Goal: Task Accomplishment & Management: Complete application form

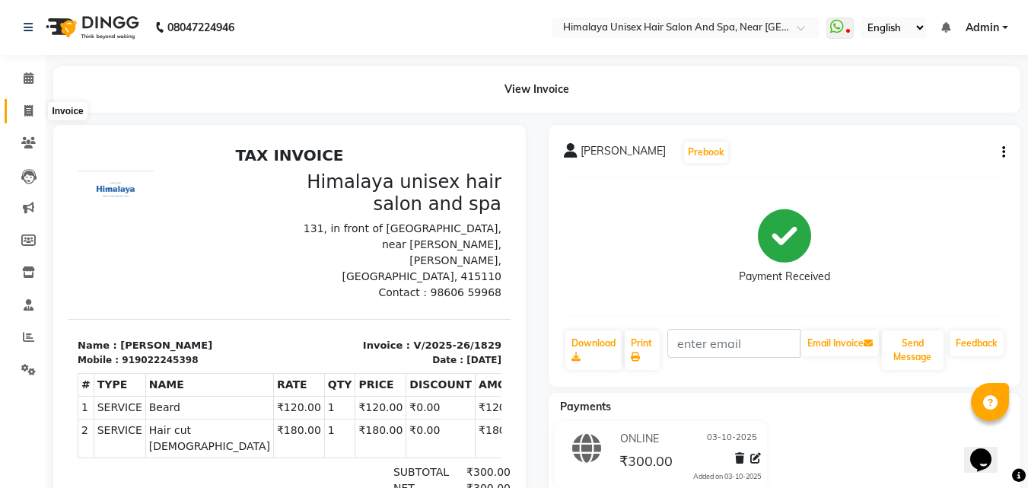
click at [22, 110] on span at bounding box center [28, 111] width 27 height 17
select select "service"
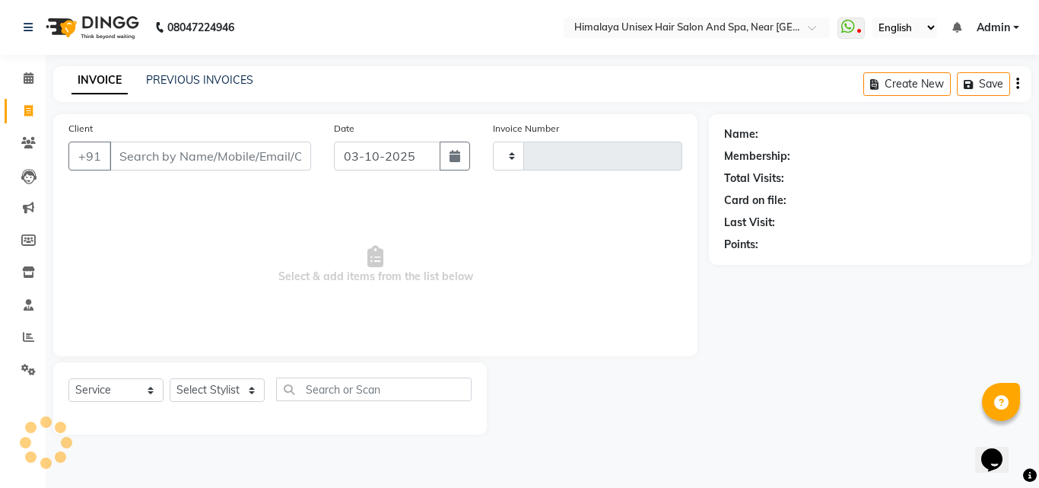
type input "1830"
select select "4594"
click at [132, 152] on input "Client" at bounding box center [211, 155] width 202 height 29
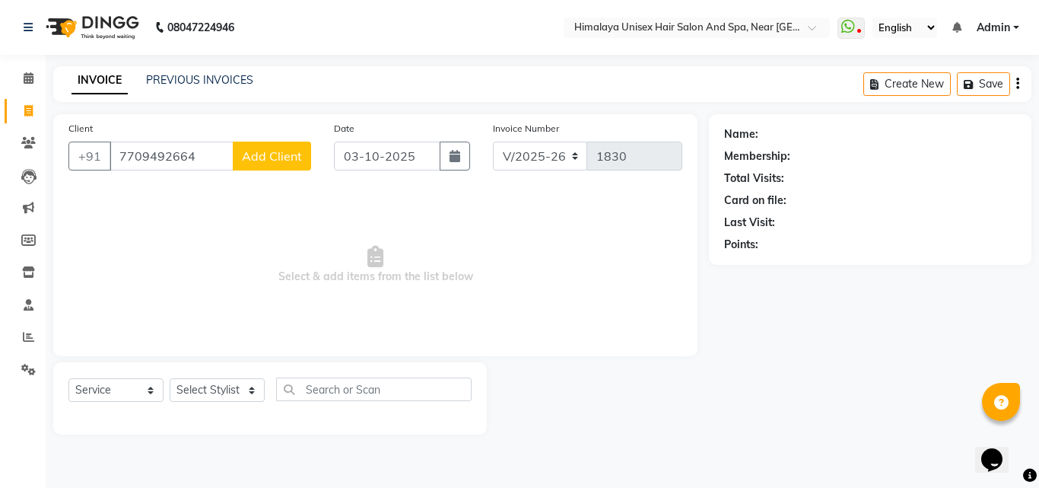
type input "7709492664"
click at [256, 165] on button "Add Client" at bounding box center [272, 155] width 78 height 29
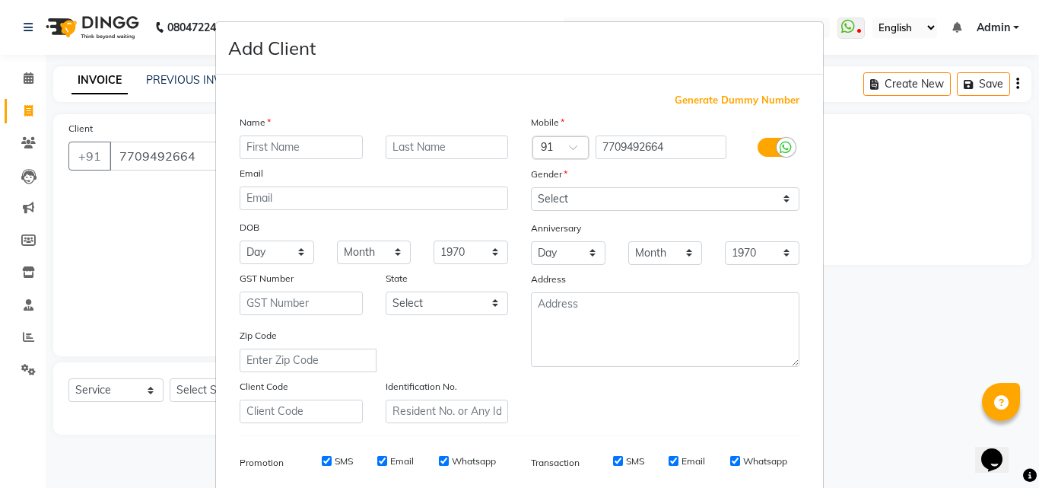
click at [262, 151] on input "text" at bounding box center [301, 147] width 123 height 24
type input "[PERSON_NAME]"
click at [402, 136] on input "text" at bounding box center [447, 147] width 123 height 24
type input "deshmukh"
click at [545, 203] on select "Select [DEMOGRAPHIC_DATA] [DEMOGRAPHIC_DATA] Other Prefer Not To Say" at bounding box center [665, 199] width 268 height 24
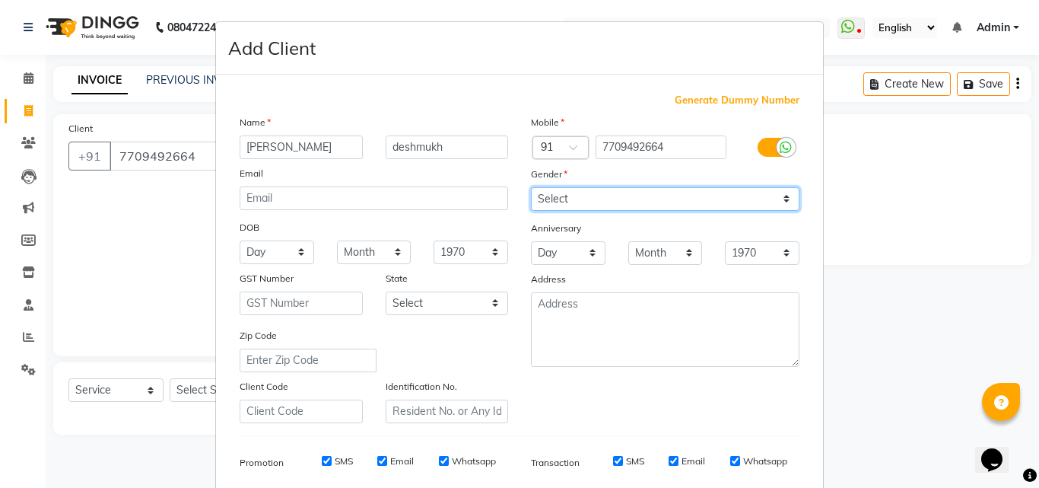
select select "[DEMOGRAPHIC_DATA]"
click at [531, 187] on select "Select [DEMOGRAPHIC_DATA] [DEMOGRAPHIC_DATA] Other Prefer Not To Say" at bounding box center [665, 199] width 268 height 24
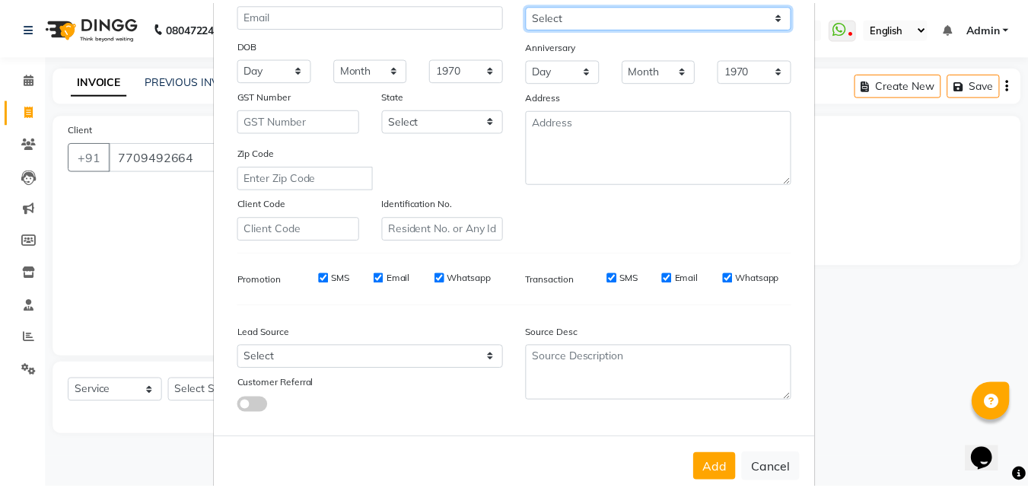
scroll to position [214, 0]
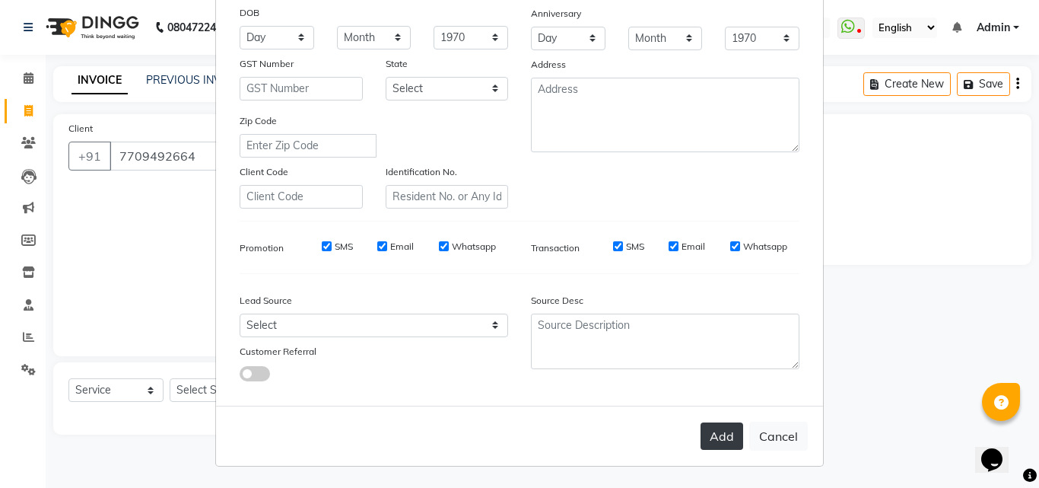
click at [709, 430] on button "Add" at bounding box center [721, 435] width 43 height 27
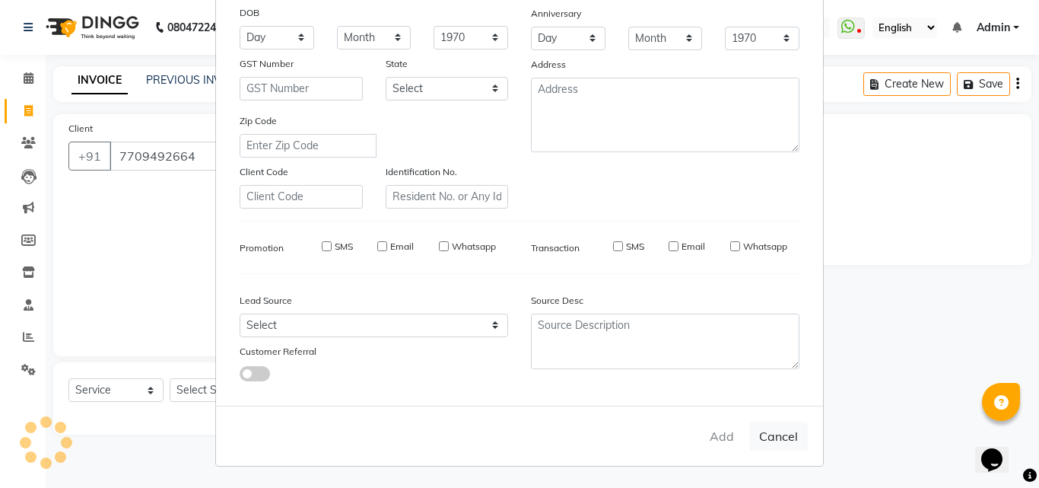
select select
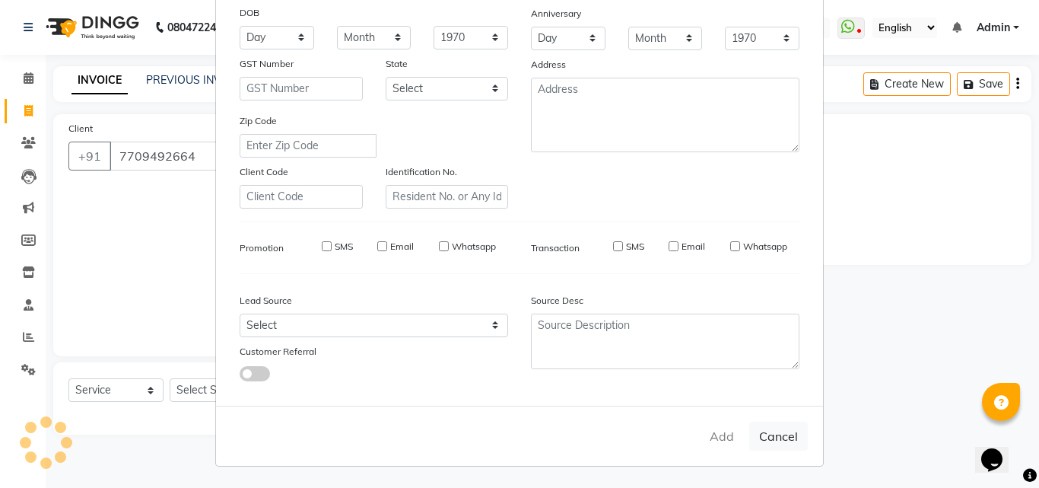
select select
checkbox input "false"
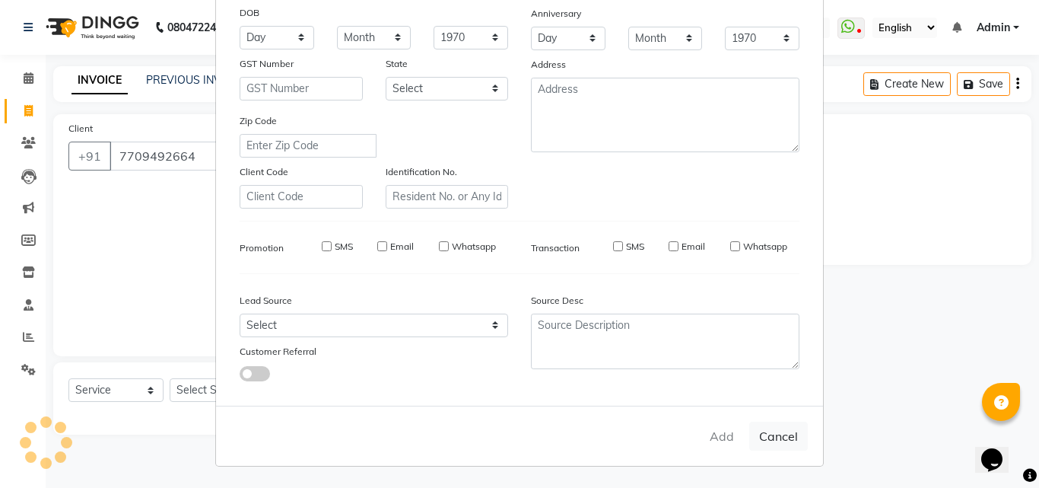
checkbox input "false"
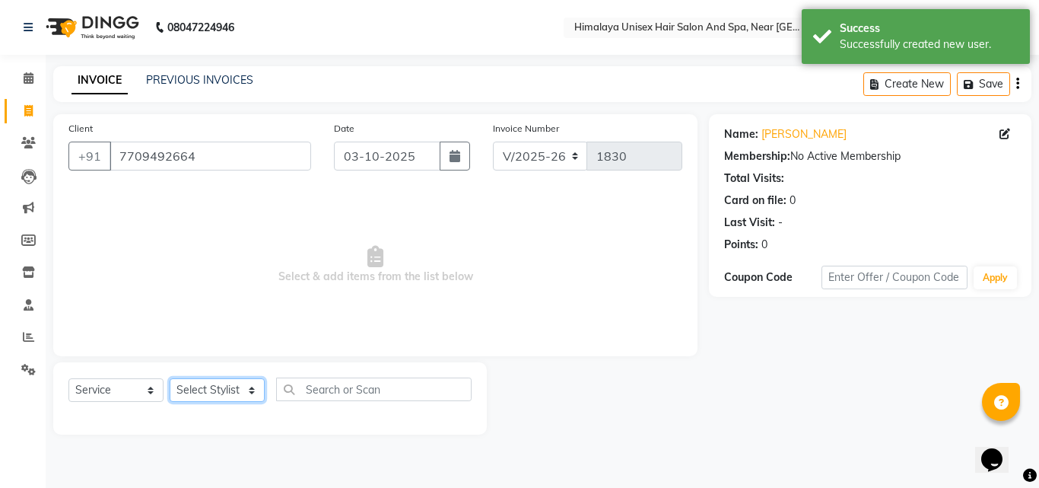
click at [239, 388] on select "Select Stylist [PERSON_NAME] Phase [PERSON_NAME] [PERSON_NAME] [PERSON_NAME] [P…" at bounding box center [217, 390] width 95 height 24
select select "26953"
click at [170, 378] on select "Select Stylist [PERSON_NAME] Phase [PERSON_NAME] [PERSON_NAME] [PERSON_NAME] [P…" at bounding box center [217, 390] width 95 height 24
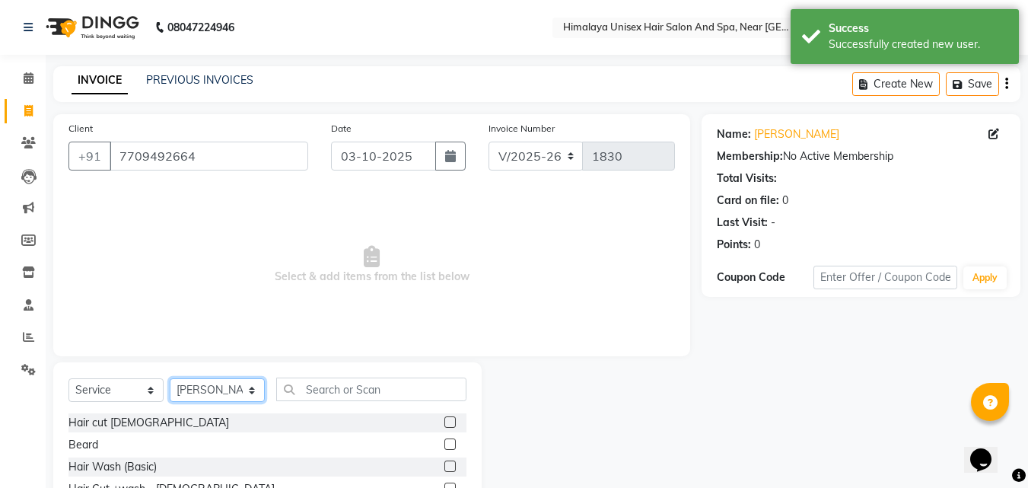
scroll to position [122, 0]
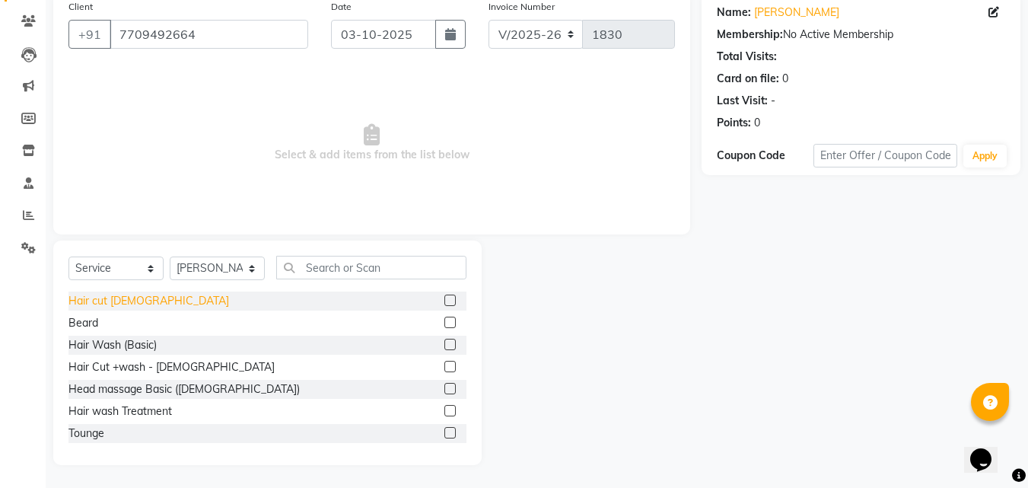
click at [84, 297] on div "Hair cut [DEMOGRAPHIC_DATA]" at bounding box center [148, 301] width 160 height 16
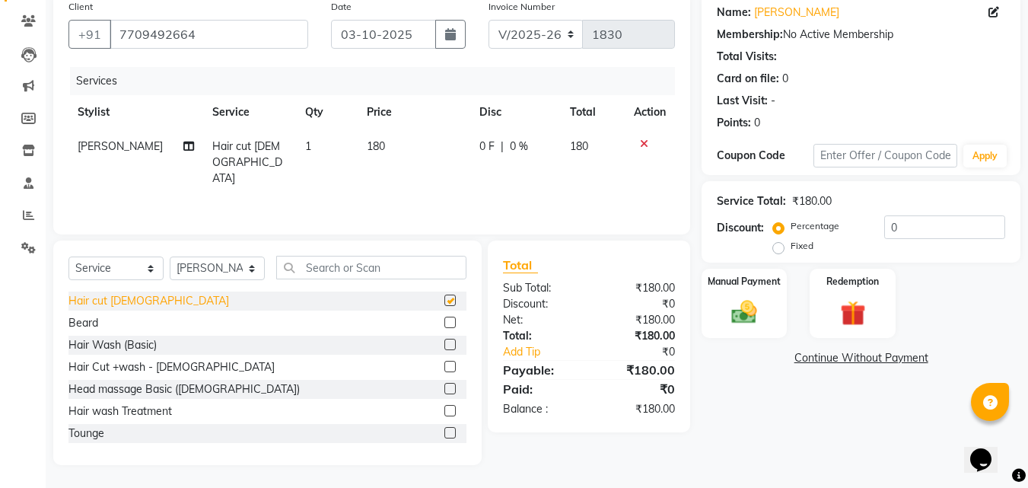
checkbox input "false"
click at [642, 134] on td at bounding box center [649, 162] width 50 height 66
click at [640, 140] on icon at bounding box center [644, 143] width 8 height 11
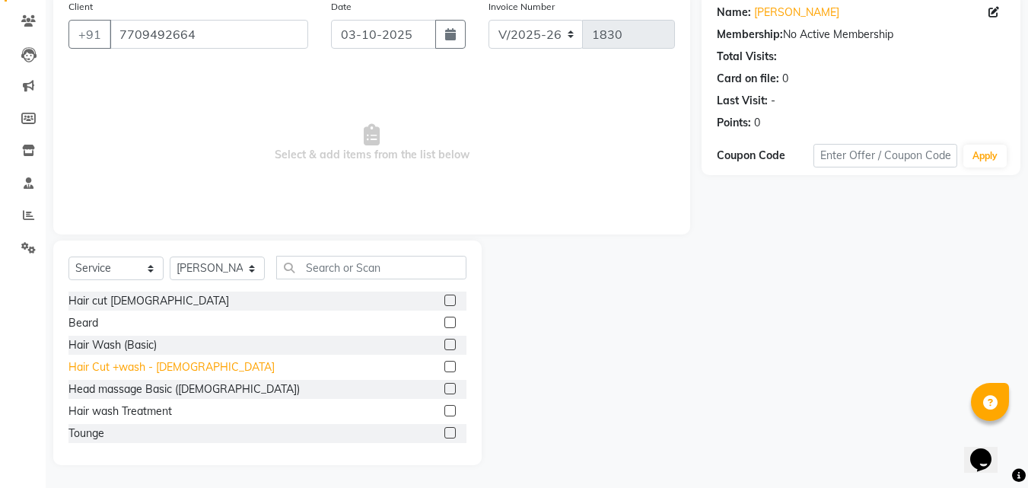
click at [120, 363] on div "Hair Cut +wash - [DEMOGRAPHIC_DATA]" at bounding box center [171, 367] width 206 height 16
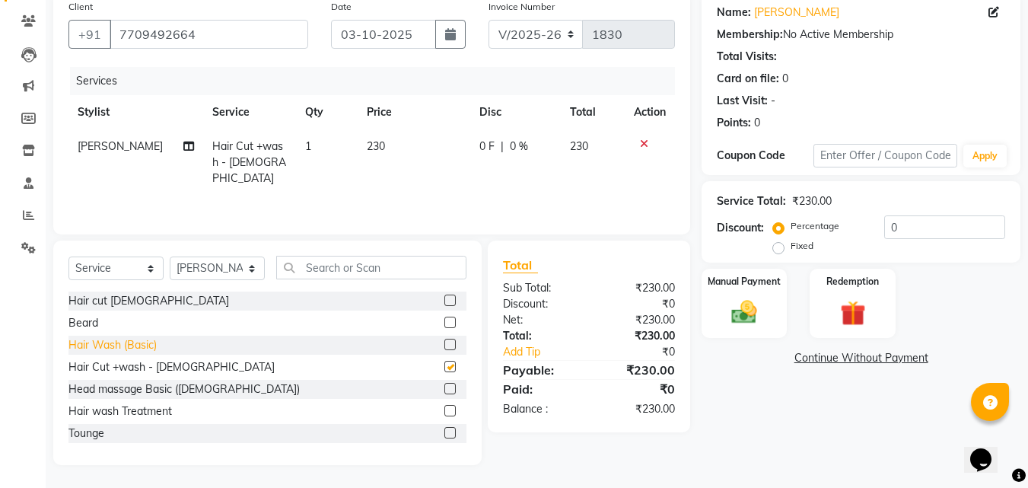
checkbox input "false"
click at [82, 320] on div "Beard" at bounding box center [83, 323] width 30 height 16
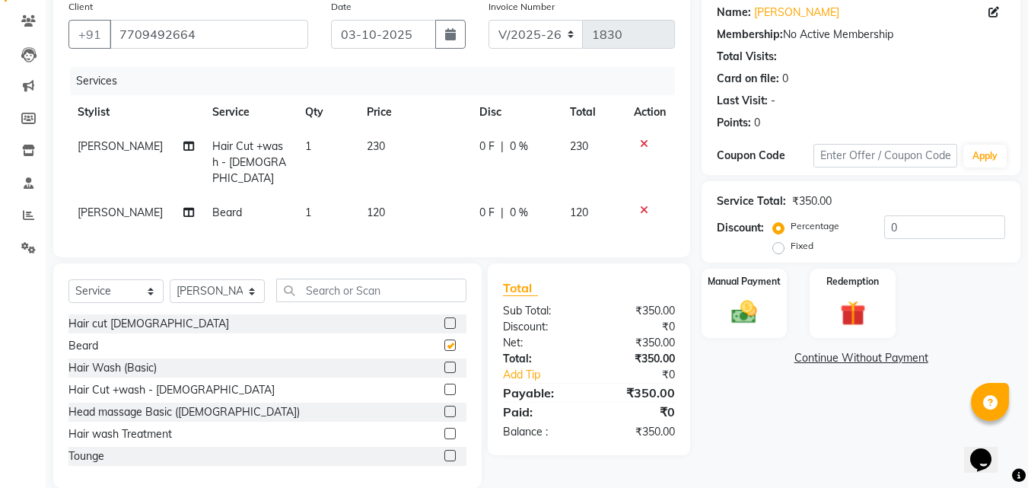
checkbox input "false"
click at [345, 281] on input "text" at bounding box center [371, 290] width 190 height 24
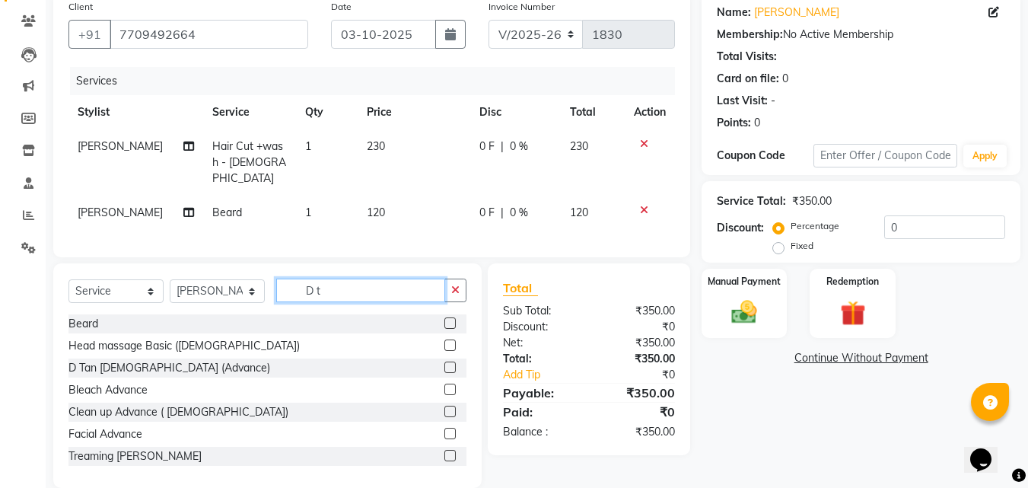
scroll to position [107, 0]
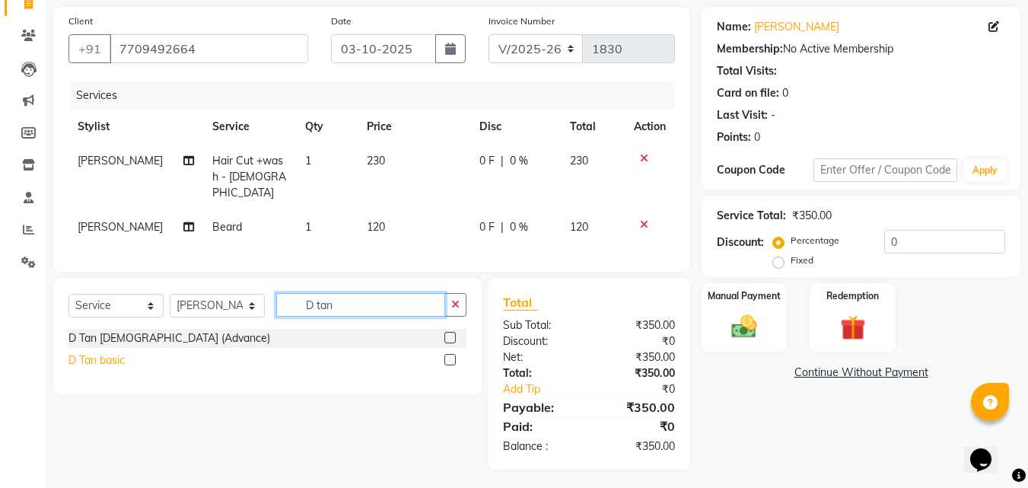
type input "D tan"
click at [92, 355] on div "D Tan basic" at bounding box center [96, 360] width 56 height 16
checkbox input "false"
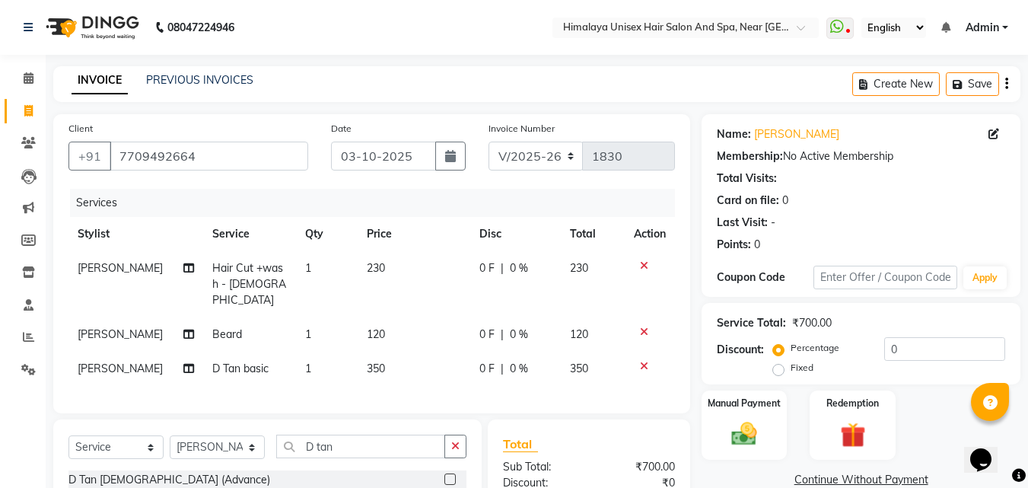
scroll to position [141, 0]
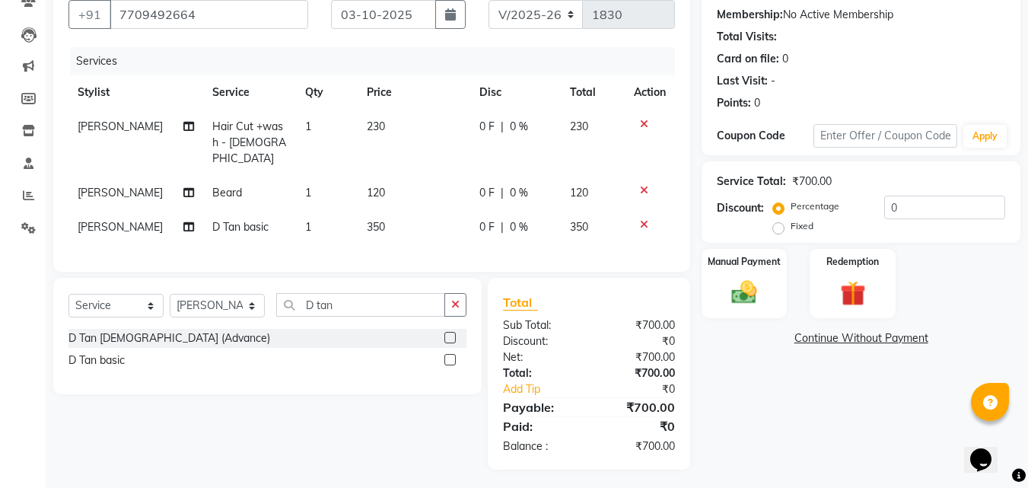
click at [643, 185] on icon at bounding box center [644, 190] width 8 height 11
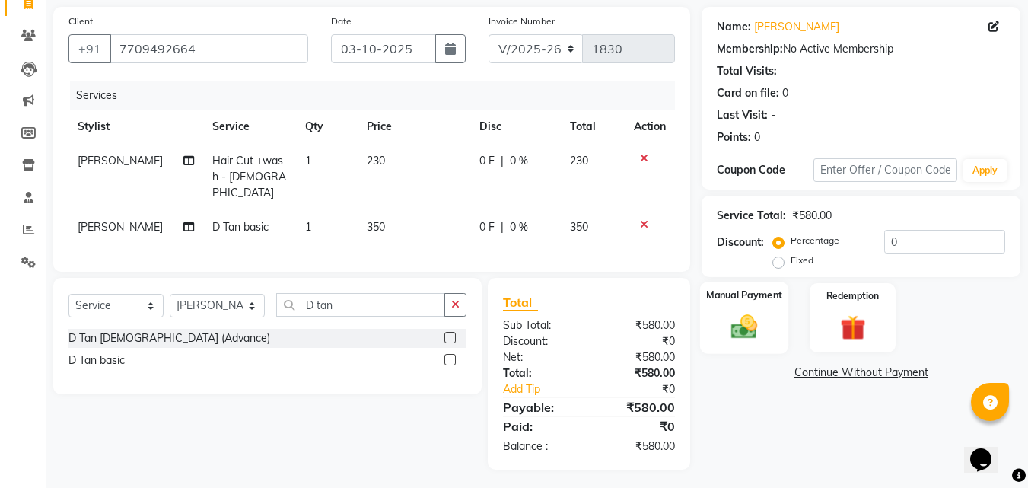
click at [767, 316] on div "Manual Payment" at bounding box center [744, 317] width 89 height 72
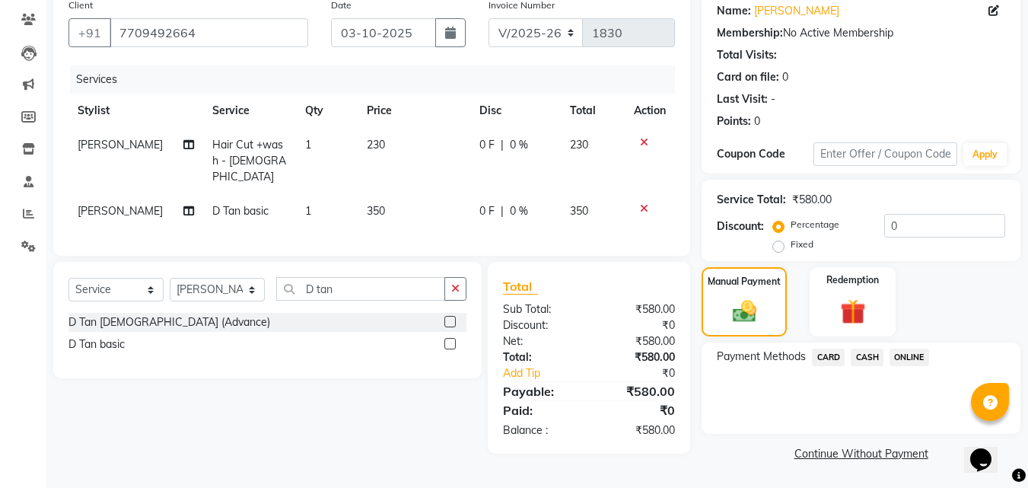
click at [904, 356] on span "ONLINE" at bounding box center [909, 356] width 40 height 17
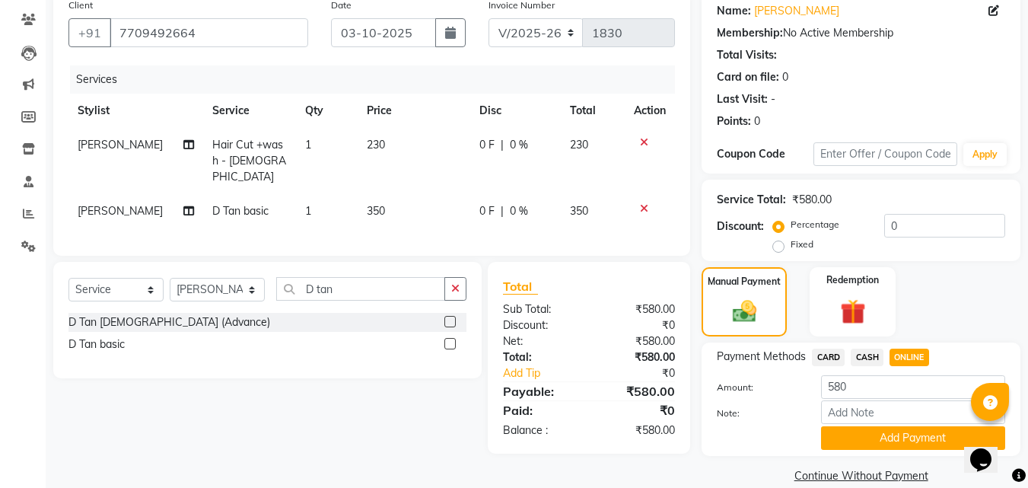
scroll to position [141, 0]
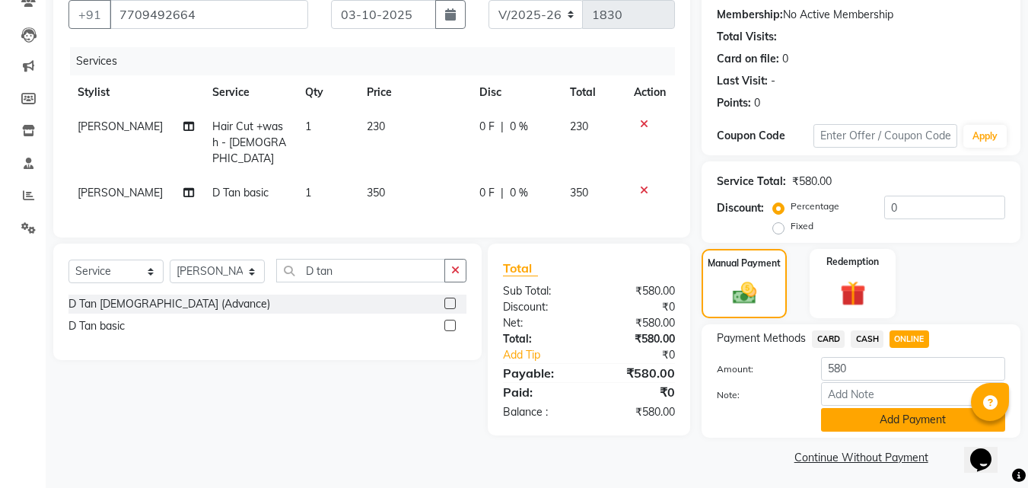
click at [892, 421] on button "Add Payment" at bounding box center [913, 420] width 184 height 24
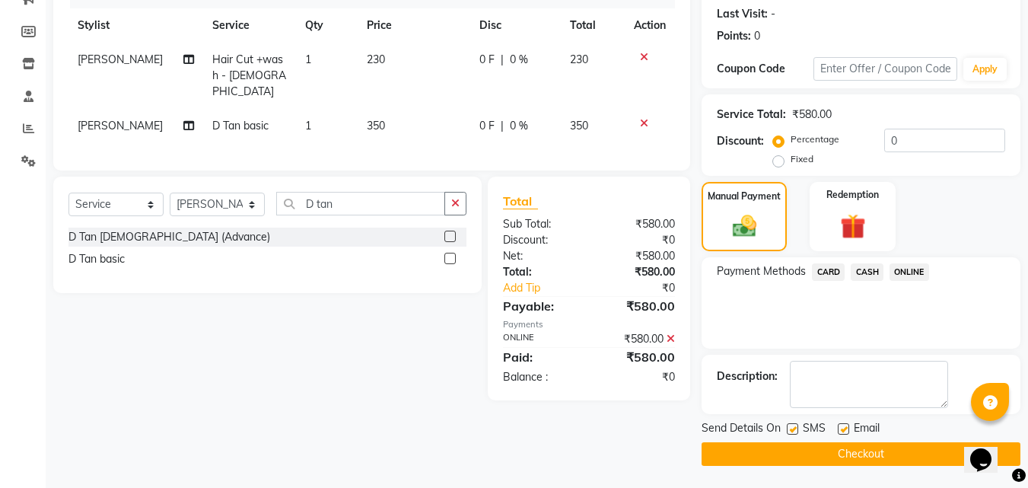
scroll to position [209, 0]
click at [868, 454] on button "Checkout" at bounding box center [860, 453] width 319 height 24
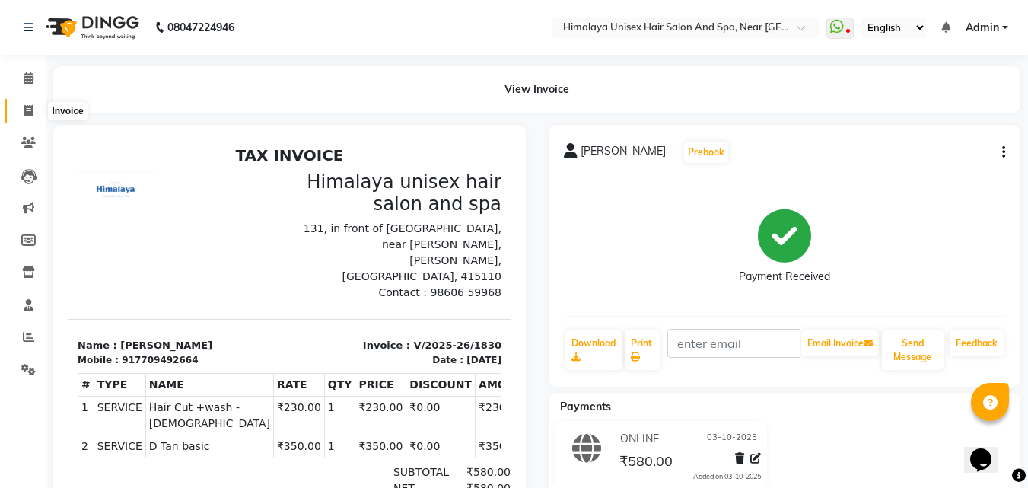
click at [27, 105] on icon at bounding box center [28, 110] width 8 height 11
select select "4594"
select select "service"
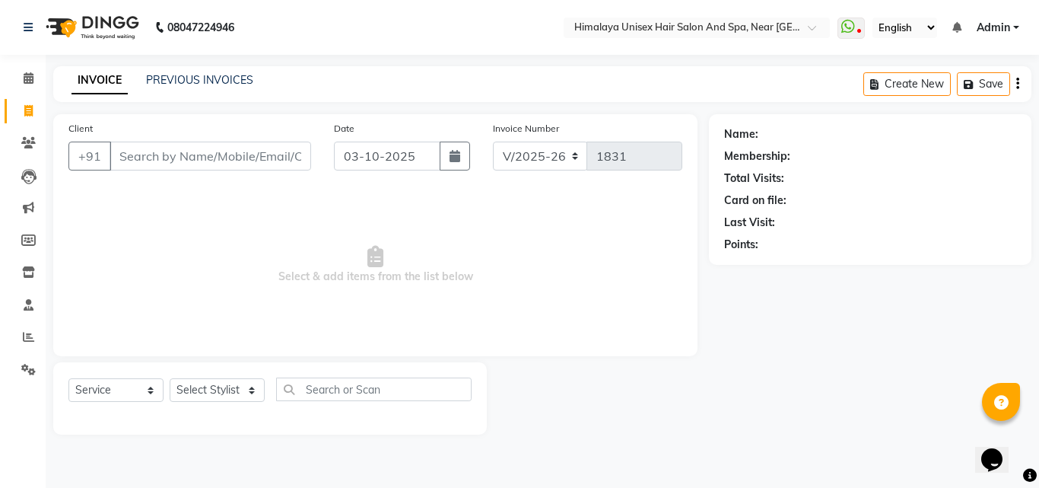
click at [181, 169] on input "Client" at bounding box center [211, 155] width 202 height 29
type input "9579258948"
click at [277, 153] on span "Add Client" at bounding box center [272, 155] width 60 height 15
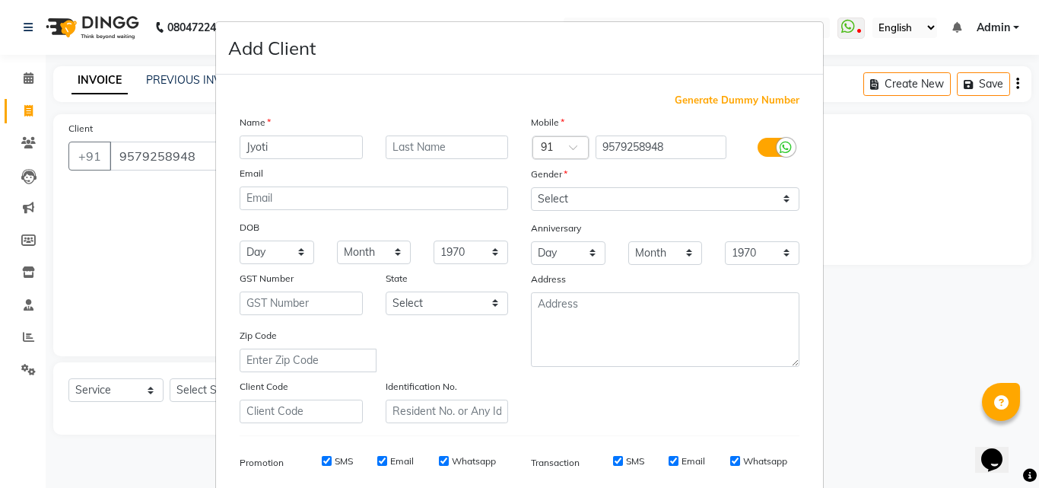
type input "Jyoti"
click at [386, 143] on input "text" at bounding box center [447, 147] width 123 height 24
click at [577, 200] on select "Select [DEMOGRAPHIC_DATA] [DEMOGRAPHIC_DATA] Other Prefer Not To Say" at bounding box center [665, 199] width 268 height 24
select select "[DEMOGRAPHIC_DATA]"
click at [531, 187] on select "Select [DEMOGRAPHIC_DATA] [DEMOGRAPHIC_DATA] Other Prefer Not To Say" at bounding box center [665, 199] width 268 height 24
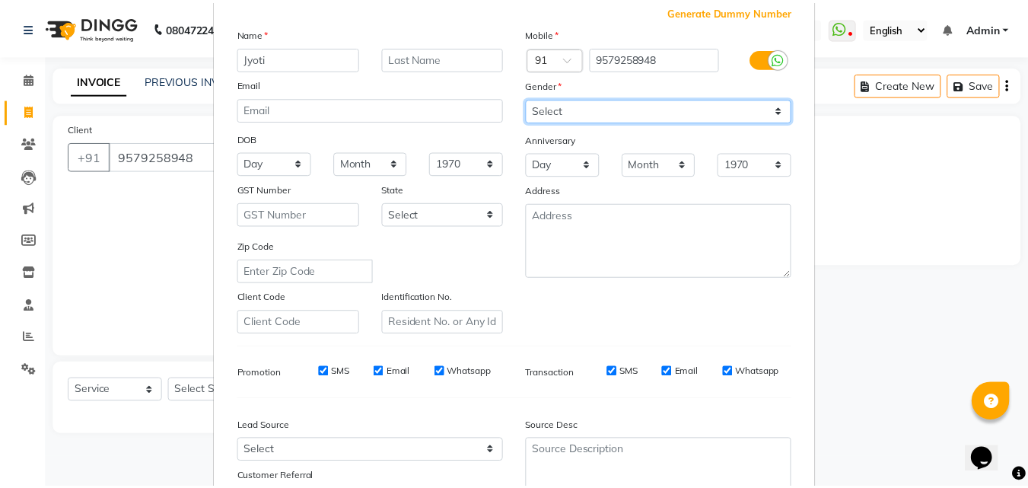
scroll to position [214, 0]
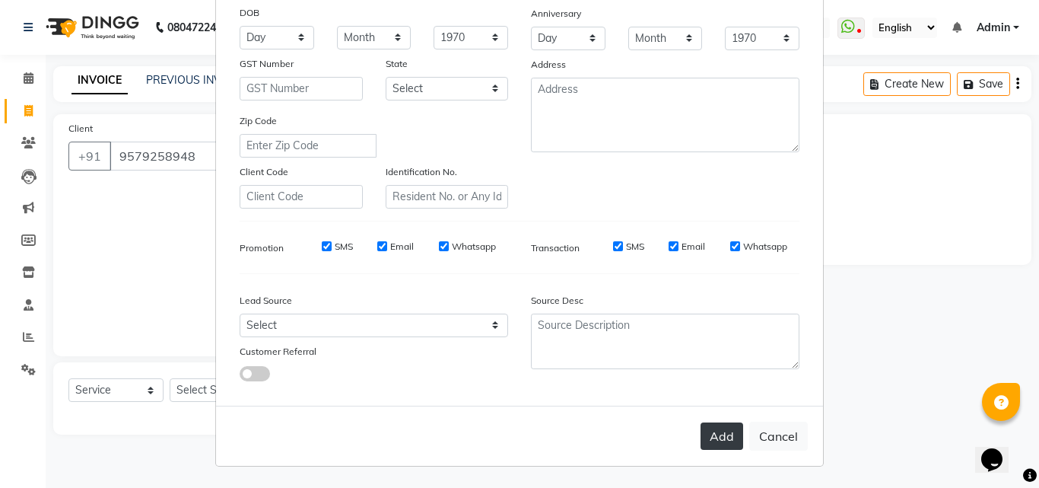
click at [711, 429] on button "Add" at bounding box center [721, 435] width 43 height 27
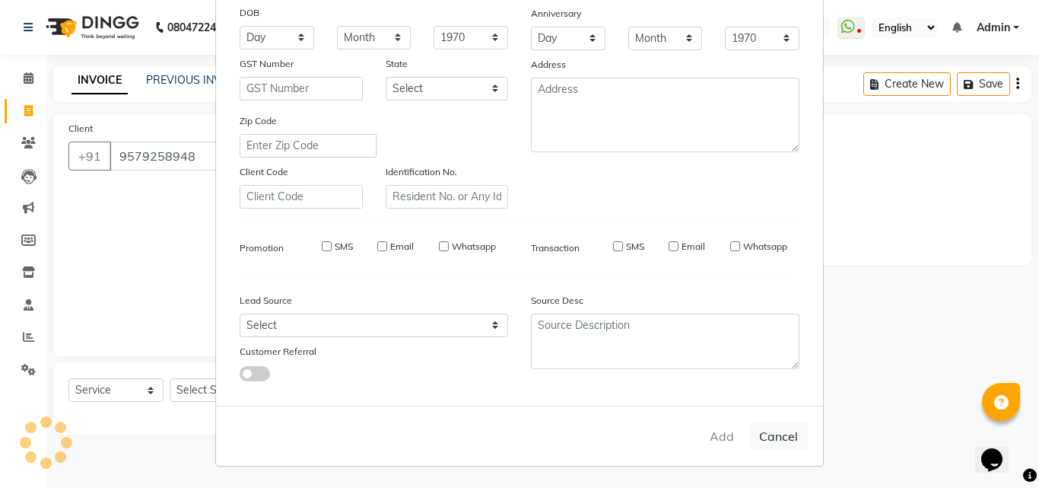
select select
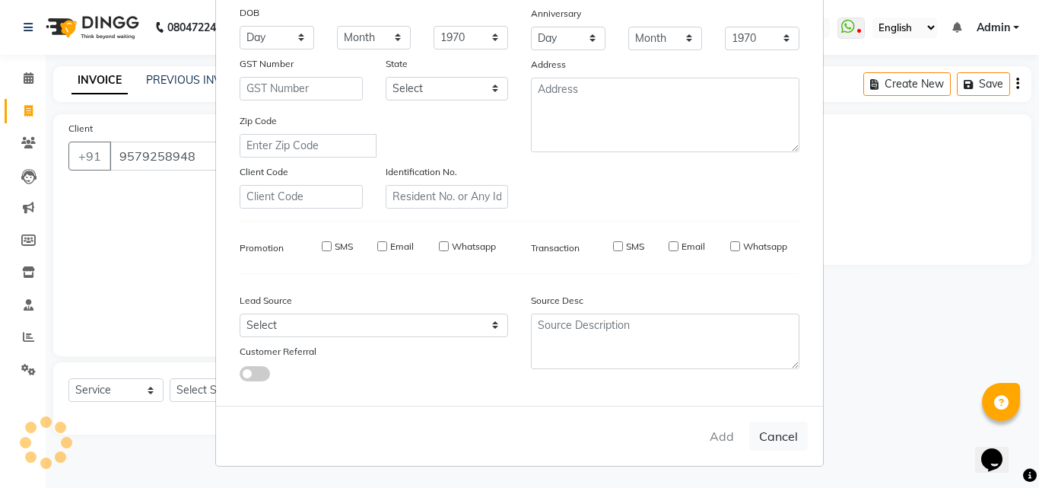
select select
checkbox input "false"
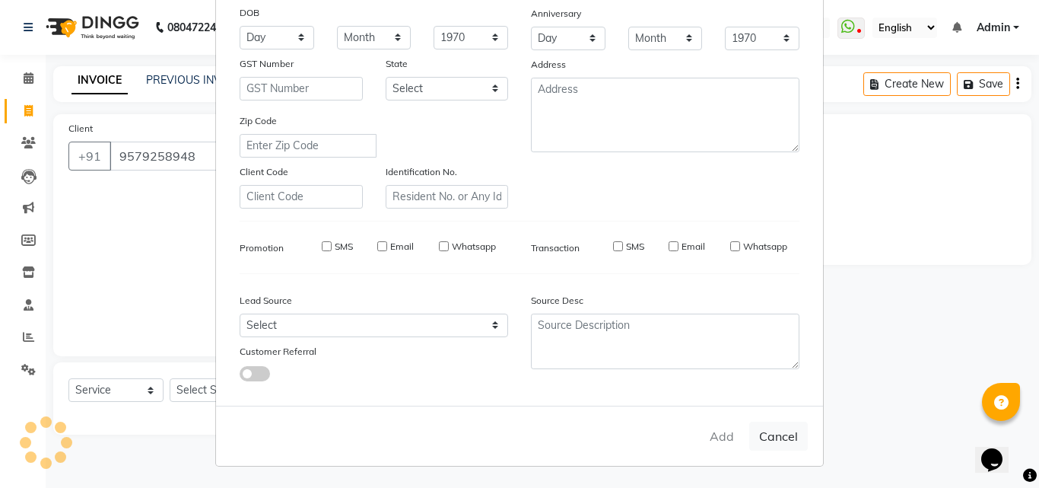
checkbox input "false"
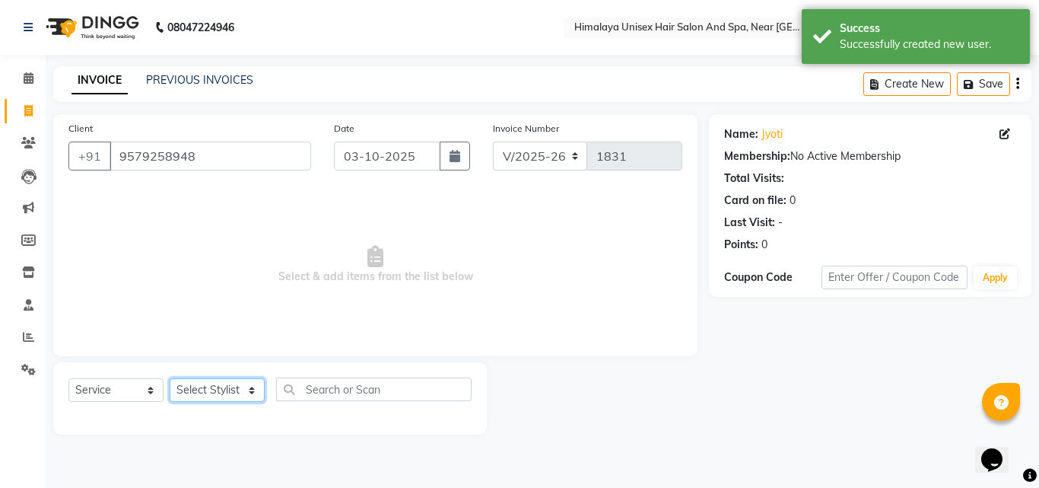
click at [252, 389] on select "Select Stylist [PERSON_NAME] Phase [PERSON_NAME] [PERSON_NAME] [PERSON_NAME] [P…" at bounding box center [217, 390] width 95 height 24
select select "43553"
click at [170, 378] on select "Select Stylist [PERSON_NAME] Phase [PERSON_NAME] [PERSON_NAME] [PERSON_NAME] [P…" at bounding box center [217, 390] width 95 height 24
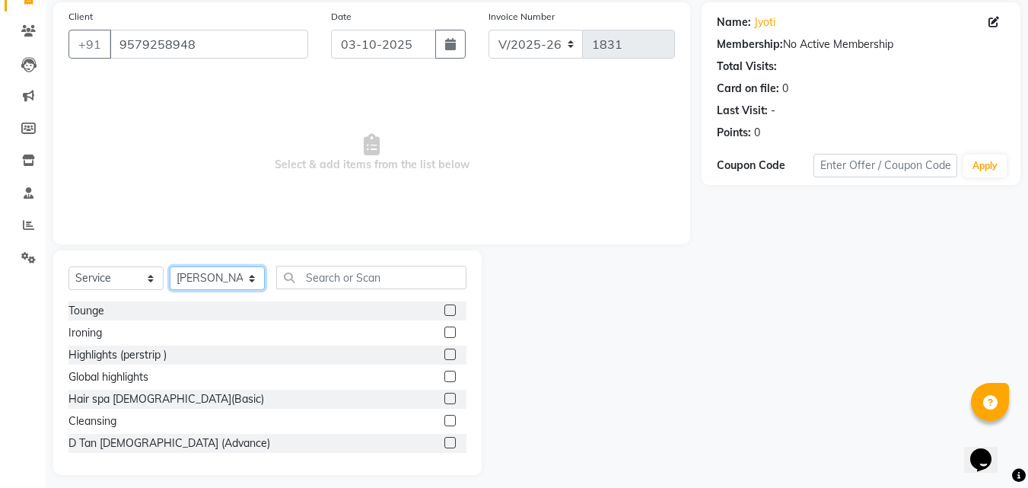
scroll to position [122, 0]
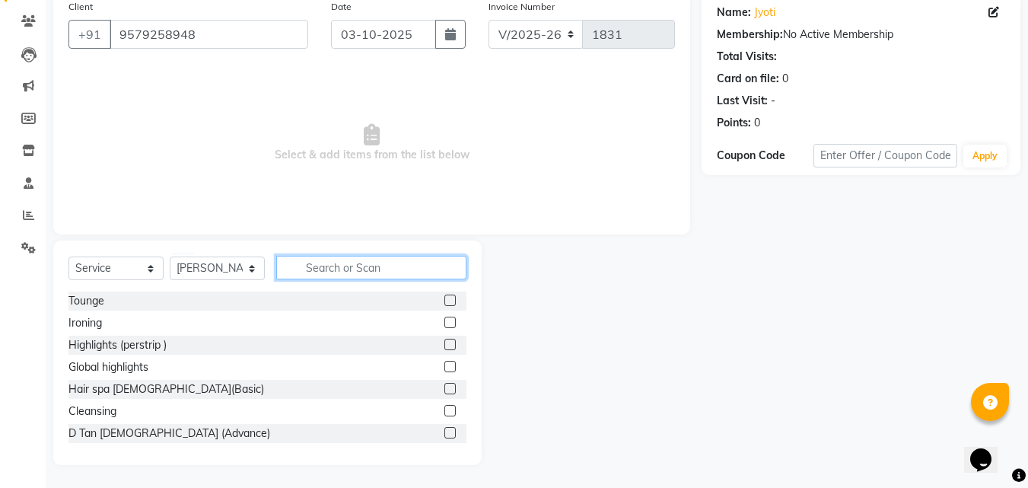
click at [333, 271] on input "text" at bounding box center [371, 268] width 190 height 24
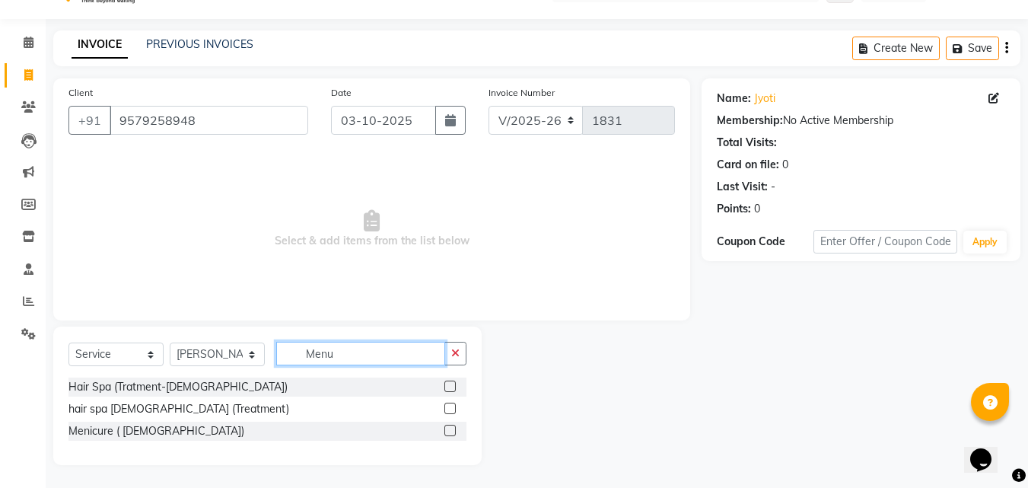
scroll to position [0, 0]
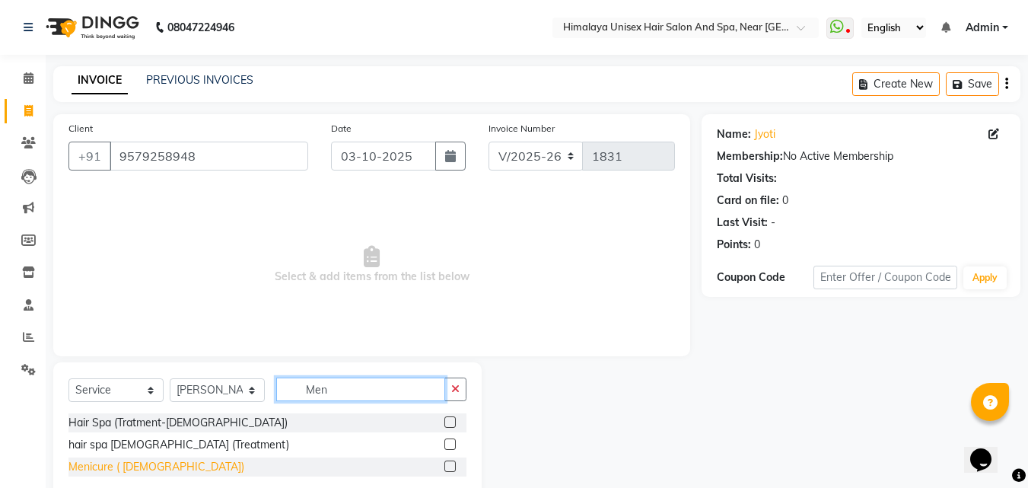
type input "Men"
click at [113, 466] on div "Menicure ( [DEMOGRAPHIC_DATA])" at bounding box center [156, 467] width 176 height 16
checkbox input "false"
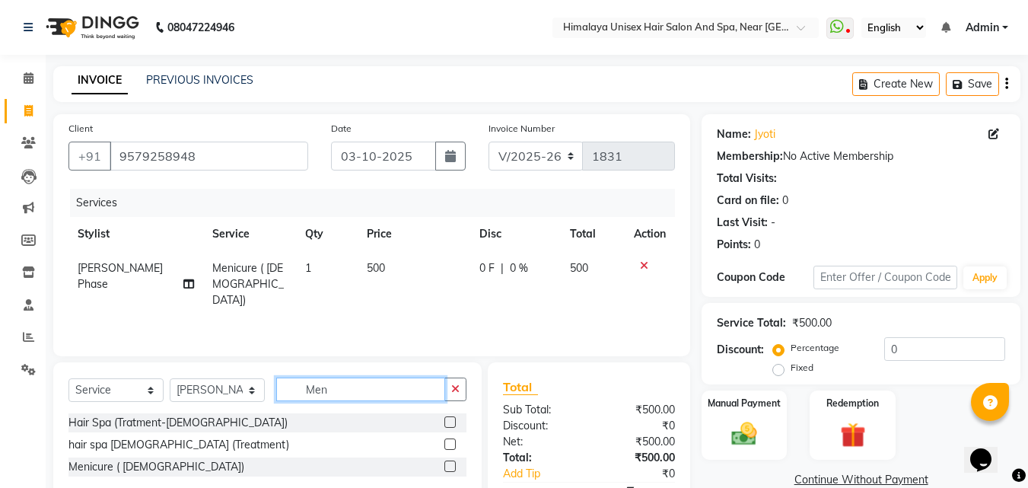
click at [335, 392] on input "Men" at bounding box center [360, 389] width 169 height 24
type input "M"
type input "ped"
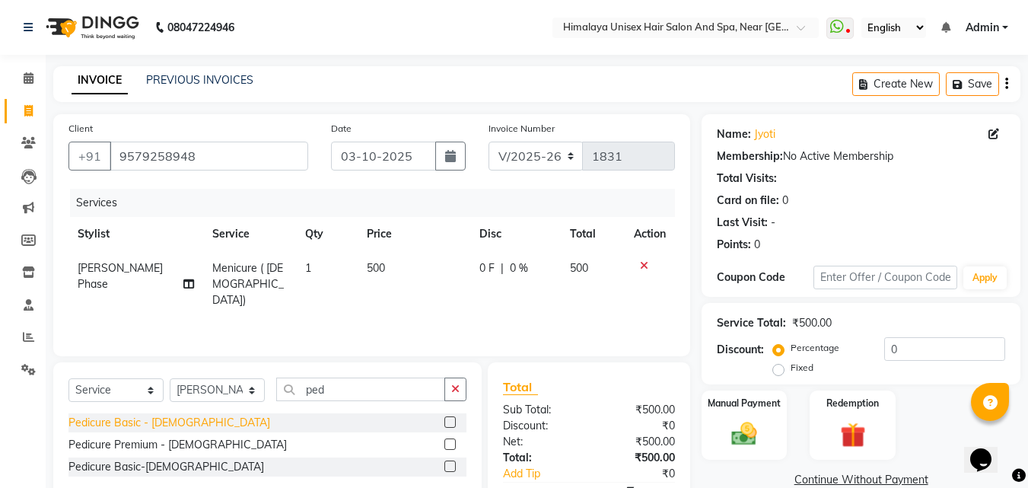
click at [110, 425] on div "Pedicure Basic - [DEMOGRAPHIC_DATA]" at bounding box center [169, 423] width 202 height 16
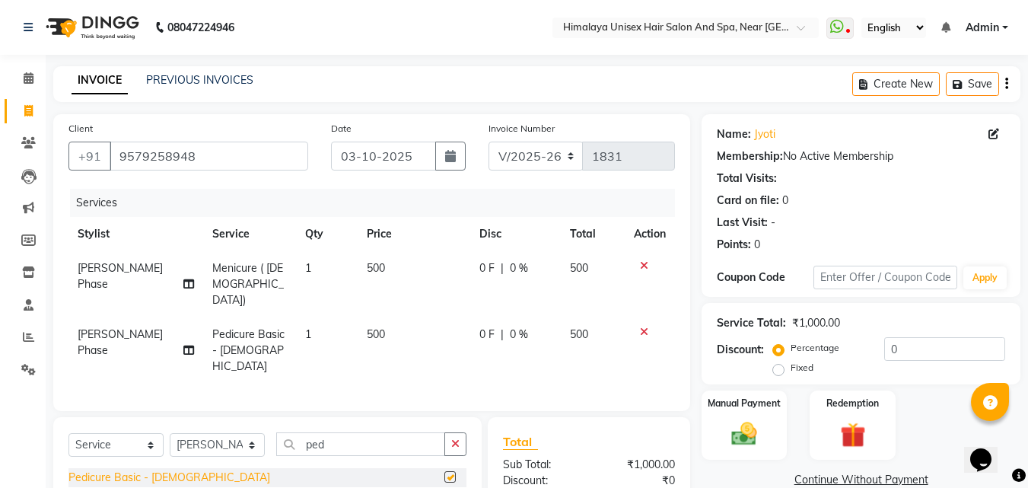
checkbox input "false"
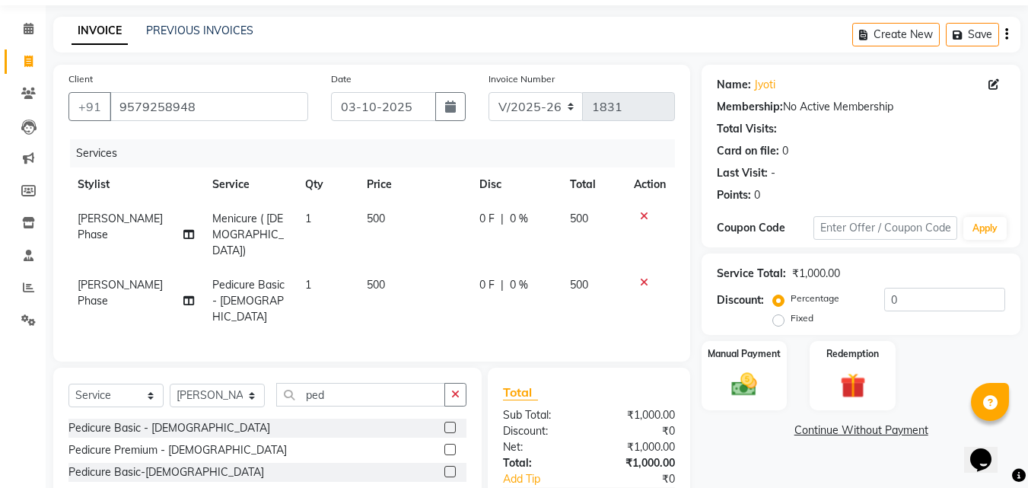
scroll to position [76, 0]
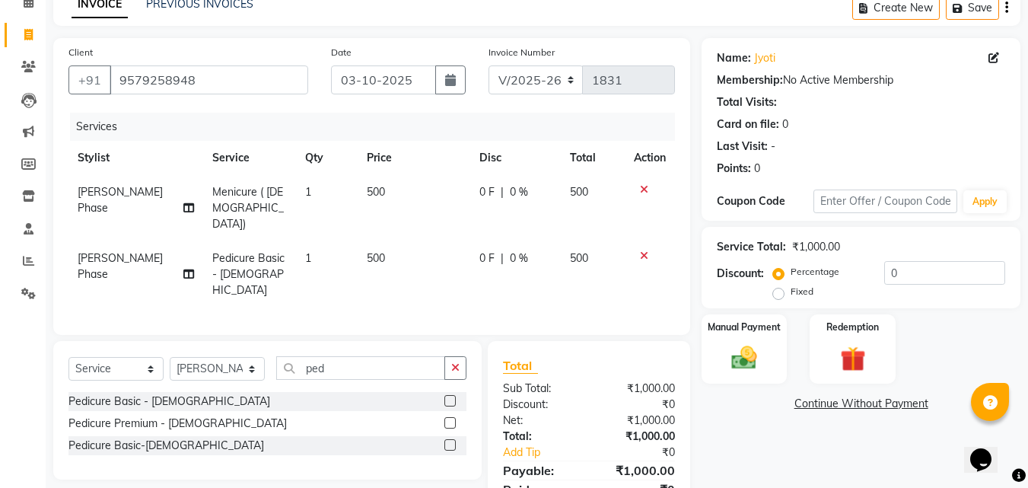
click at [335, 341] on div "Select Service Product Membership Package Voucher Prepaid Gift Card Select Styl…" at bounding box center [267, 410] width 428 height 138
click at [335, 356] on input "ped" at bounding box center [360, 368] width 169 height 24
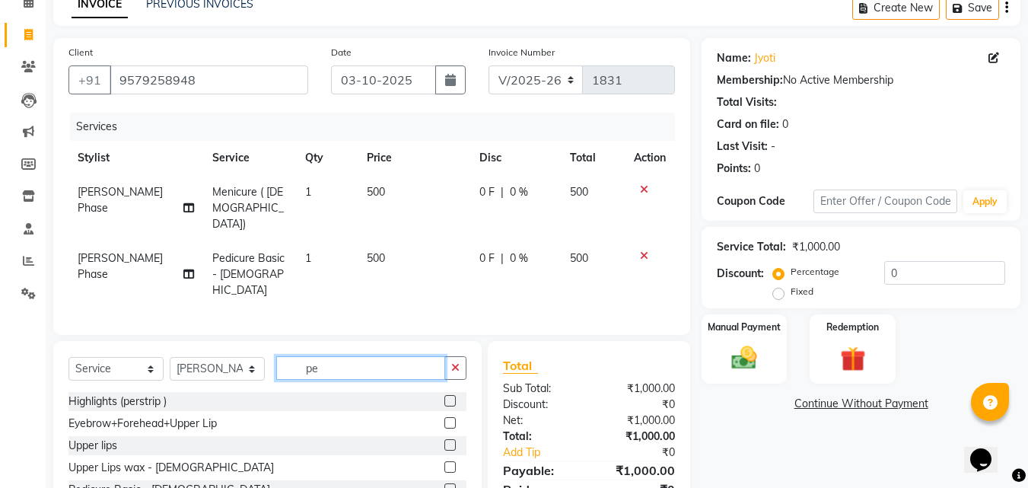
type input "p"
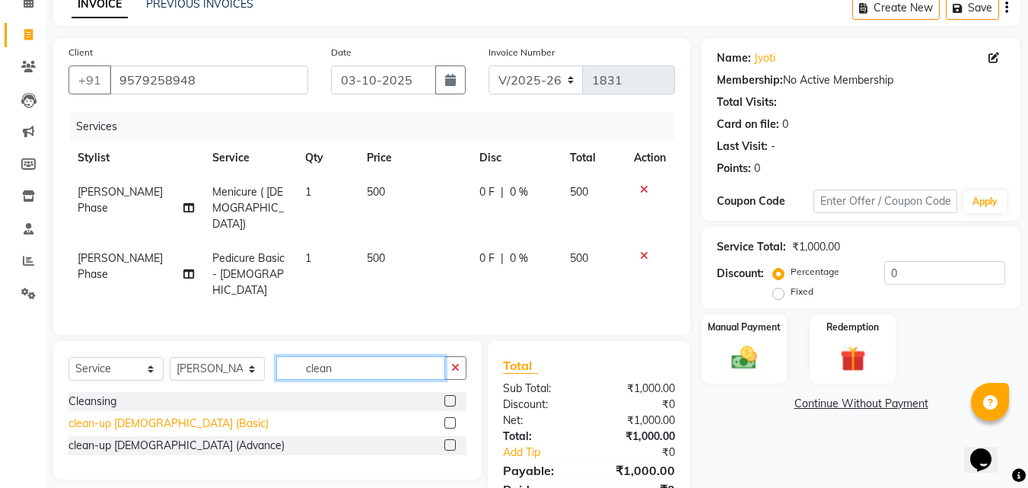
type input "clean"
click at [125, 415] on div "clean-up [DEMOGRAPHIC_DATA] (Basic)" at bounding box center [168, 423] width 200 height 16
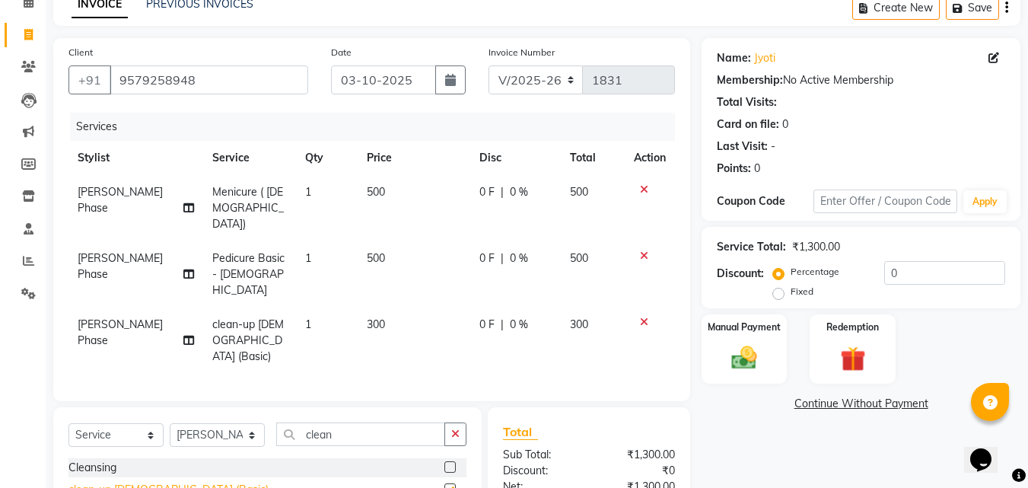
checkbox input "false"
click at [790, 296] on label "Fixed" at bounding box center [801, 291] width 23 height 14
click at [777, 296] on input "Fixed" at bounding box center [781, 291] width 11 height 11
radio input "true"
drag, startPoint x: 899, startPoint y: 259, endPoint x: 891, endPoint y: 273, distance: 15.7
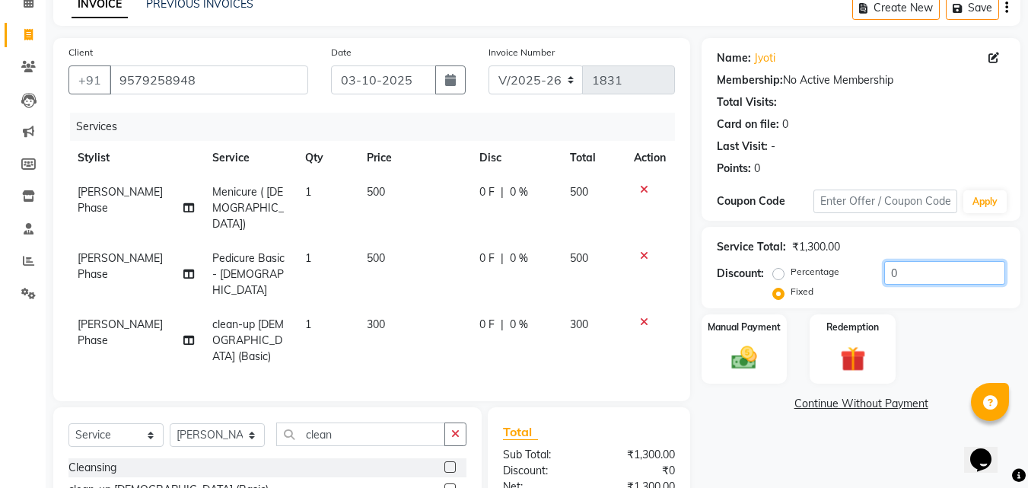
click at [891, 273] on div "Service Total: ₹1,300.00 Discount: Percentage Fixed 0" at bounding box center [860, 267] width 288 height 69
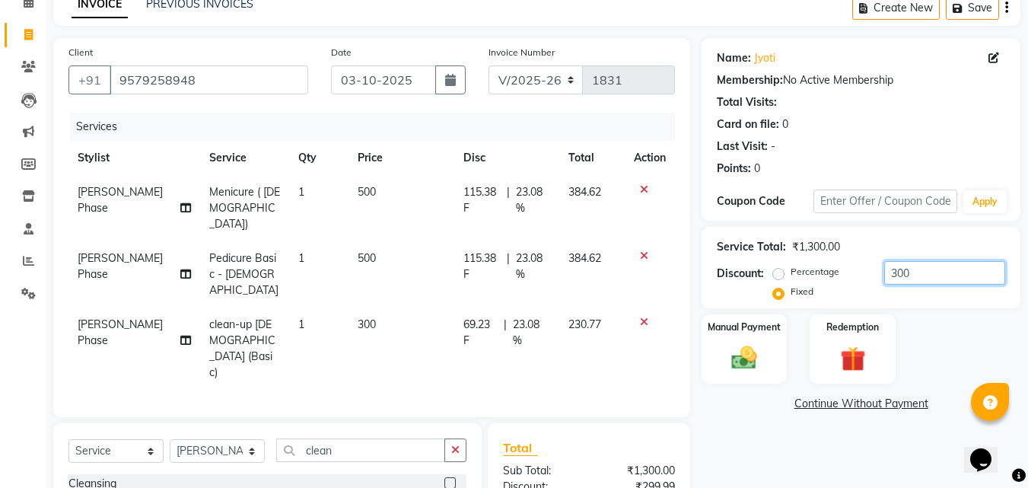
type input "300"
click at [752, 419] on div "Name: Jyoti Membership: No Active Membership Total Visits: Card on file: 0 Last…" at bounding box center [866, 326] width 330 height 576
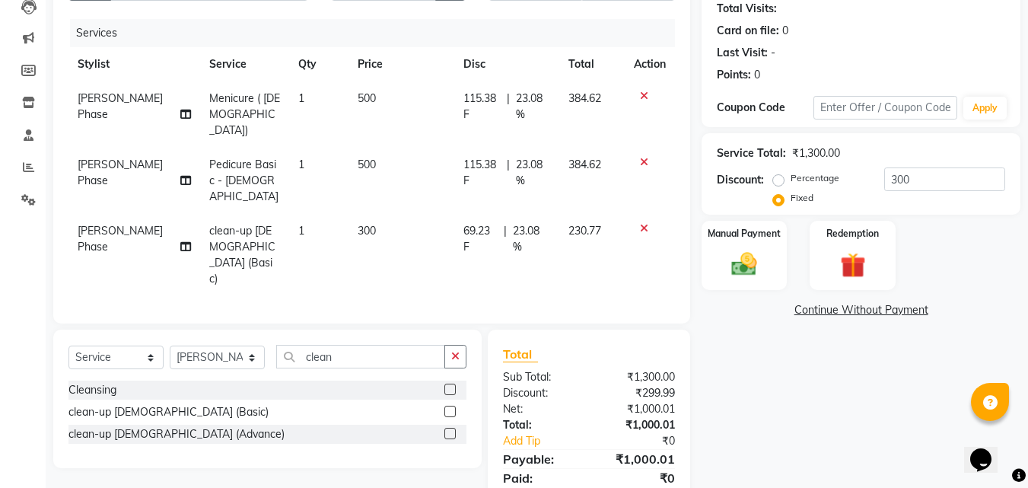
scroll to position [173, 0]
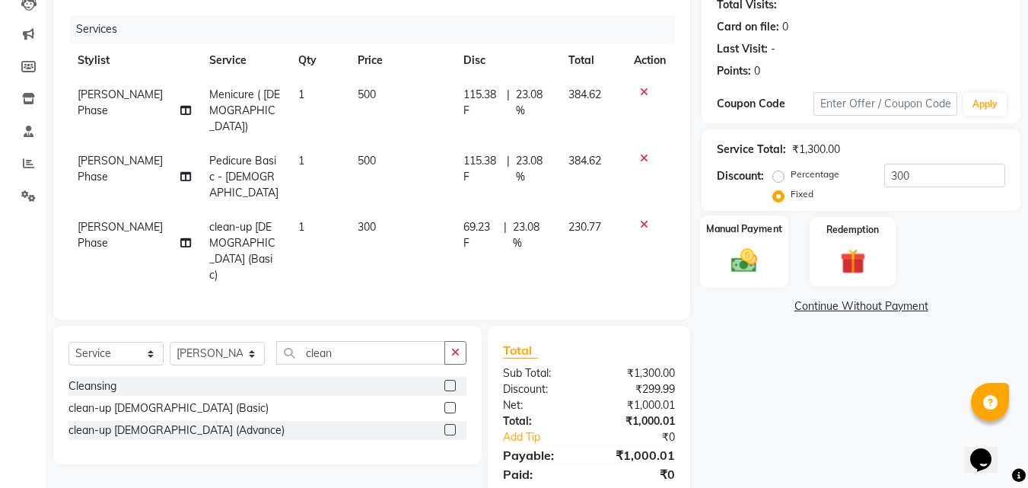
click at [729, 256] on img at bounding box center [744, 260] width 43 height 30
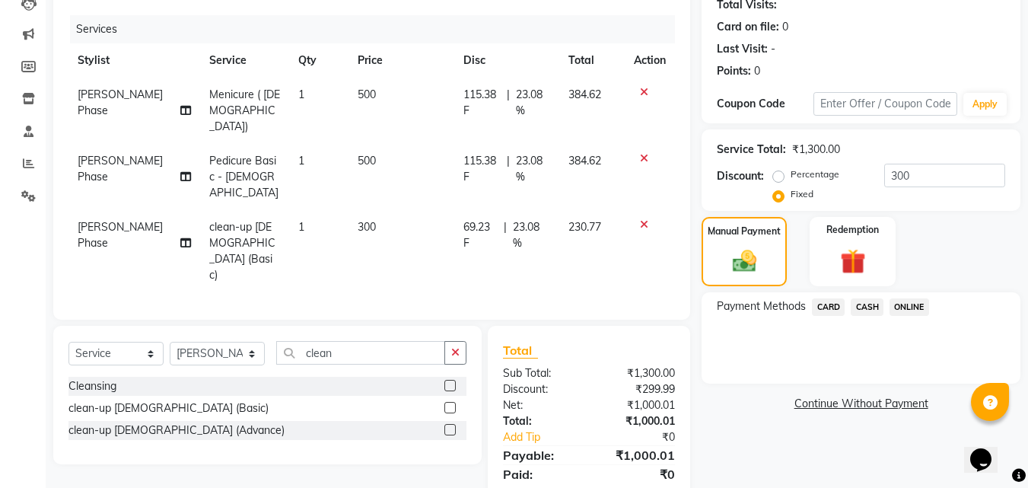
click at [872, 304] on span "CASH" at bounding box center [866, 306] width 33 height 17
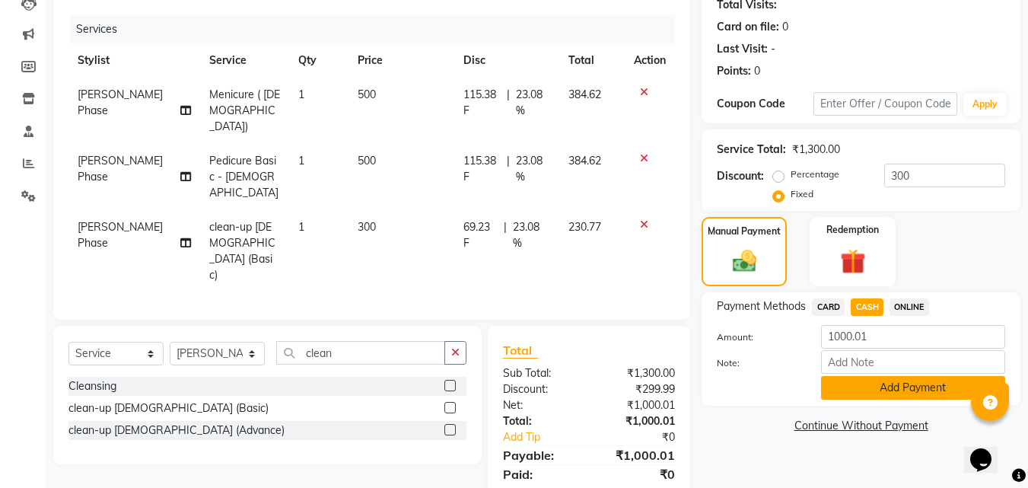
click at [853, 392] on button "Add Payment" at bounding box center [913, 388] width 184 height 24
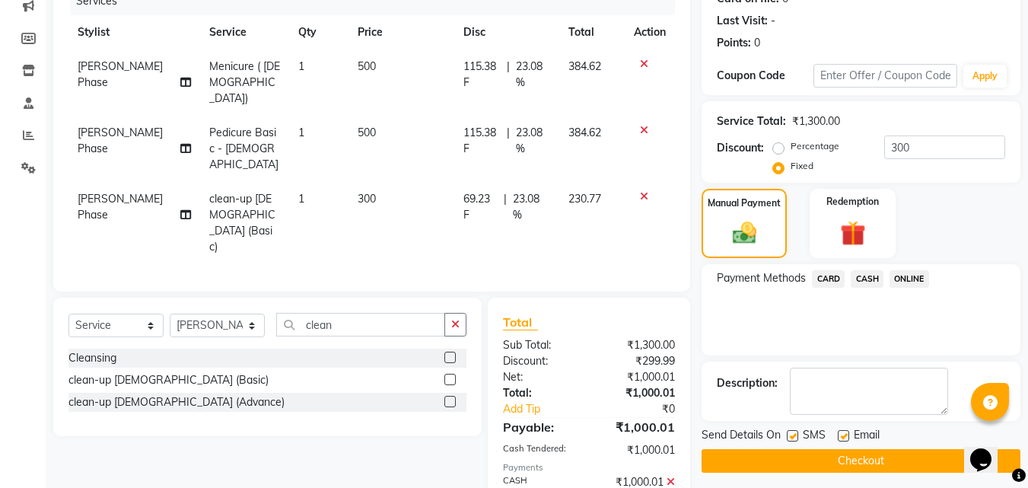
scroll to position [227, 0]
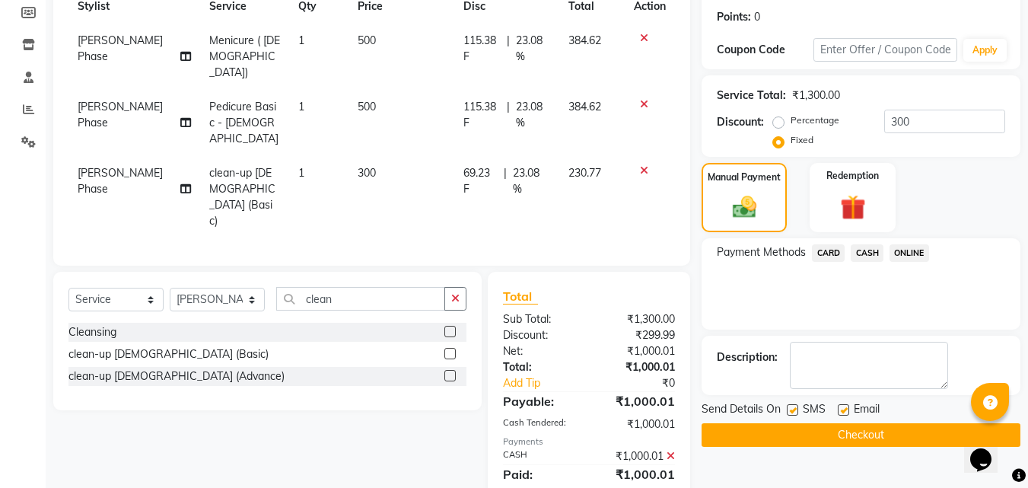
click at [833, 431] on button "Checkout" at bounding box center [860, 435] width 319 height 24
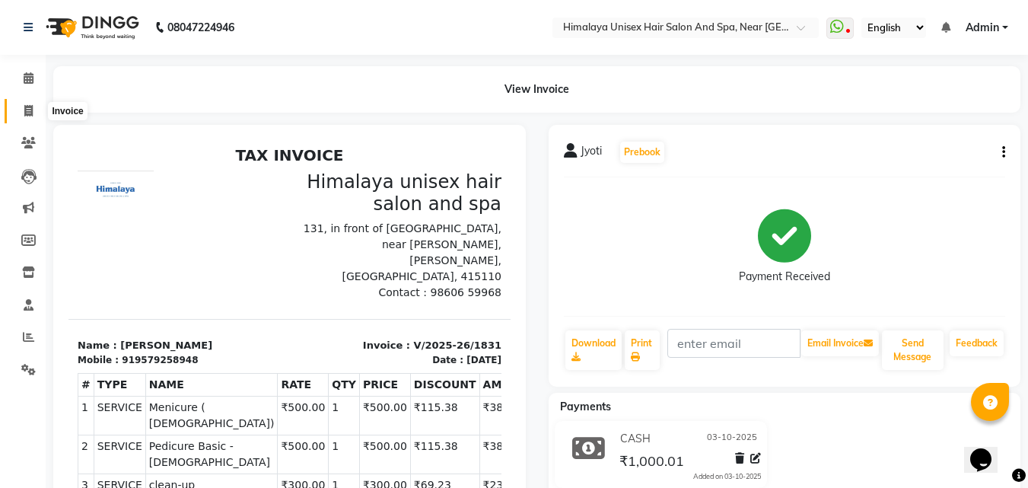
click at [19, 111] on span at bounding box center [28, 111] width 27 height 17
select select "service"
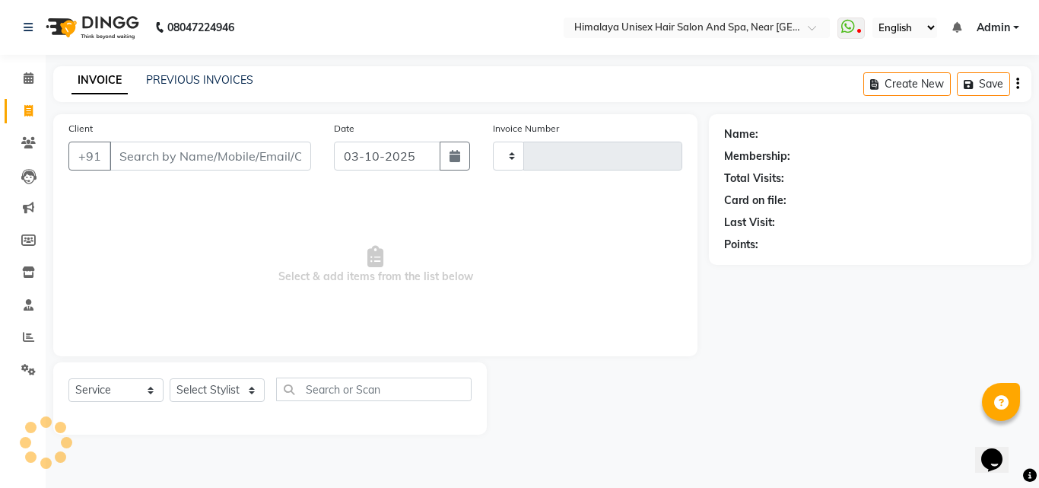
type input "1832"
select select "4594"
click at [165, 147] on input "Client" at bounding box center [211, 155] width 202 height 29
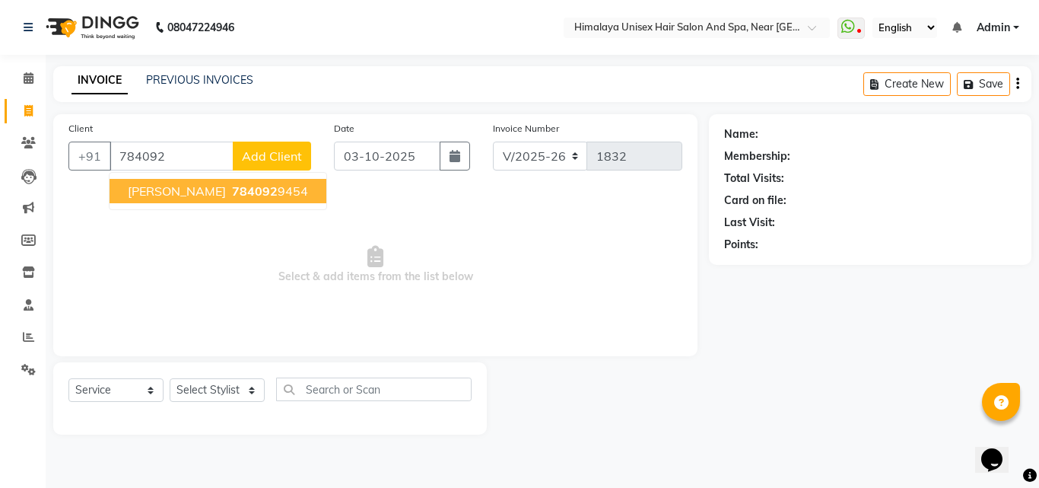
drag, startPoint x: 179, startPoint y: 179, endPoint x: 189, endPoint y: 195, distance: 19.4
click at [189, 195] on button "[PERSON_NAME] 784092 9454" at bounding box center [218, 191] width 217 height 24
type input "7840929454"
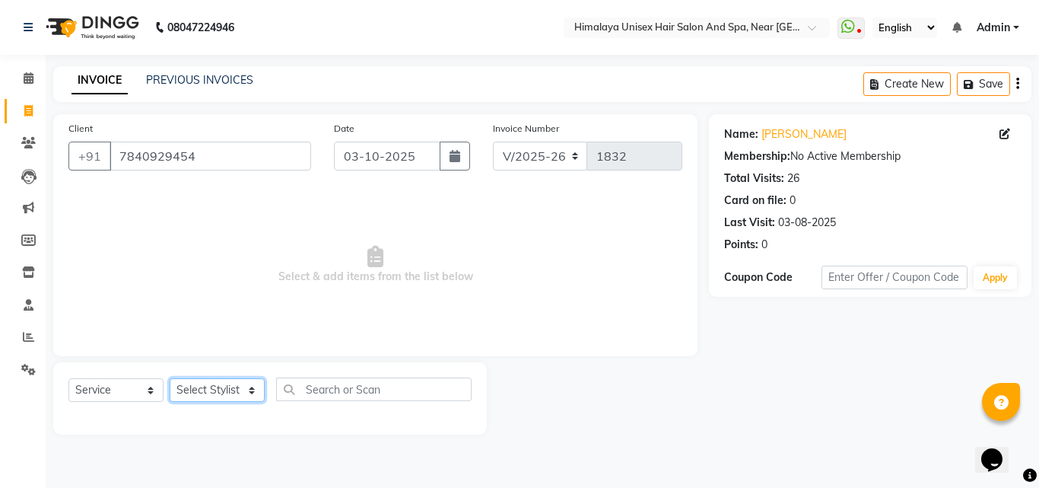
click at [250, 383] on select "Select Stylist [PERSON_NAME] Phase [PERSON_NAME] [PERSON_NAME] [PERSON_NAME] [P…" at bounding box center [217, 390] width 95 height 24
select select "26957"
click at [170, 378] on select "Select Stylist [PERSON_NAME] Phase [PERSON_NAME] [PERSON_NAME] [PERSON_NAME] [P…" at bounding box center [217, 390] width 95 height 24
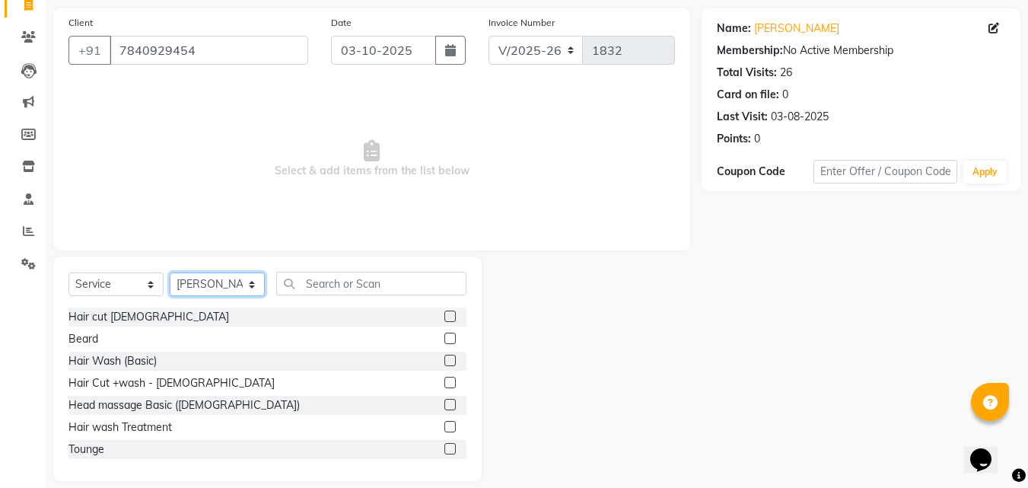
scroll to position [122, 0]
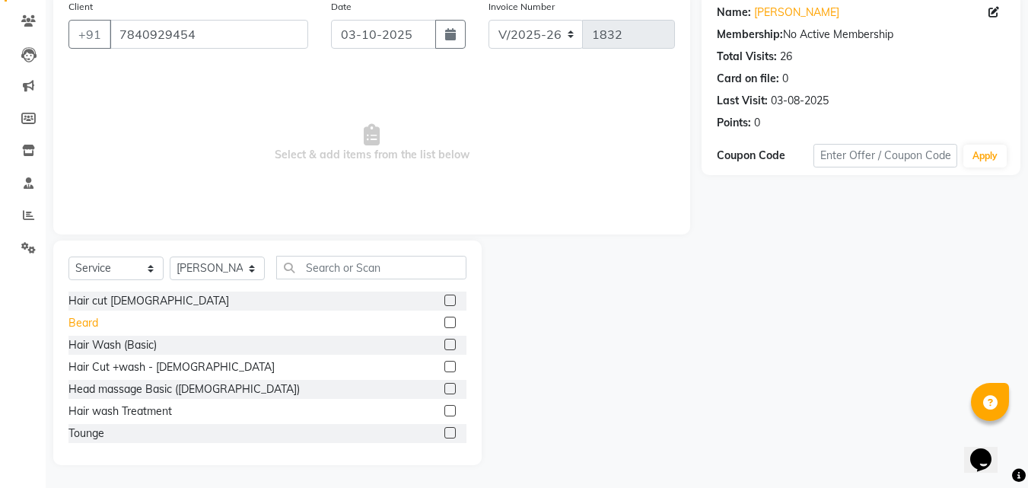
click at [81, 322] on div "Beard" at bounding box center [83, 323] width 30 height 16
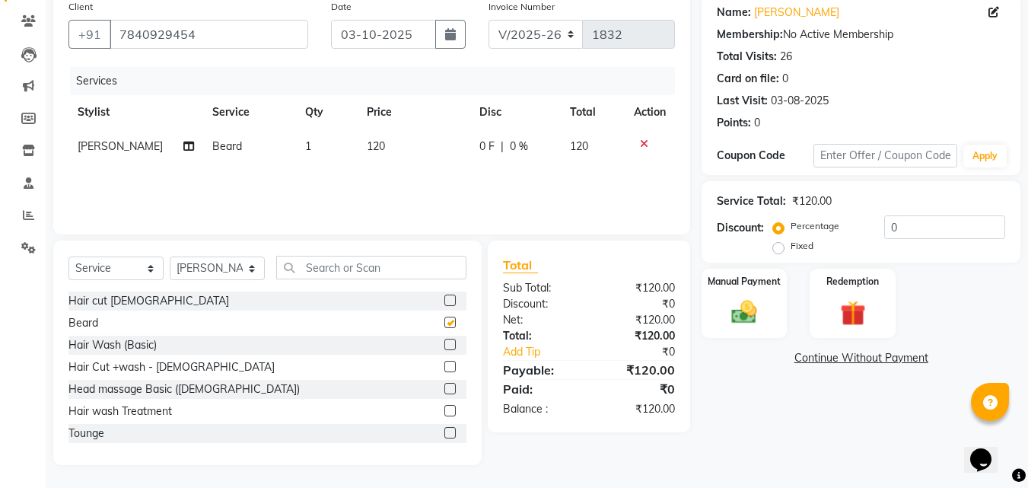
checkbox input "false"
click at [153, 270] on select "Select Service Product Membership Package Voucher Prepaid Gift Card" at bounding box center [115, 268] width 95 height 24
select select "product"
click at [68, 256] on select "Select Service Product Membership Package Voucher Prepaid Gift Card" at bounding box center [115, 268] width 95 height 24
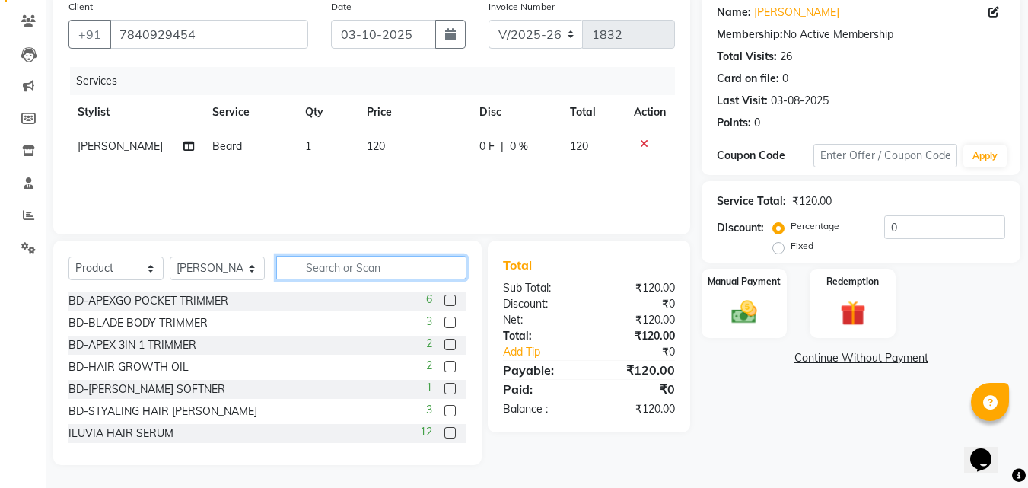
click at [305, 265] on input "text" at bounding box center [371, 268] width 190 height 24
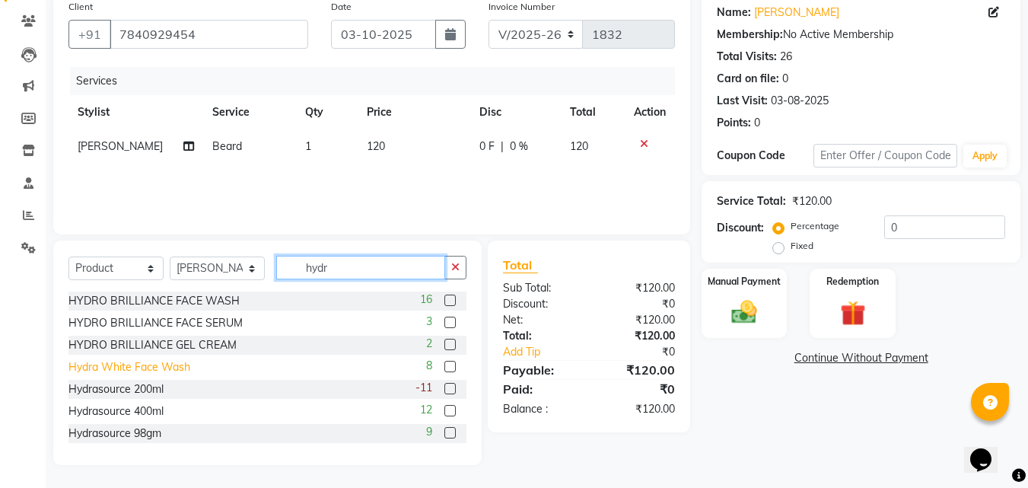
type input "hydr"
click at [179, 367] on div "Hydra White Face Wash" at bounding box center [129, 367] width 122 height 16
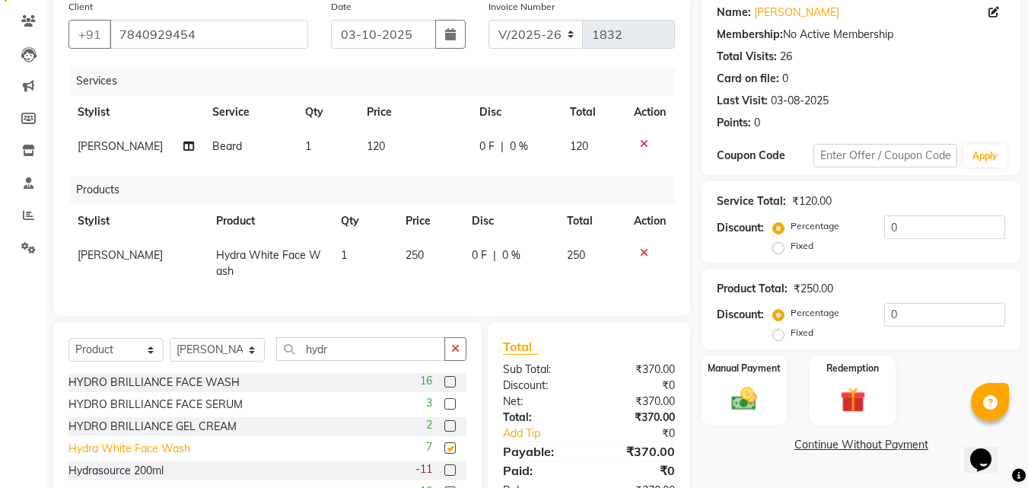
checkbox input "false"
click at [353, 361] on input "hydr" at bounding box center [360, 349] width 169 height 24
type input "h"
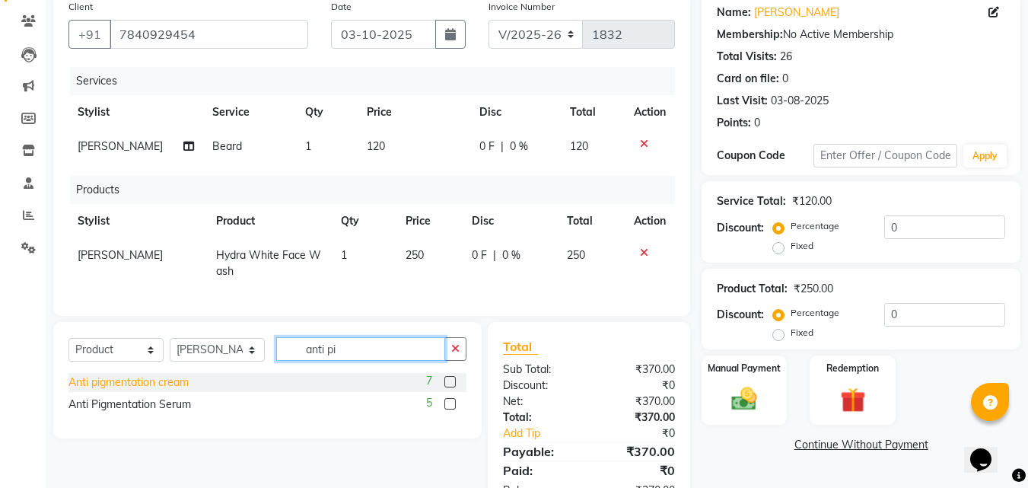
type input "anti pi"
click at [184, 390] on div "Anti pigmentation cream" at bounding box center [128, 382] width 120 height 16
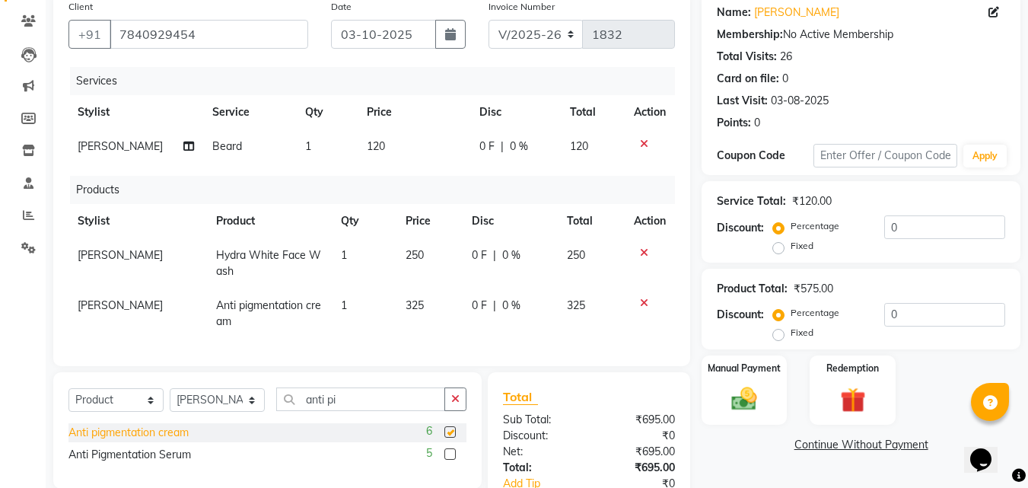
checkbox input "false"
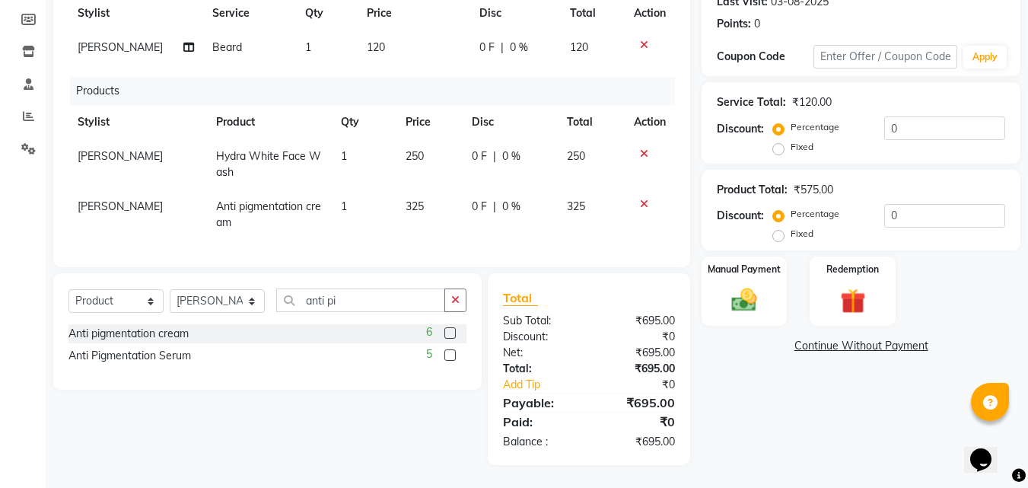
scroll to position [248, 0]
click at [790, 227] on label "Fixed" at bounding box center [801, 234] width 23 height 14
click at [782, 228] on input "Fixed" at bounding box center [781, 233] width 11 height 11
radio input "true"
click at [904, 204] on input "0" at bounding box center [944, 216] width 121 height 24
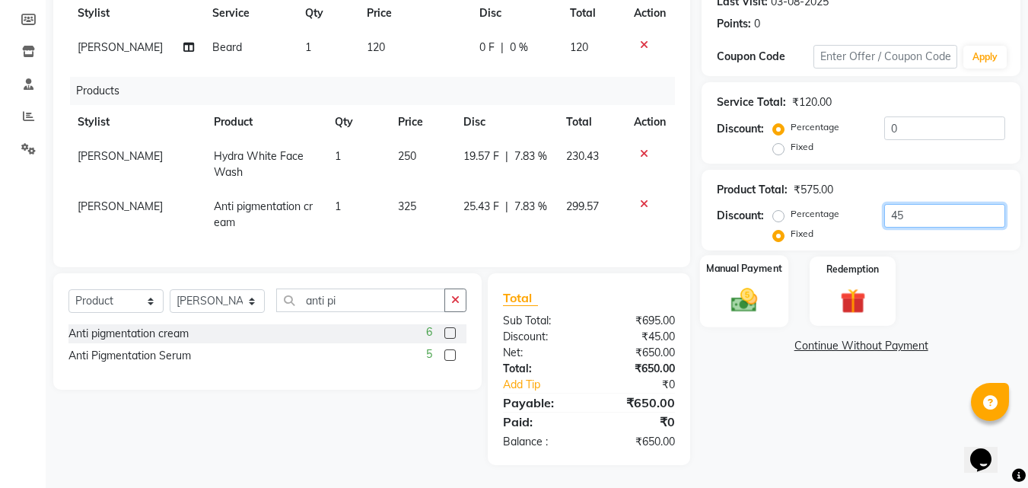
type input "45"
click at [731, 285] on img at bounding box center [744, 300] width 43 height 30
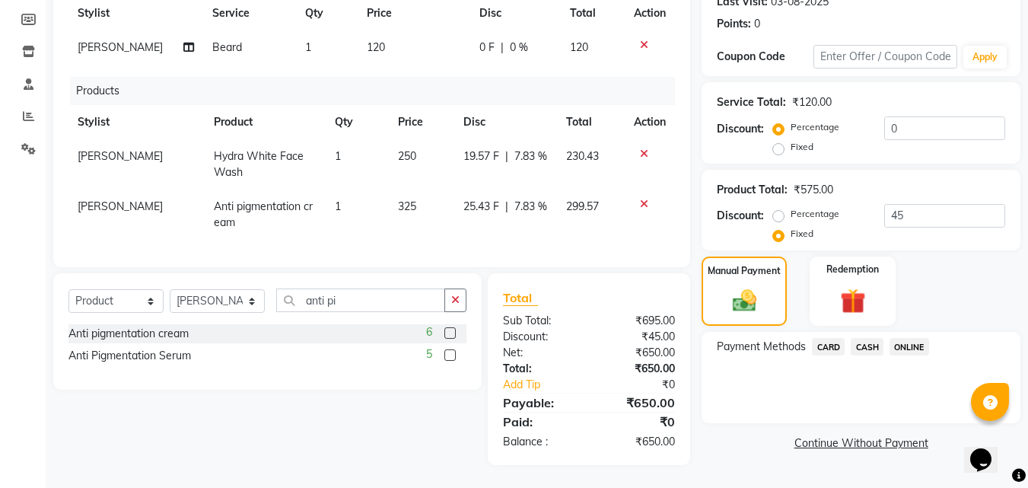
click at [866, 338] on span "CASH" at bounding box center [866, 346] width 33 height 17
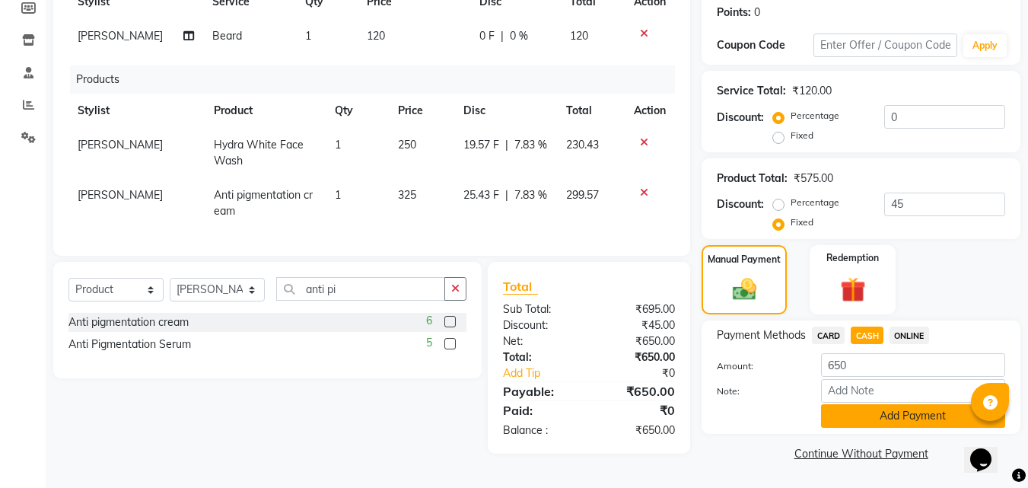
click at [891, 404] on button "Add Payment" at bounding box center [913, 416] width 184 height 24
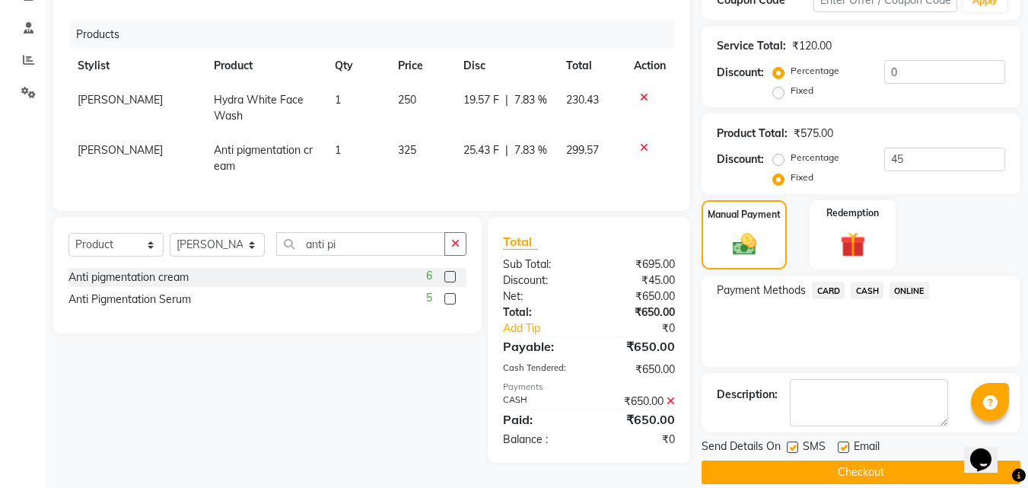
scroll to position [302, 0]
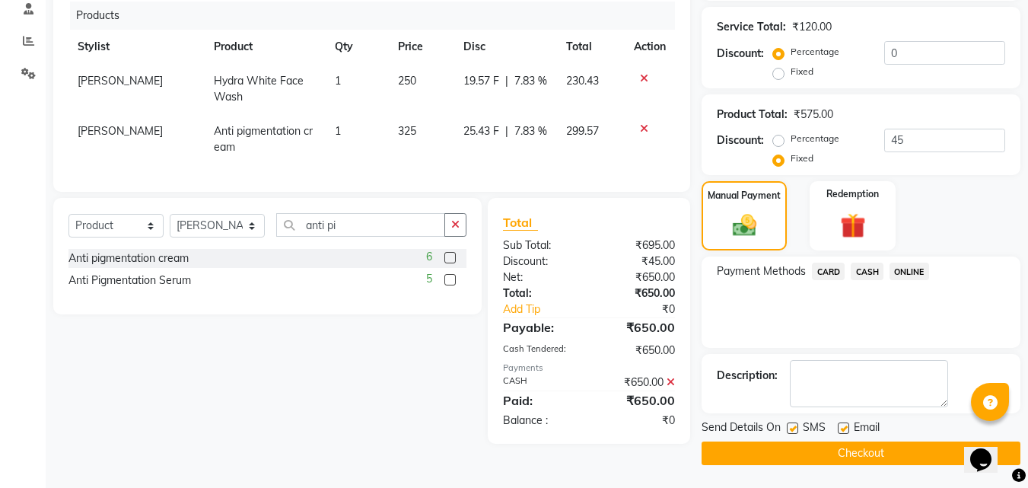
click at [891, 441] on button "Checkout" at bounding box center [860, 453] width 319 height 24
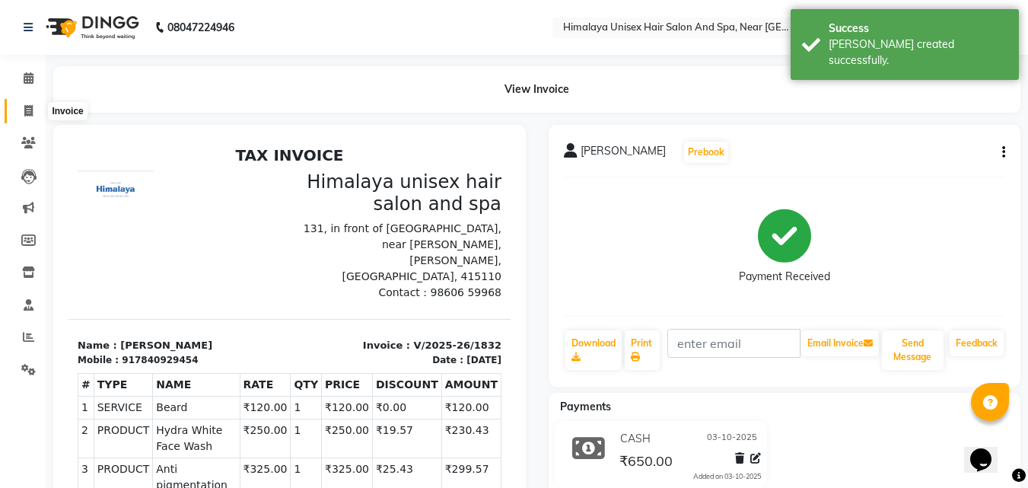
click at [29, 108] on icon at bounding box center [28, 110] width 8 height 11
select select "4594"
select select "service"
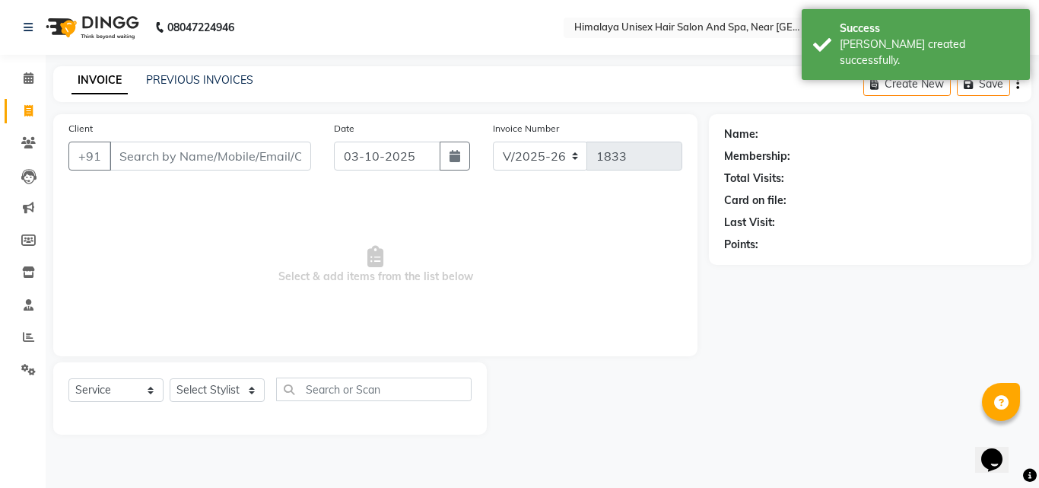
click at [206, 150] on input "Client" at bounding box center [211, 155] width 202 height 29
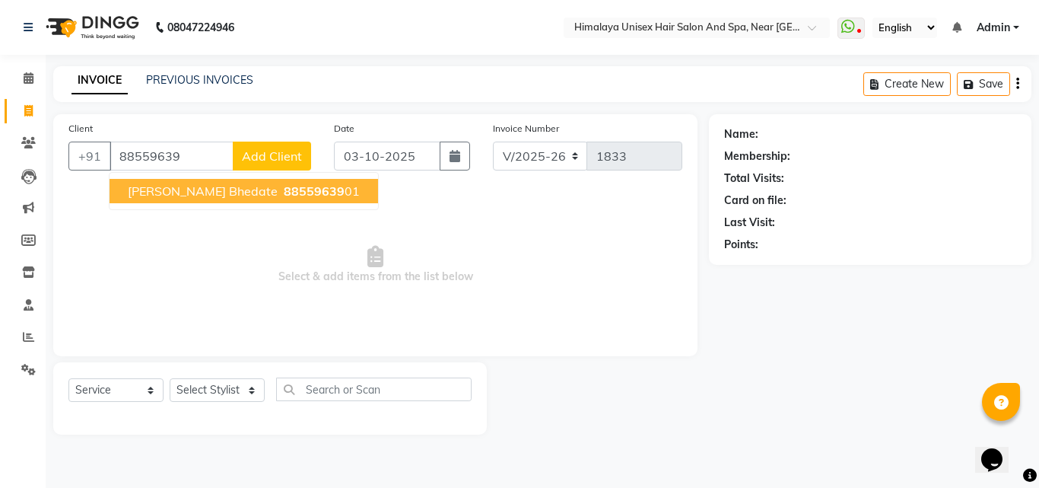
click at [284, 188] on span "88559639" at bounding box center [314, 190] width 61 height 15
type input "8855963901"
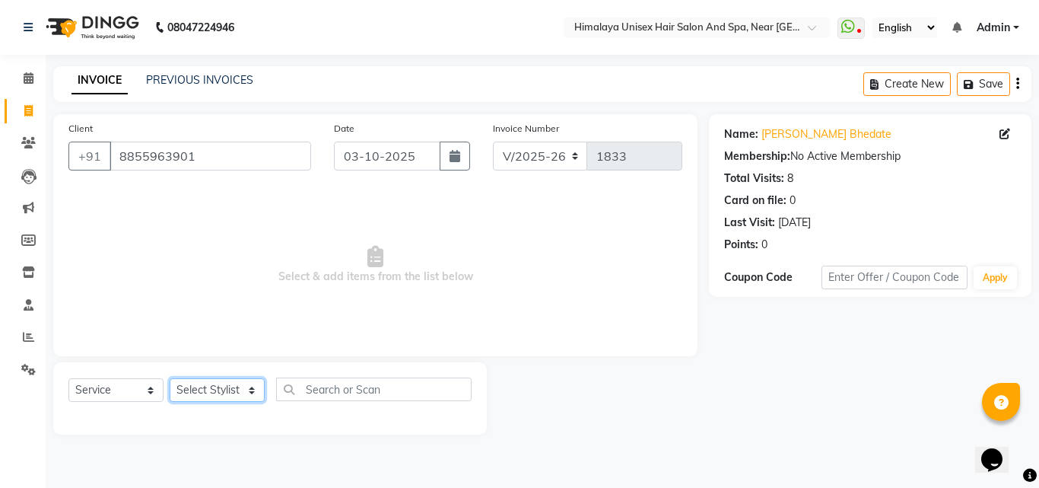
click at [254, 391] on select "Select Stylist [PERSON_NAME] Phase [PERSON_NAME] [PERSON_NAME] [PERSON_NAME] [P…" at bounding box center [217, 390] width 95 height 24
select select "26953"
click at [170, 378] on select "Select Stylist [PERSON_NAME] Phase [PERSON_NAME] [PERSON_NAME] [PERSON_NAME] [P…" at bounding box center [217, 390] width 95 height 24
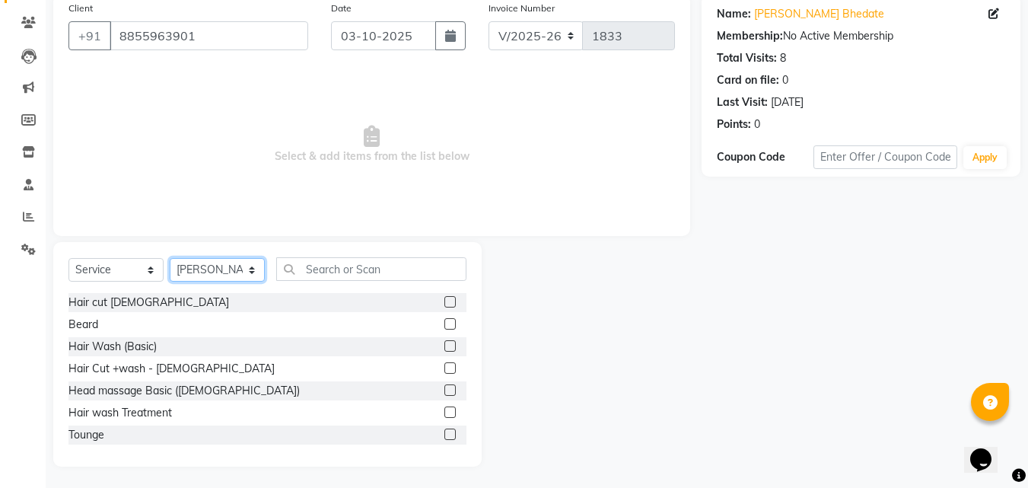
scroll to position [122, 0]
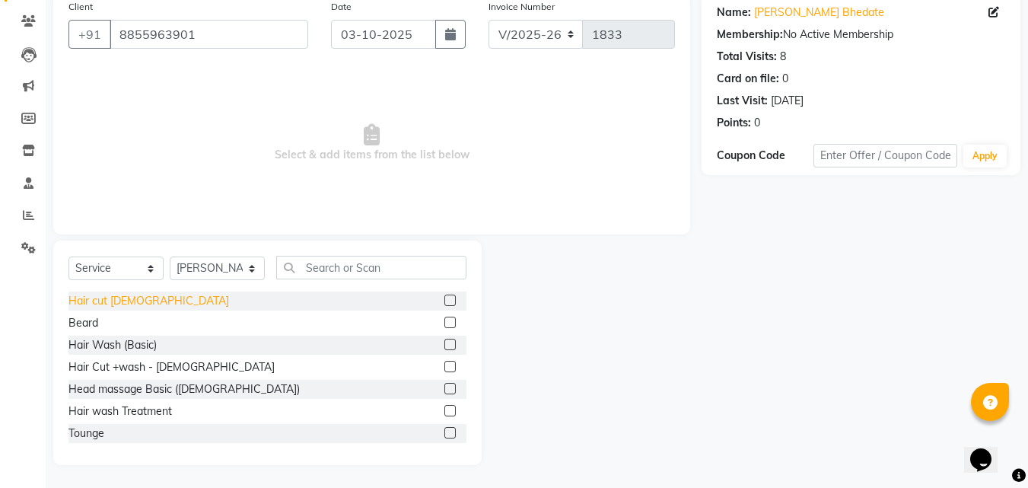
click at [91, 300] on div "Hair cut [DEMOGRAPHIC_DATA]" at bounding box center [148, 301] width 160 height 16
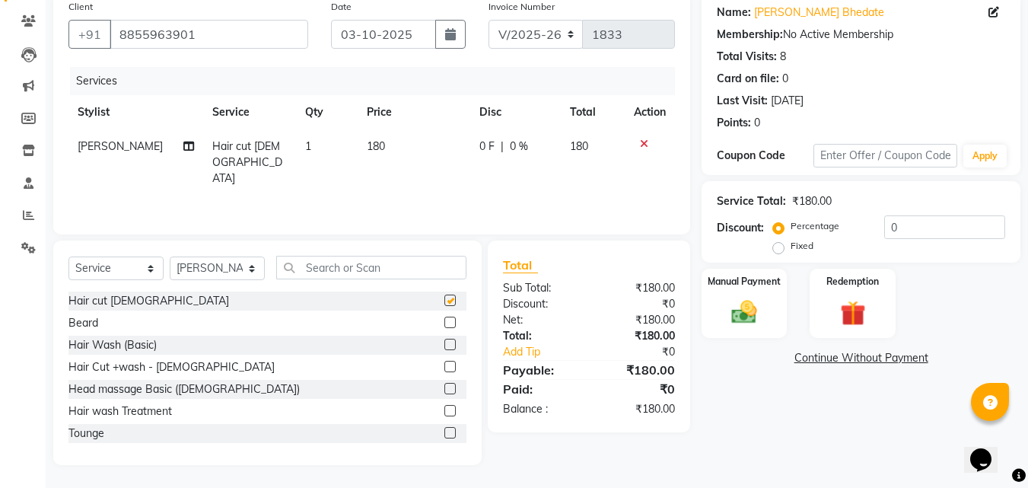
checkbox input "false"
click at [335, 272] on input "text" at bounding box center [371, 268] width 190 height 24
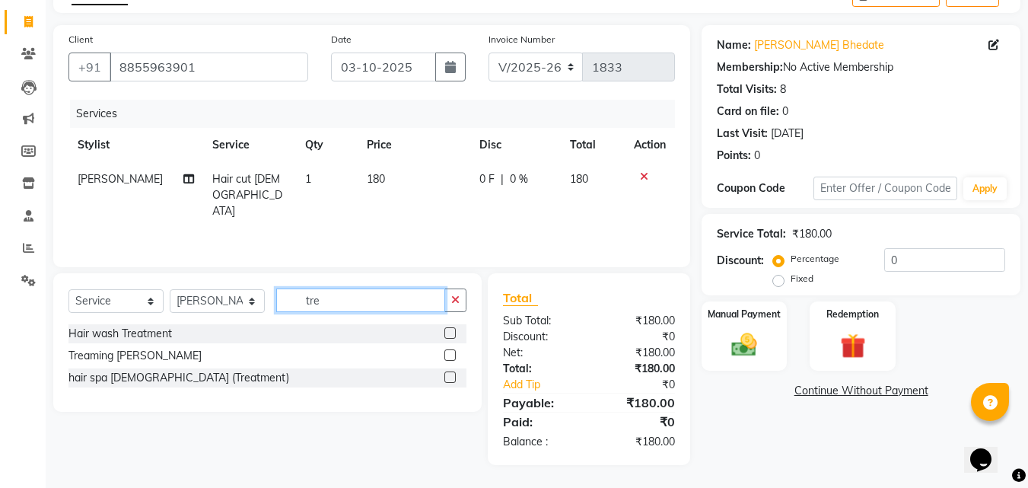
scroll to position [89, 0]
type input "tre"
click at [103, 356] on div "Treaming [PERSON_NAME]" at bounding box center [134, 356] width 133 height 16
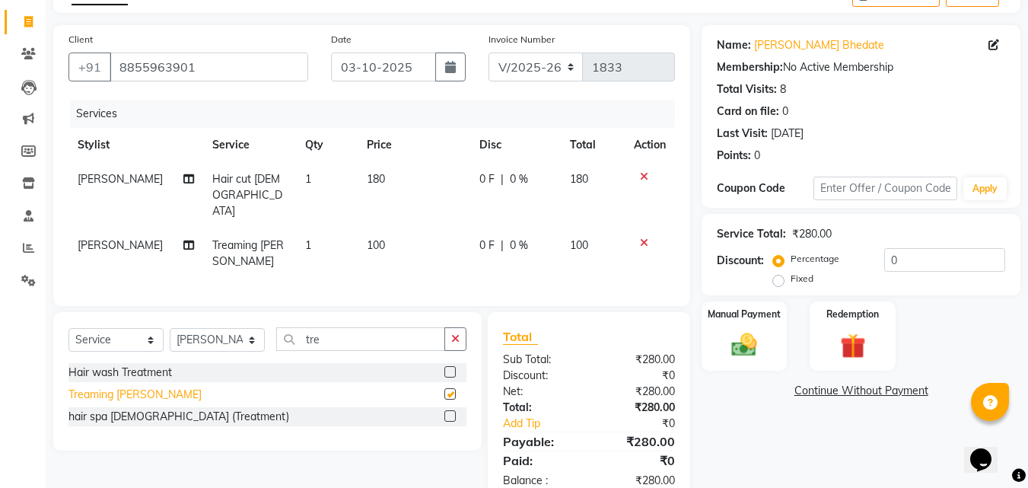
checkbox input "false"
click at [748, 326] on div "Manual Payment" at bounding box center [744, 336] width 89 height 72
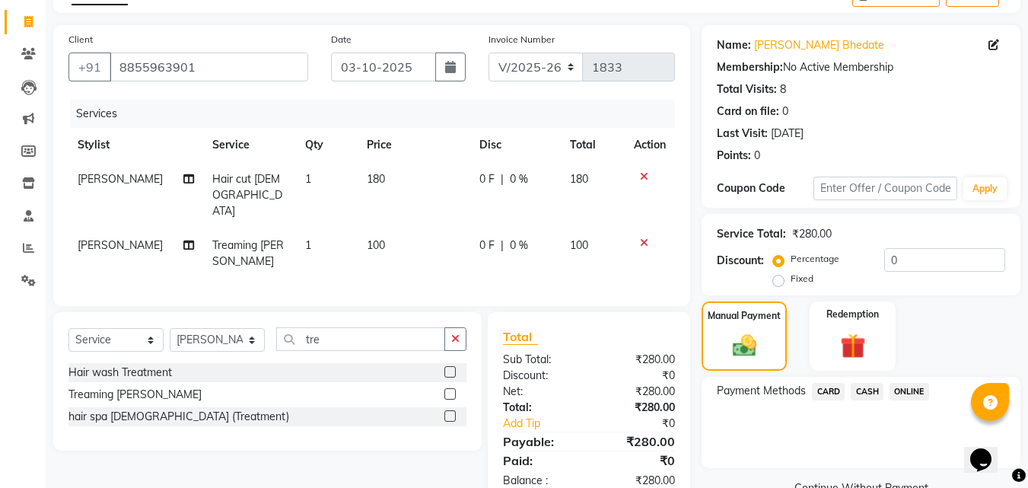
click at [859, 389] on span "CASH" at bounding box center [866, 391] width 33 height 17
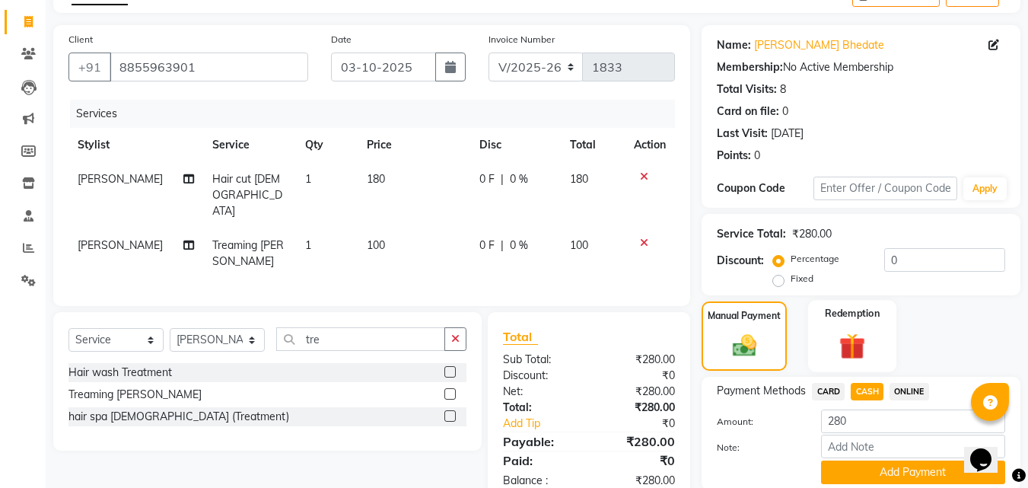
scroll to position [145, 0]
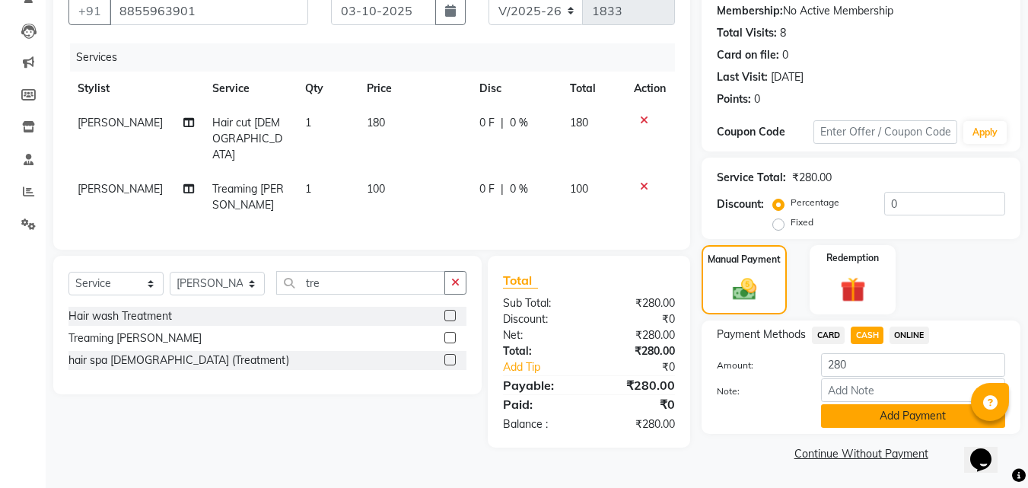
click at [921, 404] on button "Add Payment" at bounding box center [913, 416] width 184 height 24
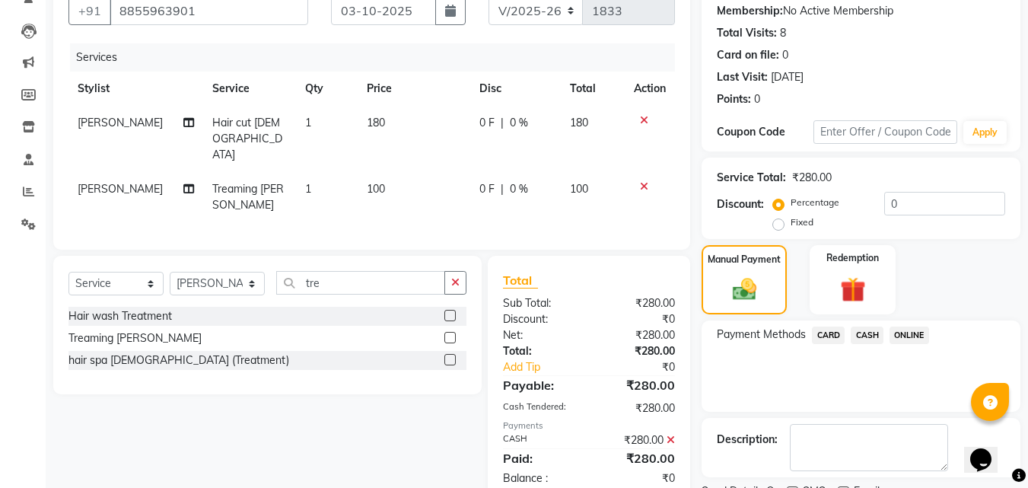
scroll to position [209, 0]
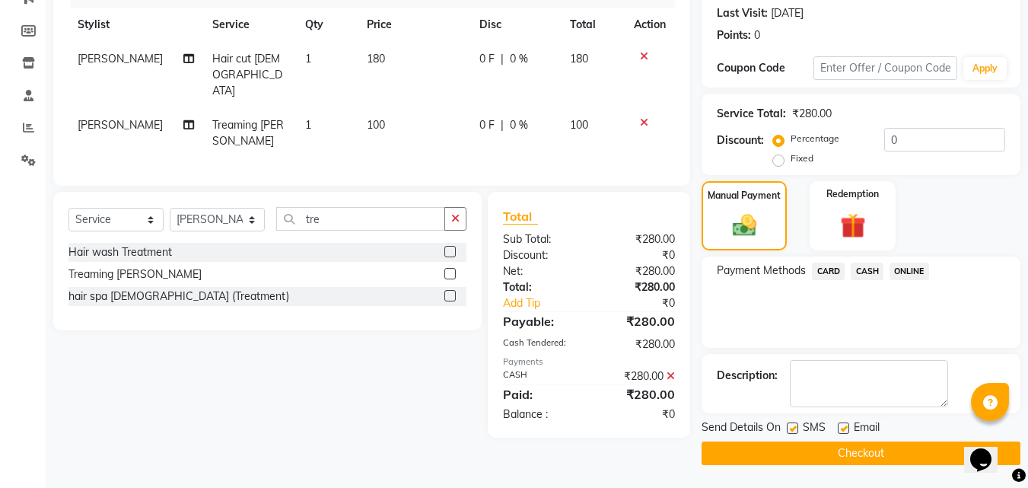
click at [863, 461] on button "Checkout" at bounding box center [860, 453] width 319 height 24
click at [863, 459] on div "Checkout" at bounding box center [860, 453] width 319 height 24
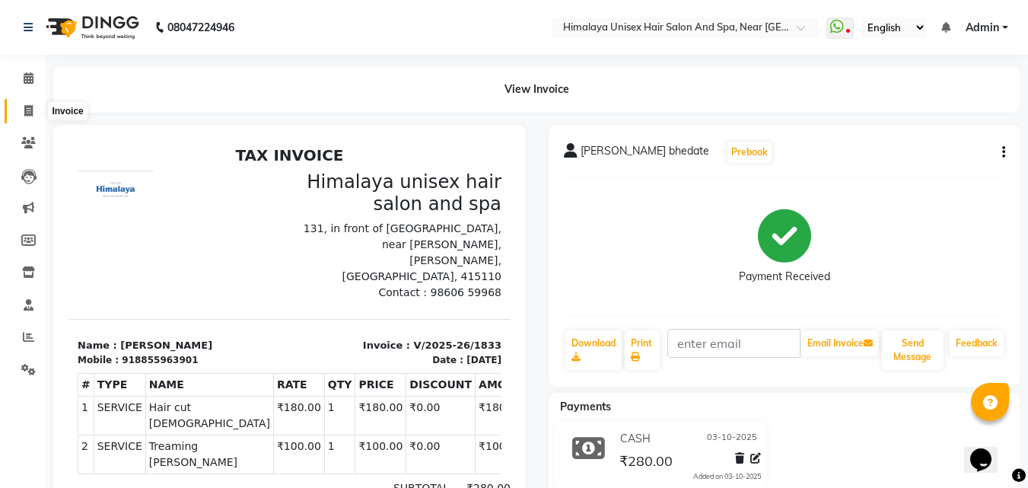
click at [33, 106] on span at bounding box center [28, 111] width 27 height 17
select select "4594"
select select "service"
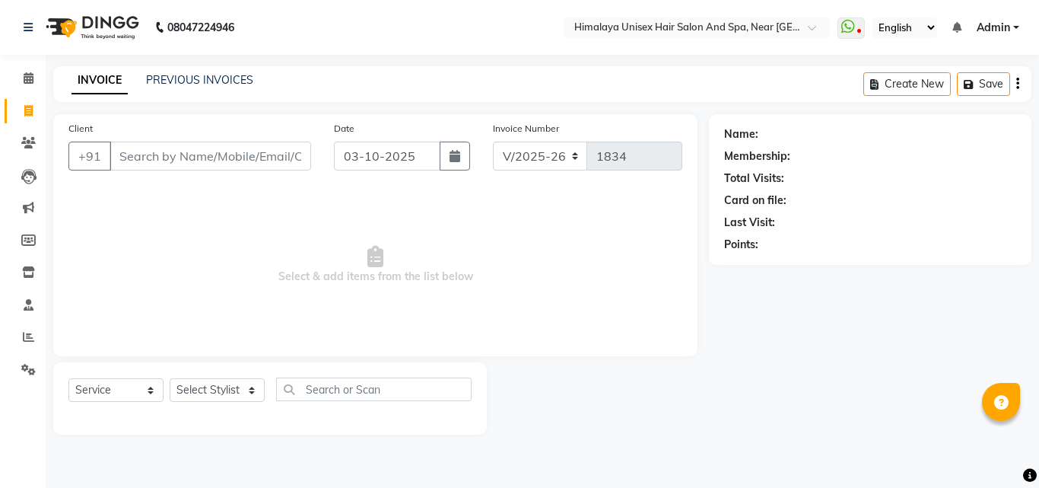
click at [201, 146] on input "Client" at bounding box center [211, 155] width 202 height 29
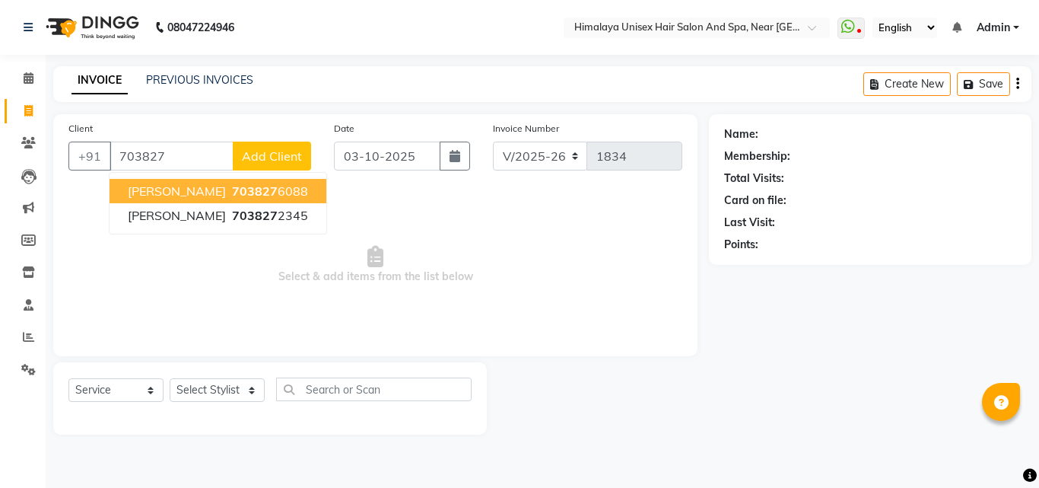
click at [198, 183] on button "[PERSON_NAME] 703827 6088" at bounding box center [218, 191] width 217 height 24
type input "7038276088"
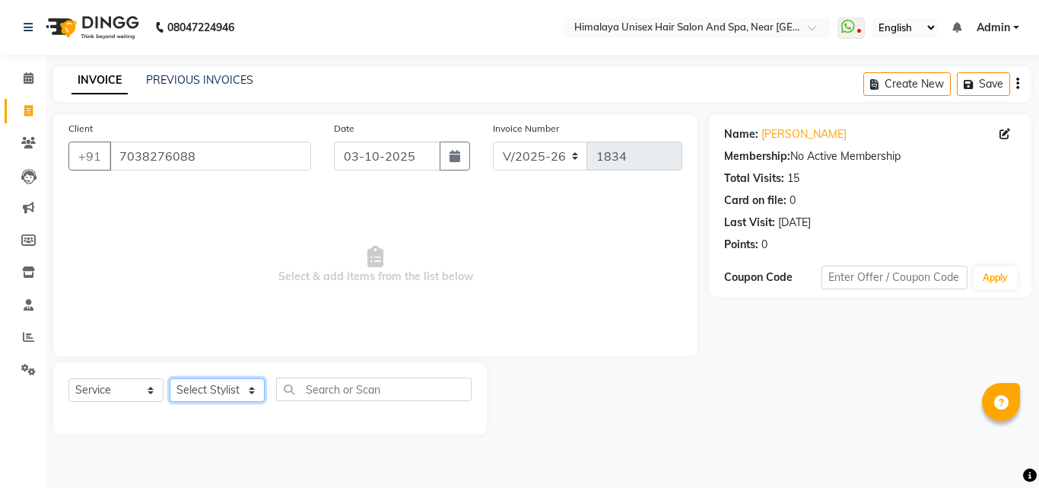
click at [253, 385] on select "Select Stylist [PERSON_NAME] Phase [PERSON_NAME] [PERSON_NAME] [PERSON_NAME] [P…" at bounding box center [217, 390] width 95 height 24
select select "27688"
click at [170, 378] on select "Select Stylist [PERSON_NAME] Phase [PERSON_NAME] [PERSON_NAME] [PERSON_NAME] [P…" at bounding box center [217, 390] width 95 height 24
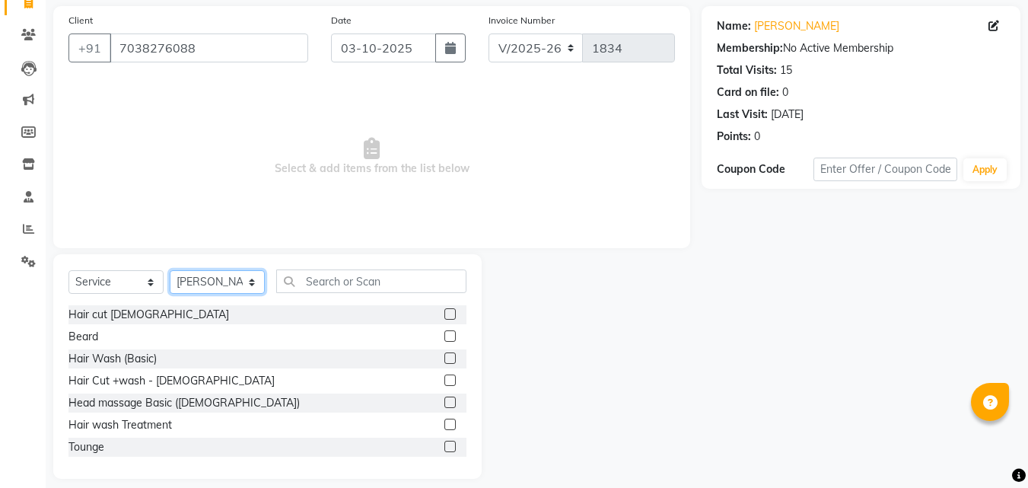
scroll to position [122, 0]
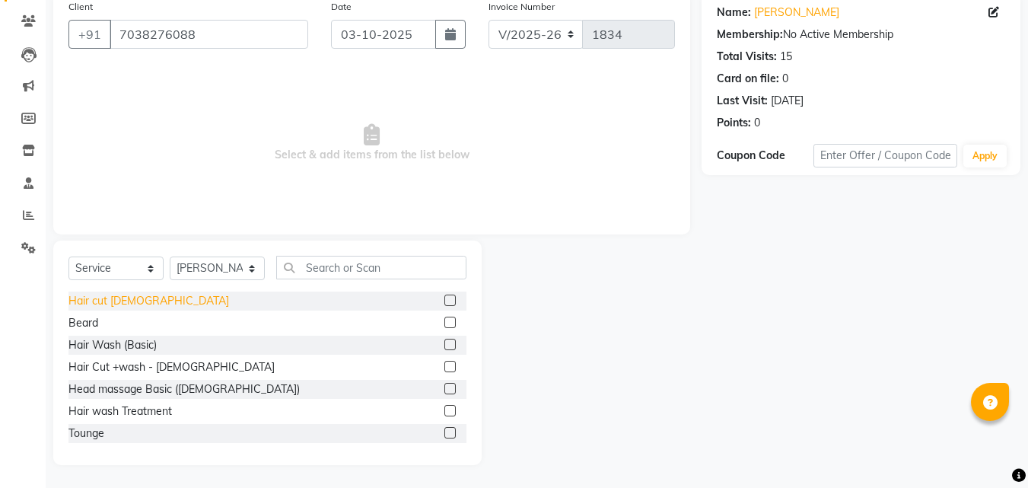
click at [84, 300] on div "Hair cut [DEMOGRAPHIC_DATA]" at bounding box center [148, 301] width 160 height 16
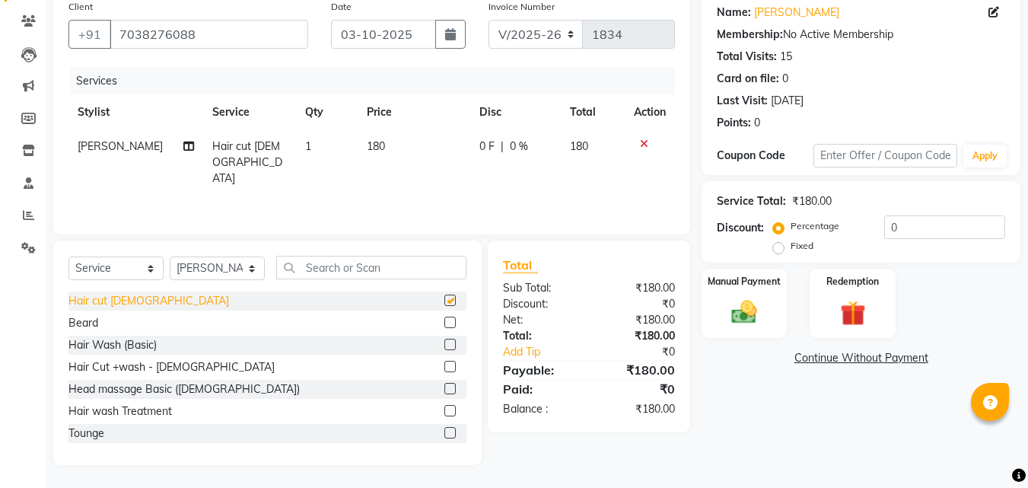
checkbox input "false"
click at [86, 322] on div "Beard" at bounding box center [83, 323] width 30 height 16
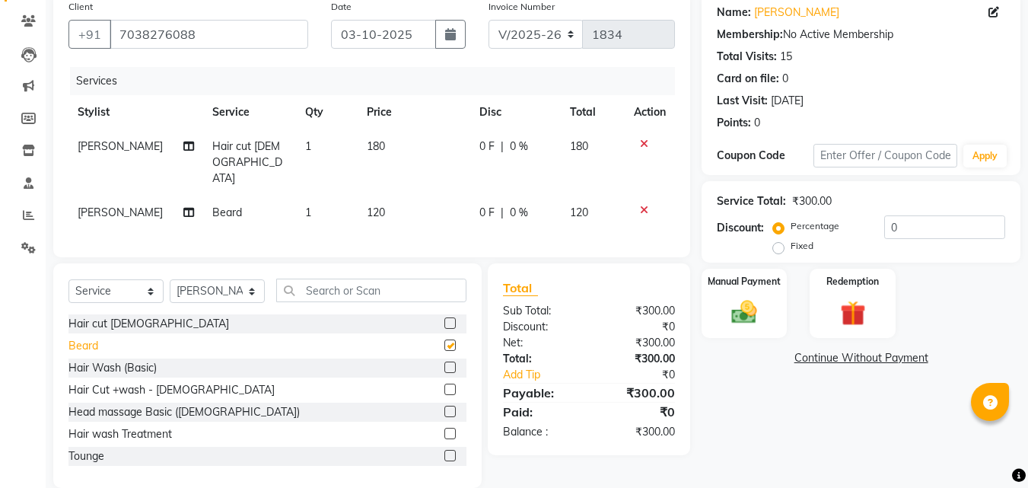
checkbox input "false"
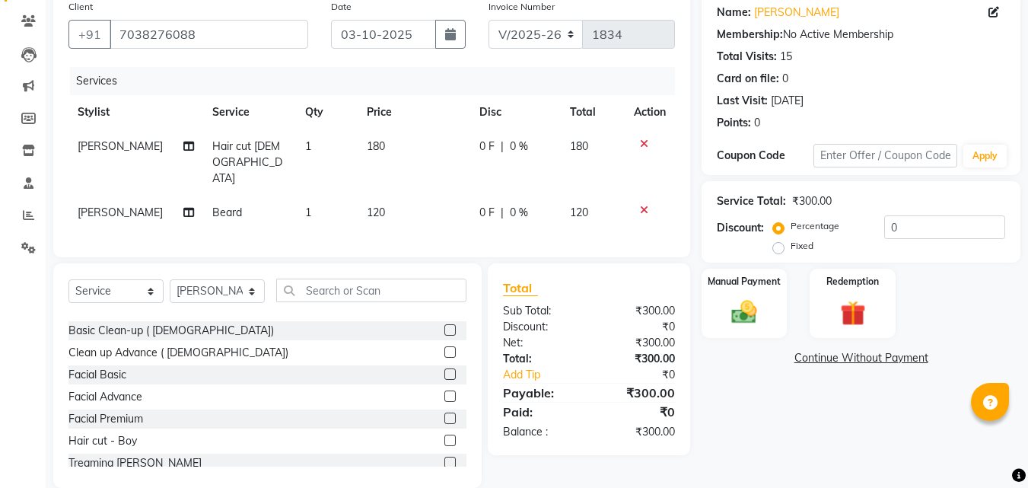
scroll to position [380, 0]
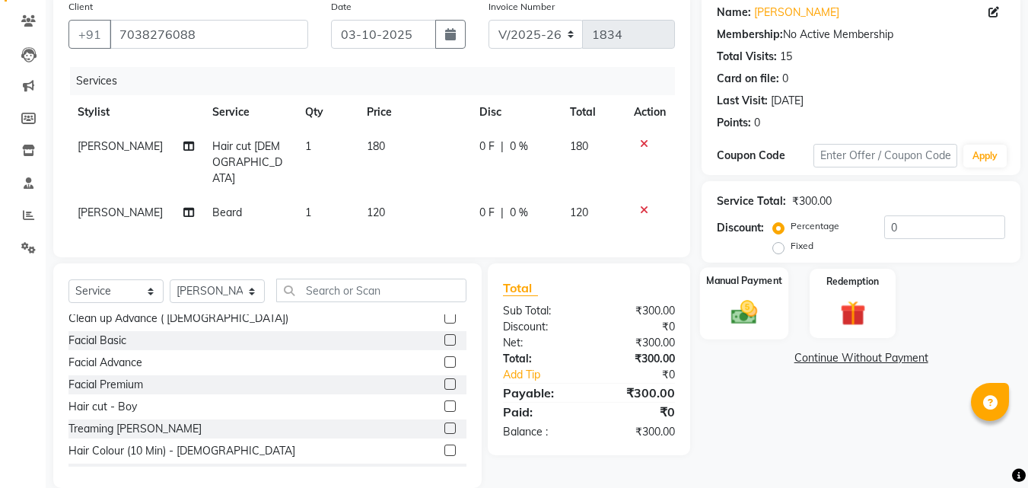
click at [749, 297] on img at bounding box center [744, 312] width 43 height 30
click at [749, 297] on div "Manual Payment" at bounding box center [744, 303] width 89 height 72
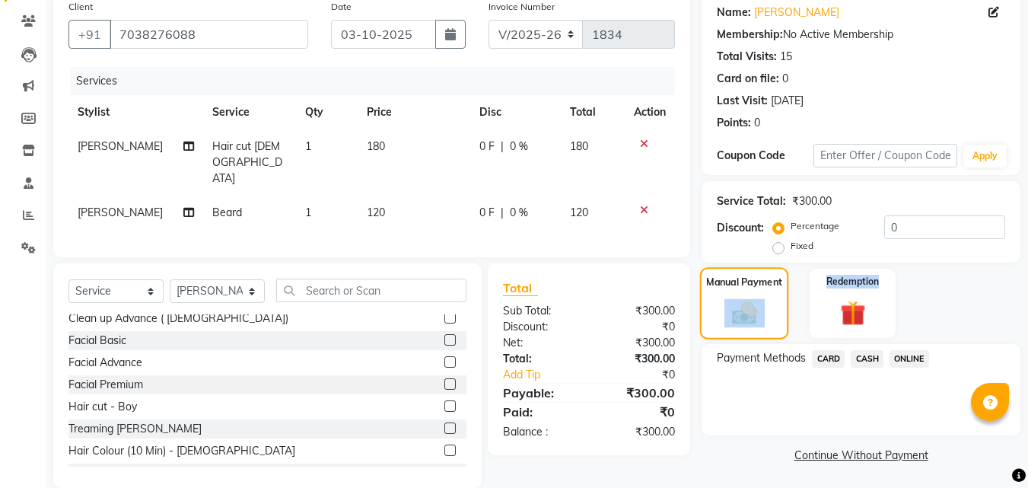
scroll to position [124, 0]
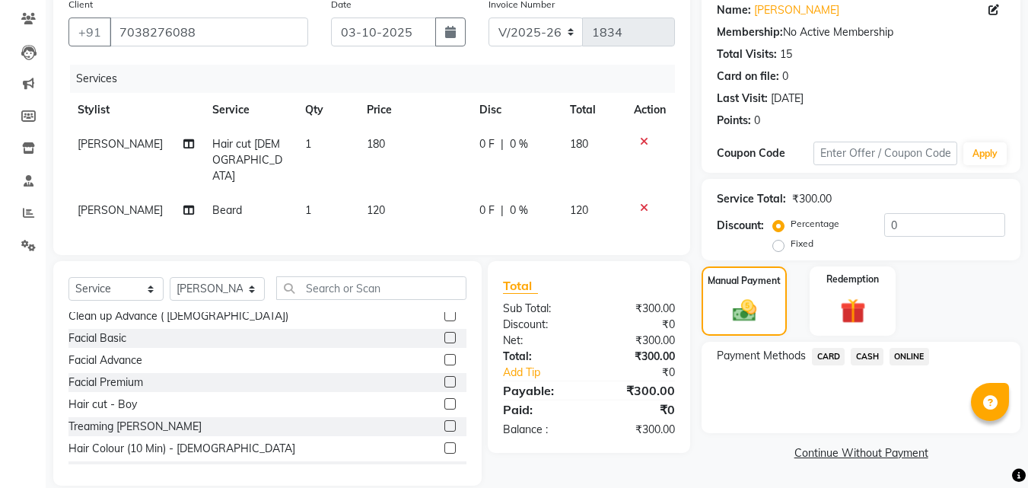
click at [907, 351] on span "ONLINE" at bounding box center [909, 356] width 40 height 17
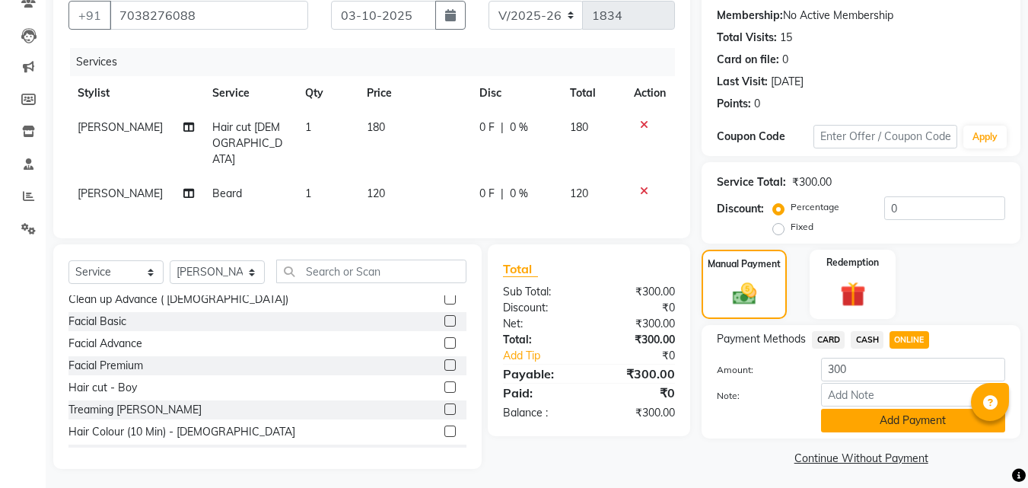
scroll to position [145, 0]
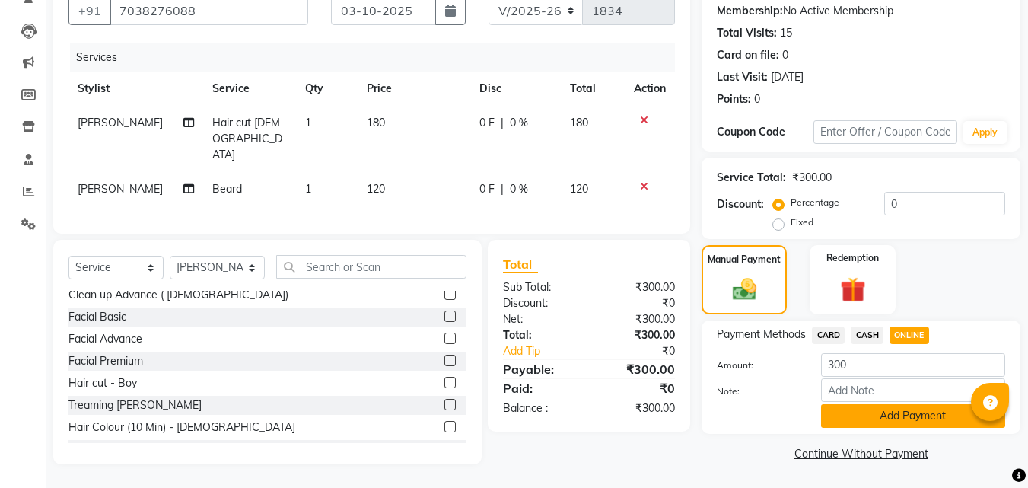
click at [863, 406] on button "Add Payment" at bounding box center [913, 416] width 184 height 24
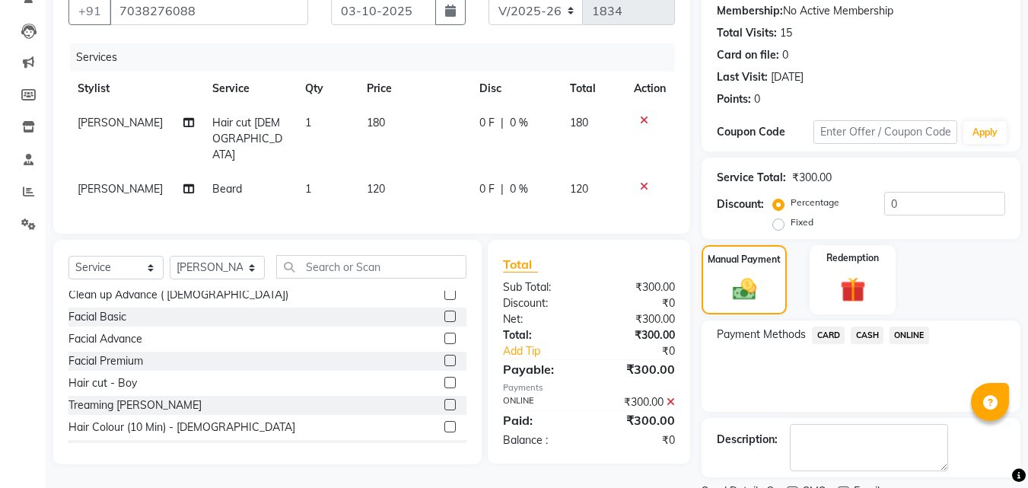
scroll to position [209, 0]
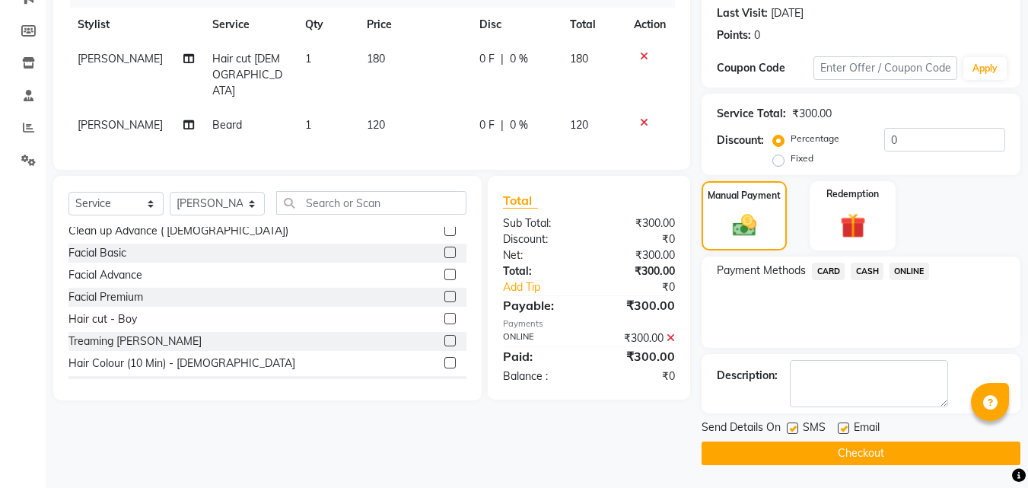
click at [726, 452] on button "Checkout" at bounding box center [860, 453] width 319 height 24
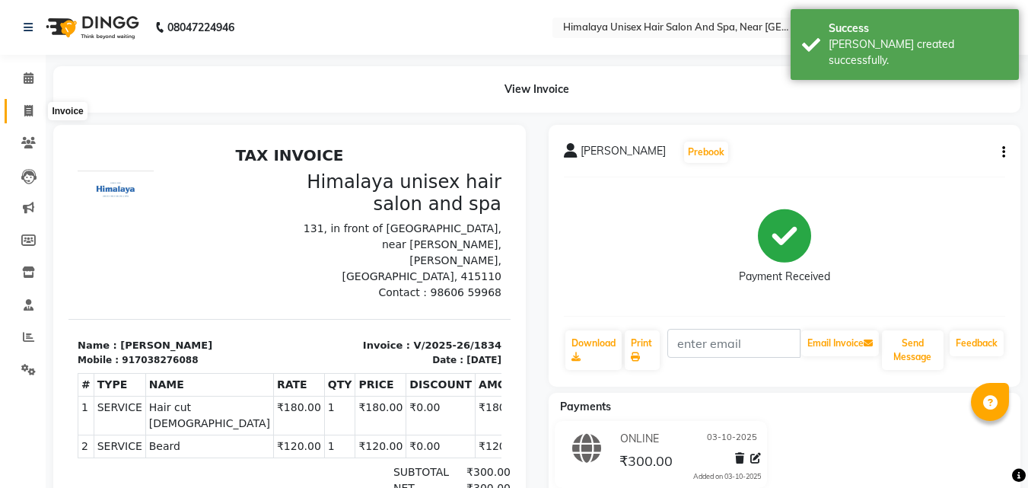
click at [33, 114] on span at bounding box center [28, 111] width 27 height 17
select select "service"
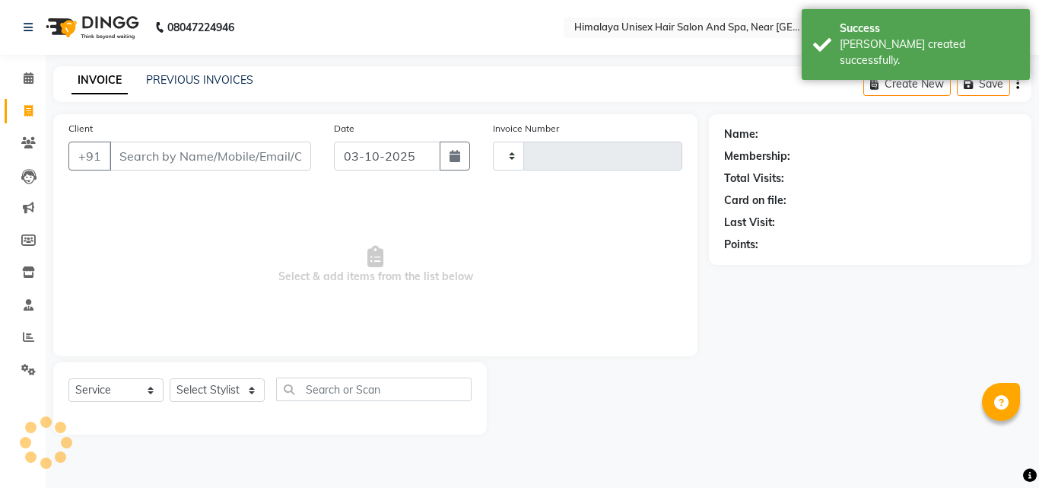
type input "1835"
select select "4594"
click at [159, 162] on input "Client" at bounding box center [211, 155] width 202 height 29
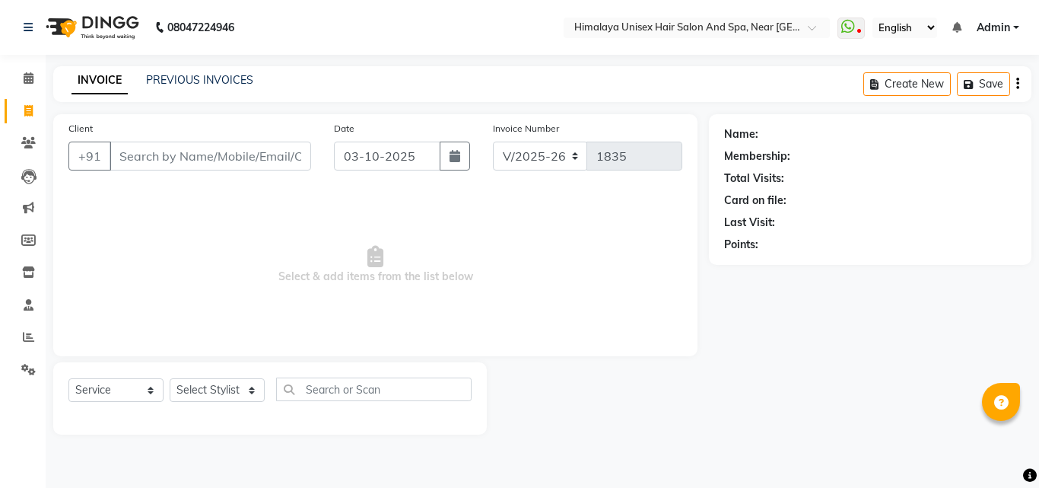
click at [211, 153] on input "Client" at bounding box center [211, 155] width 202 height 29
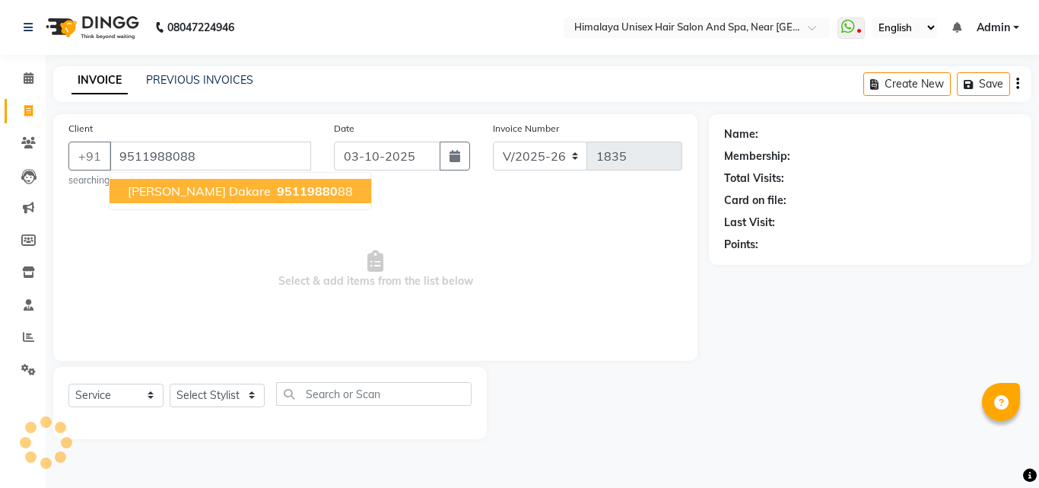
type input "9511988088"
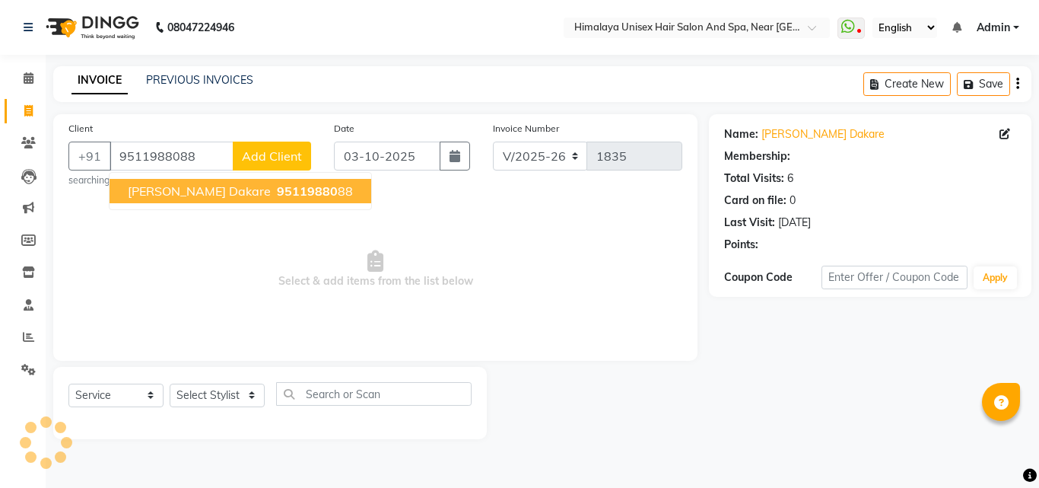
click at [277, 187] on span "95119880" at bounding box center [307, 190] width 61 height 15
click at [258, 187] on small "searching..." at bounding box center [189, 180] width 243 height 14
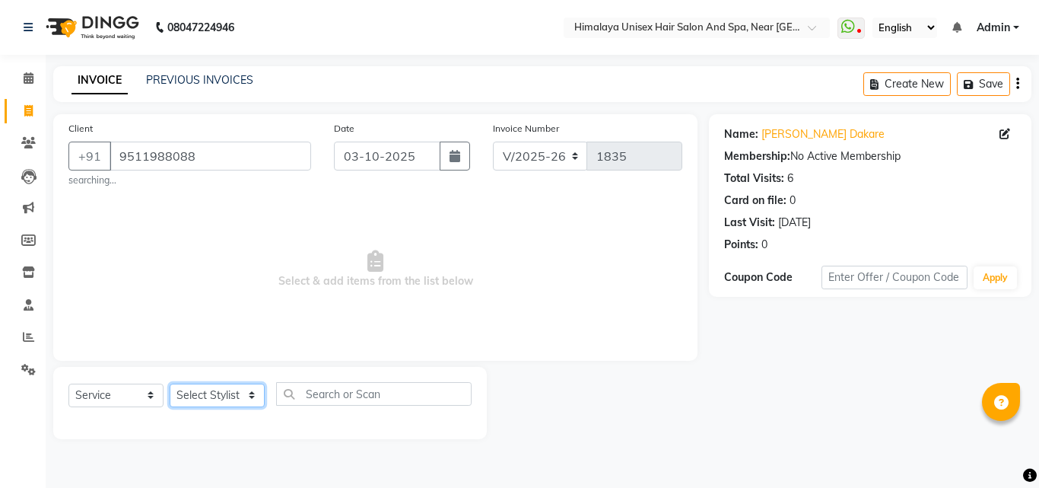
click at [246, 388] on select "Select Stylist [PERSON_NAME] Phase [PERSON_NAME] [PERSON_NAME] [PERSON_NAME] [P…" at bounding box center [217, 395] width 95 height 24
select select "26957"
click at [170, 383] on select "Select Stylist [PERSON_NAME] Phase [PERSON_NAME] [PERSON_NAME] [PERSON_NAME] [P…" at bounding box center [217, 395] width 95 height 24
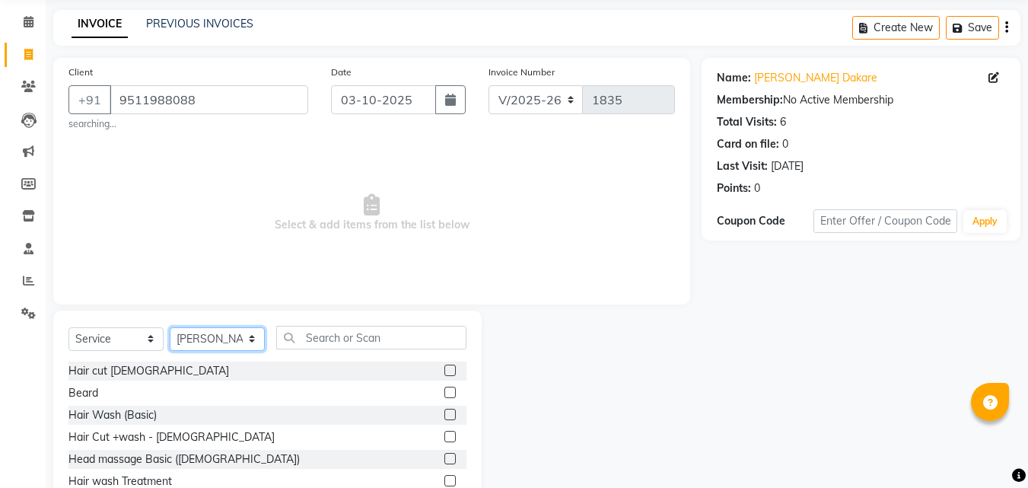
scroll to position [126, 0]
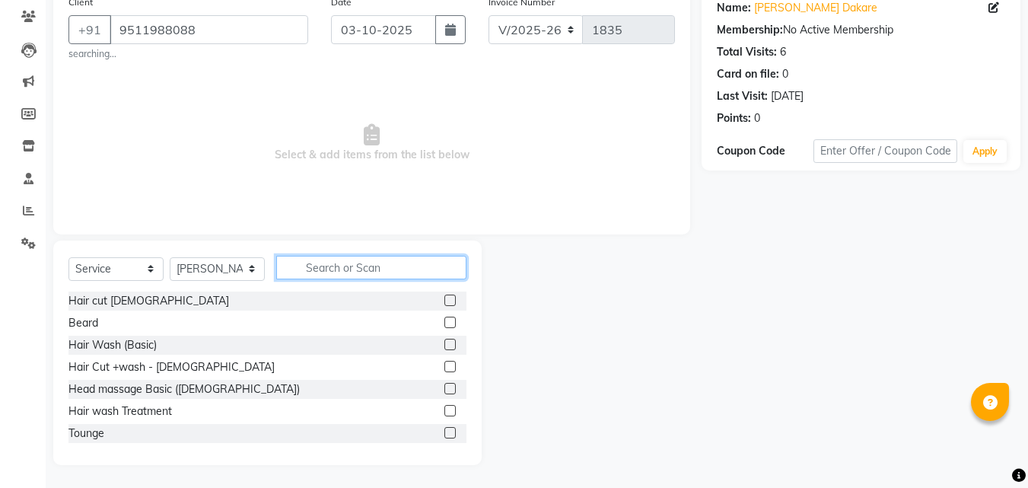
click at [337, 260] on input "text" at bounding box center [371, 268] width 190 height 24
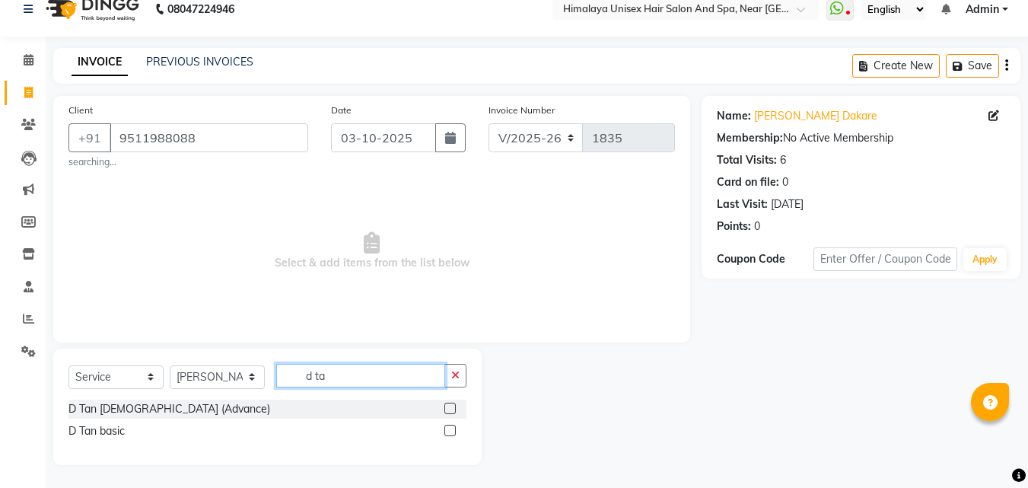
scroll to position [18, 0]
type input "d tan"
click at [172, 402] on div "D Tan [DEMOGRAPHIC_DATA] (Advance)" at bounding box center [169, 409] width 202 height 16
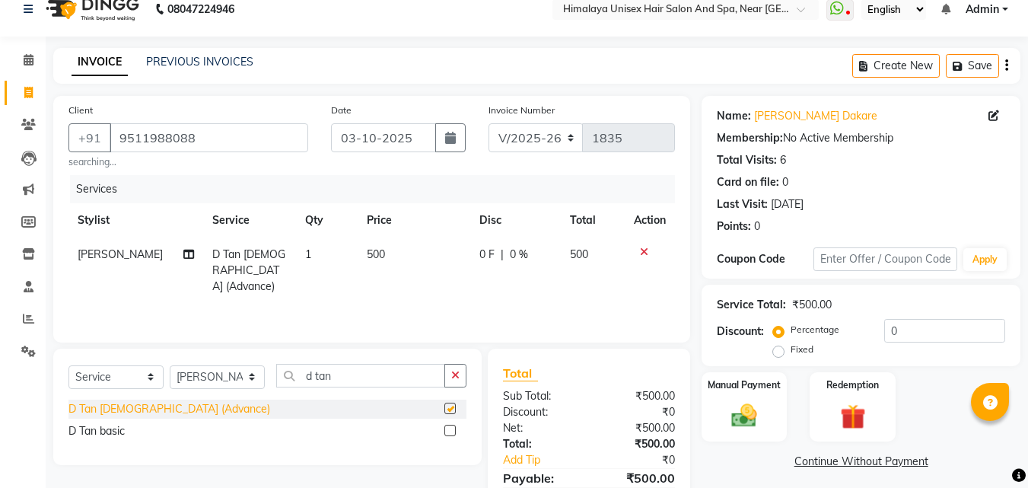
checkbox input "false"
click at [738, 399] on div "Manual Payment" at bounding box center [744, 406] width 89 height 72
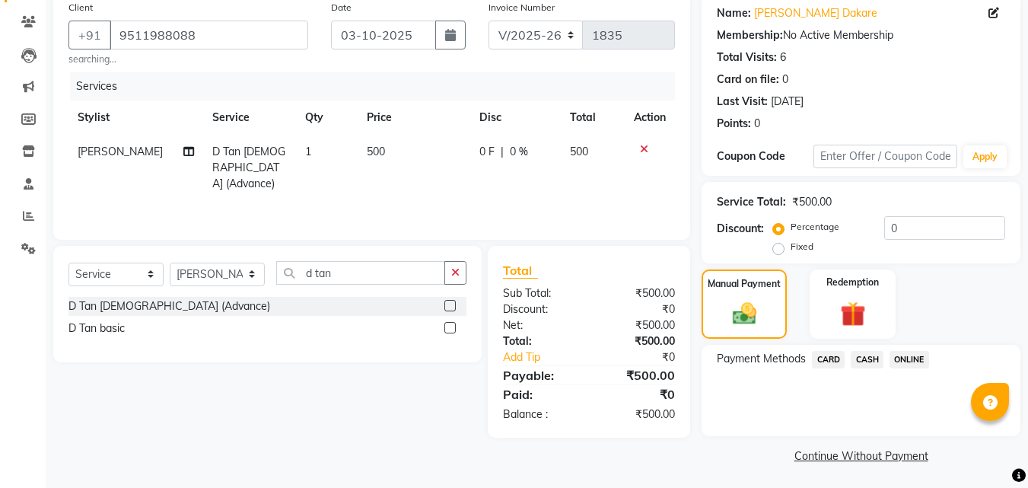
scroll to position [123, 0]
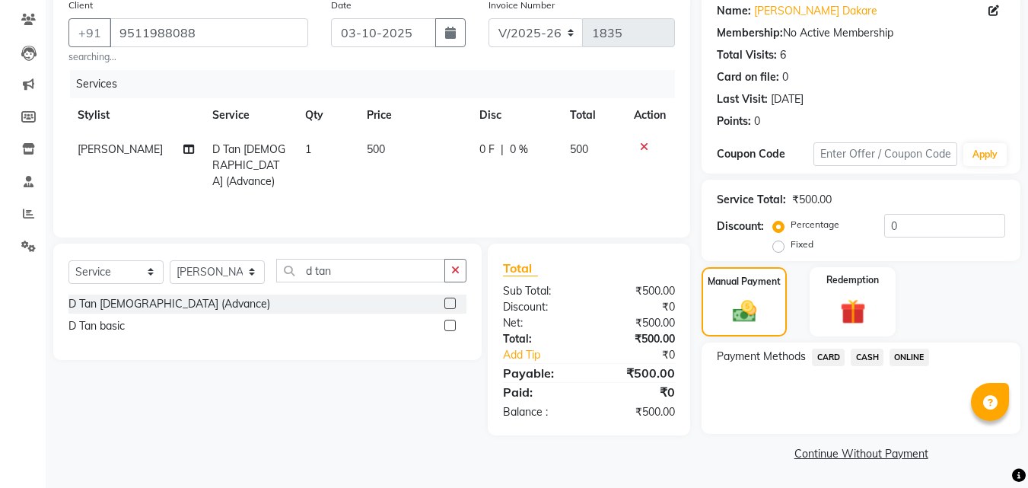
click at [914, 349] on span "ONLINE" at bounding box center [909, 356] width 40 height 17
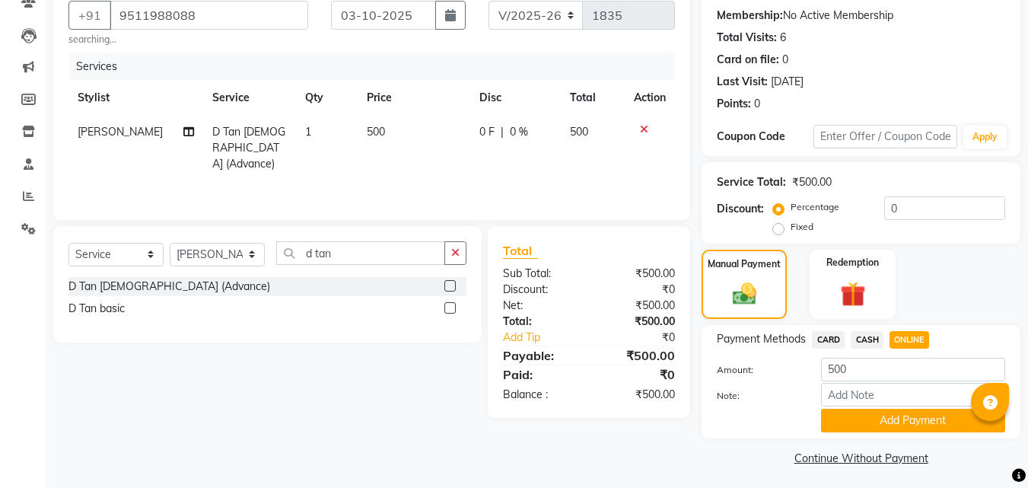
scroll to position [145, 0]
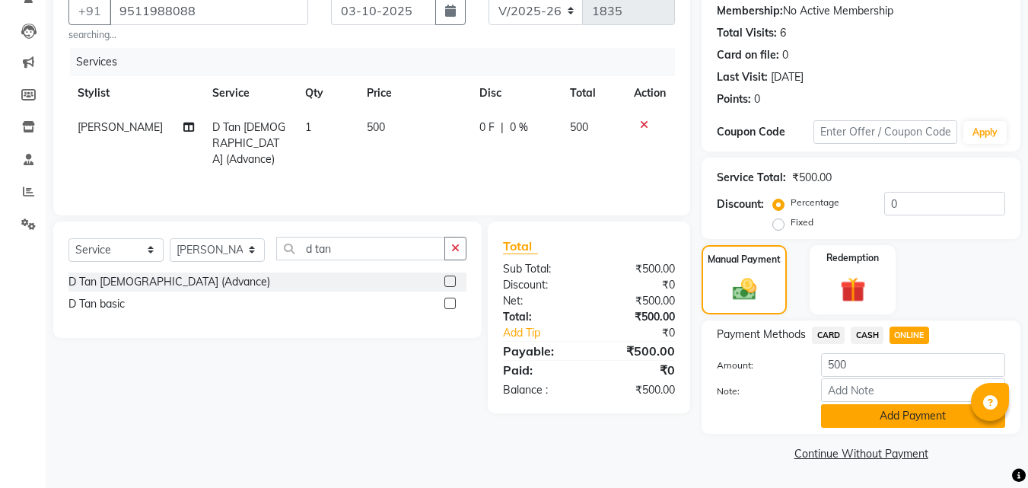
click at [876, 412] on button "Add Payment" at bounding box center [913, 416] width 184 height 24
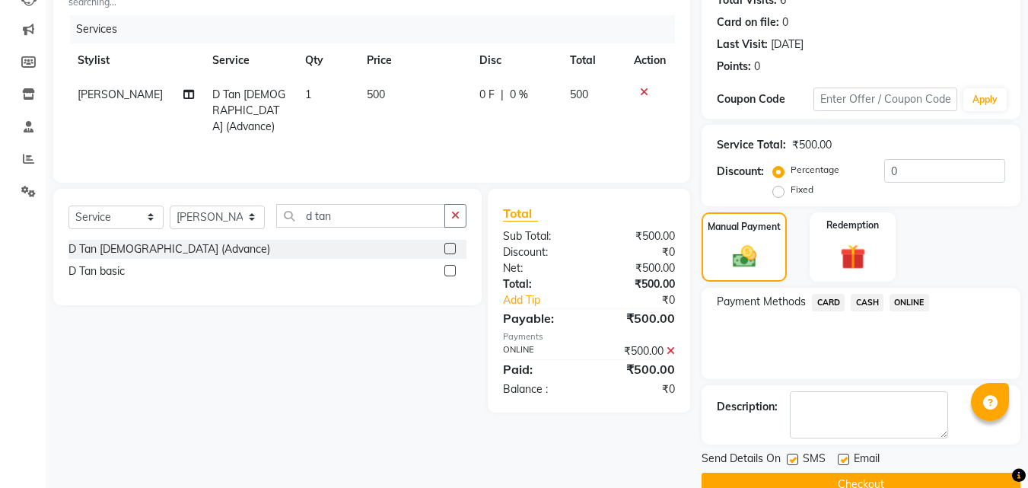
scroll to position [209, 0]
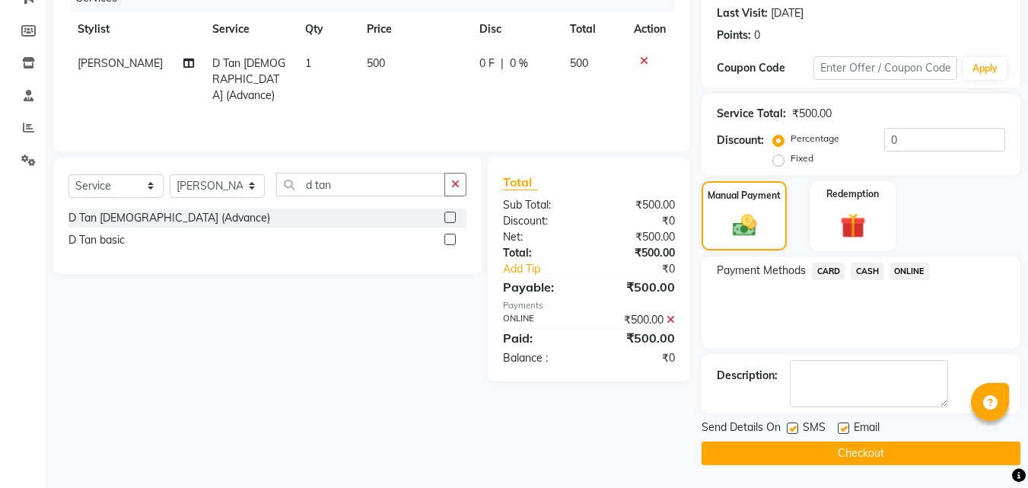
click at [789, 446] on button "Checkout" at bounding box center [860, 453] width 319 height 24
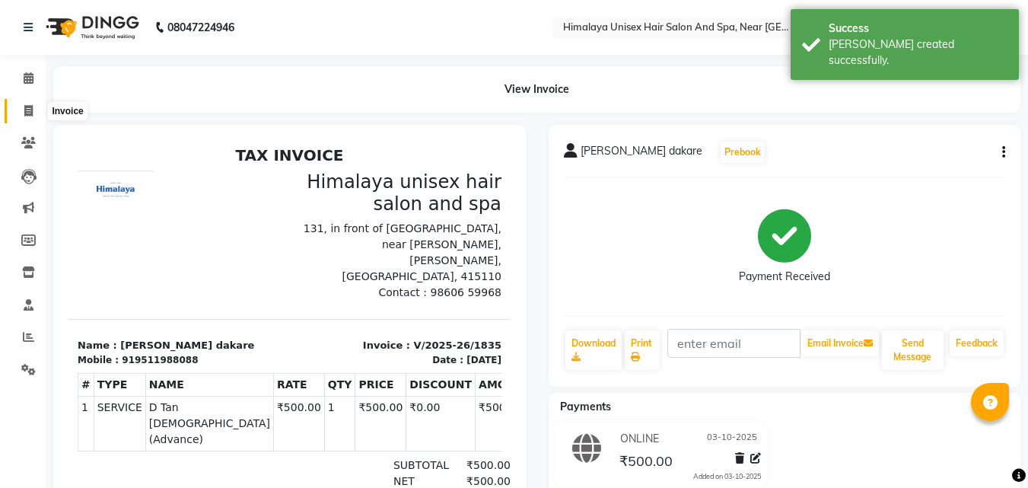
click at [25, 116] on span at bounding box center [28, 111] width 27 height 17
select select "service"
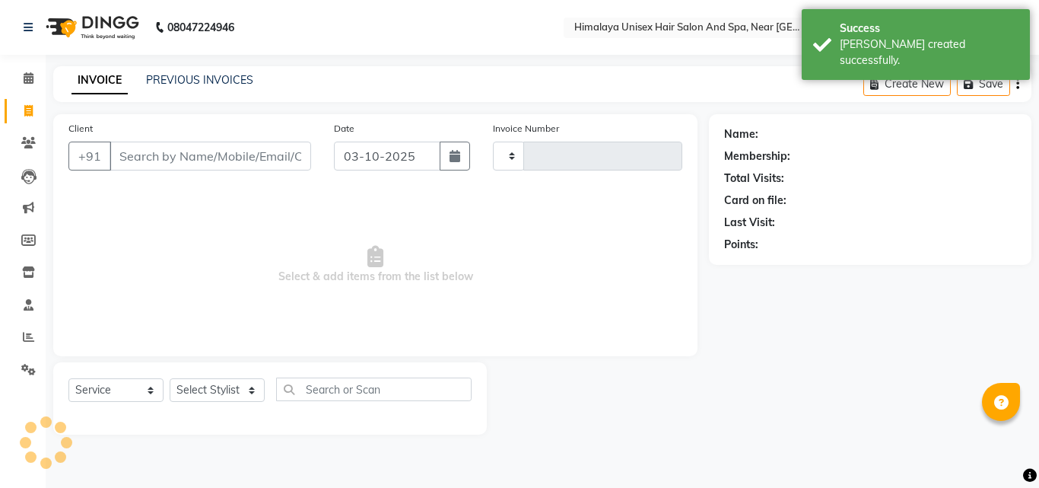
type input "1836"
select select "4594"
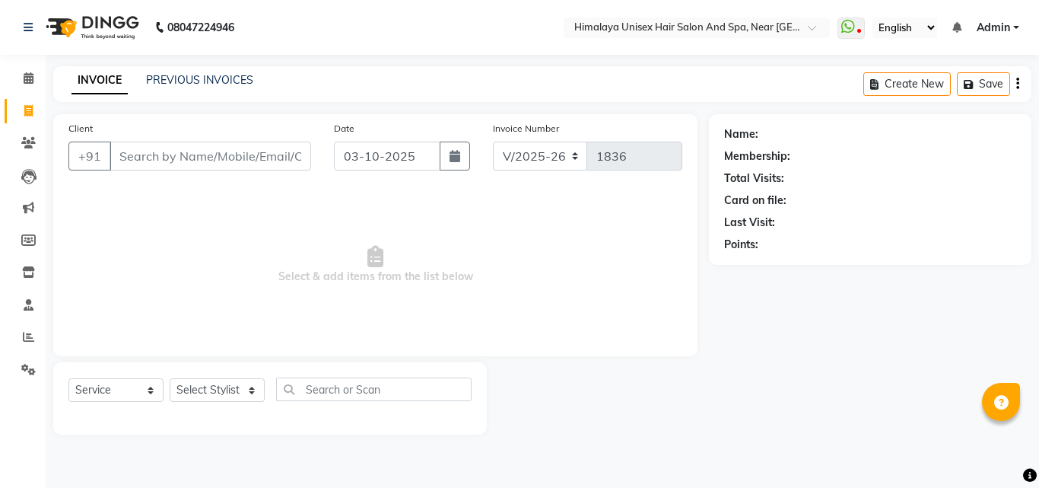
click at [214, 163] on input "Client" at bounding box center [211, 155] width 202 height 29
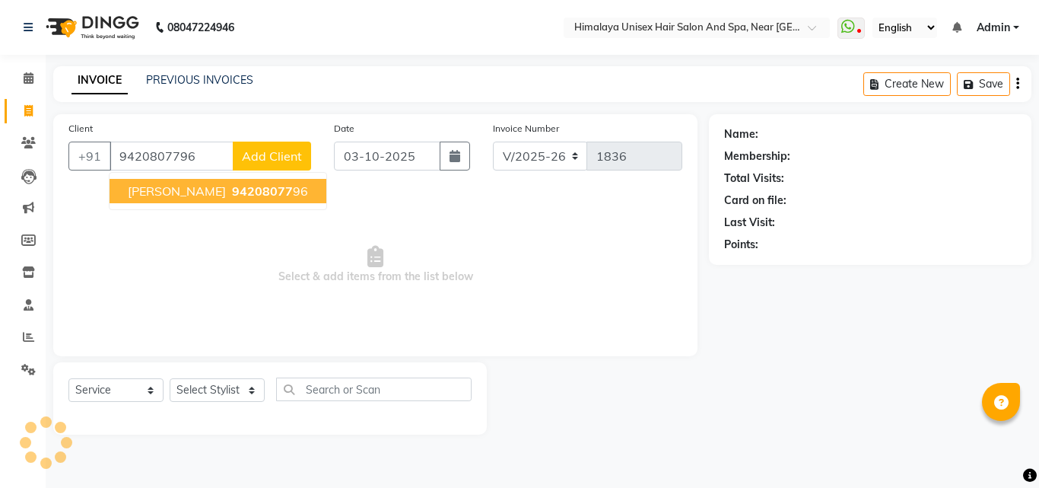
type input "9420807796"
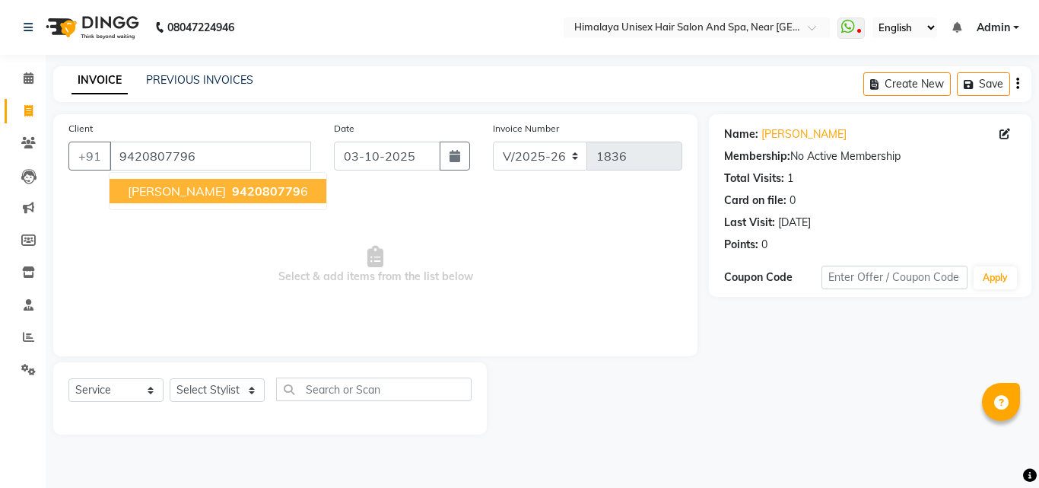
click at [197, 173] on ngb-typeahead-window "[PERSON_NAME] 942080779 6" at bounding box center [218, 191] width 218 height 38
click at [195, 189] on span "[PERSON_NAME]" at bounding box center [177, 190] width 98 height 15
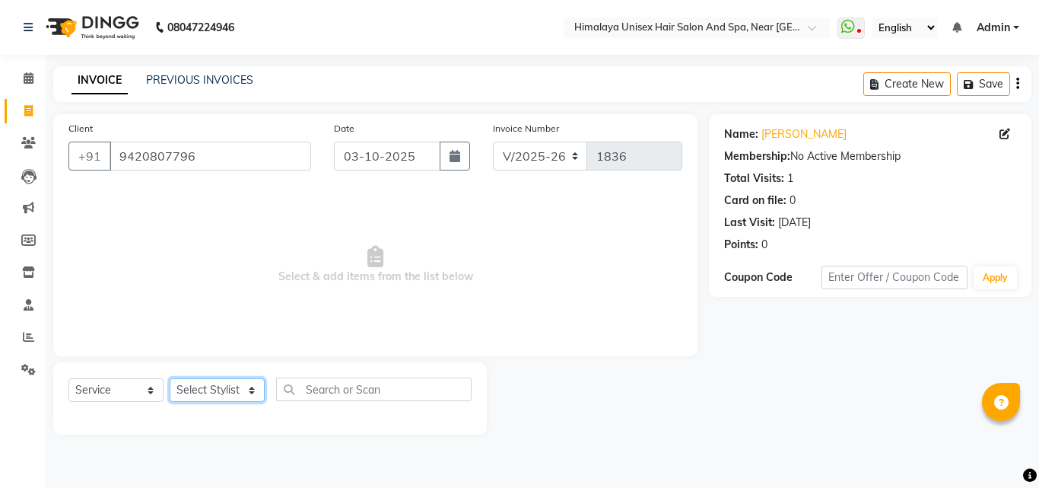
click at [250, 383] on select "Select Stylist [PERSON_NAME] Phase [PERSON_NAME] [PERSON_NAME] [PERSON_NAME] [P…" at bounding box center [217, 390] width 95 height 24
select select "26959"
click at [170, 378] on select "Select Stylist [PERSON_NAME] Phase [PERSON_NAME] [PERSON_NAME] [PERSON_NAME] [P…" at bounding box center [217, 390] width 95 height 24
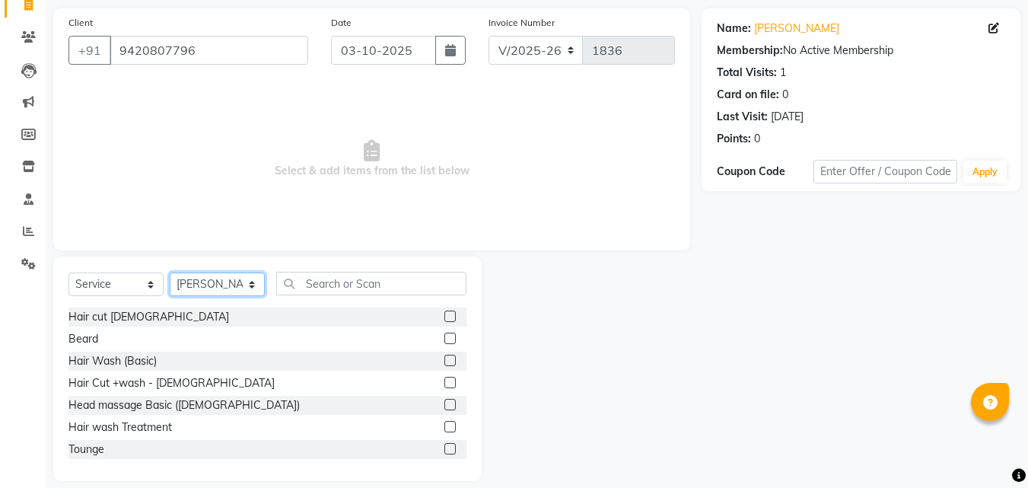
scroll to position [122, 0]
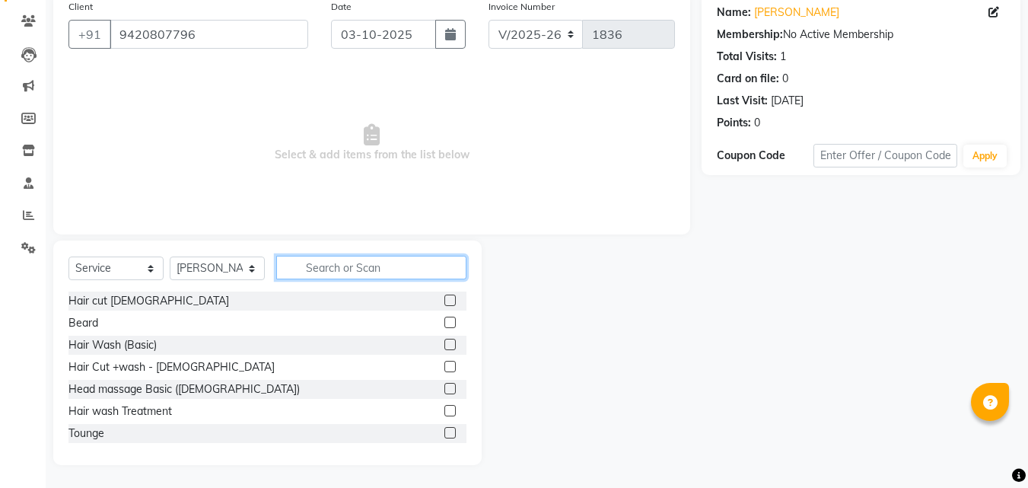
click at [306, 265] on input "text" at bounding box center [371, 268] width 190 height 24
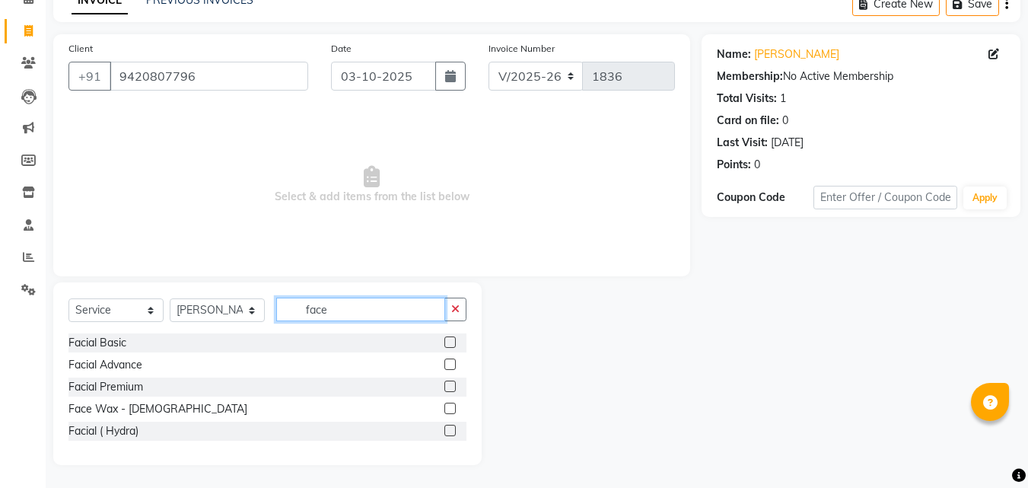
scroll to position [0, 0]
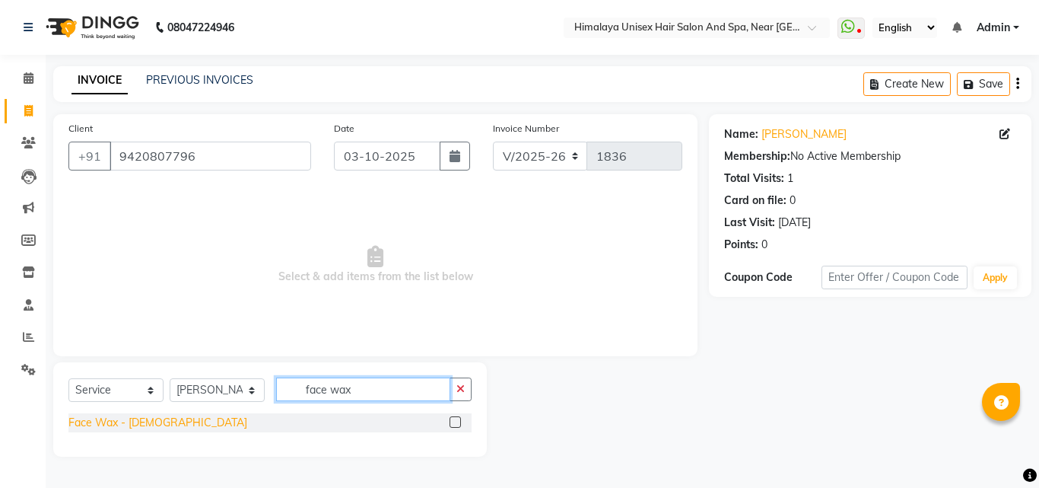
type input "face wax"
click at [117, 418] on div "Face Wax - [DEMOGRAPHIC_DATA]" at bounding box center [157, 423] width 179 height 16
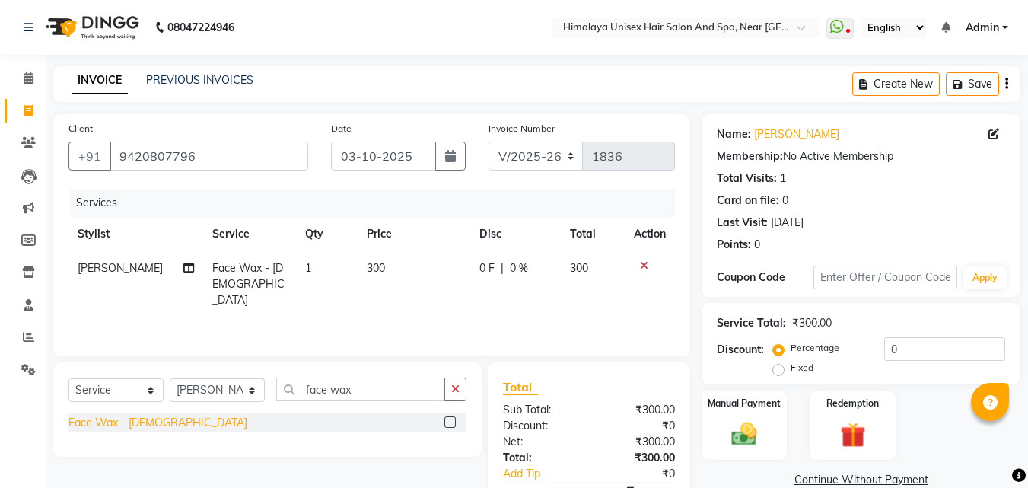
click at [117, 418] on div "Face Wax - [DEMOGRAPHIC_DATA]" at bounding box center [157, 423] width 179 height 16
checkbox input "false"
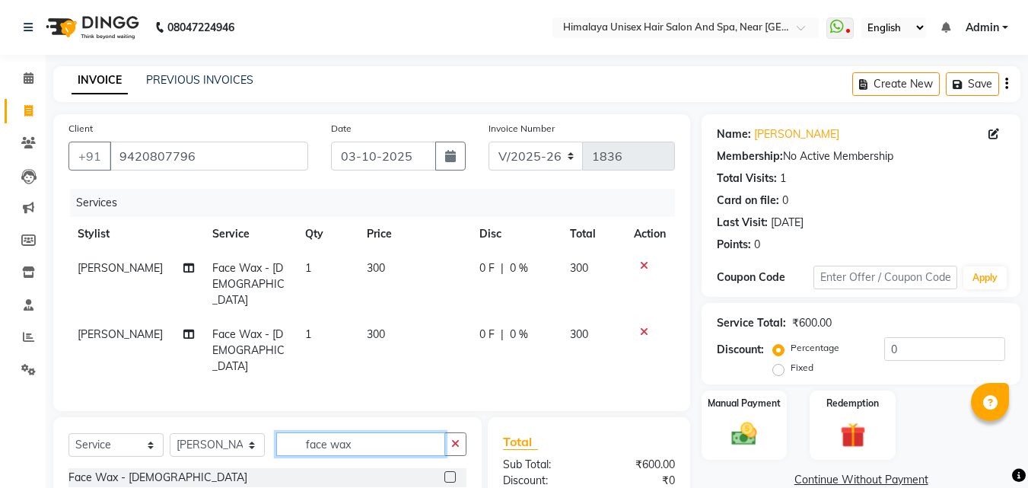
click at [370, 432] on input "face wax" at bounding box center [360, 444] width 169 height 24
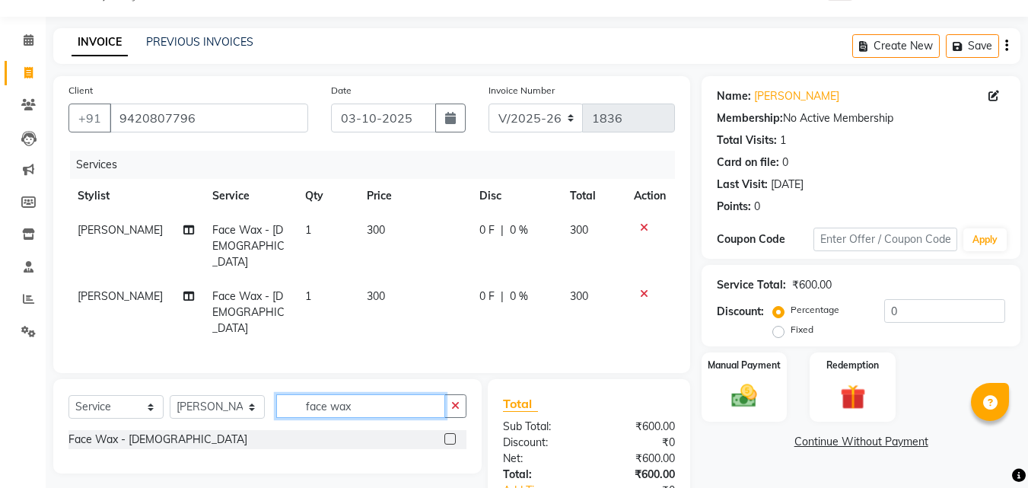
scroll to position [76, 0]
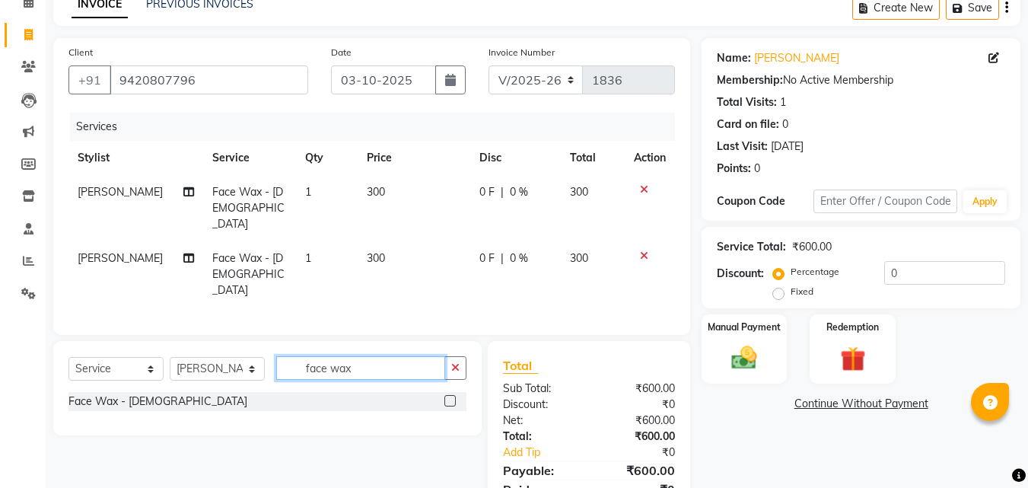
click at [362, 356] on input "face wax" at bounding box center [360, 368] width 169 height 24
click at [376, 184] on td "300" at bounding box center [413, 208] width 113 height 66
select select "26959"
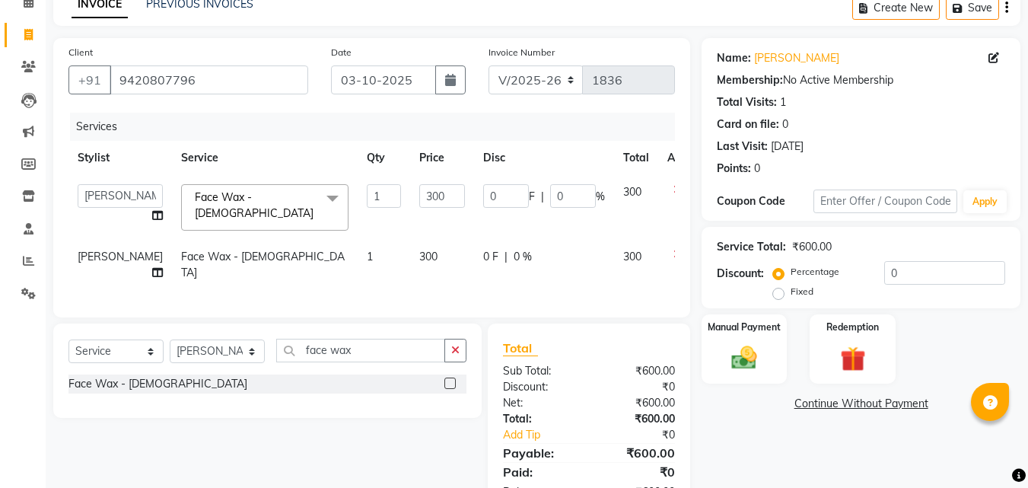
click at [376, 184] on td "1" at bounding box center [383, 207] width 52 height 65
click at [364, 355] on input "face wax" at bounding box center [360, 350] width 169 height 24
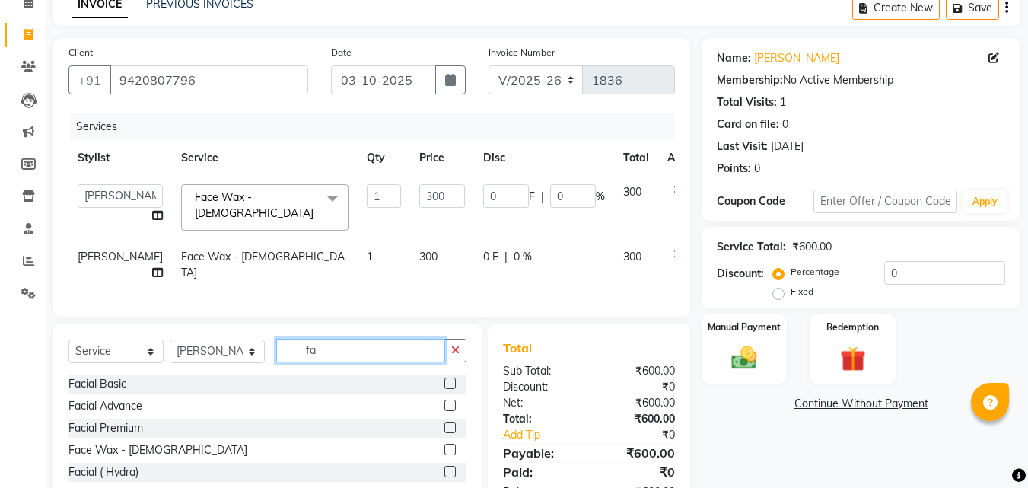
type input "f"
type input "eye"
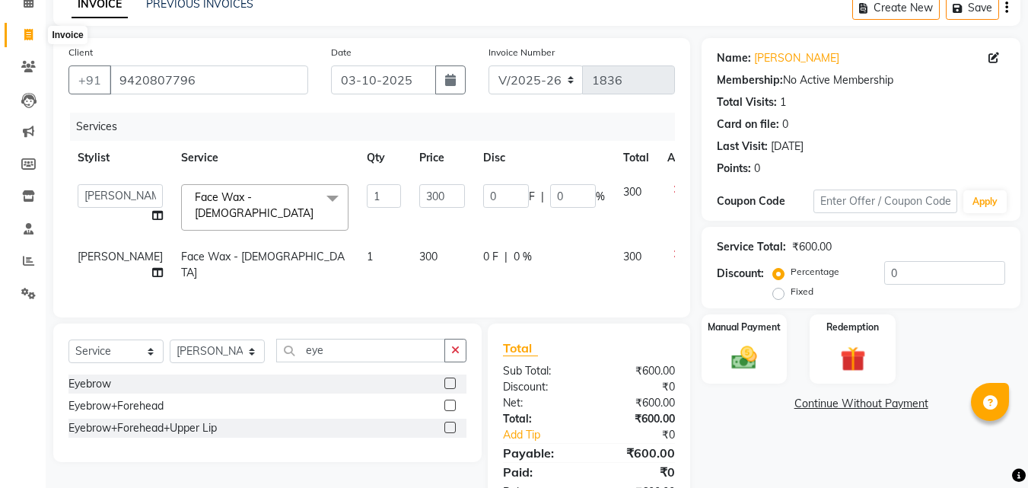
click at [29, 39] on icon at bounding box center [28, 34] width 8 height 11
select select "service"
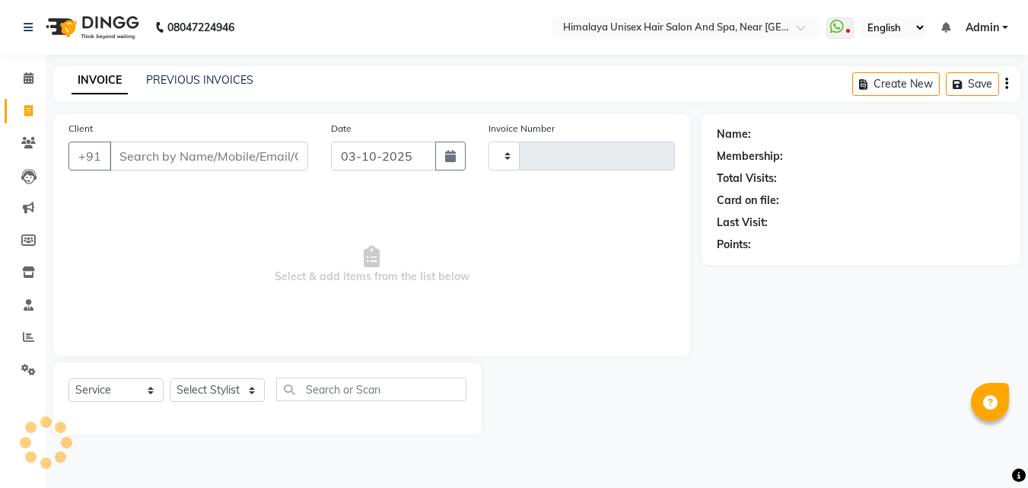
type input "1836"
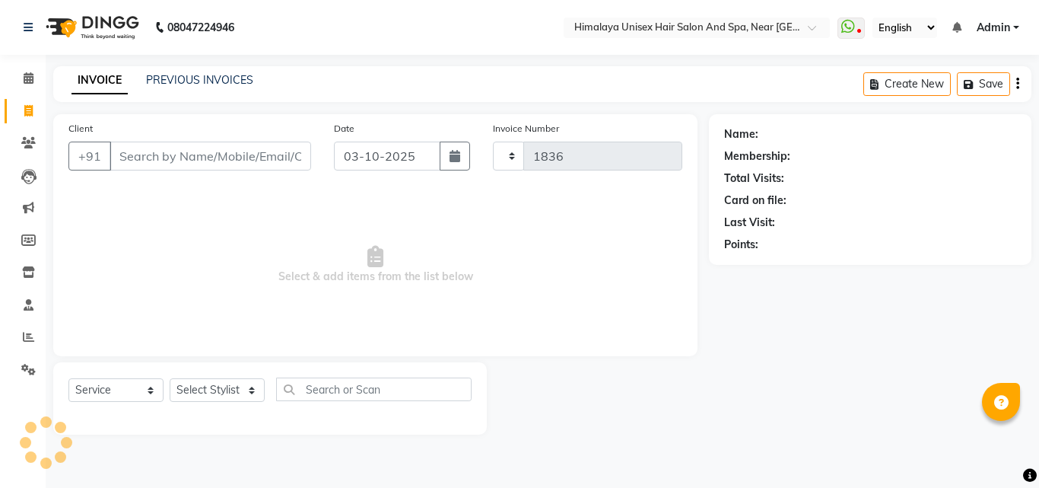
select select "4594"
click at [199, 159] on input "Client" at bounding box center [211, 155] width 202 height 29
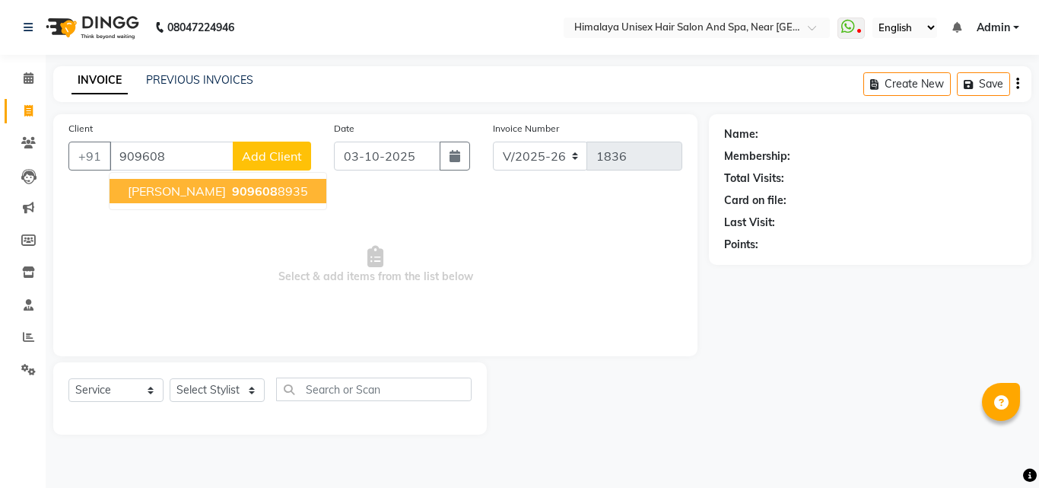
click at [208, 192] on span "[PERSON_NAME]" at bounding box center [177, 190] width 98 height 15
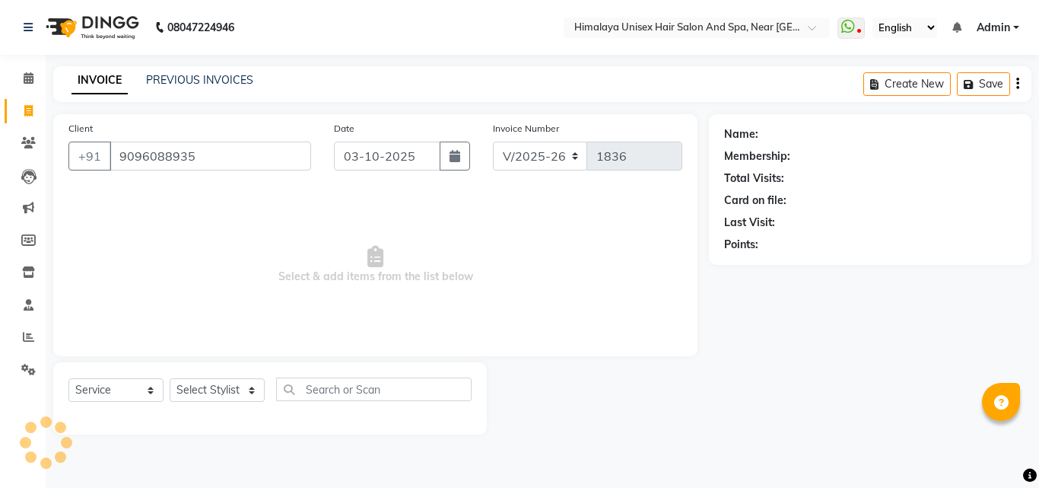
type input "9096088935"
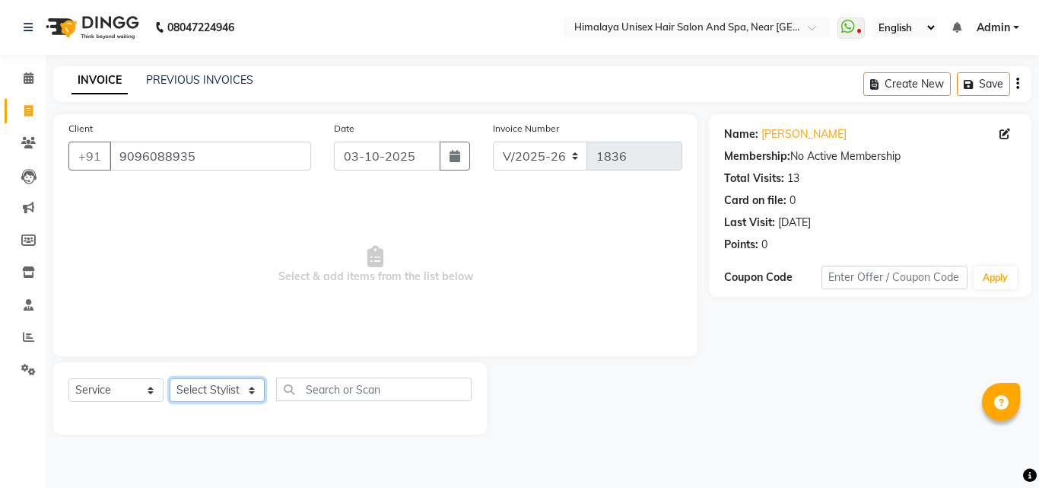
click at [247, 384] on select "Select Stylist [PERSON_NAME] Phase [PERSON_NAME] [PERSON_NAME] [PERSON_NAME] [P…" at bounding box center [217, 390] width 95 height 24
select select "26959"
click at [170, 378] on select "Select Stylist [PERSON_NAME] Phase [PERSON_NAME] [PERSON_NAME] [PERSON_NAME] [P…" at bounding box center [217, 390] width 95 height 24
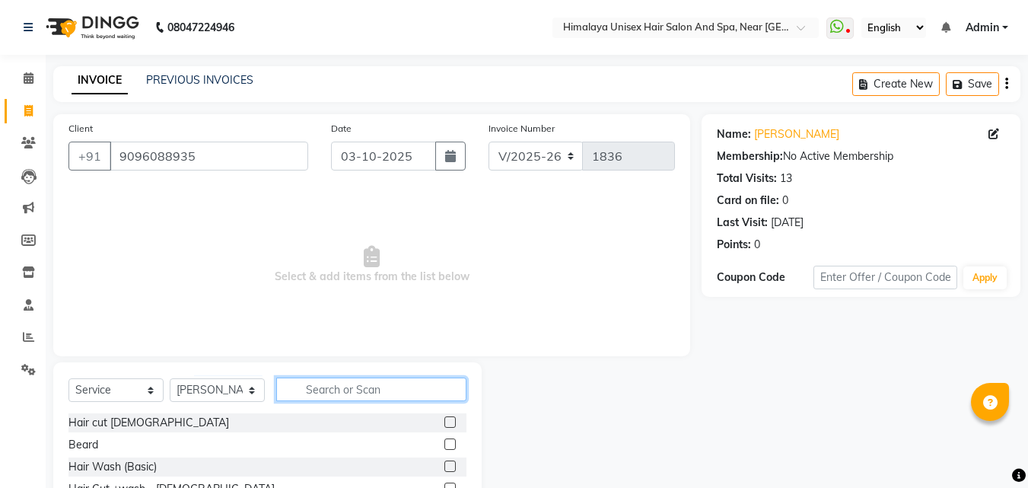
click at [358, 391] on input "text" at bounding box center [371, 389] width 190 height 24
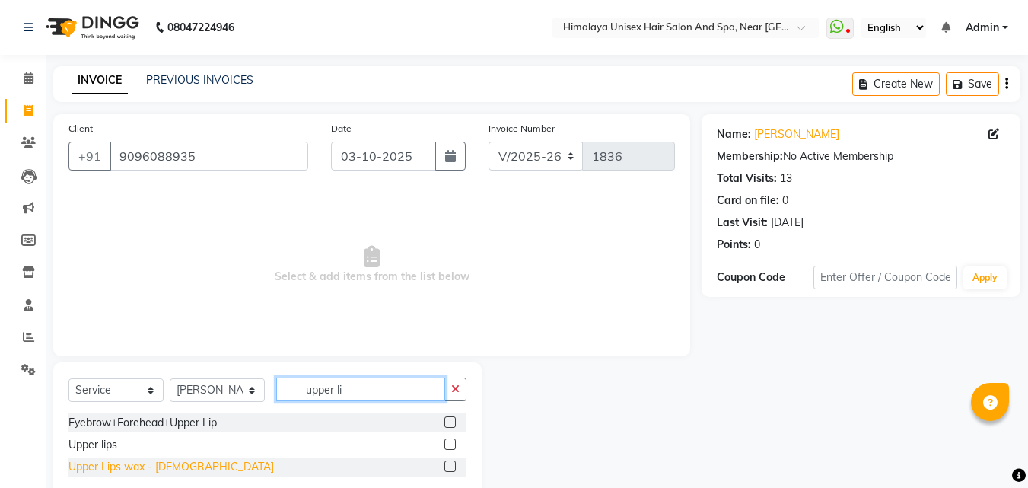
type input "upper li"
click at [148, 465] on div "Upper Lips wax - [DEMOGRAPHIC_DATA]" at bounding box center [170, 467] width 205 height 16
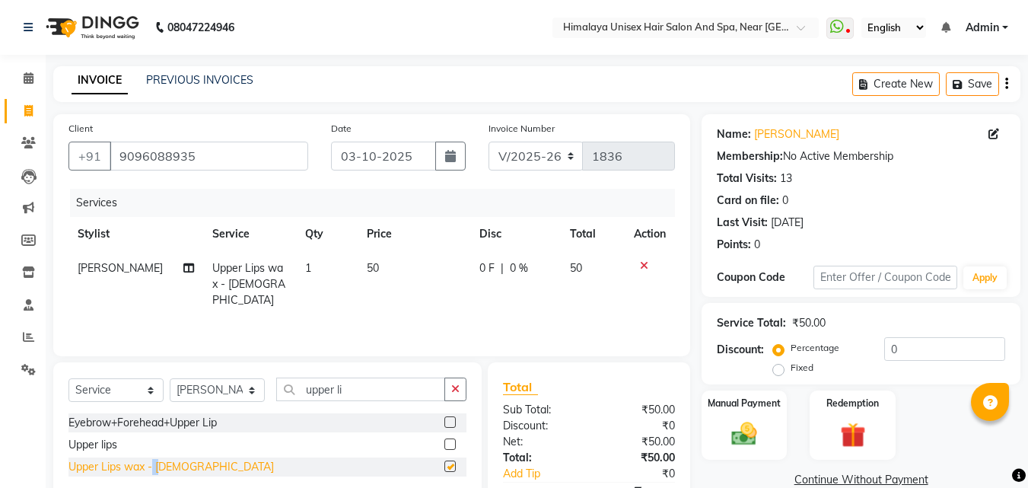
click at [148, 465] on div "Upper Lips wax - [DEMOGRAPHIC_DATA]" at bounding box center [170, 467] width 205 height 16
checkbox input "false"
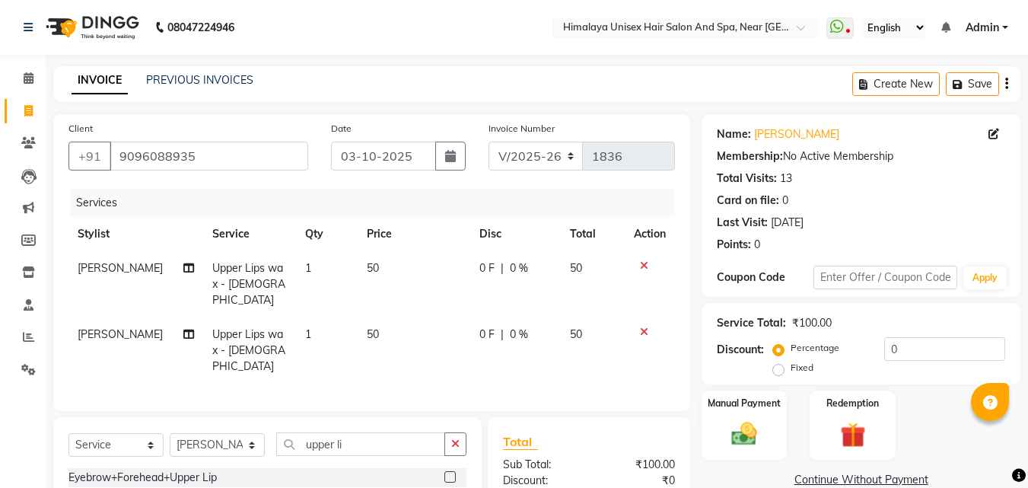
click at [643, 265] on icon at bounding box center [644, 265] width 8 height 11
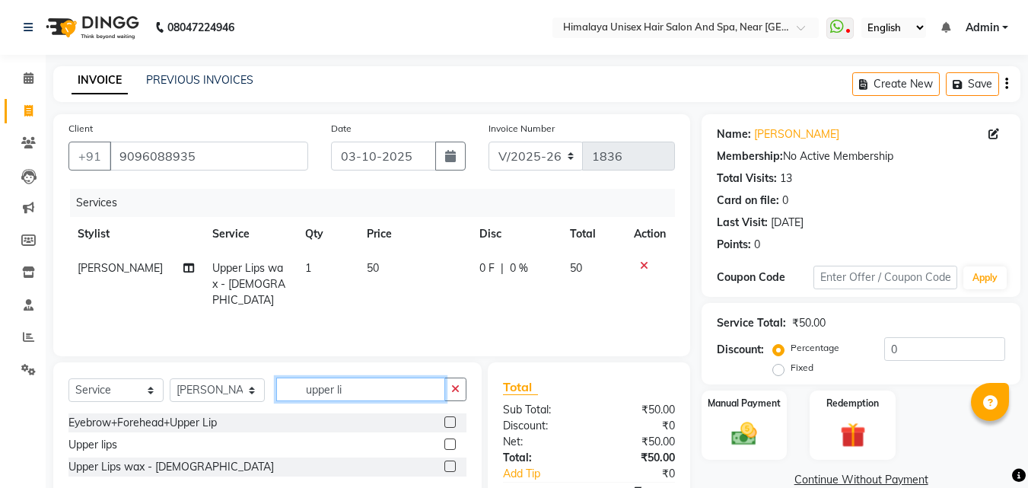
click at [405, 386] on input "upper li" at bounding box center [360, 389] width 169 height 24
type input "u"
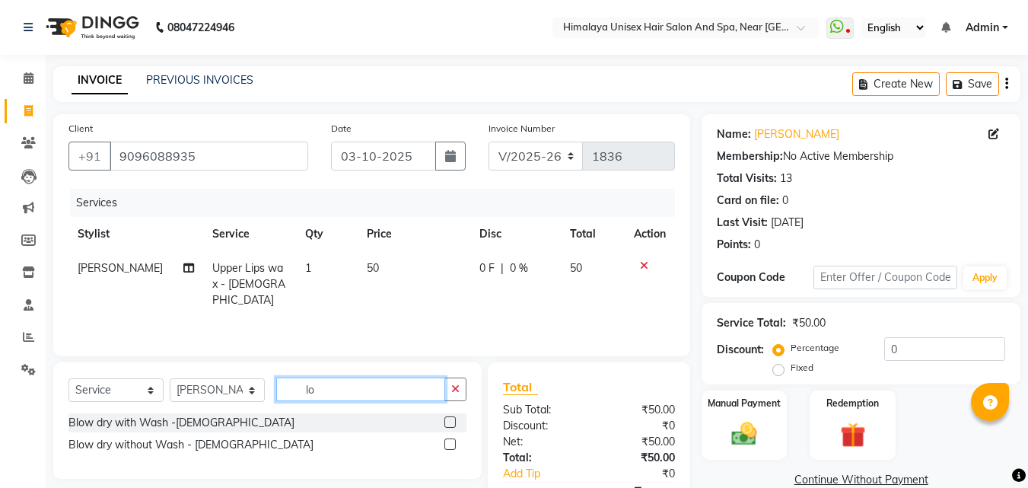
type input "l"
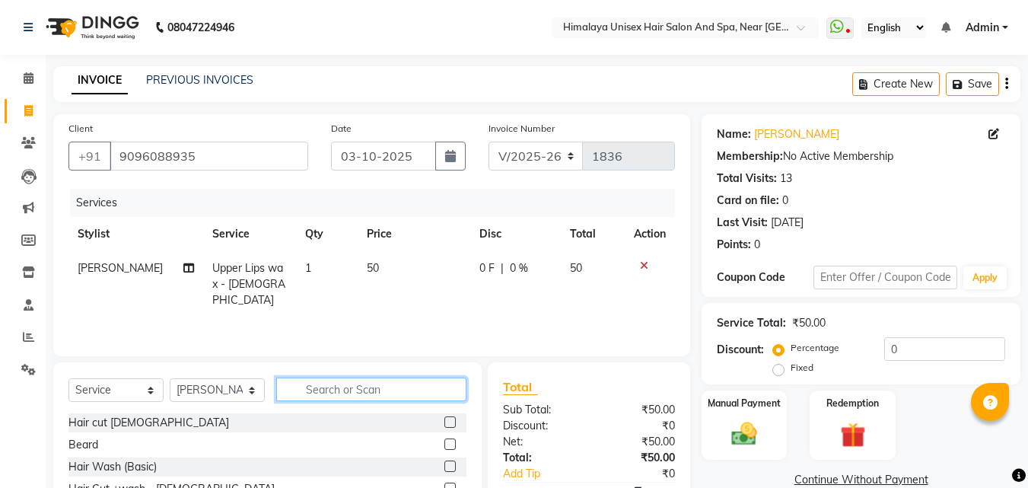
click at [405, 386] on input "text" at bounding box center [371, 389] width 190 height 24
drag, startPoint x: 310, startPoint y: 270, endPoint x: 292, endPoint y: 256, distance: 23.3
click at [303, 265] on td "1" at bounding box center [327, 284] width 62 height 66
select select "26959"
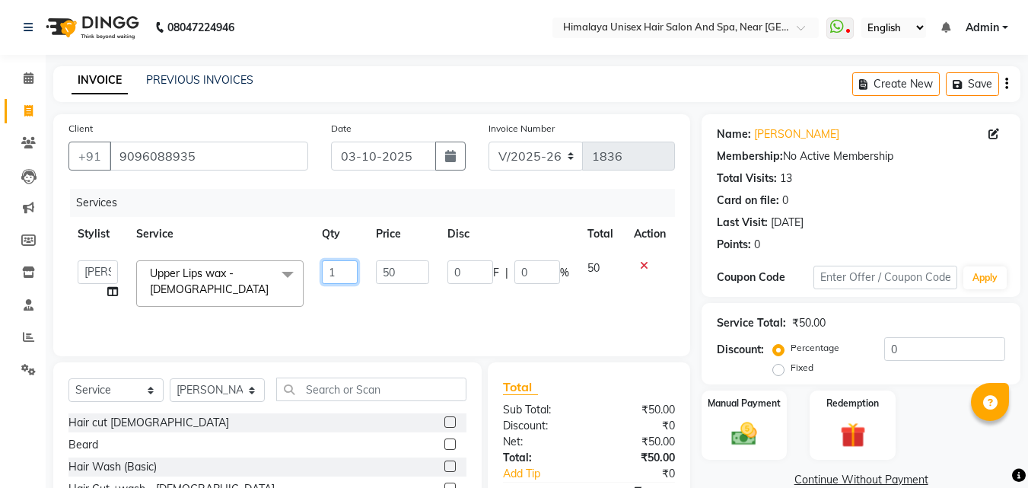
click at [347, 266] on input "1" at bounding box center [340, 272] width 37 height 24
type input "2"
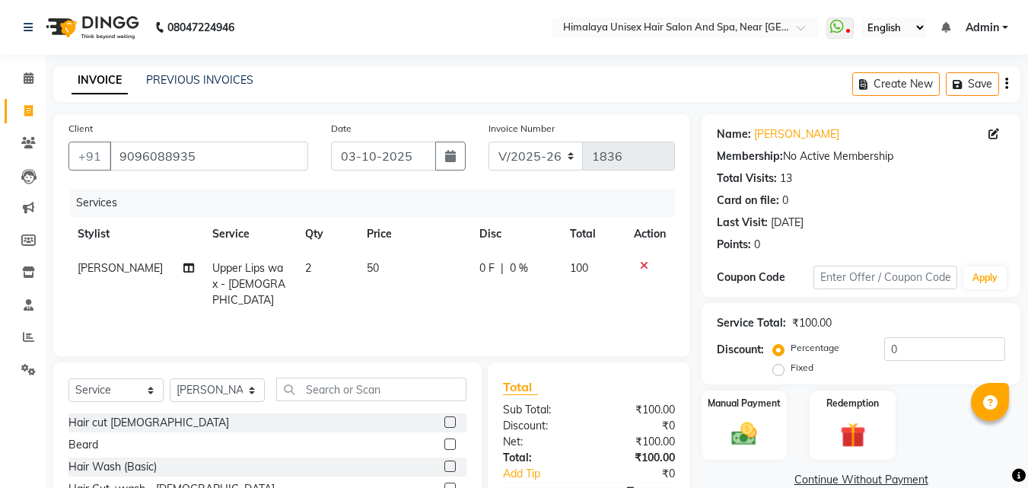
click at [675, 344] on div "Client [PHONE_NUMBER] Date [DATE] Invoice Number V/2025 V/[PHONE_NUMBER] Servic…" at bounding box center [371, 235] width 637 height 242
click at [364, 405] on div "Select Service Product Membership Package Voucher Prepaid Gift Card Select Styl…" at bounding box center [267, 395] width 398 height 36
click at [361, 389] on input "text" at bounding box center [371, 389] width 190 height 24
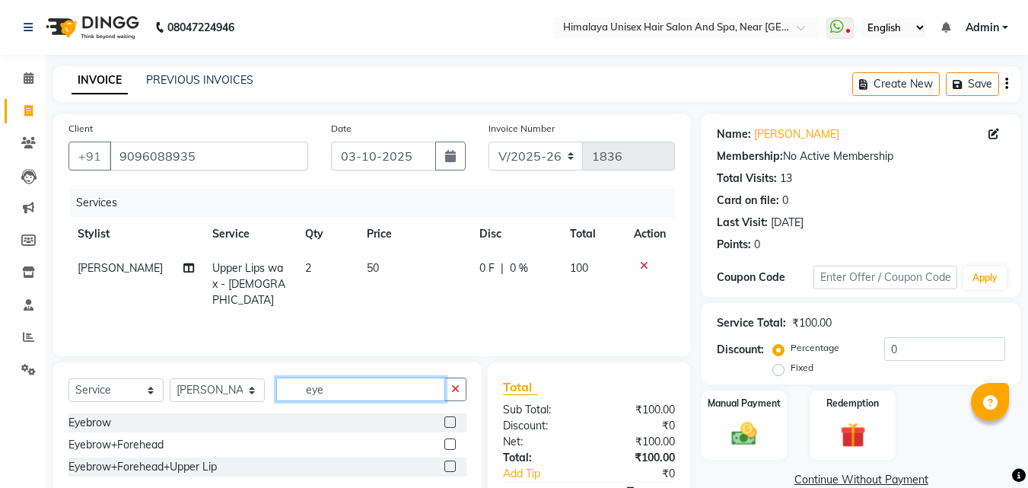
type input "eye"
click at [91, 434] on div "Eyebrow Eyebrow+Forehead Eyebrow+Forehead+Upper Lip" at bounding box center [267, 446] width 398 height 66
click at [96, 444] on div "Eyebrow+Forehead" at bounding box center [115, 445] width 95 height 16
checkbox input "false"
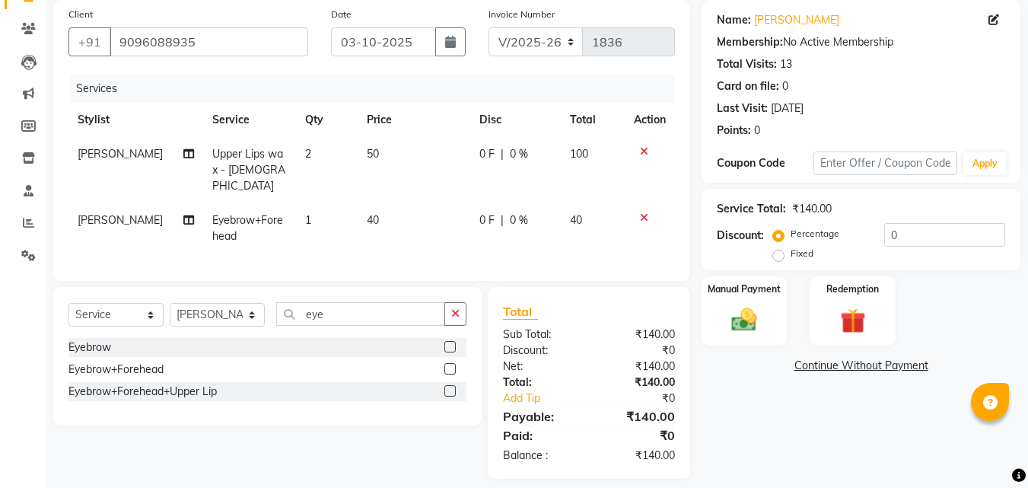
scroll to position [123, 0]
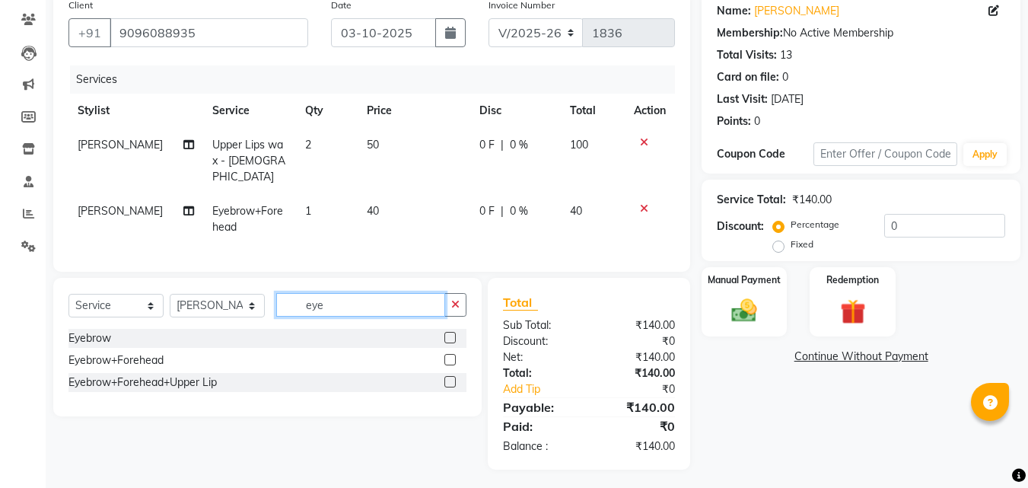
click at [365, 301] on input "eye" at bounding box center [360, 305] width 169 height 24
type input "e"
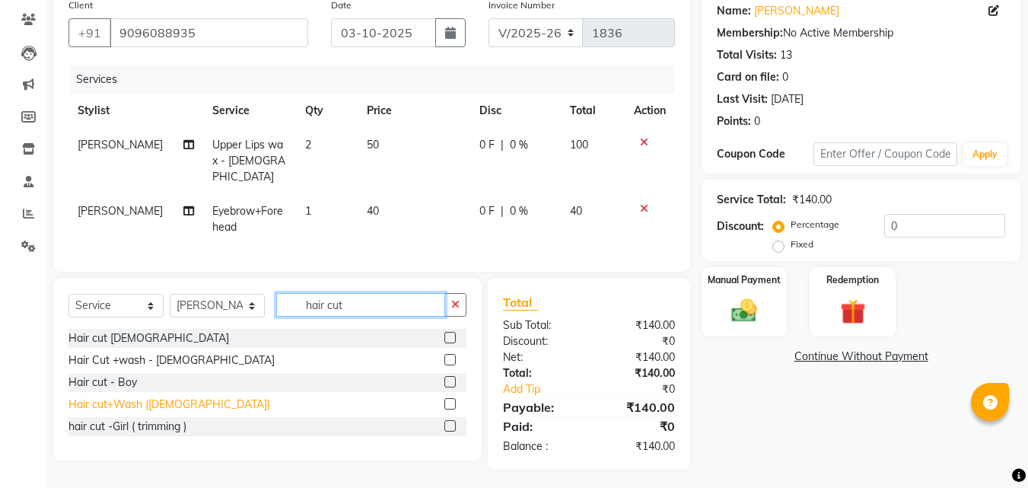
type input "hair cut"
click at [179, 396] on div "Hair cut+Wash ([DEMOGRAPHIC_DATA])" at bounding box center [169, 404] width 202 height 16
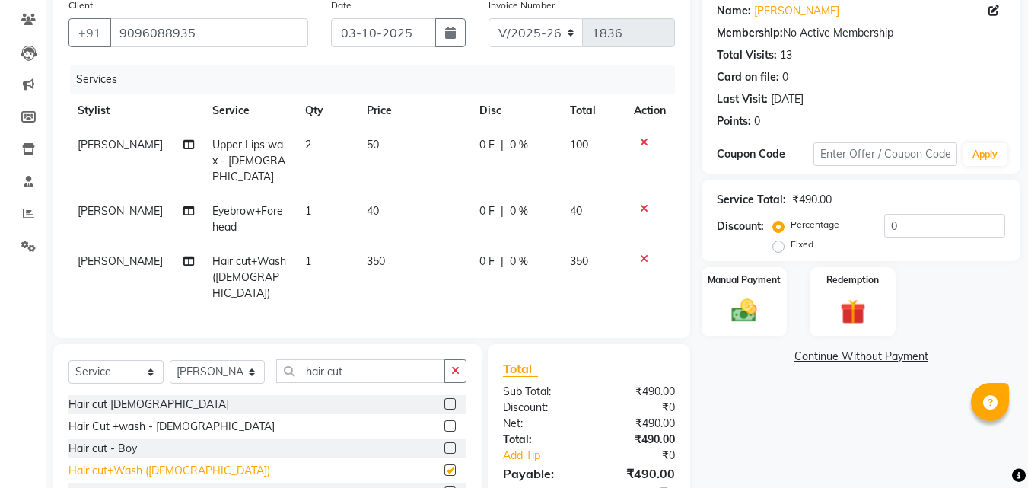
checkbox input "false"
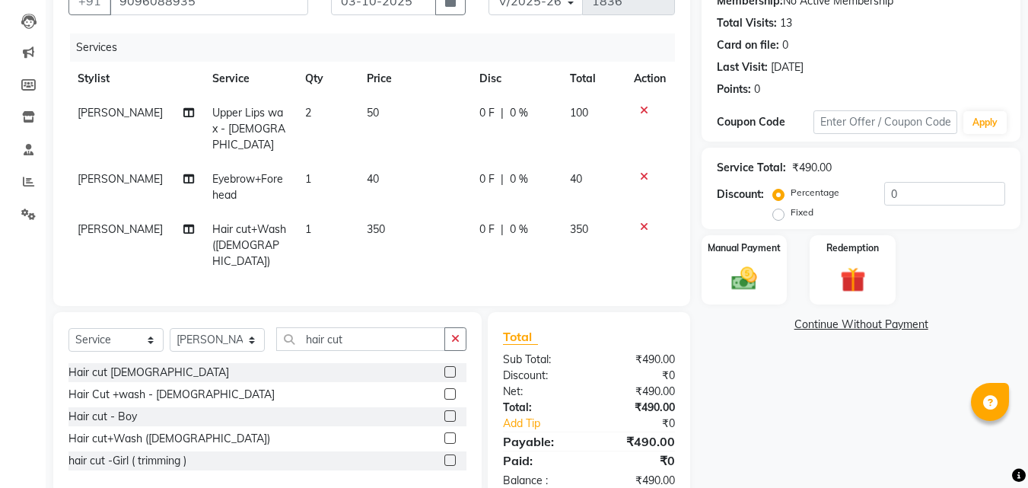
scroll to position [173, 0]
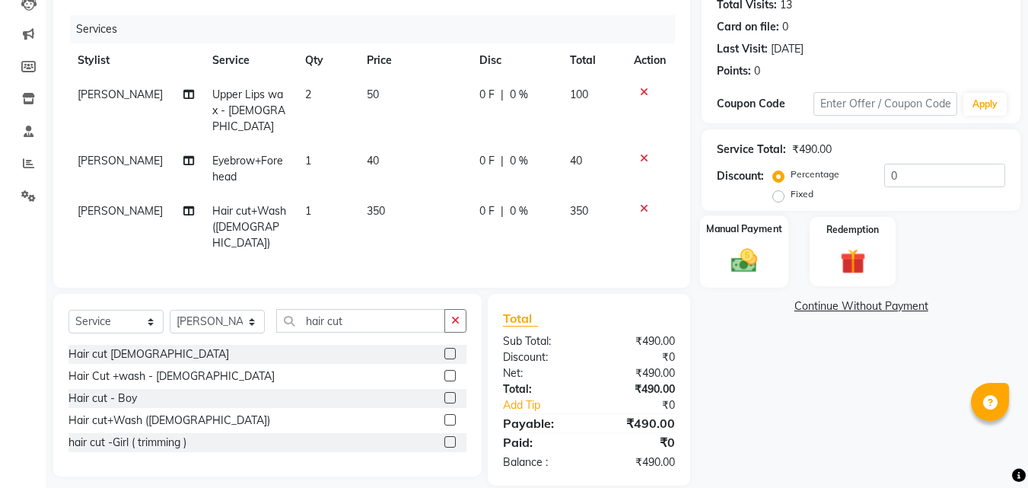
click at [742, 258] on img at bounding box center [744, 260] width 43 height 30
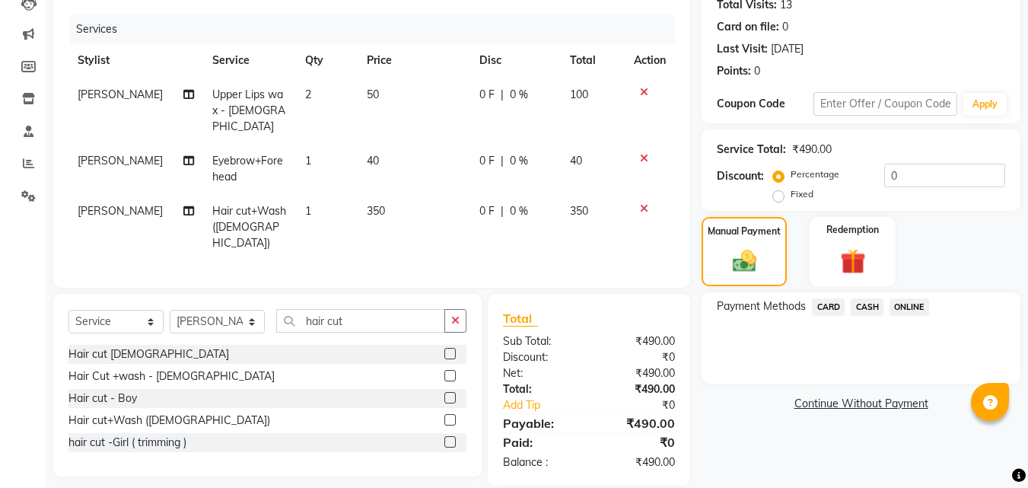
click at [911, 295] on div "Payment Methods CARD CASH ONLINE" at bounding box center [860, 337] width 319 height 91
click at [897, 299] on div "Payment Methods CARD CASH ONLINE" at bounding box center [860, 337] width 319 height 91
click at [897, 299] on span "ONLINE" at bounding box center [909, 306] width 40 height 17
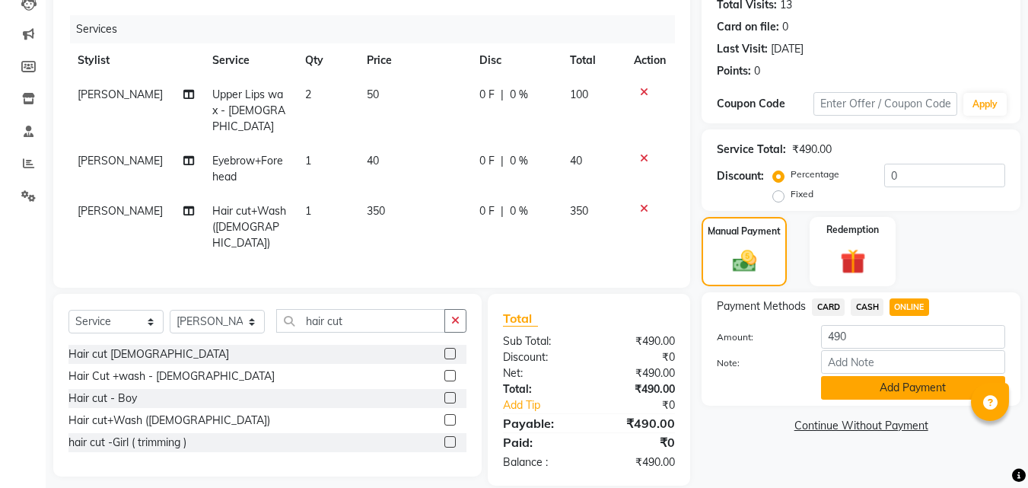
click at [897, 396] on button "Add Payment" at bounding box center [913, 388] width 184 height 24
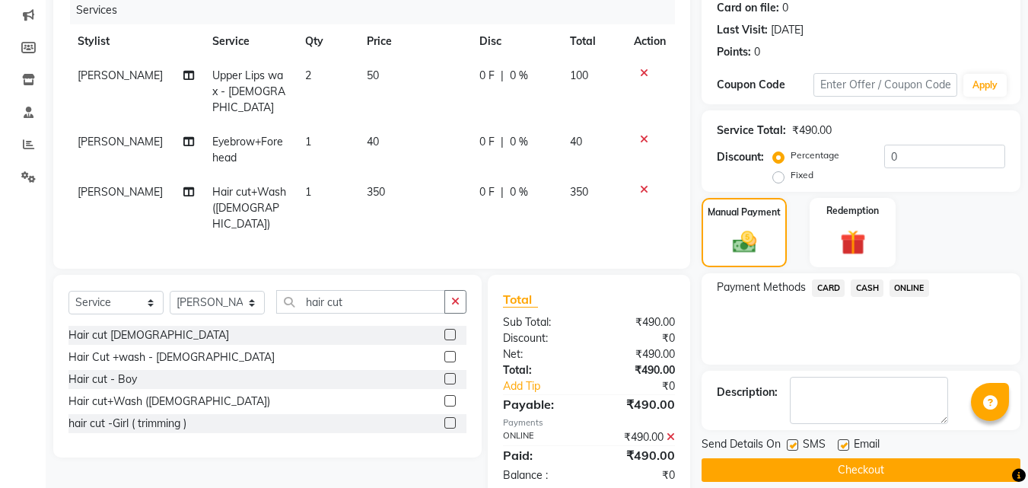
scroll to position [209, 0]
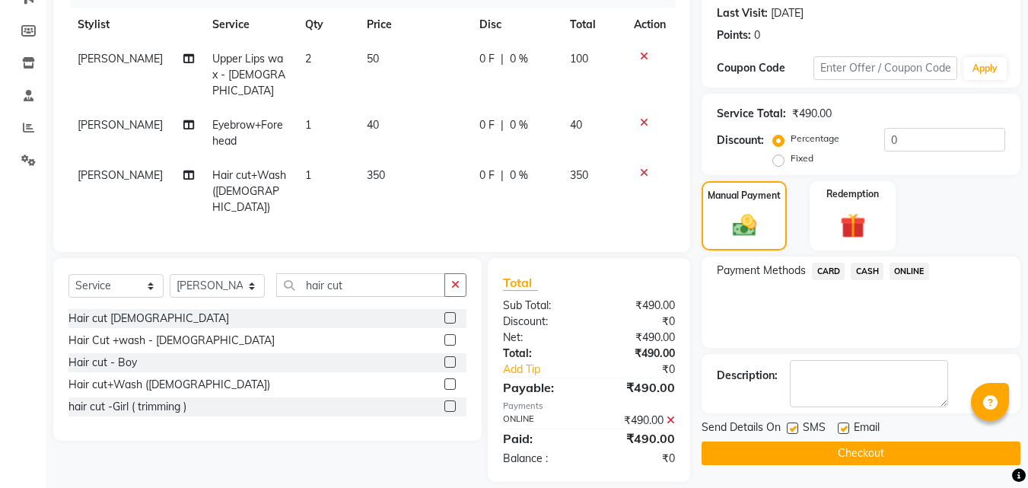
click at [867, 447] on button "Checkout" at bounding box center [860, 453] width 319 height 24
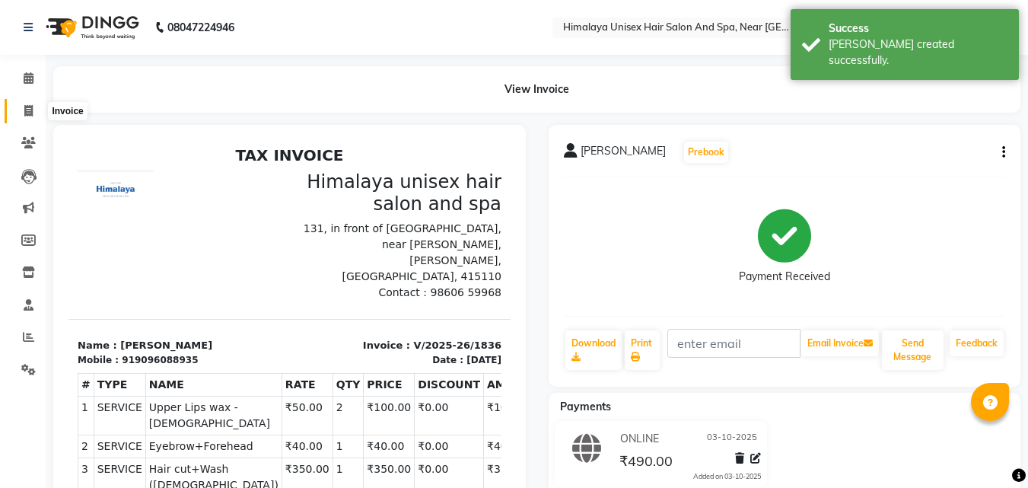
click at [21, 103] on span at bounding box center [28, 111] width 27 height 17
select select "4594"
select select "service"
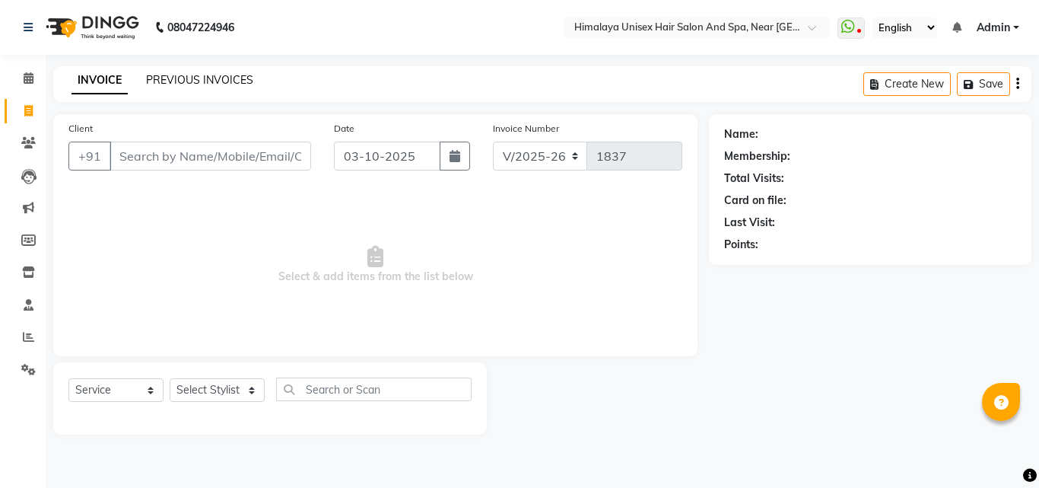
click at [172, 84] on link "PREVIOUS INVOICES" at bounding box center [199, 80] width 107 height 14
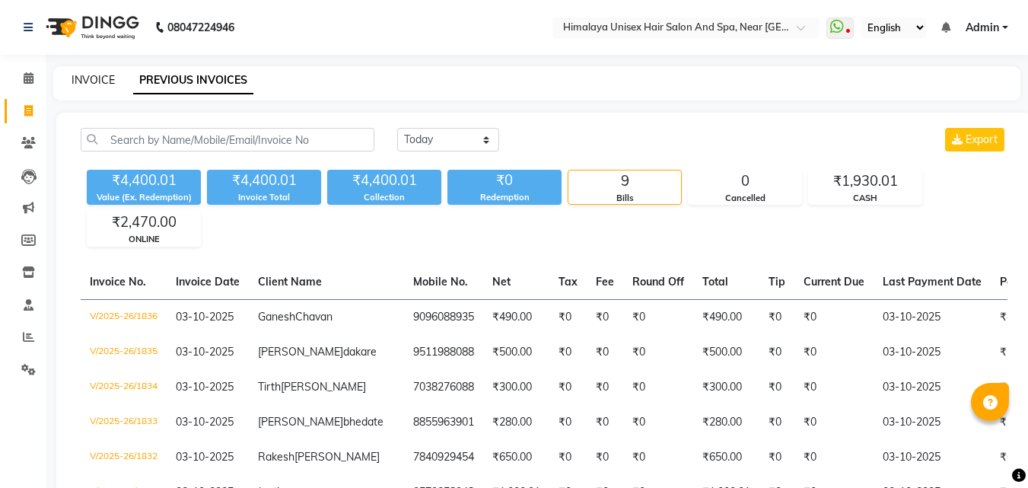
click at [90, 75] on link "INVOICE" at bounding box center [92, 80] width 43 height 14
select select "service"
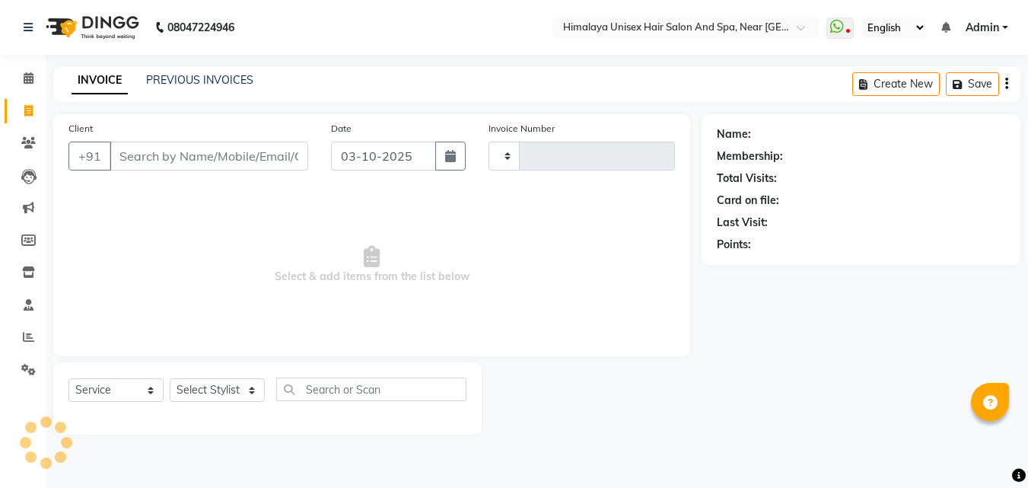
type input "1837"
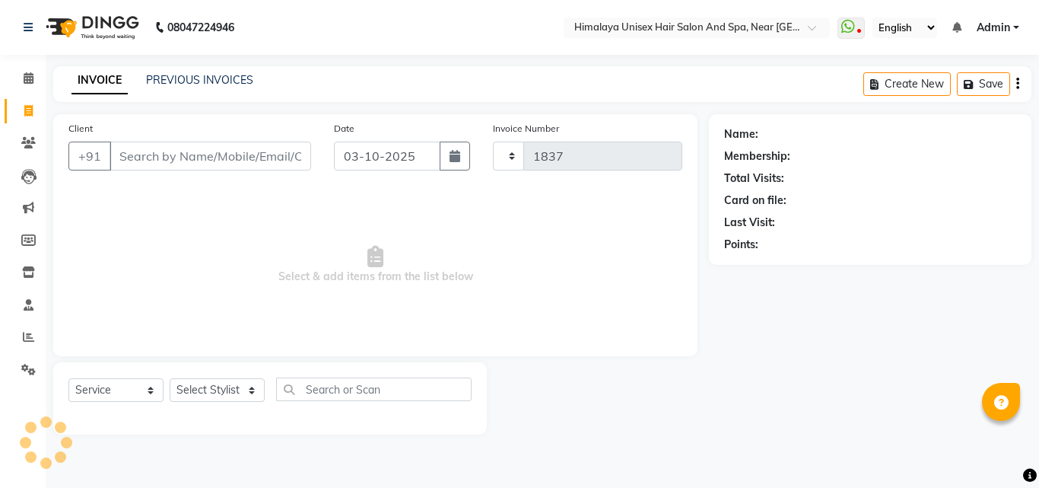
select select "4594"
click at [242, 157] on input "Client" at bounding box center [211, 155] width 202 height 29
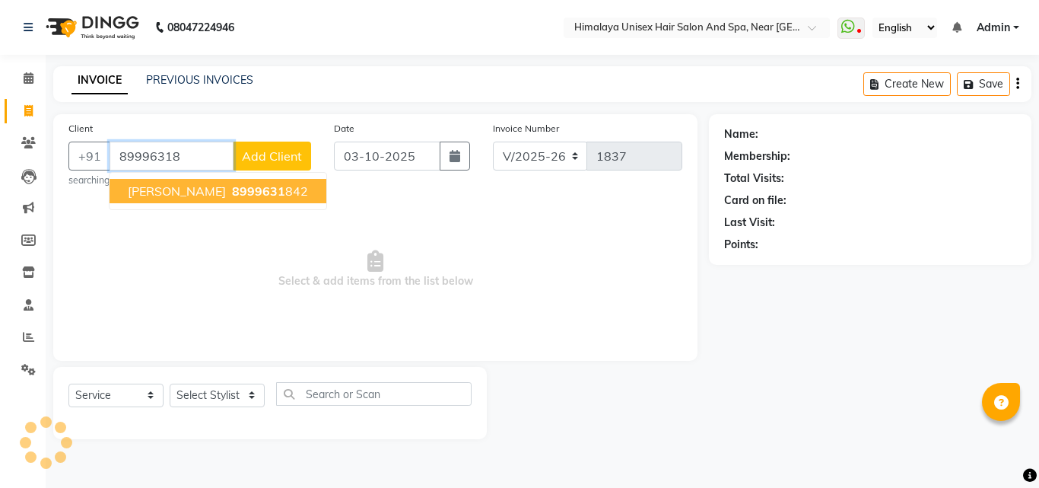
click at [285, 188] on span "8999631" at bounding box center [258, 190] width 53 height 15
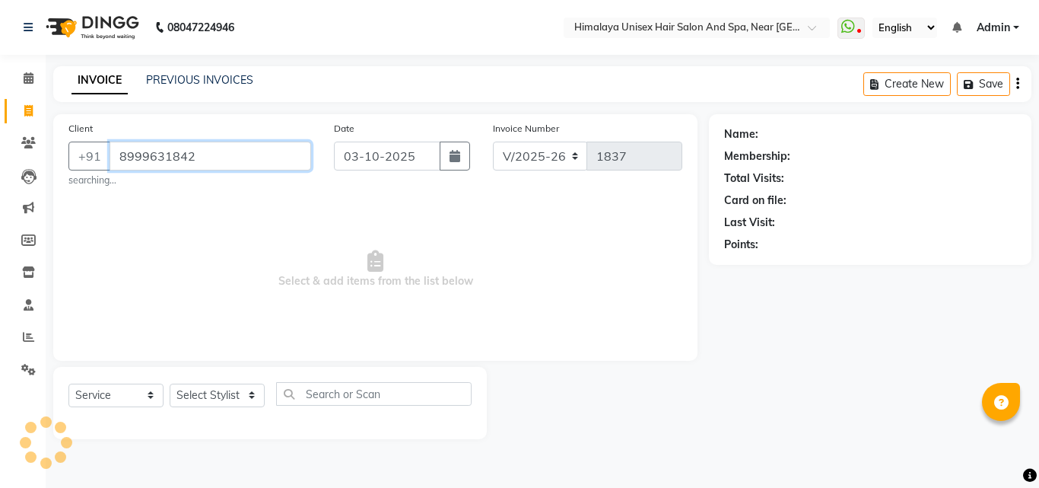
type input "8999631842"
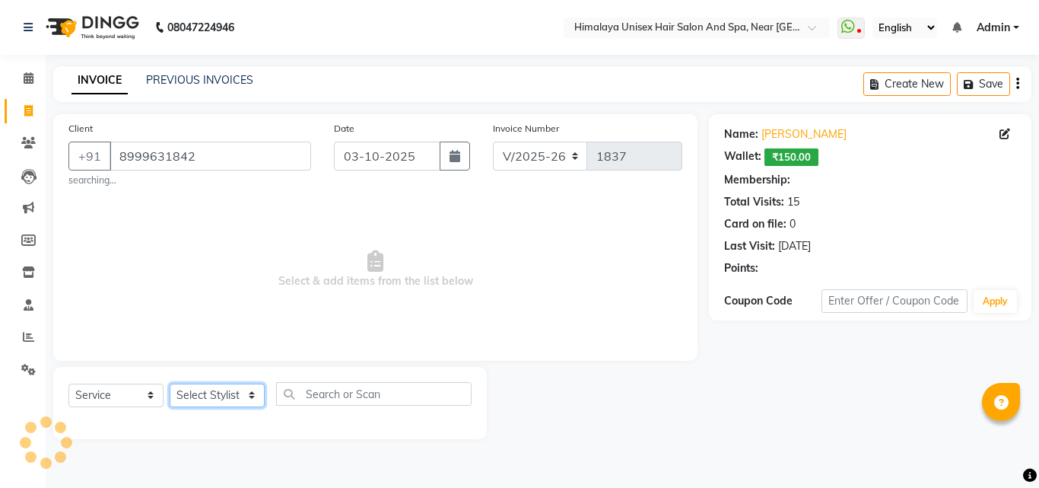
click at [231, 394] on select "Select Stylist [PERSON_NAME] Phase [PERSON_NAME] [PERSON_NAME] [PERSON_NAME] [P…" at bounding box center [217, 395] width 95 height 24
select select "26956"
click at [170, 383] on select "Select Stylist [PERSON_NAME] Phase [PERSON_NAME] [PERSON_NAME] [PERSON_NAME] [P…" at bounding box center [217, 395] width 95 height 24
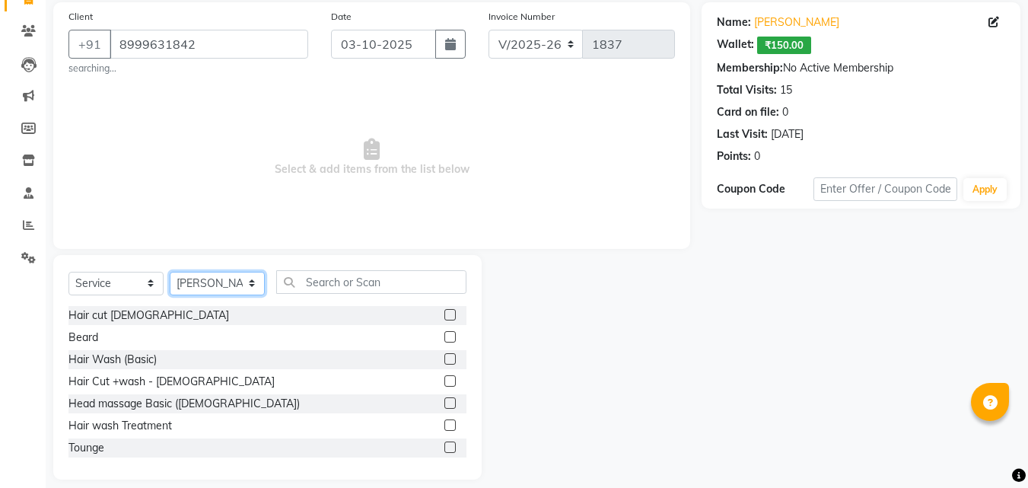
scroll to position [126, 0]
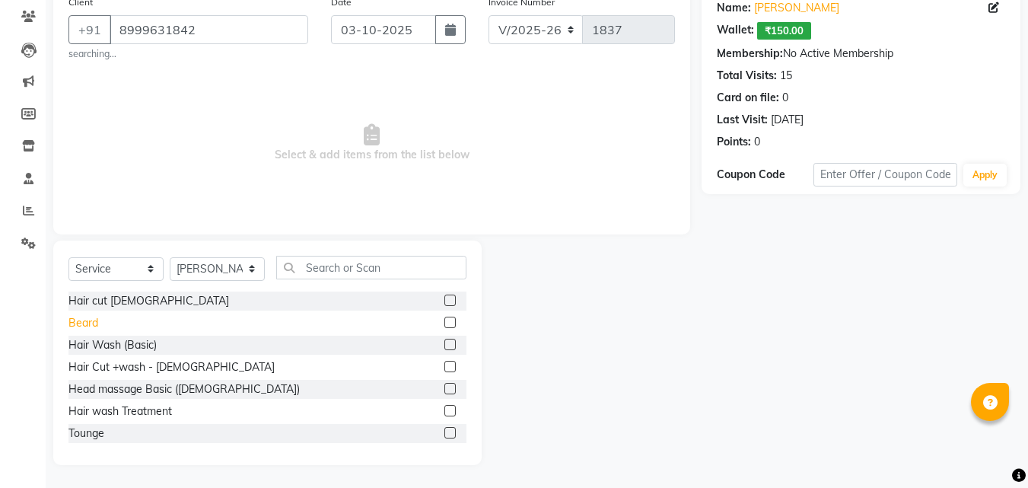
click at [87, 319] on div "Beard" at bounding box center [83, 323] width 30 height 16
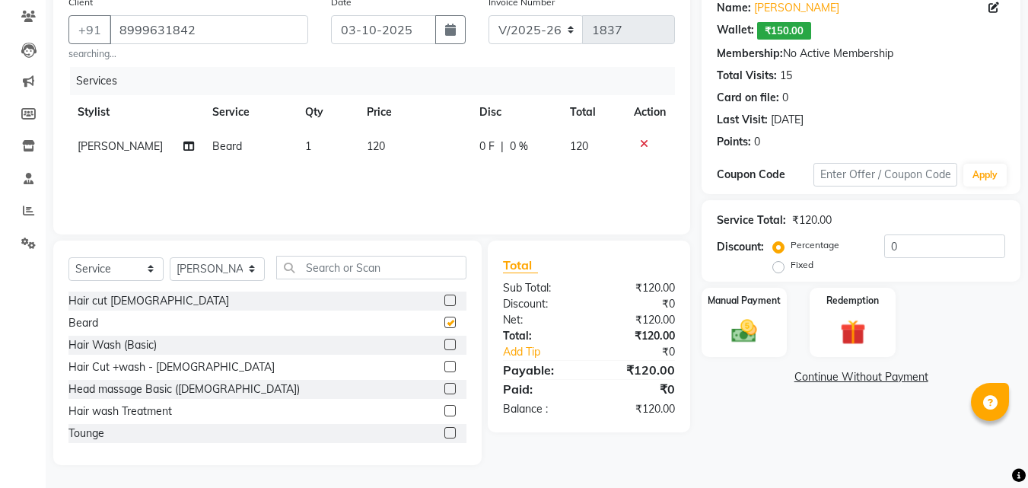
checkbox input "false"
click at [729, 314] on div "Manual Payment" at bounding box center [744, 322] width 89 height 72
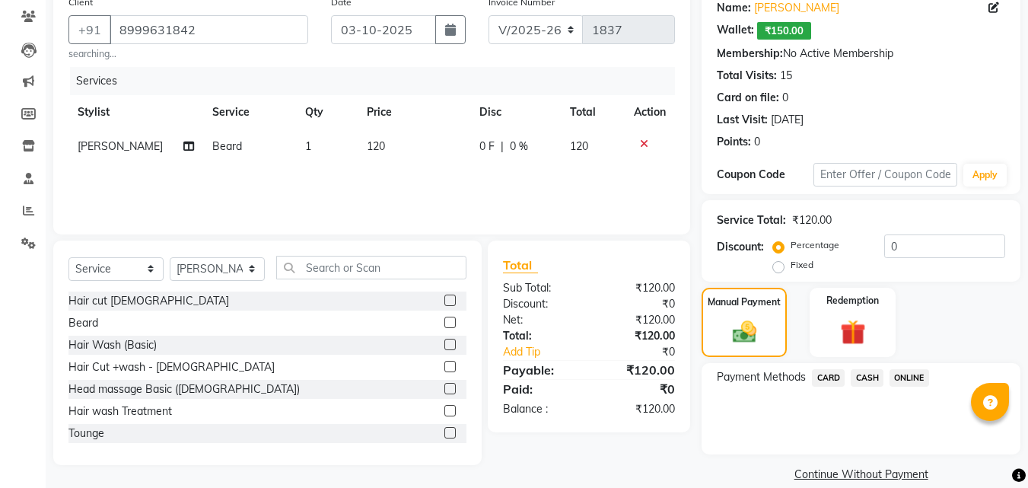
click at [900, 377] on span "ONLINE" at bounding box center [909, 377] width 40 height 17
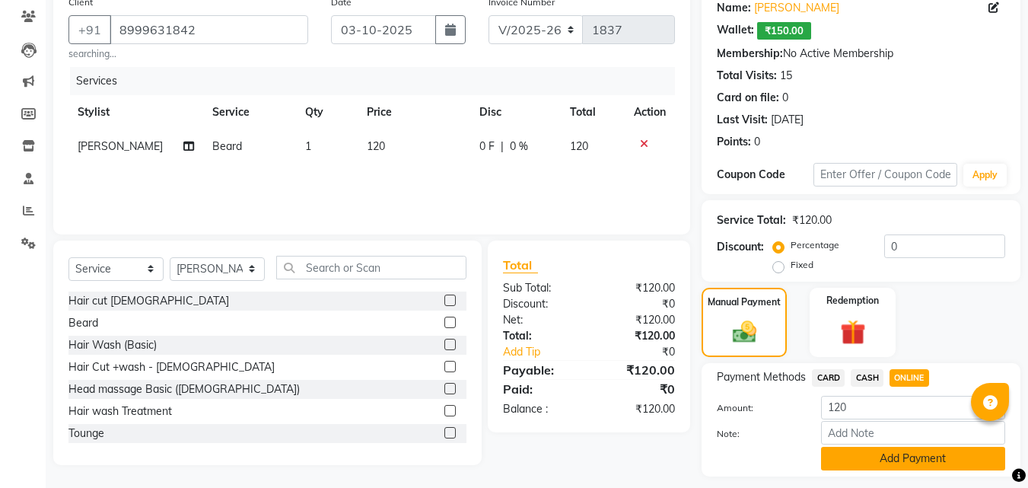
click at [890, 456] on button "Add Payment" at bounding box center [913, 458] width 184 height 24
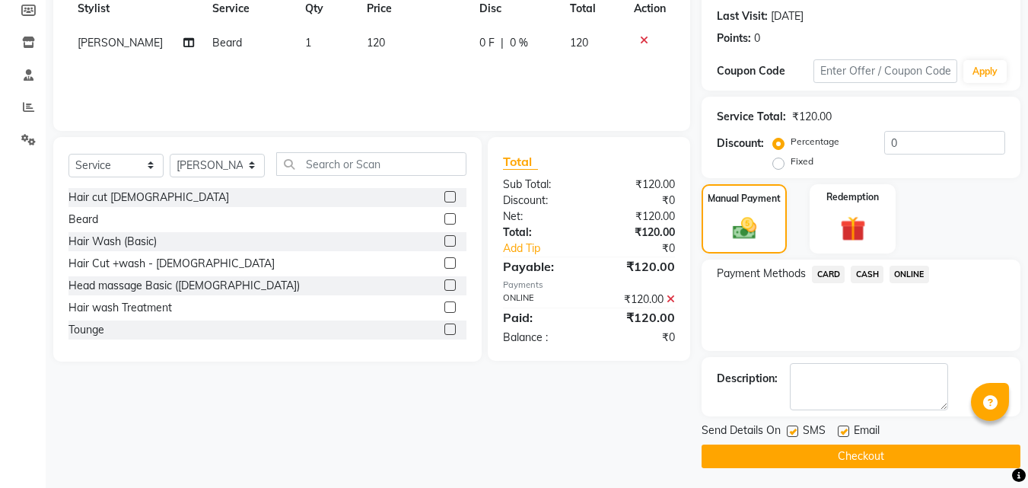
scroll to position [233, 0]
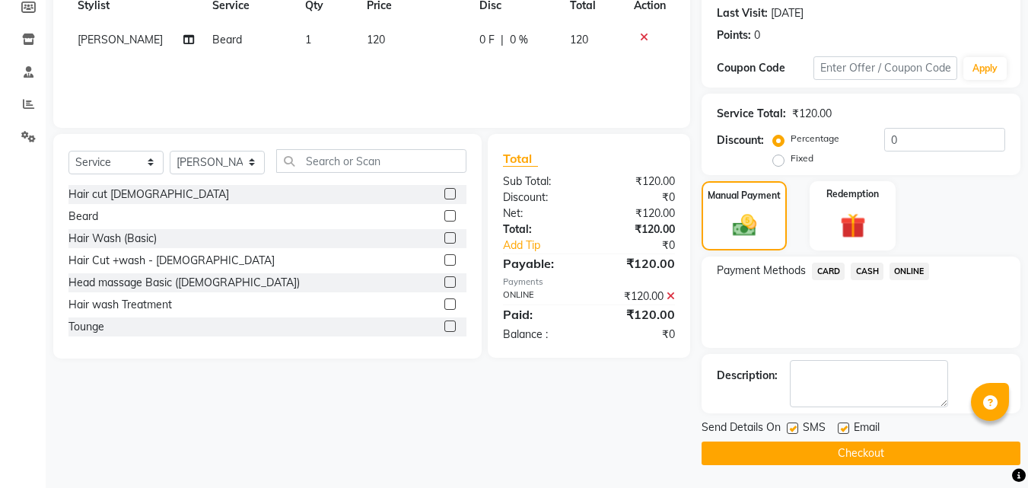
click at [751, 445] on button "Checkout" at bounding box center [860, 453] width 319 height 24
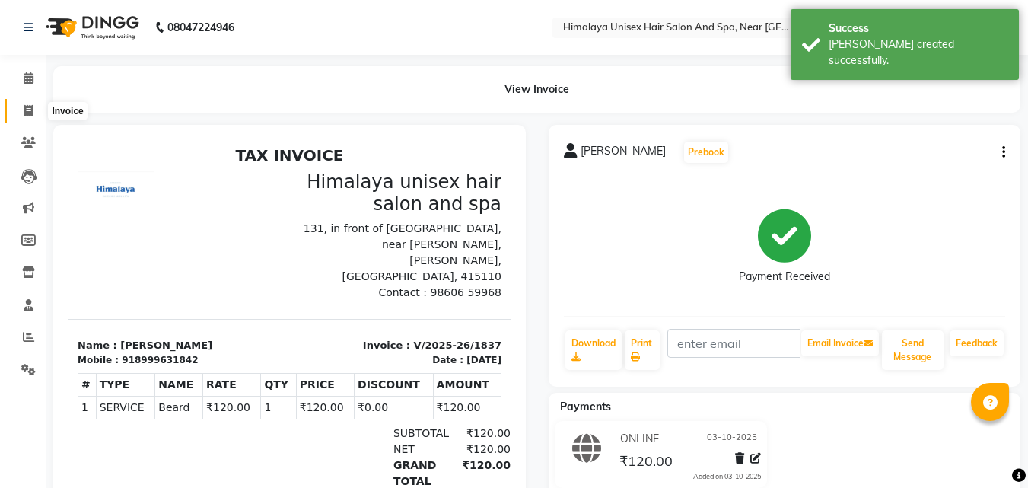
click at [25, 108] on icon at bounding box center [28, 110] width 8 height 11
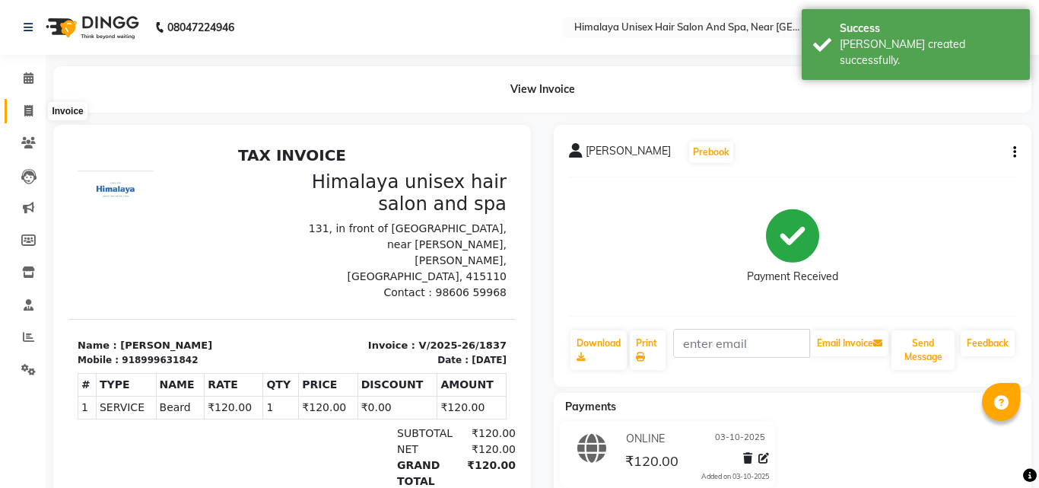
select select "service"
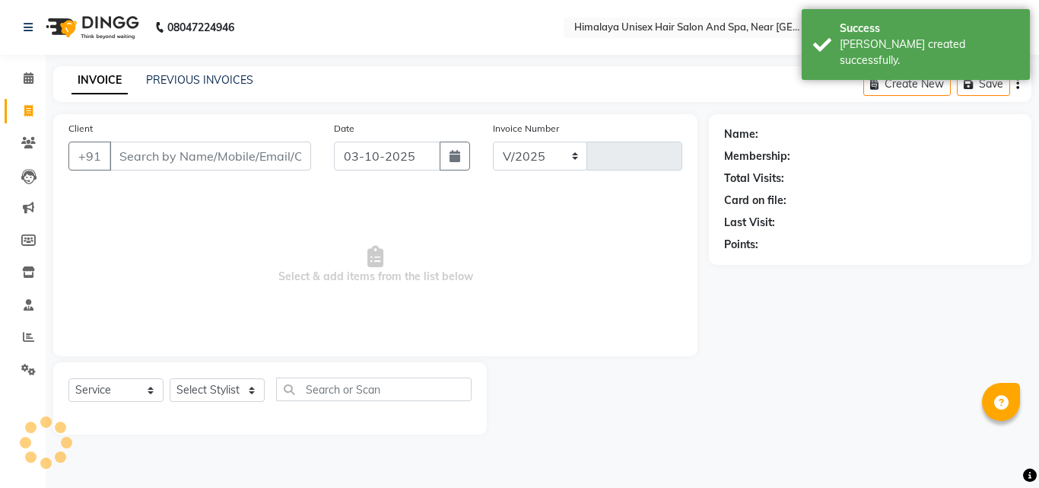
select select "4594"
type input "1838"
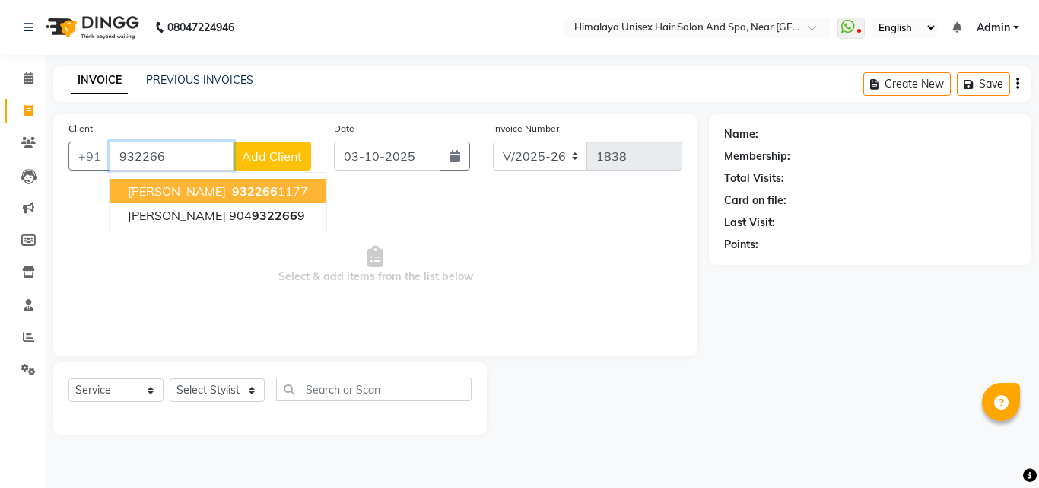
click at [208, 190] on span "[PERSON_NAME]" at bounding box center [177, 190] width 98 height 15
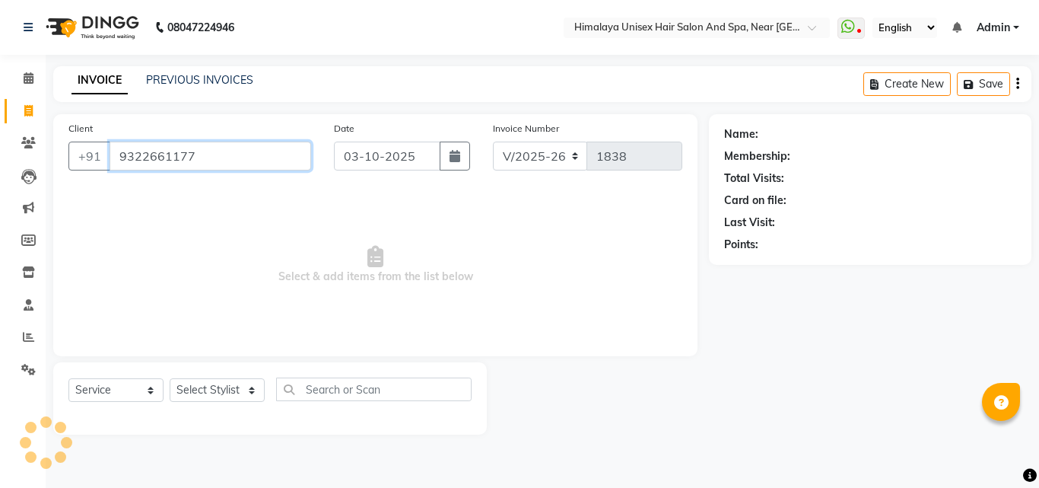
type input "9322661177"
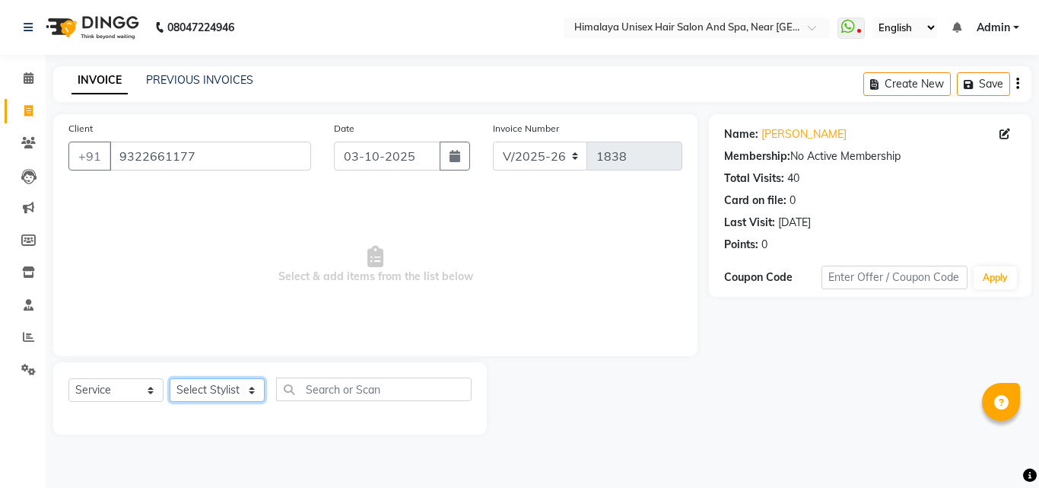
click at [247, 391] on select "Select Stylist [PERSON_NAME] Phase [PERSON_NAME] [PERSON_NAME] [PERSON_NAME] [P…" at bounding box center [217, 390] width 95 height 24
select select "26953"
click at [170, 378] on select "Select Stylist [PERSON_NAME] Phase [PERSON_NAME] [PERSON_NAME] [PERSON_NAME] [P…" at bounding box center [217, 390] width 95 height 24
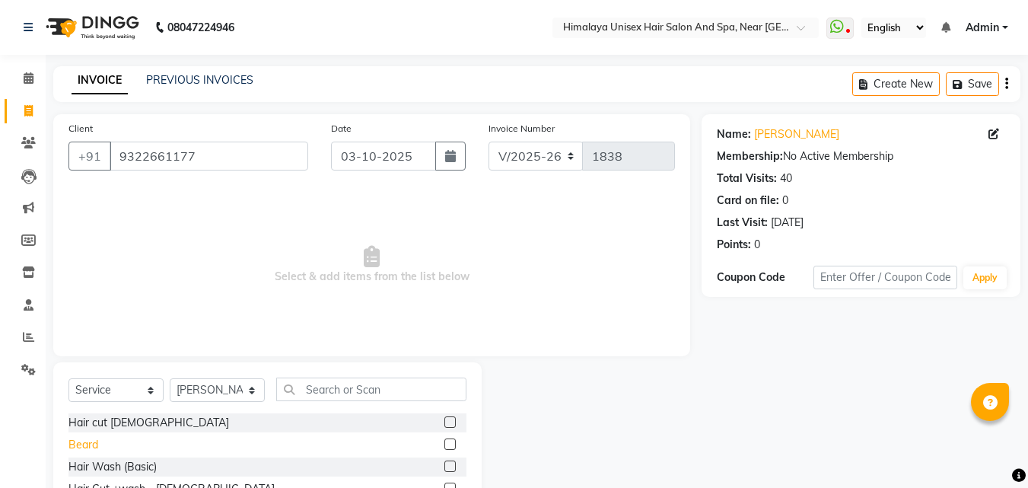
click at [97, 438] on div "Beard" at bounding box center [83, 445] width 30 height 16
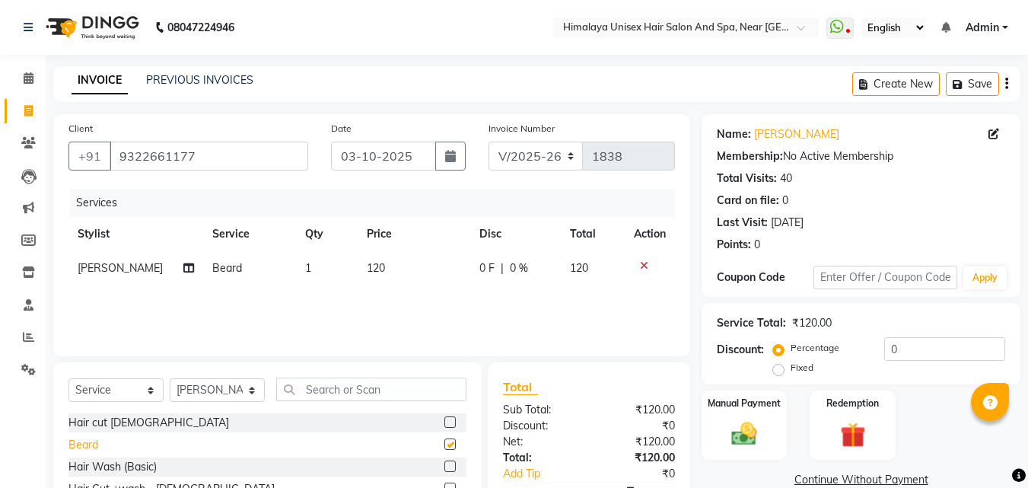
checkbox input "false"
click at [725, 427] on img at bounding box center [744, 433] width 43 height 30
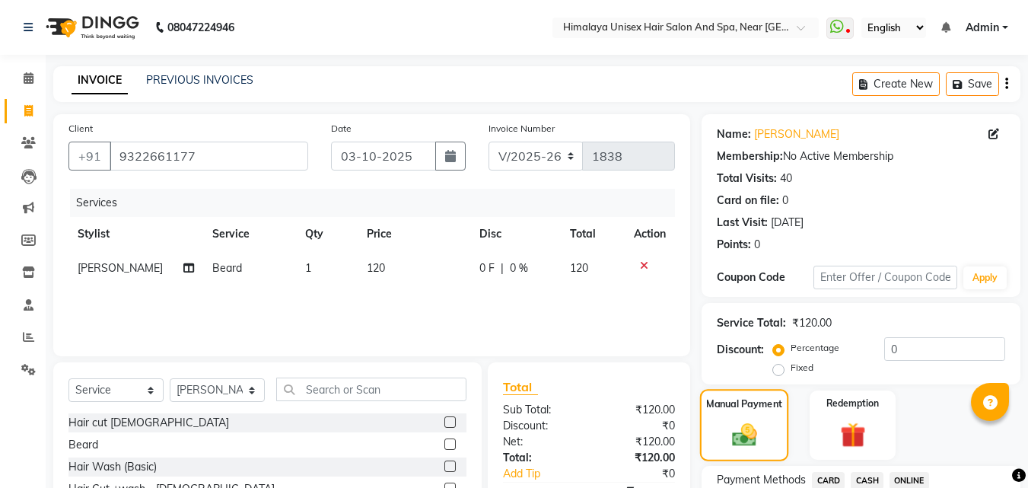
click at [748, 411] on label "Manual Payment" at bounding box center [744, 403] width 76 height 14
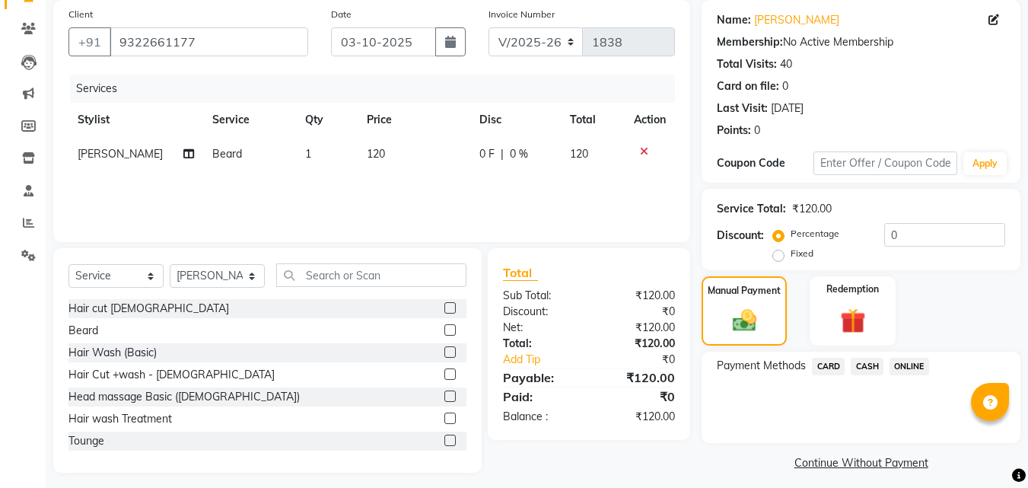
scroll to position [123, 0]
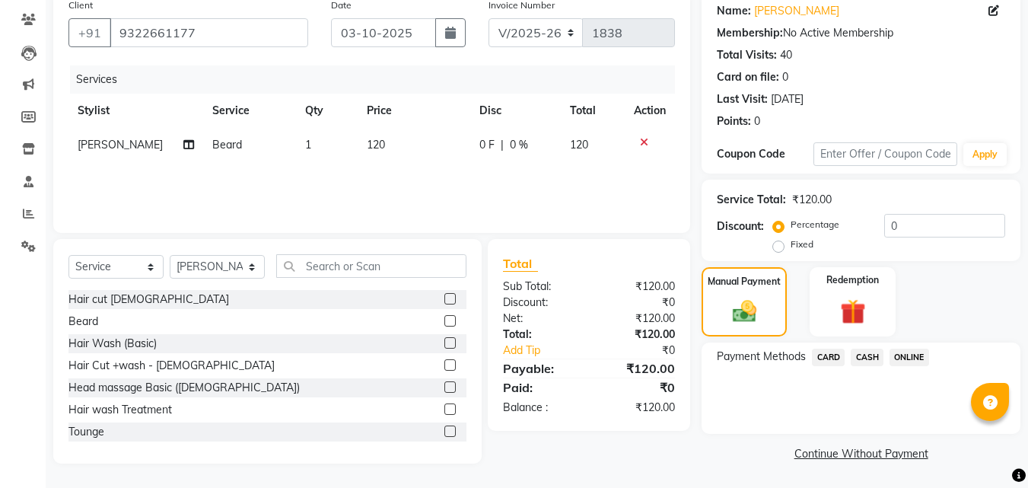
click at [864, 351] on span "CASH" at bounding box center [866, 356] width 33 height 17
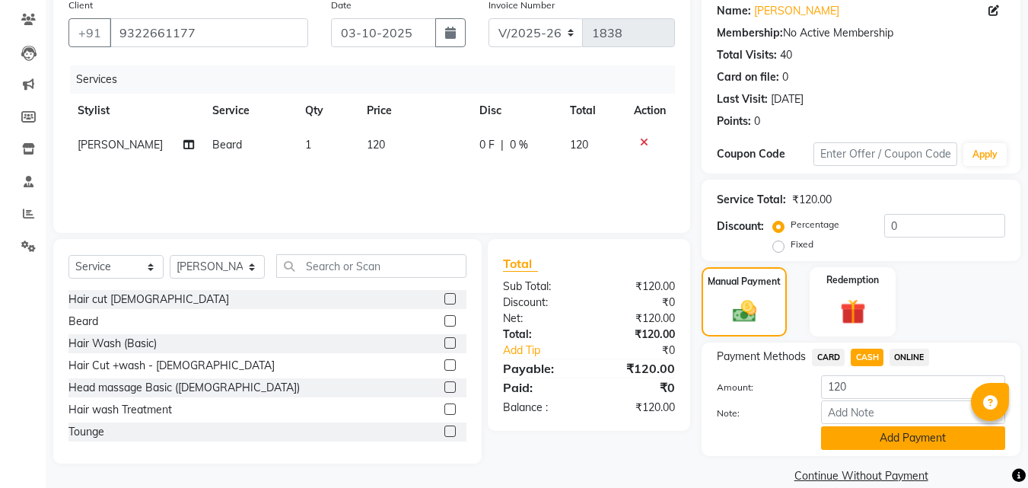
click at [856, 439] on button "Add Payment" at bounding box center [913, 438] width 184 height 24
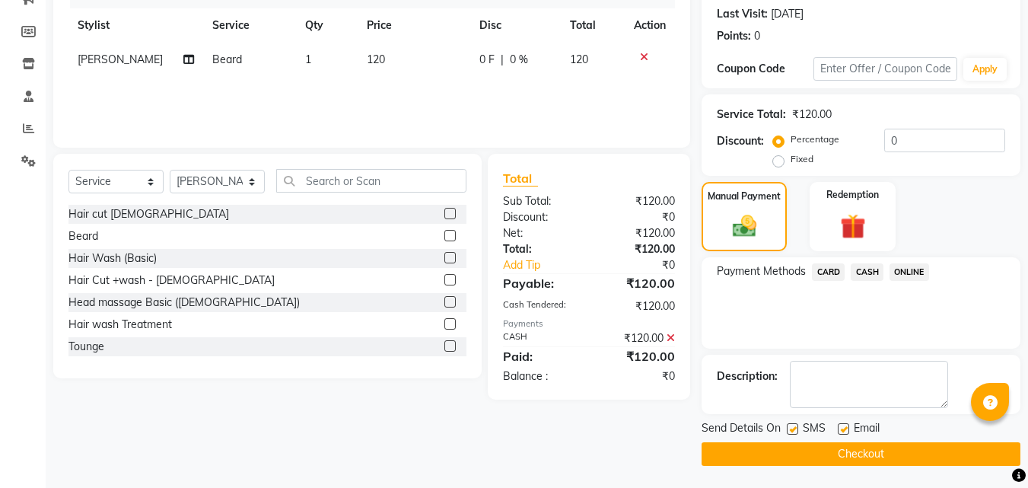
scroll to position [209, 0]
click at [818, 455] on button "Checkout" at bounding box center [860, 453] width 319 height 24
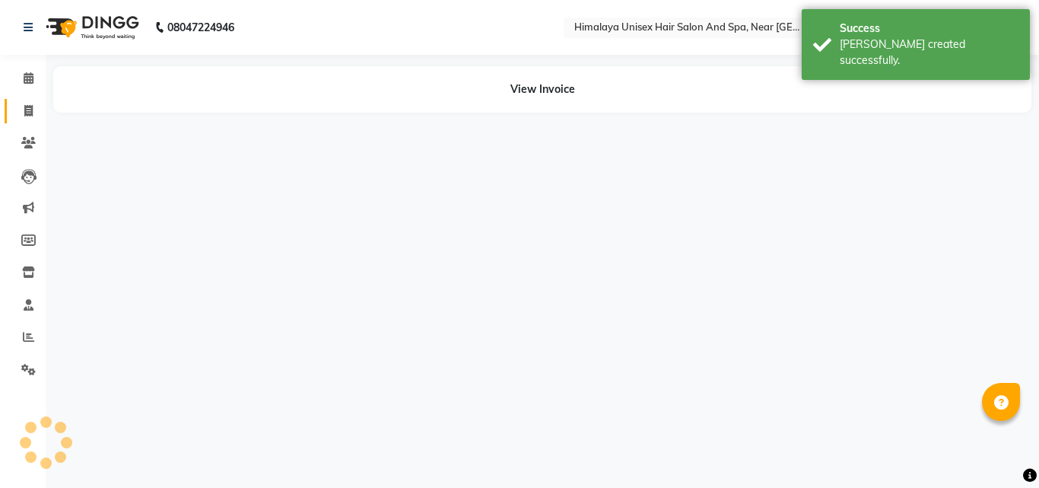
click at [24, 101] on link "Invoice" at bounding box center [23, 111] width 37 height 25
select select "service"
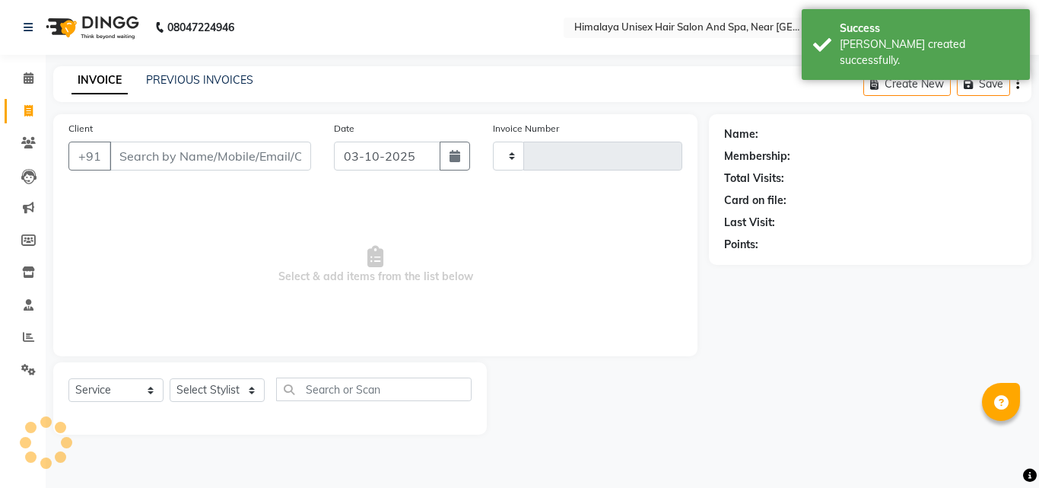
click at [174, 150] on input "Client" at bounding box center [211, 155] width 202 height 29
type input "1839"
select select "4594"
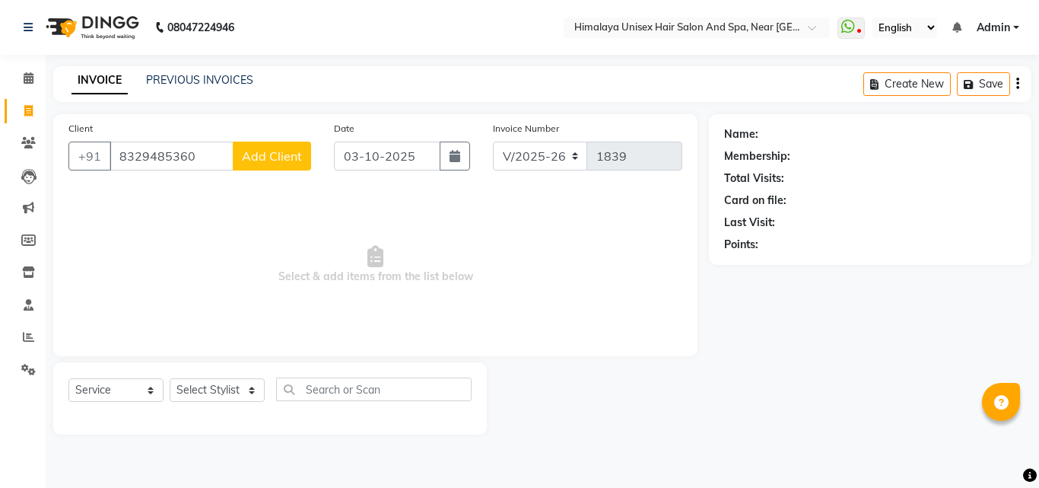
type input "8329485360"
click at [256, 154] on span "Add Client" at bounding box center [272, 155] width 60 height 15
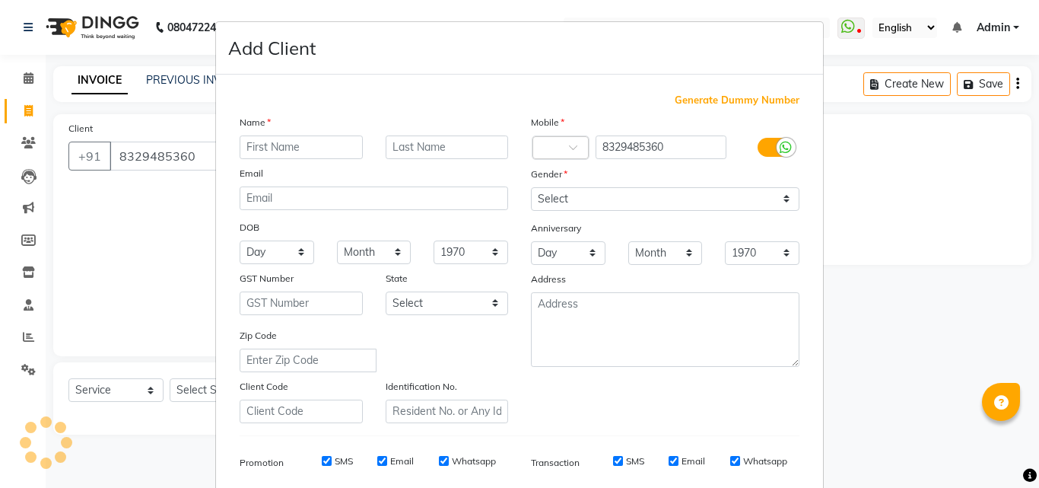
click at [294, 137] on input "text" at bounding box center [301, 147] width 123 height 24
type input "[PERSON_NAME]"
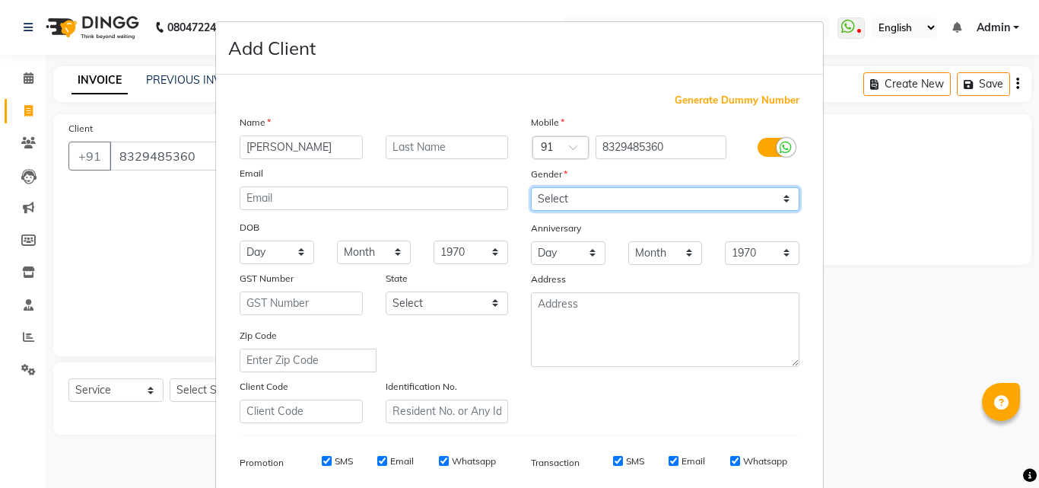
click at [544, 194] on select "Select [DEMOGRAPHIC_DATA] [DEMOGRAPHIC_DATA] Other Prefer Not To Say" at bounding box center [665, 199] width 268 height 24
select select "[DEMOGRAPHIC_DATA]"
click at [531, 187] on select "Select [DEMOGRAPHIC_DATA] [DEMOGRAPHIC_DATA] Other Prefer Not To Say" at bounding box center [665, 199] width 268 height 24
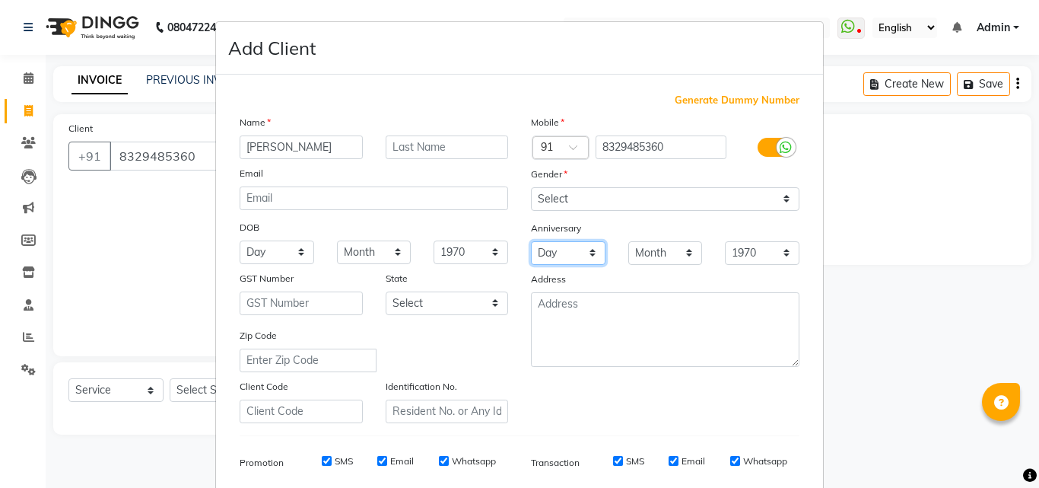
click at [557, 259] on select "Day 01 02 03 04 05 06 07 08 09 10 11 12 13 14 15 16 17 18 19 20 21 22 23 24 25 …" at bounding box center [568, 253] width 75 height 24
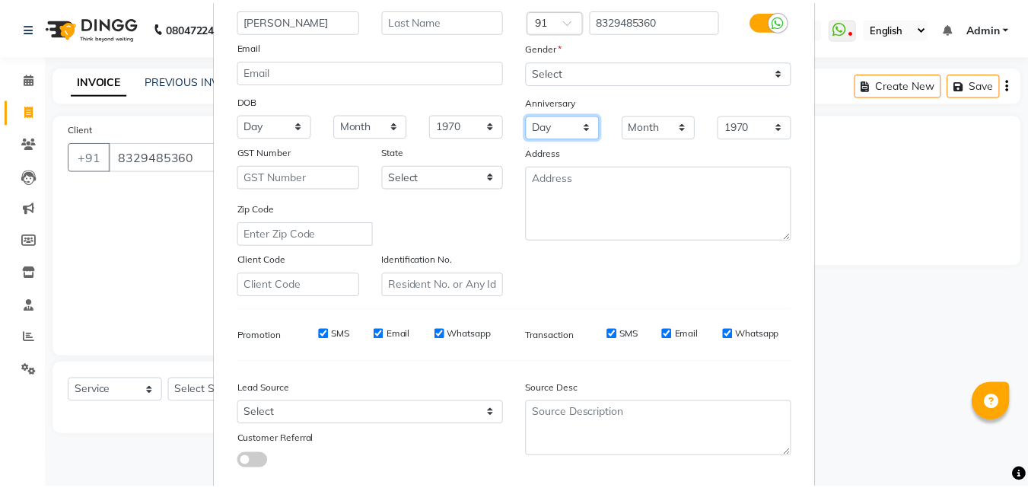
scroll to position [214, 0]
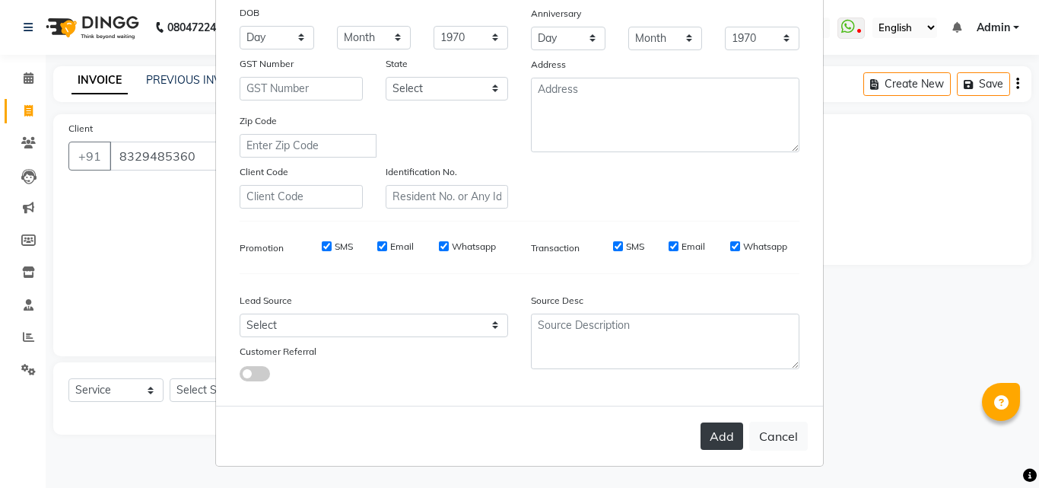
click at [711, 432] on button "Add" at bounding box center [721, 435] width 43 height 27
select select
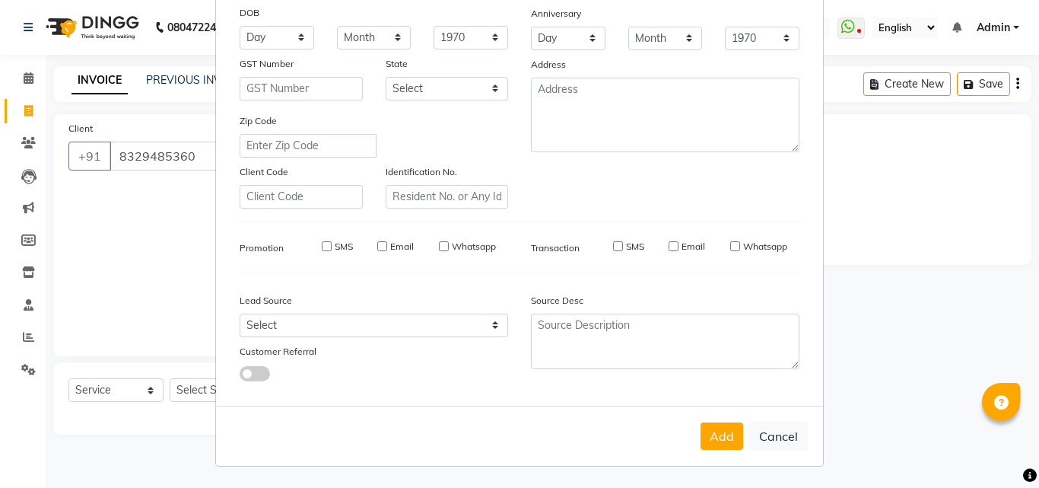
select select
checkbox input "false"
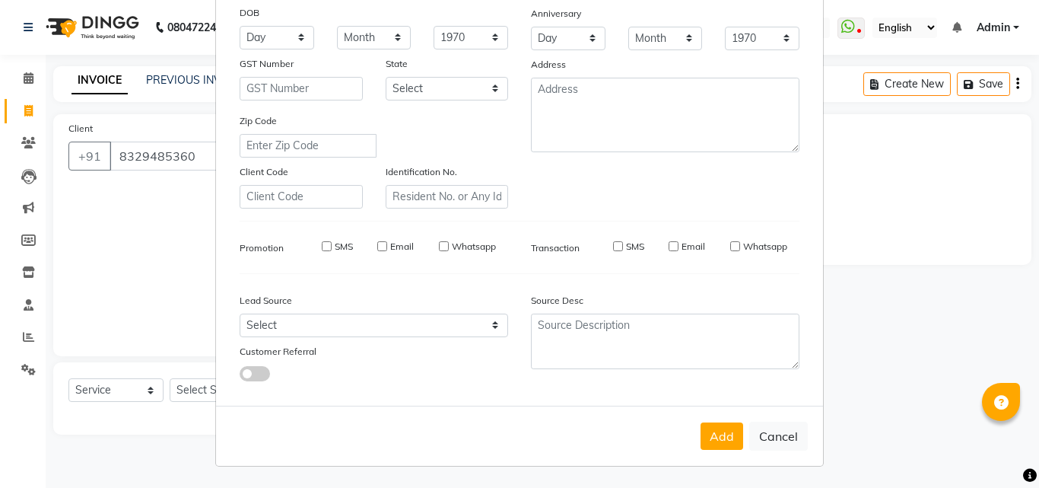
checkbox input "false"
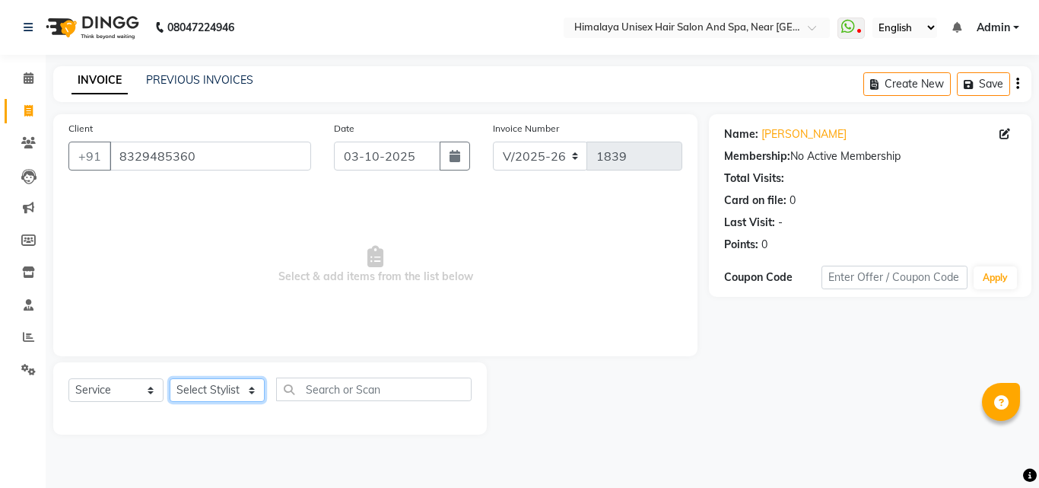
click at [250, 385] on select "Select Stylist [PERSON_NAME] Phase [PERSON_NAME] [PERSON_NAME] [PERSON_NAME] [P…" at bounding box center [217, 390] width 95 height 24
select select "26948"
click at [170, 378] on select "Select Stylist [PERSON_NAME] Phase [PERSON_NAME] [PERSON_NAME] [PERSON_NAME] [P…" at bounding box center [217, 390] width 95 height 24
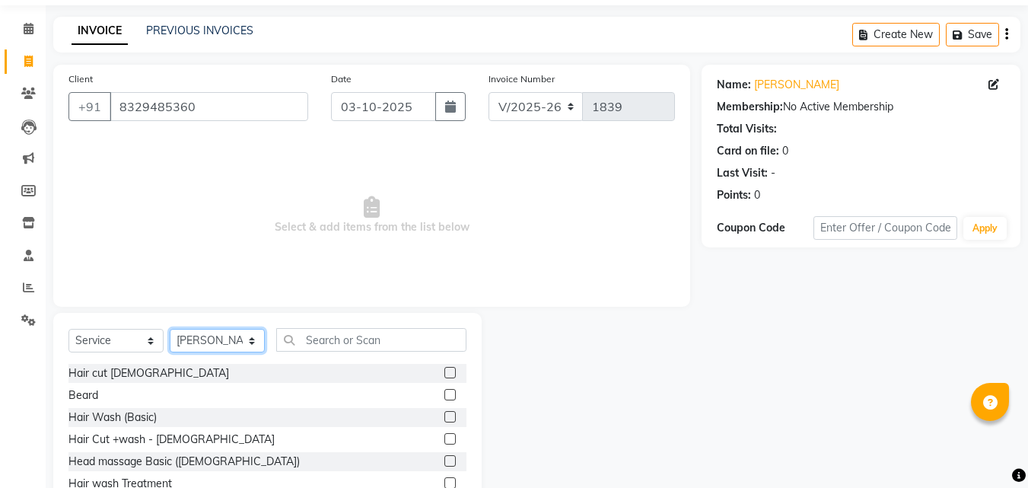
scroll to position [76, 0]
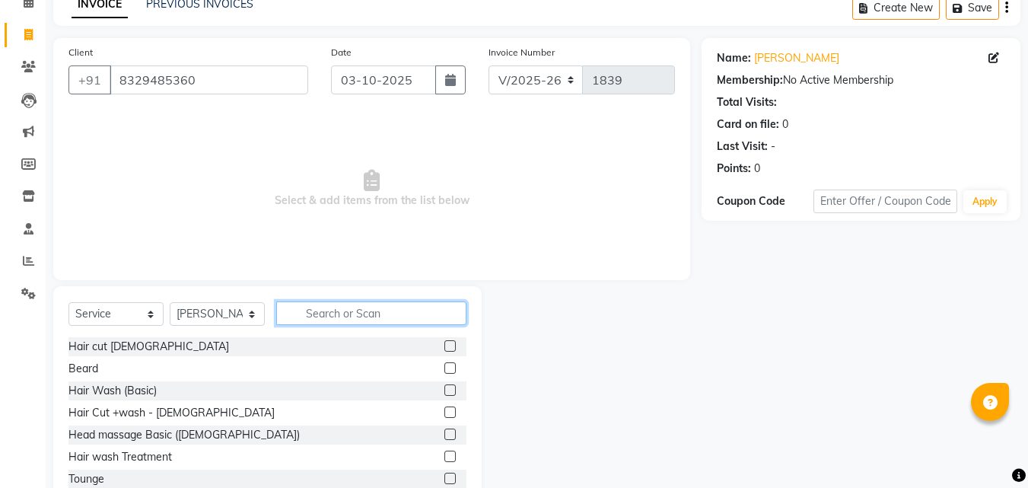
click at [320, 310] on input "text" at bounding box center [371, 313] width 190 height 24
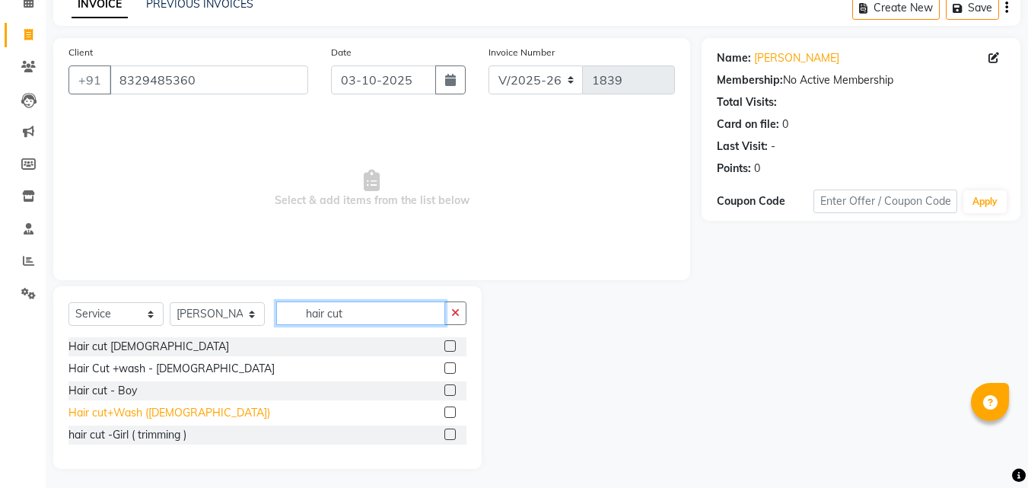
type input "hair cut"
click at [169, 408] on div "Hair cut+Wash ([DEMOGRAPHIC_DATA])" at bounding box center [169, 413] width 202 height 16
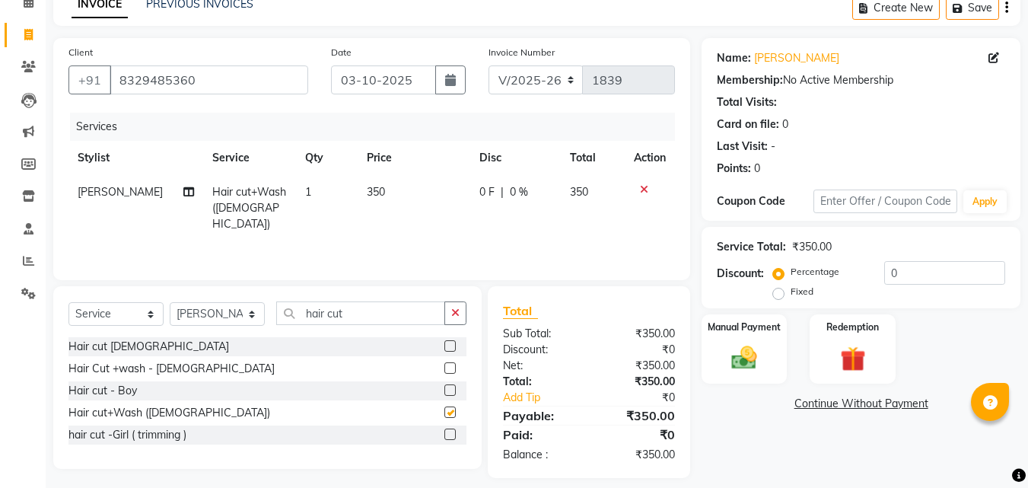
checkbox input "false"
drag, startPoint x: 748, startPoint y: 316, endPoint x: 748, endPoint y: 328, distance: 11.4
click at [751, 322] on div "Manual Payment" at bounding box center [744, 349] width 89 height 72
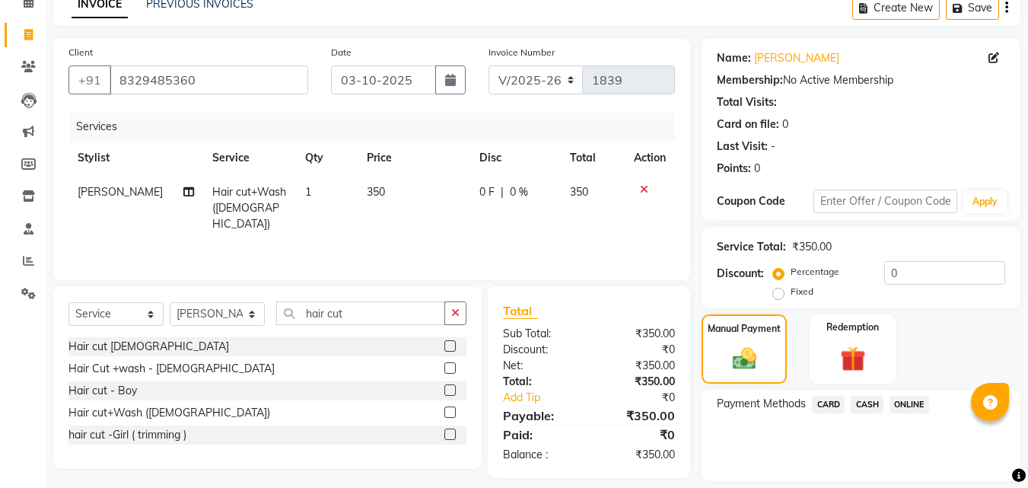
click at [872, 400] on span "CASH" at bounding box center [866, 403] width 33 height 17
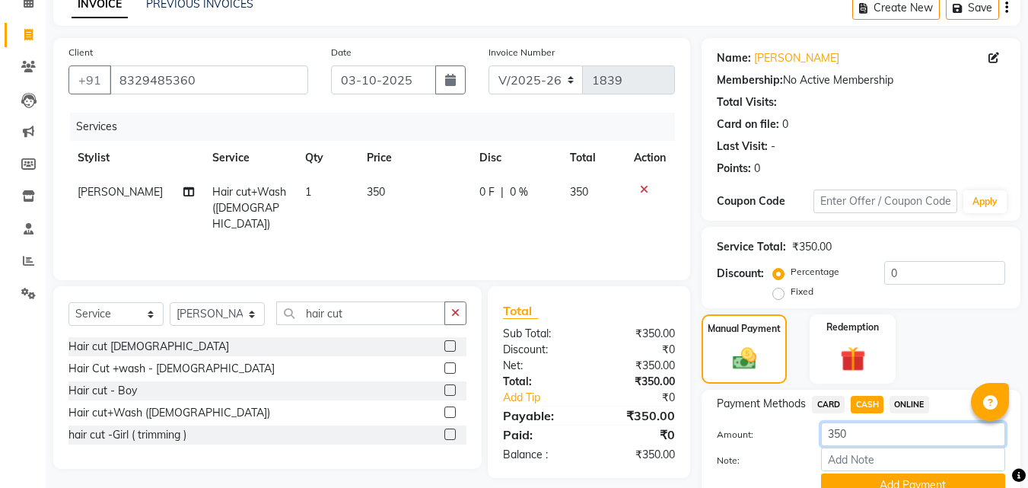
click at [866, 428] on input "350" at bounding box center [913, 434] width 184 height 24
type input "300"
click at [846, 473] on button "Add Payment" at bounding box center [913, 485] width 184 height 24
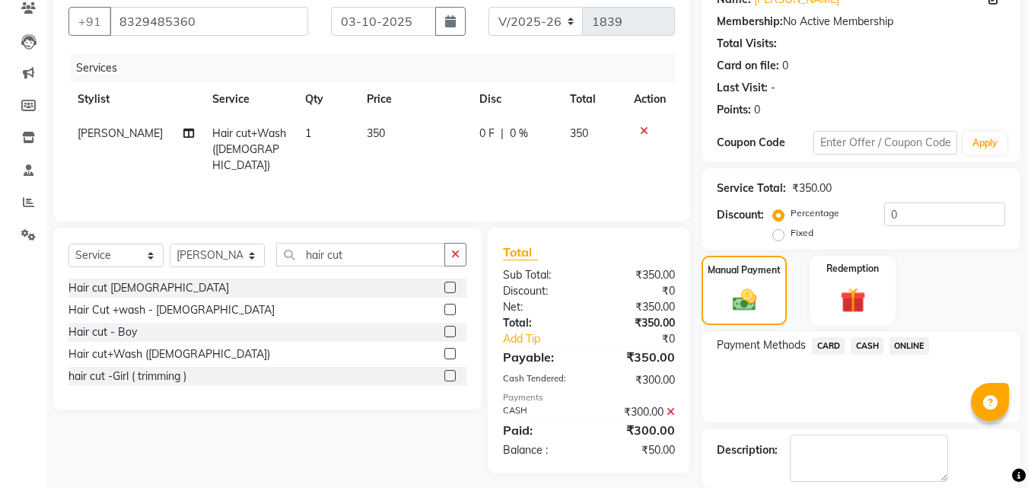
scroll to position [209, 0]
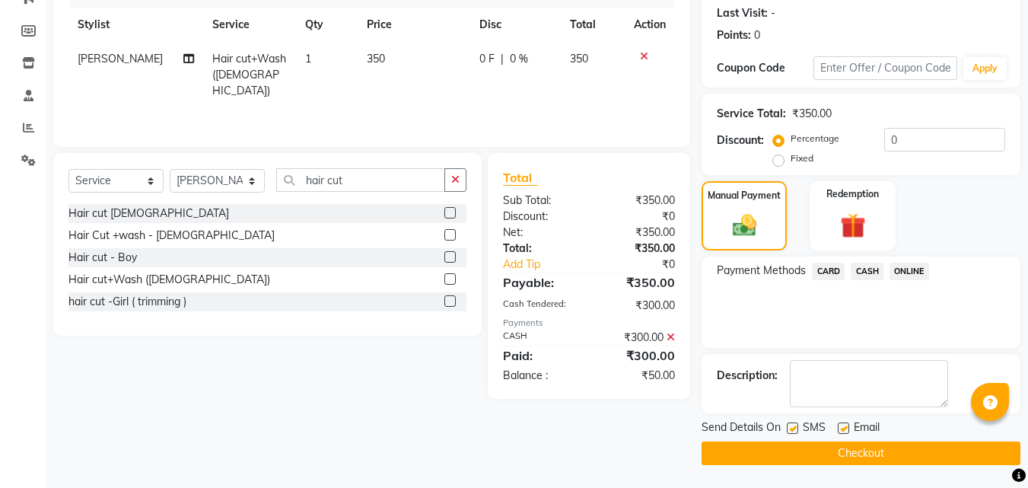
drag, startPoint x: 917, startPoint y: 268, endPoint x: 893, endPoint y: 275, distance: 25.3
click at [916, 268] on span "ONLINE" at bounding box center [909, 270] width 40 height 17
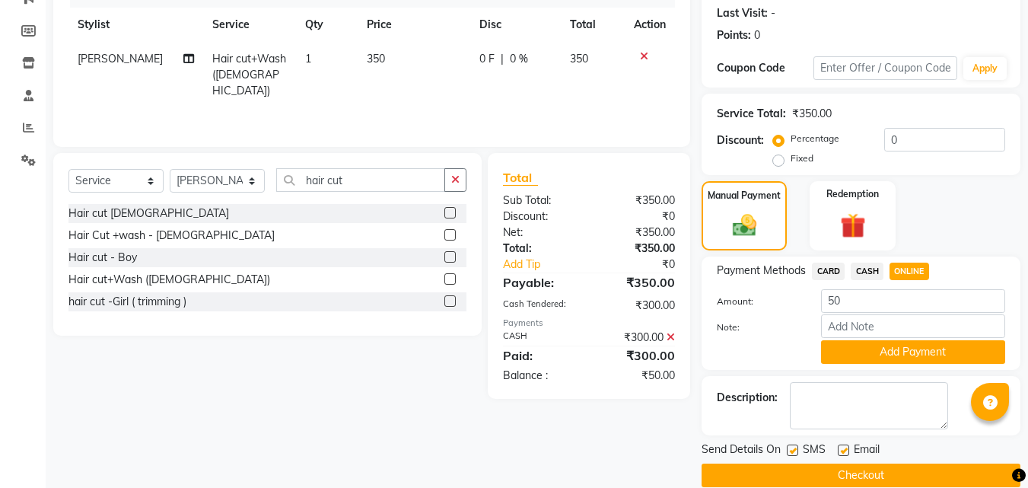
click at [822, 472] on button "Checkout" at bounding box center [860, 475] width 319 height 24
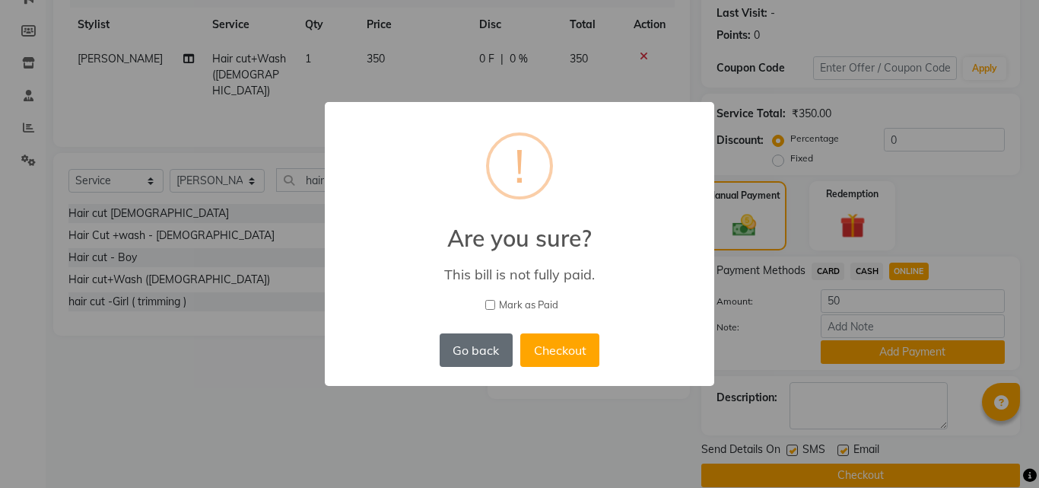
click at [484, 349] on button "Go back" at bounding box center [476, 349] width 73 height 33
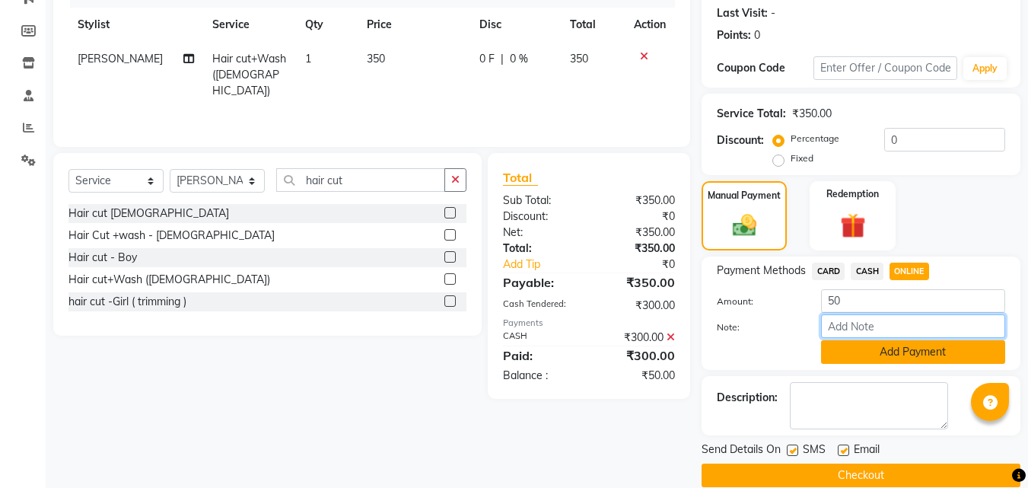
drag, startPoint x: 896, startPoint y: 335, endPoint x: 888, endPoint y: 348, distance: 15.0
click at [891, 345] on div "Amount: 50 Note: Add Payment" at bounding box center [860, 326] width 288 height 75
click at [885, 352] on button "Add Payment" at bounding box center [913, 352] width 184 height 24
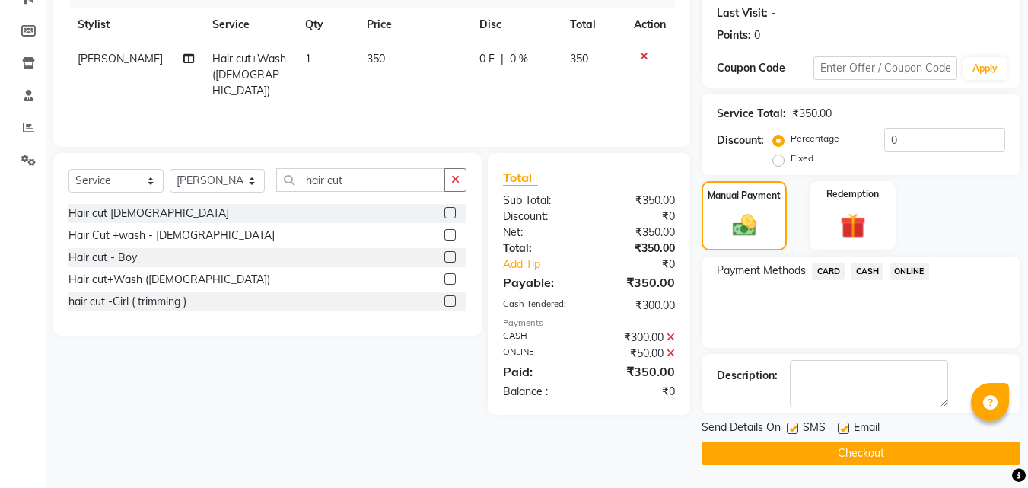
click at [807, 449] on button "Checkout" at bounding box center [860, 453] width 319 height 24
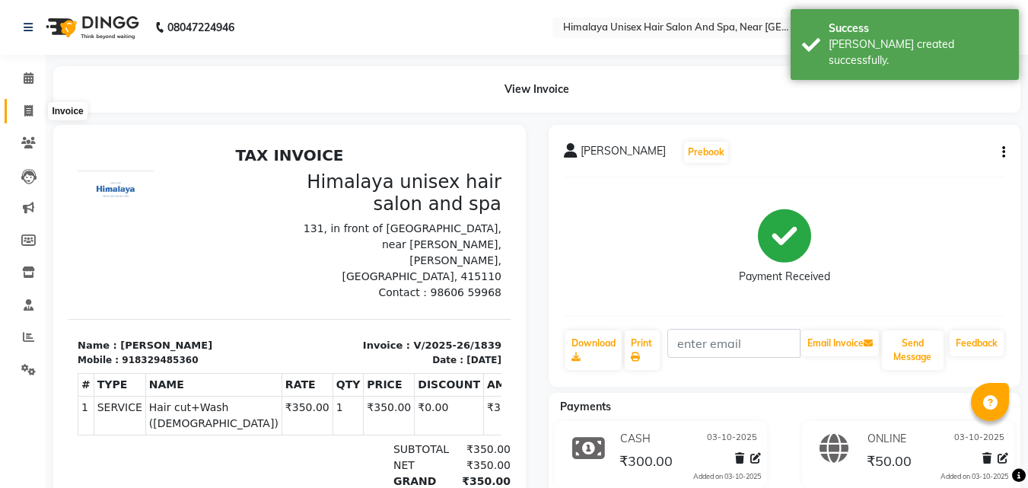
click at [30, 114] on icon at bounding box center [28, 110] width 8 height 11
select select "service"
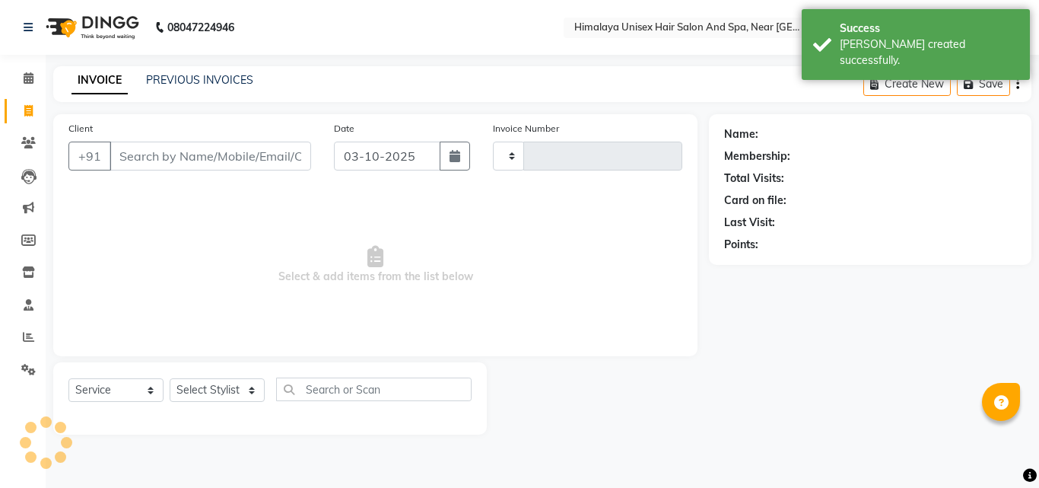
drag, startPoint x: 125, startPoint y: 151, endPoint x: 115, endPoint y: 148, distance: 11.3
click at [127, 154] on input "Client" at bounding box center [211, 155] width 202 height 29
type input "1840"
select select "4594"
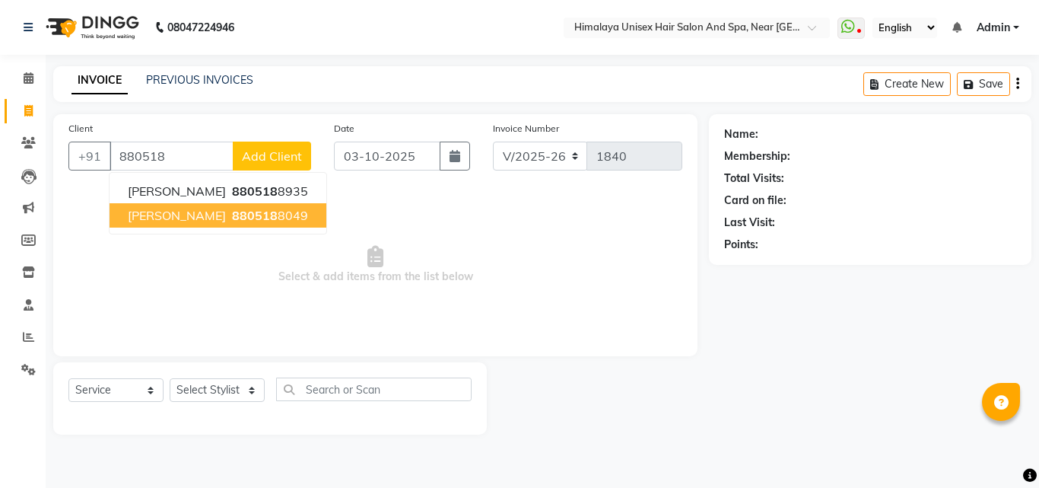
click at [127, 219] on button "[PERSON_NAME] 880518 8049" at bounding box center [218, 215] width 217 height 24
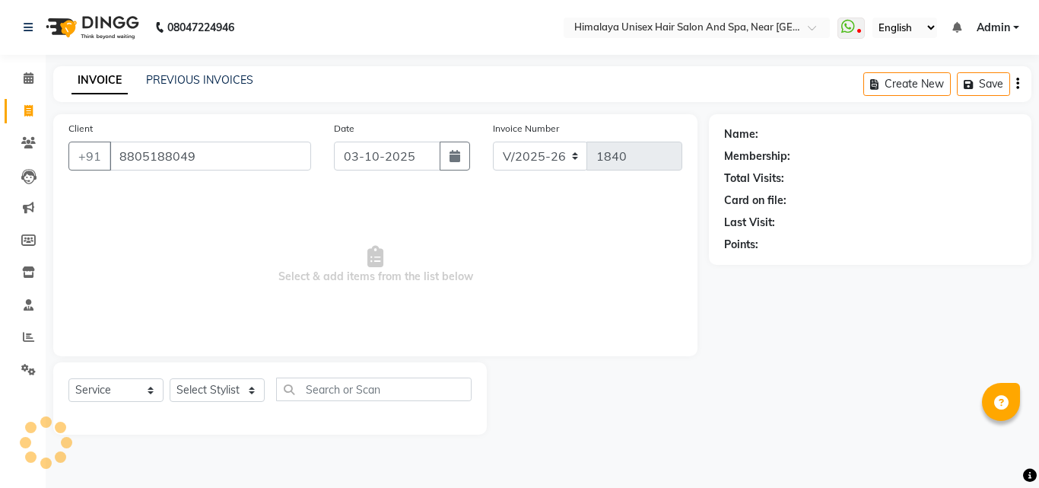
type input "8805188049"
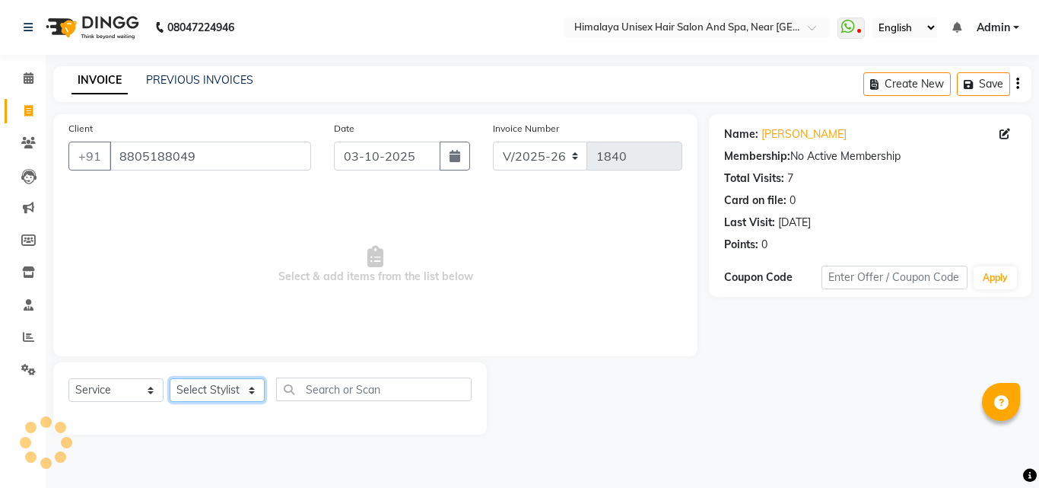
click at [250, 384] on select "Select Stylist [PERSON_NAME] Phase [PERSON_NAME] [PERSON_NAME] [PERSON_NAME] [P…" at bounding box center [217, 390] width 95 height 24
select select "27688"
click at [170, 378] on select "Select Stylist [PERSON_NAME] Phase [PERSON_NAME] [PERSON_NAME] [PERSON_NAME] [P…" at bounding box center [217, 390] width 95 height 24
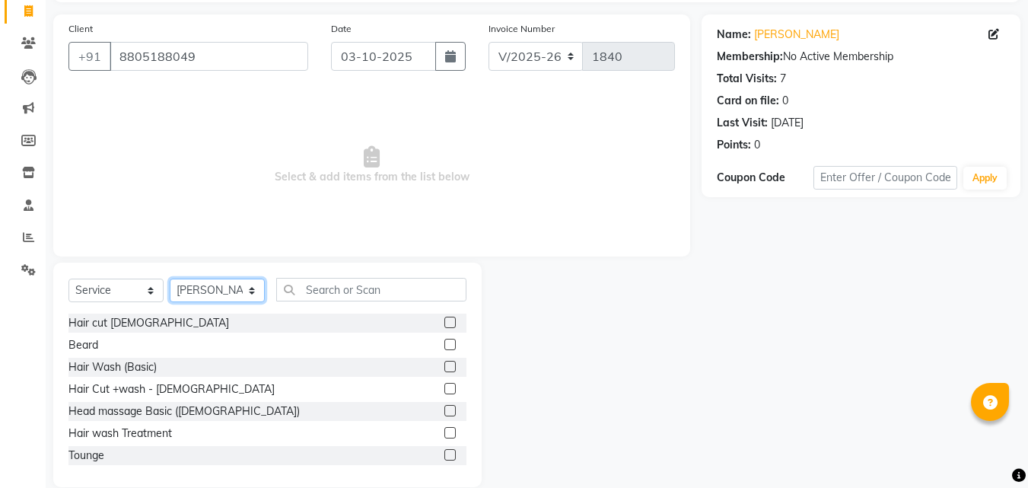
scroll to position [122, 0]
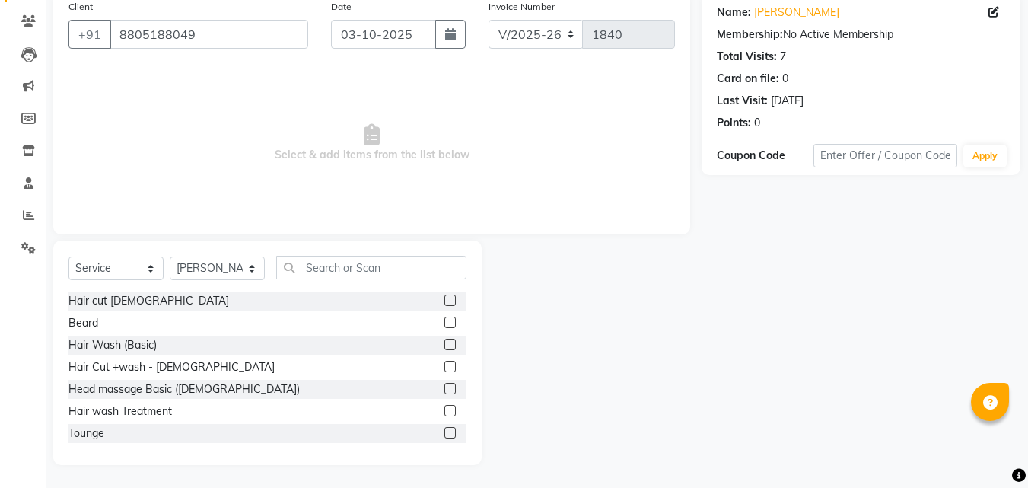
click at [100, 290] on div "Select Service Product Membership Package Voucher Prepaid Gift Card Select Styl…" at bounding box center [267, 274] width 398 height 36
click at [99, 300] on div "Hair cut [DEMOGRAPHIC_DATA]" at bounding box center [148, 301] width 160 height 16
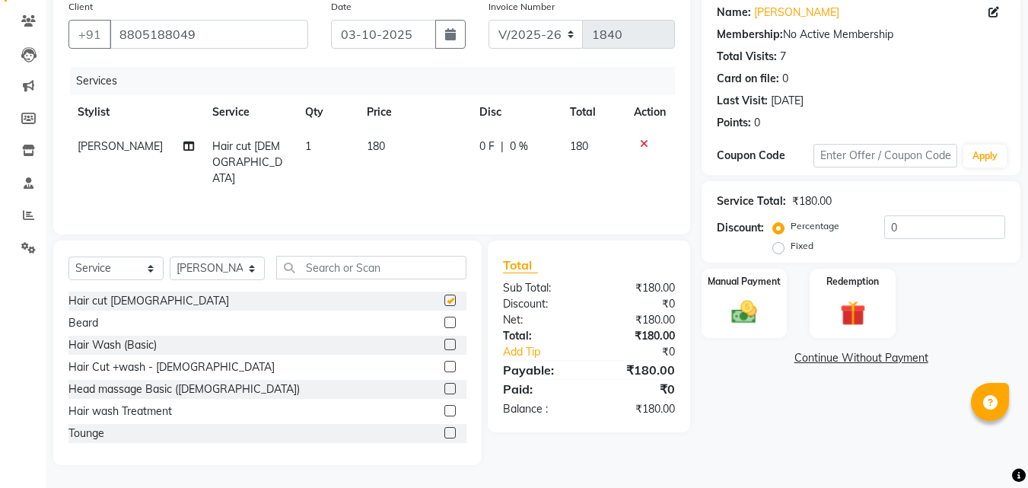
checkbox input "false"
click at [84, 320] on div "Beard" at bounding box center [83, 323] width 30 height 16
checkbox input "false"
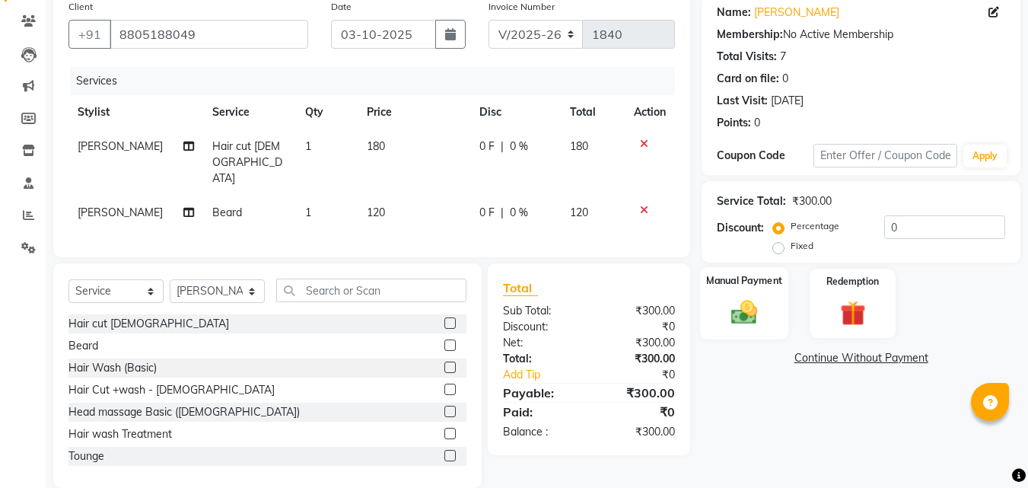
click at [752, 314] on img at bounding box center [744, 312] width 43 height 30
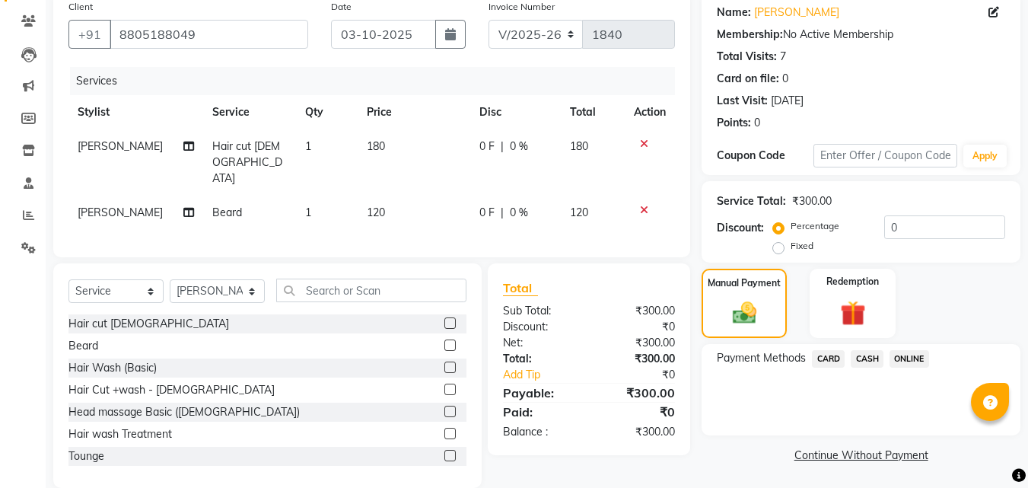
click at [865, 359] on span "CASH" at bounding box center [866, 358] width 33 height 17
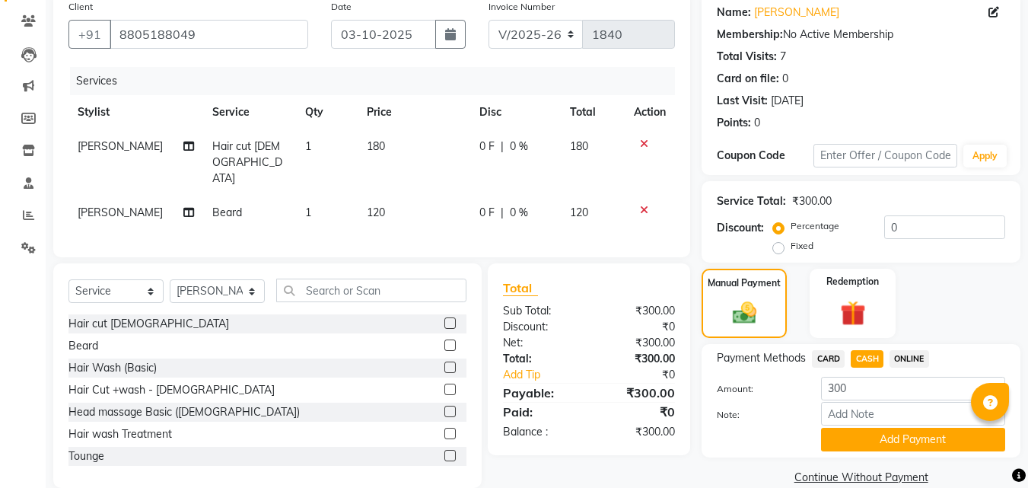
click at [873, 451] on div "Payment Methods CARD CASH ONLINE Amount: 300 Note: Add Payment" at bounding box center [860, 400] width 319 height 113
click at [873, 450] on div "Payment Methods CARD CASH ONLINE Amount: 300 Note: Add Payment" at bounding box center [860, 400] width 319 height 113
click at [873, 446] on button "Add Payment" at bounding box center [913, 439] width 184 height 24
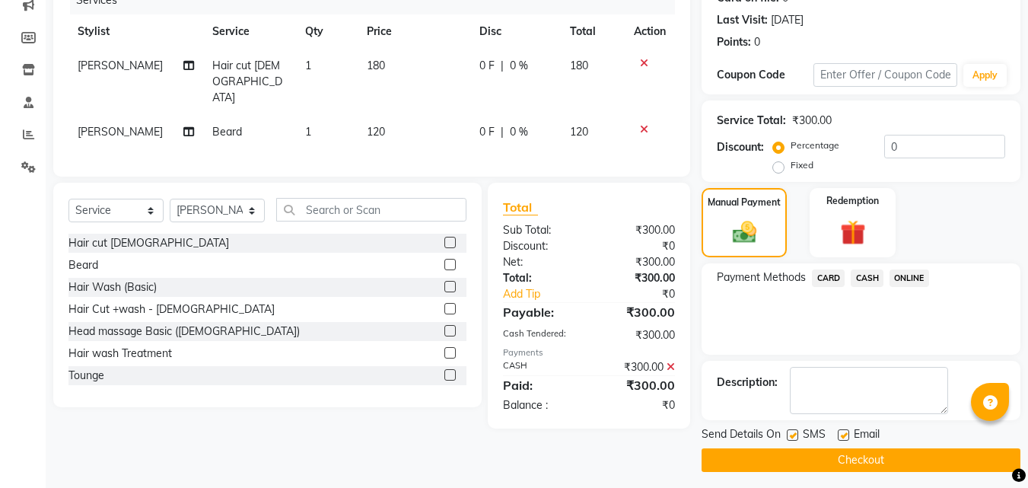
scroll to position [209, 0]
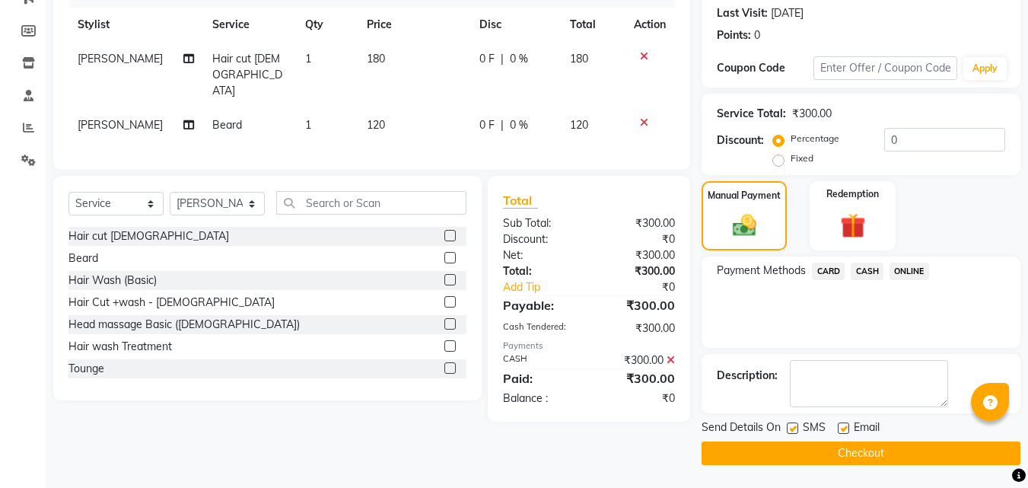
click at [866, 443] on button "Checkout" at bounding box center [860, 453] width 319 height 24
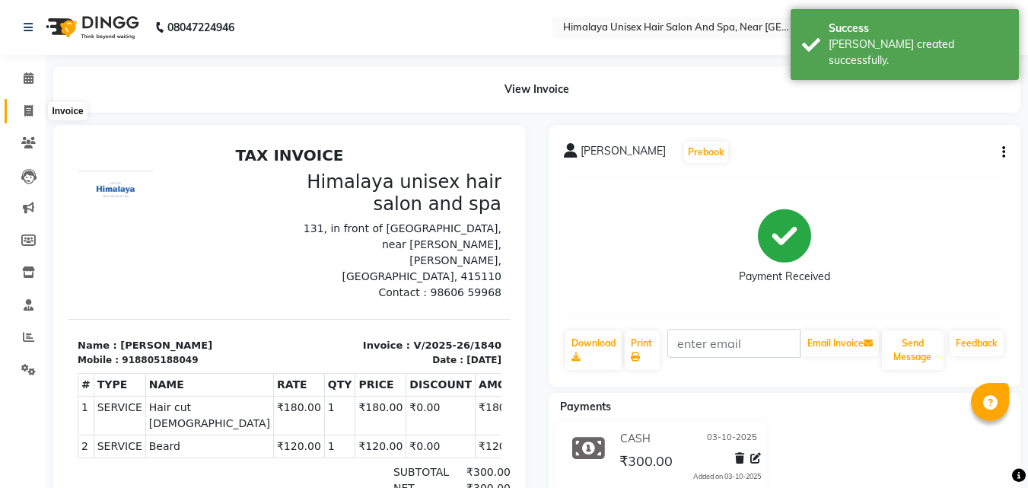
click at [35, 106] on span at bounding box center [28, 111] width 27 height 17
select select "4594"
select select "service"
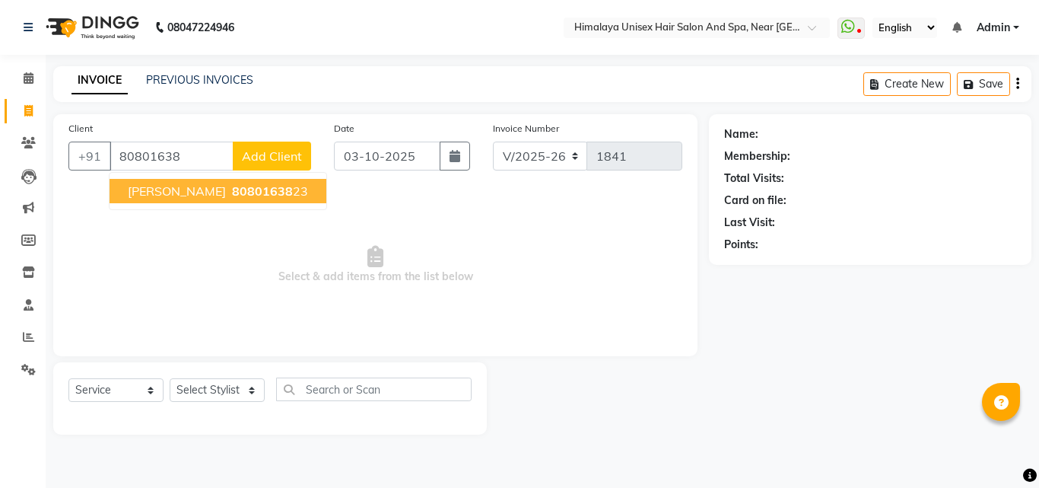
click at [186, 192] on span "[PERSON_NAME]" at bounding box center [177, 190] width 98 height 15
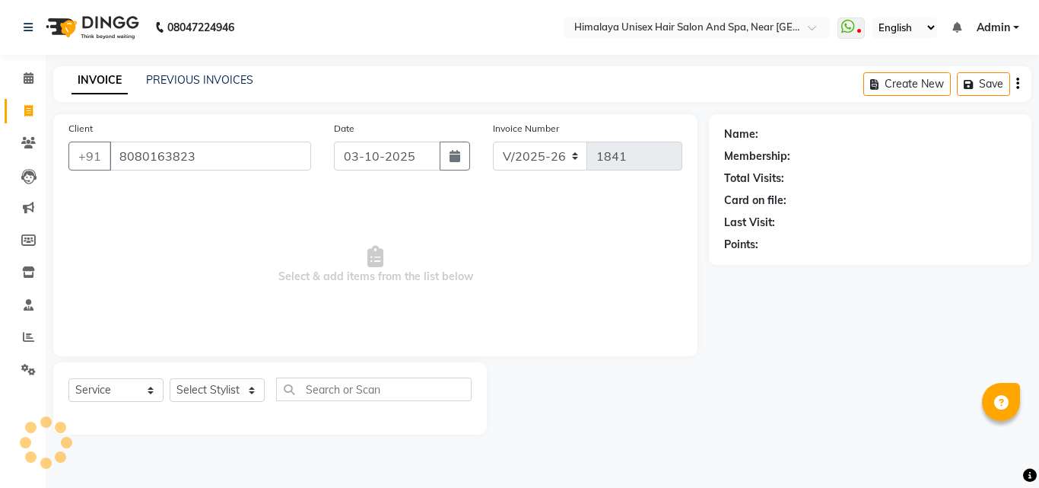
type input "8080163823"
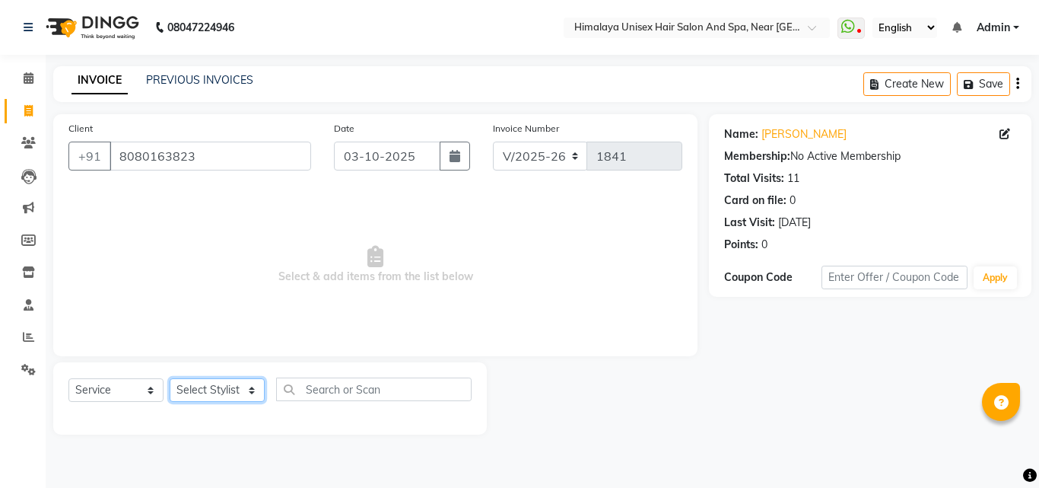
click at [240, 389] on select "Select Stylist [PERSON_NAME] Phase [PERSON_NAME] [PERSON_NAME] [PERSON_NAME] [P…" at bounding box center [217, 390] width 95 height 24
select select "26956"
click at [170, 378] on select "Select Stylist [PERSON_NAME] Phase [PERSON_NAME] [PERSON_NAME] [PERSON_NAME] [P…" at bounding box center [217, 390] width 95 height 24
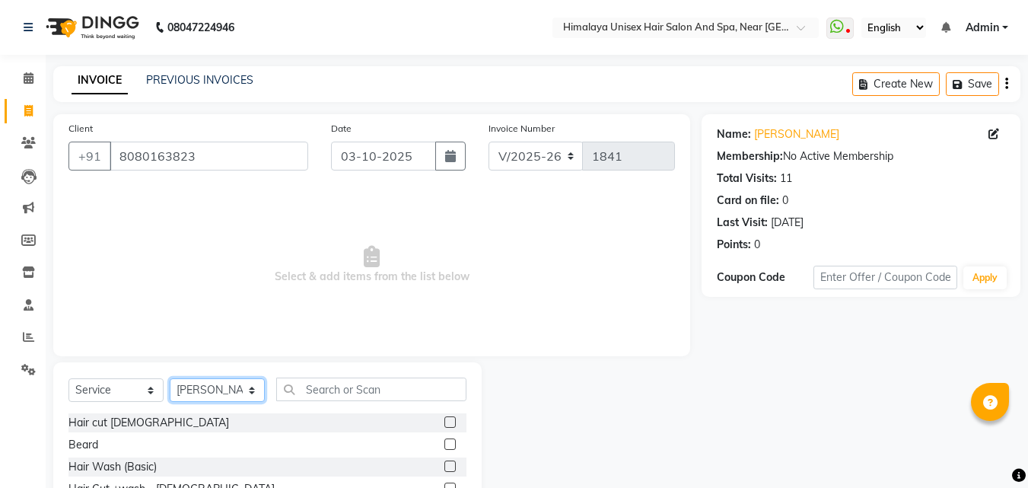
scroll to position [122, 0]
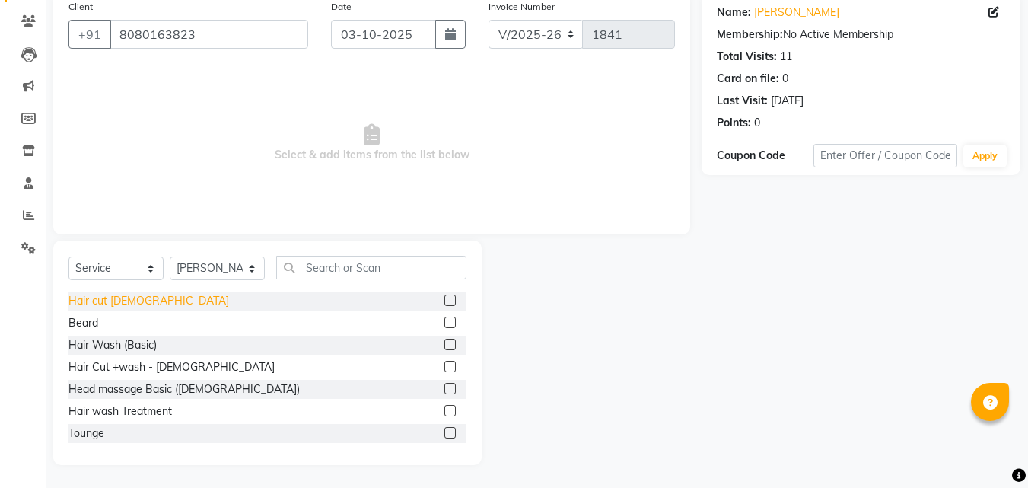
click at [123, 302] on div "Hair cut [DEMOGRAPHIC_DATA]" at bounding box center [148, 301] width 160 height 16
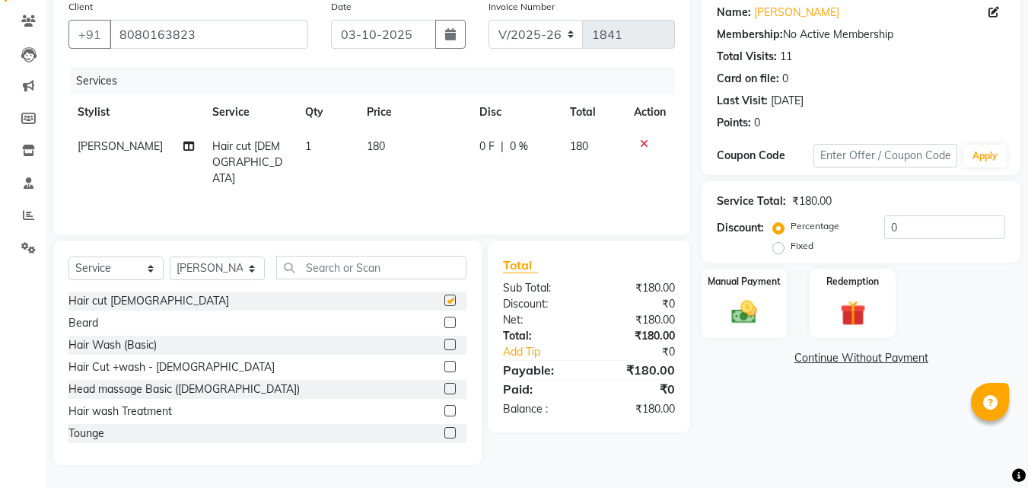
checkbox input "false"
click at [729, 288] on div "Manual Payment" at bounding box center [744, 303] width 89 height 72
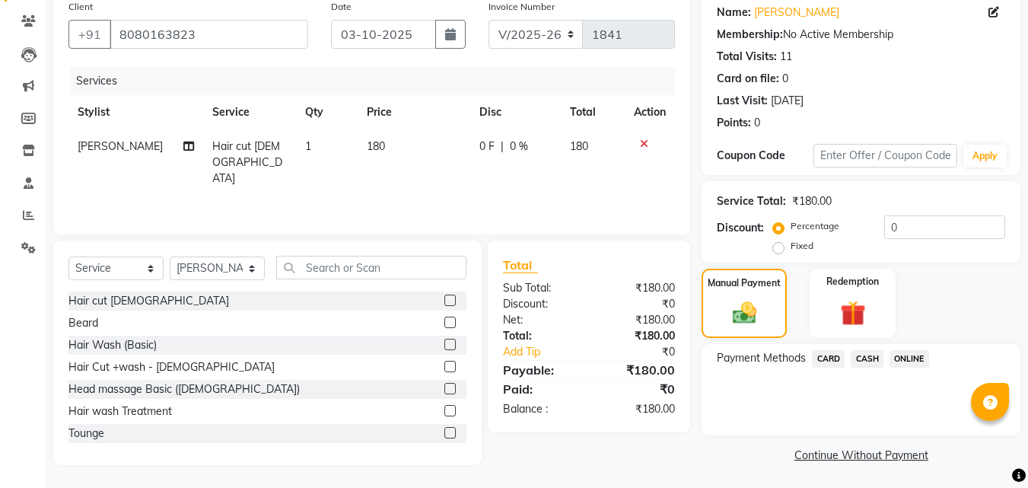
click at [900, 356] on span "ONLINE" at bounding box center [909, 358] width 40 height 17
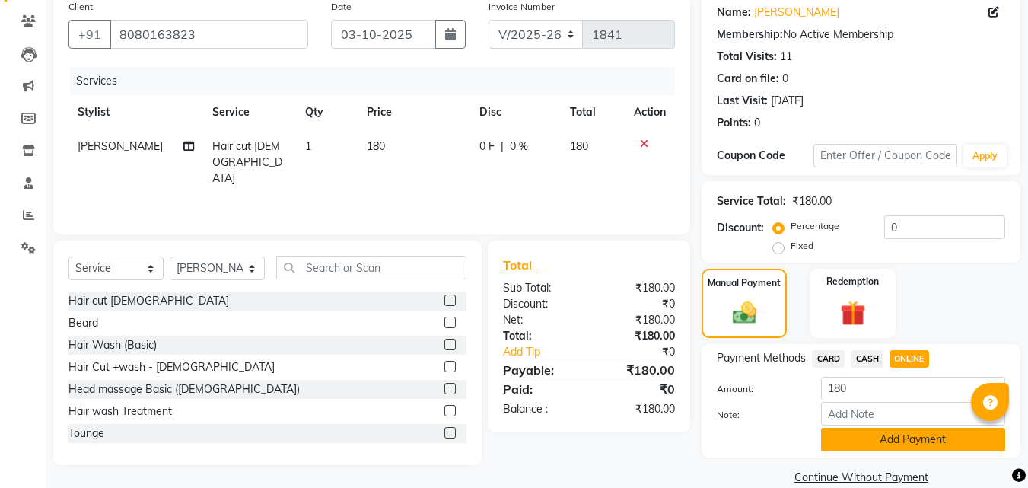
click at [909, 435] on button "Add Payment" at bounding box center [913, 439] width 184 height 24
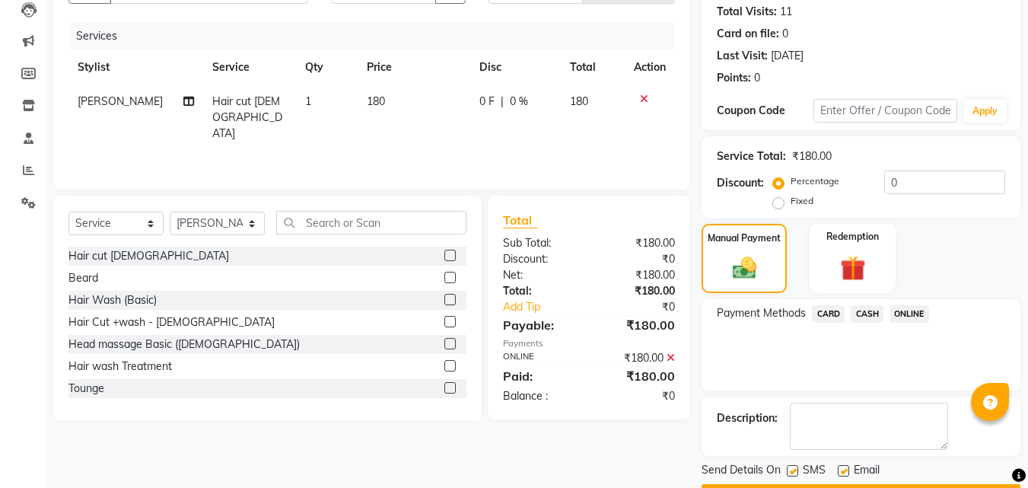
scroll to position [209, 0]
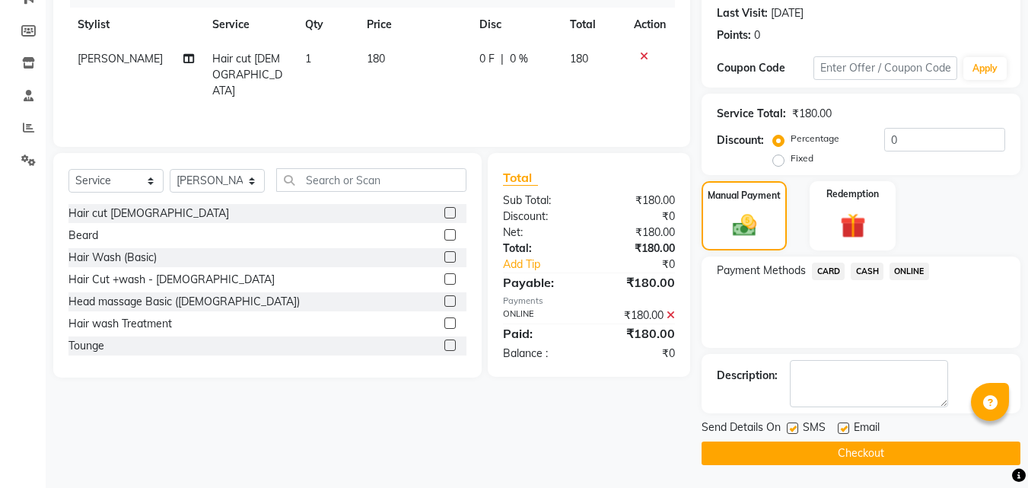
click at [858, 447] on button "Checkout" at bounding box center [860, 453] width 319 height 24
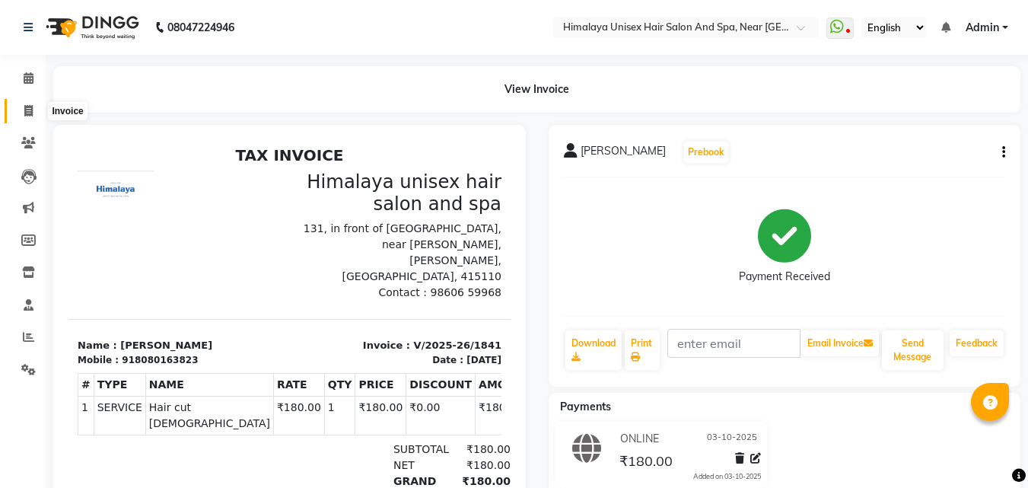
click at [30, 106] on icon at bounding box center [28, 110] width 8 height 11
select select "service"
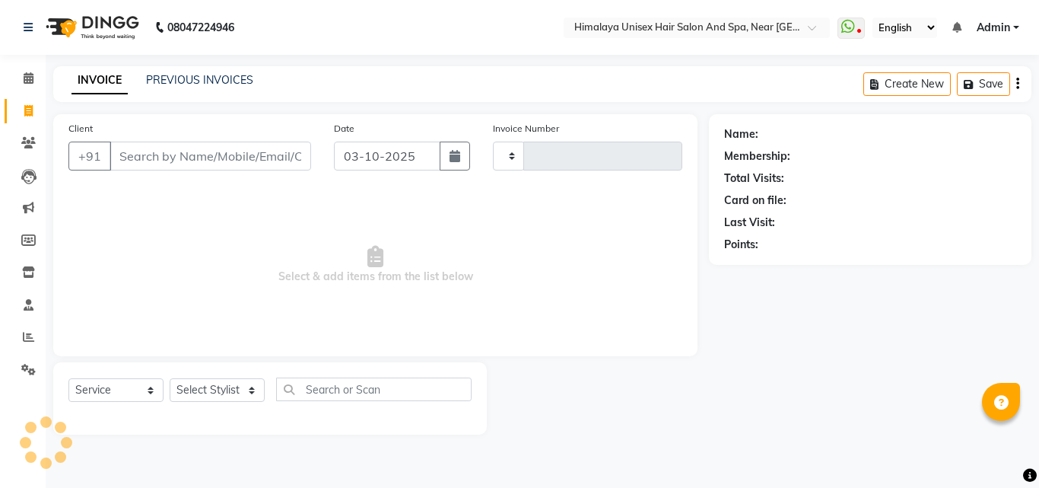
type input "1842"
select select "4594"
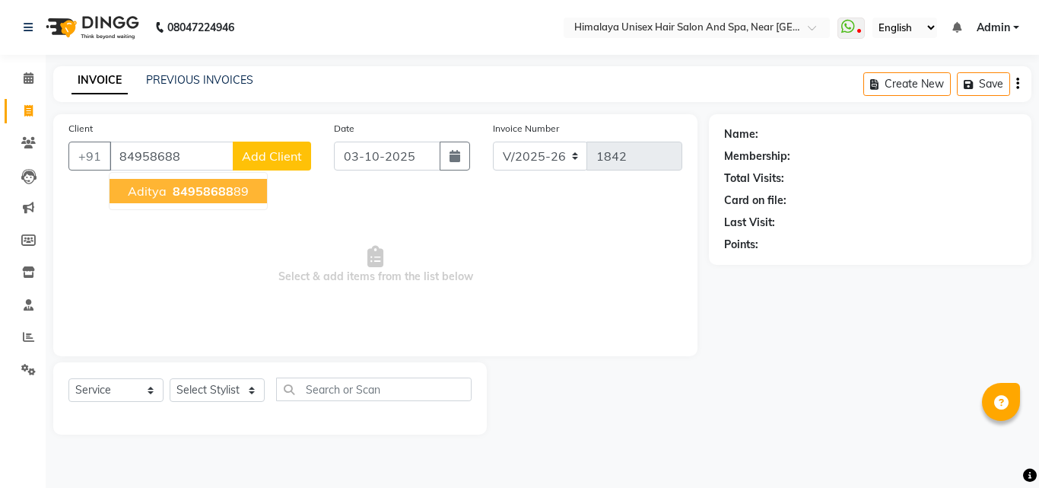
click at [224, 183] on span "84958688" at bounding box center [203, 190] width 61 height 15
type input "8495868889"
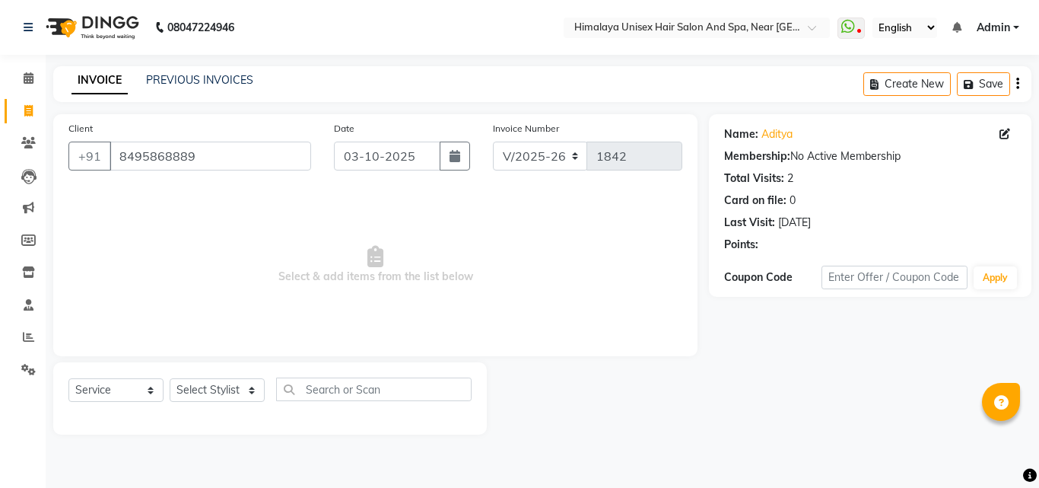
click at [246, 374] on div "Select Service Product Membership Package Voucher Prepaid Gift Card Select Styl…" at bounding box center [270, 398] width 434 height 72
click at [246, 387] on select "Select Stylist [PERSON_NAME] Phase [PERSON_NAME] [PERSON_NAME] [PERSON_NAME] [P…" at bounding box center [217, 390] width 95 height 24
select select "26948"
click at [170, 378] on select "Select Stylist [PERSON_NAME] Phase [PERSON_NAME] [PERSON_NAME] [PERSON_NAME] [P…" at bounding box center [217, 390] width 95 height 24
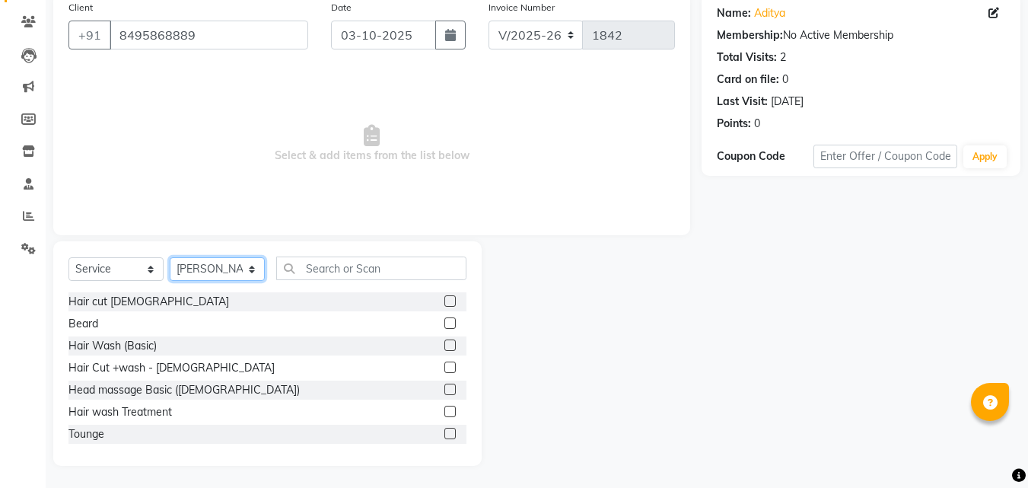
scroll to position [122, 0]
click at [148, 362] on div "Hair Cut +wash - [DEMOGRAPHIC_DATA]" at bounding box center [171, 367] width 206 height 16
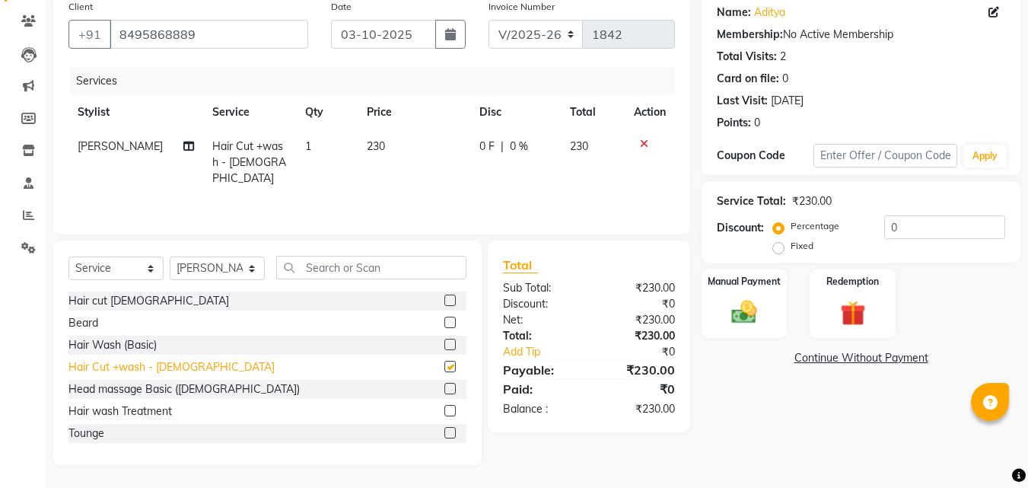
checkbox input "false"
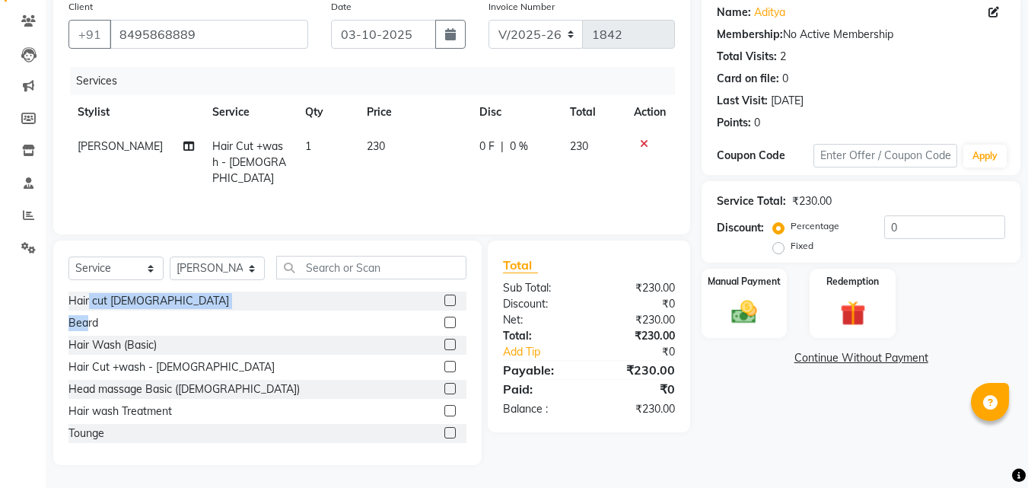
drag, startPoint x: 88, startPoint y: 321, endPoint x: 89, endPoint y: 310, distance: 11.4
click at [89, 310] on div "Hair cut [DEMOGRAPHIC_DATA] [PERSON_NAME] Hair Wash (Basic) Hair Cut +wash - [D…" at bounding box center [267, 367] width 398 height 152
click at [98, 321] on div "Beard" at bounding box center [267, 322] width 398 height 19
drag, startPoint x: 98, startPoint y: 321, endPoint x: 86, endPoint y: 321, distance: 12.2
click at [95, 321] on div "Beard" at bounding box center [267, 322] width 398 height 19
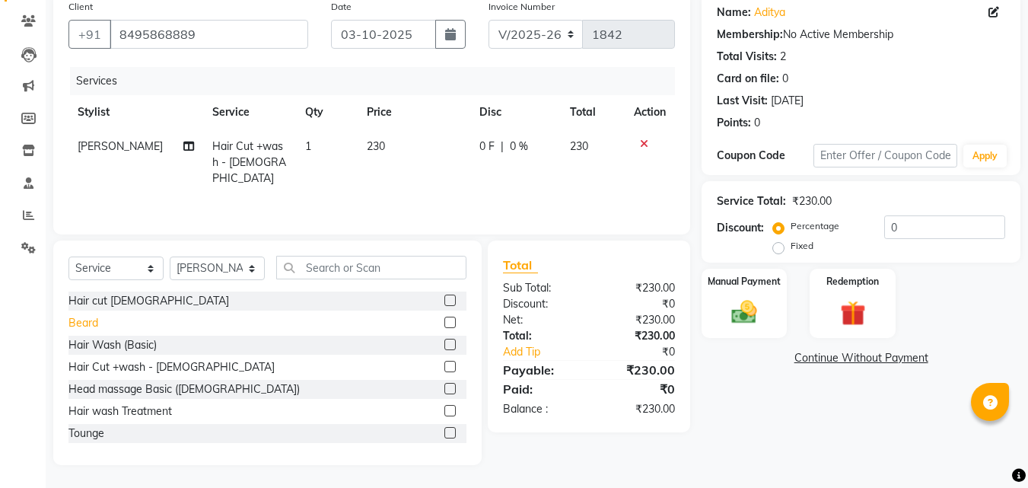
click at [86, 321] on div "Beard" at bounding box center [83, 323] width 30 height 16
checkbox input "false"
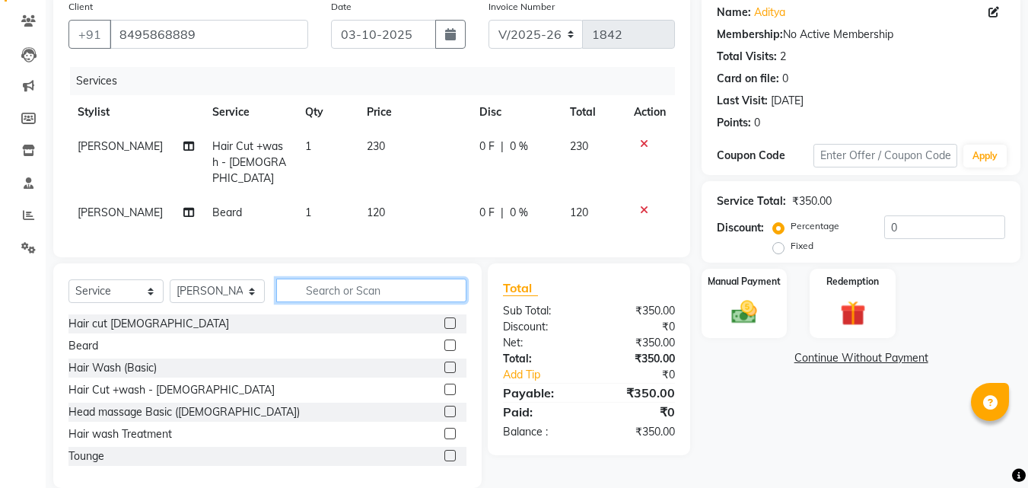
drag, startPoint x: 340, startPoint y: 283, endPoint x: 329, endPoint y: 291, distance: 13.1
click at [338, 284] on input "text" at bounding box center [371, 290] width 190 height 24
click at [152, 288] on select "Select Service Product Membership Package Voucher Prepaid Gift Card" at bounding box center [115, 291] width 95 height 24
select select "product"
click at [68, 279] on select "Select Service Product Membership Package Voucher Prepaid Gift Card" at bounding box center [115, 291] width 95 height 24
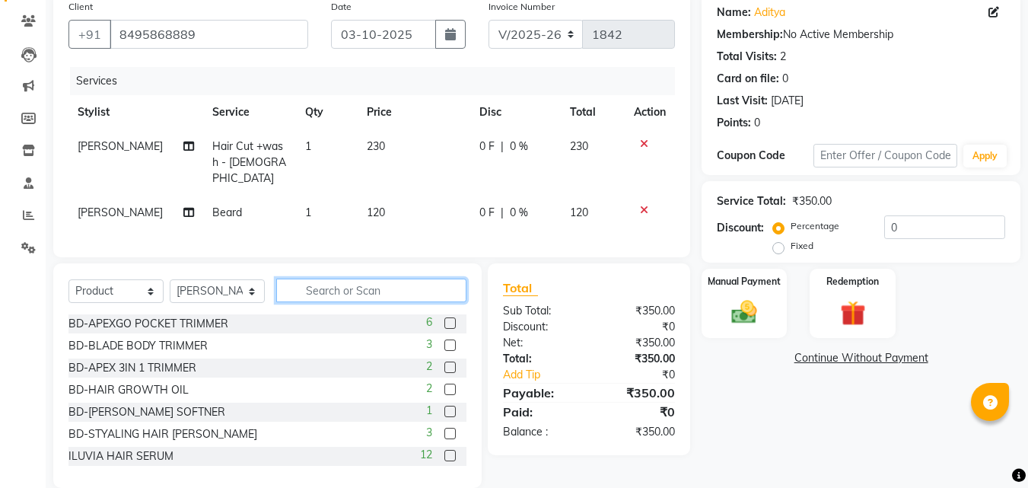
click at [361, 290] on input "text" at bounding box center [371, 290] width 190 height 24
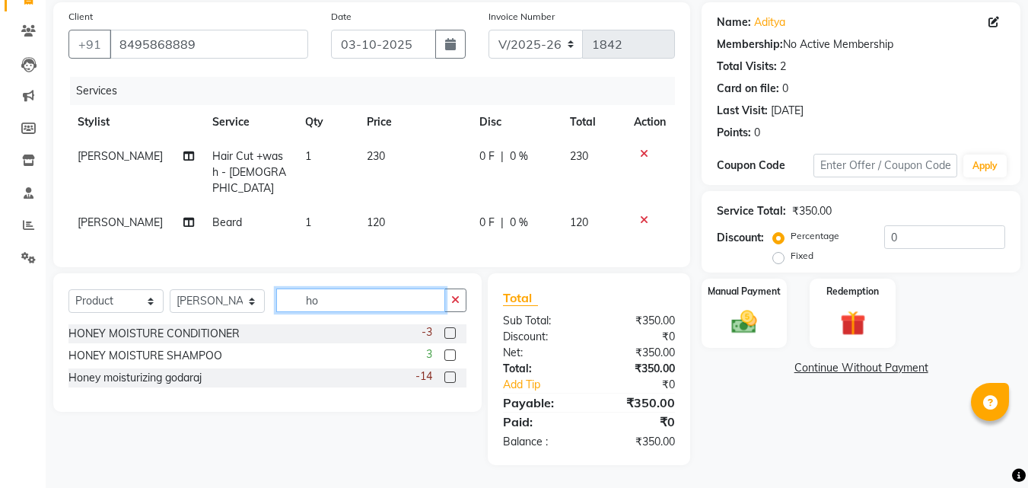
scroll to position [107, 0]
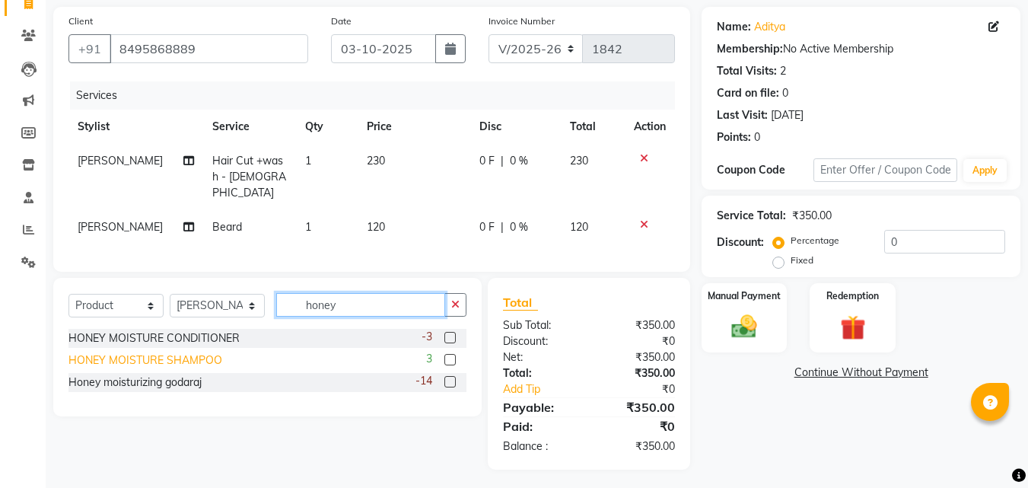
type input "honey"
click at [218, 352] on div "HONEY MOISTURE SHAMPOO" at bounding box center [145, 360] width 154 height 16
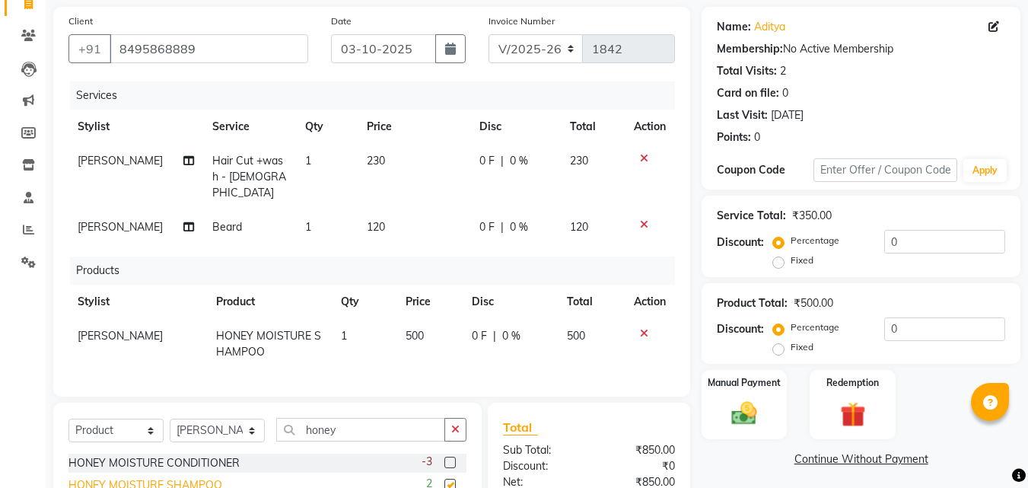
checkbox input "false"
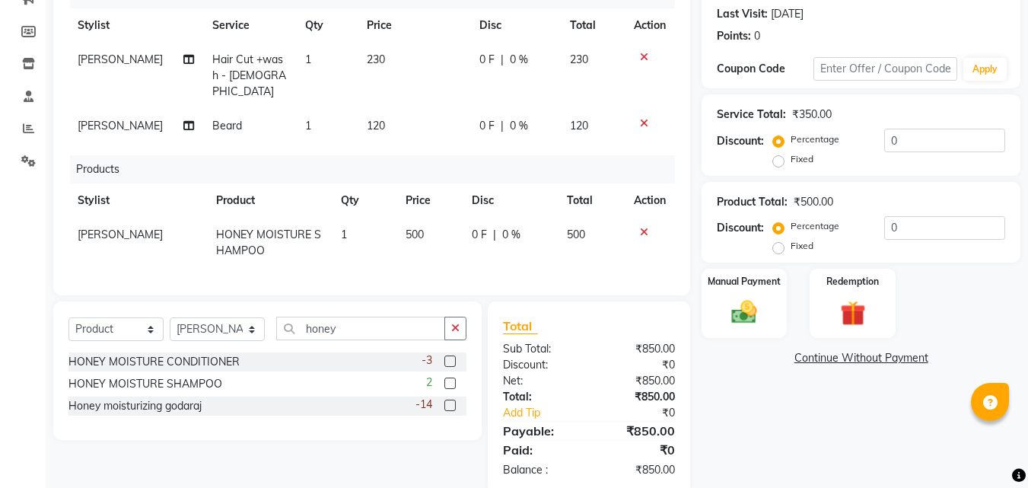
scroll to position [232, 0]
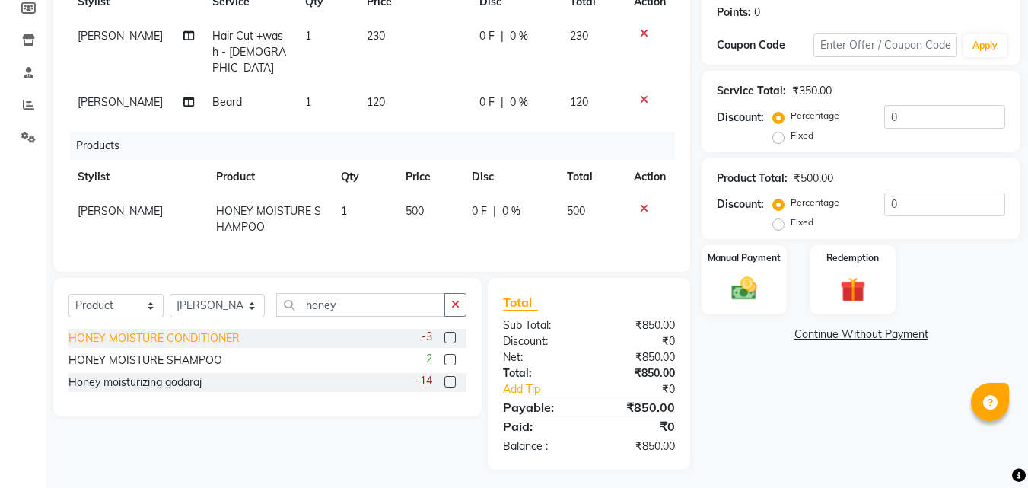
click at [207, 330] on div "HONEY MOISTURE CONDITIONER" at bounding box center [153, 338] width 171 height 16
checkbox input "false"
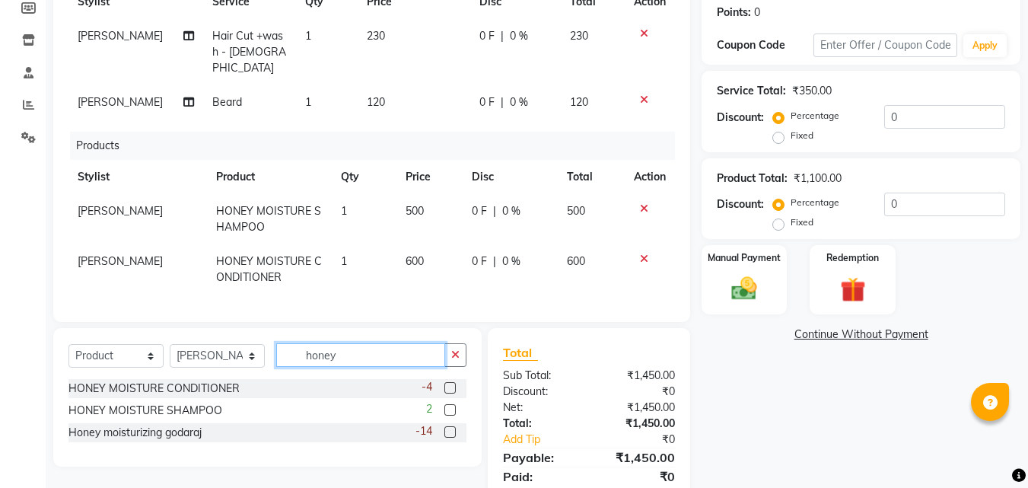
click at [367, 359] on input "honey" at bounding box center [360, 355] width 169 height 24
type input "h"
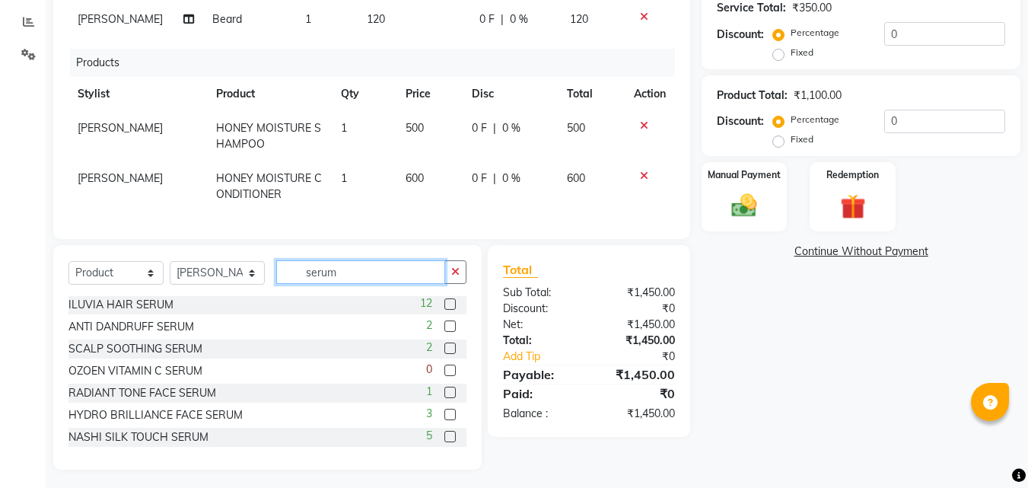
scroll to position [0, 0]
click at [392, 262] on input "serum" at bounding box center [360, 272] width 169 height 24
type input "s"
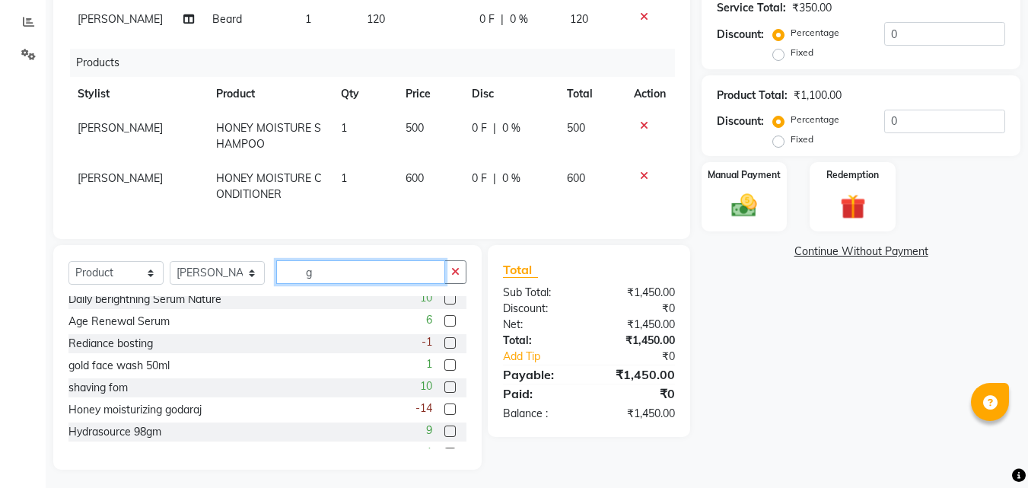
scroll to position [951, 0]
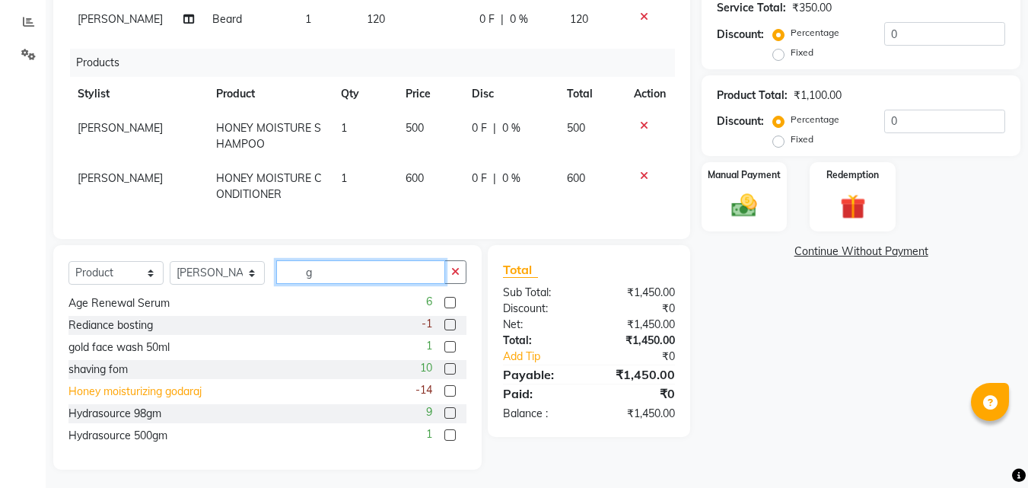
type input "g"
click at [103, 389] on div "Honey moisturizing godaraj" at bounding box center [134, 391] width 133 height 16
checkbox input "false"
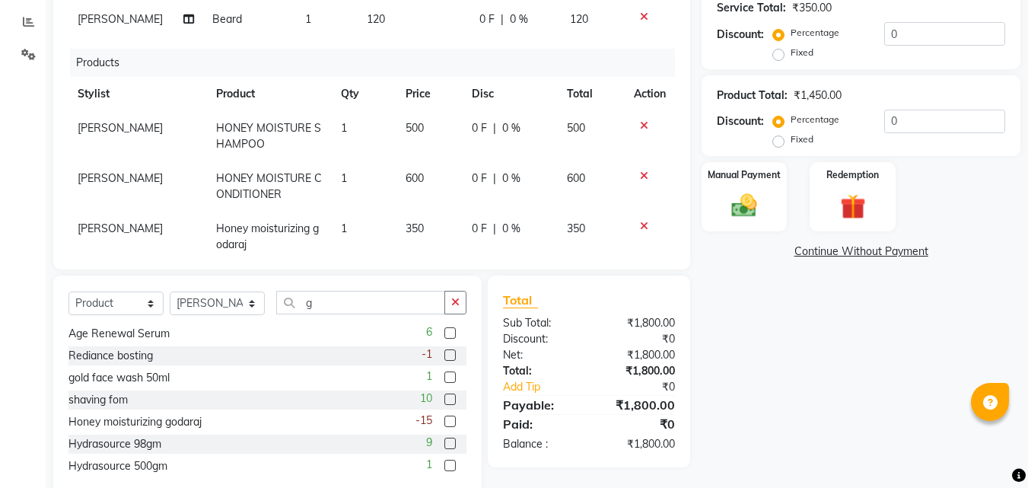
click at [790, 140] on label "Fixed" at bounding box center [801, 139] width 23 height 14
click at [783, 140] on input "Fixed" at bounding box center [781, 139] width 11 height 11
radio input "true"
click at [898, 121] on input "0" at bounding box center [944, 122] width 121 height 24
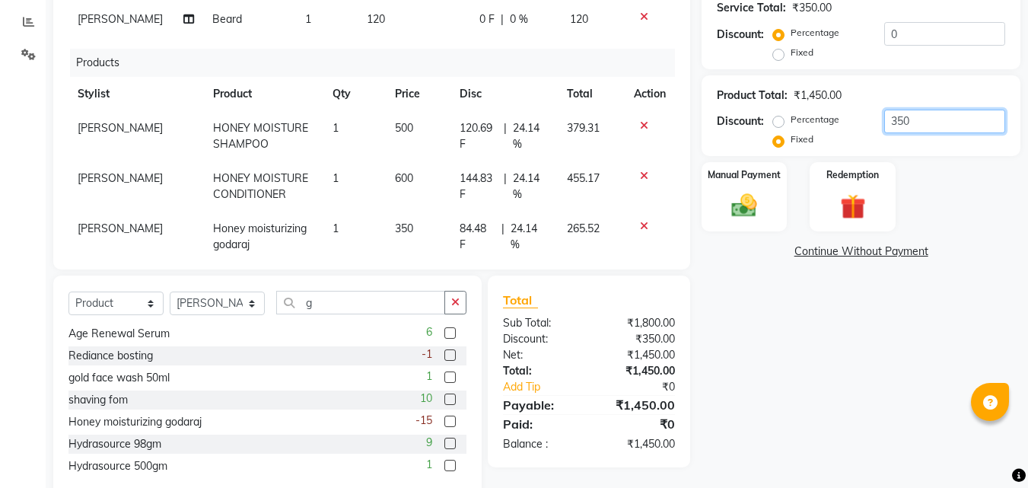
type input "350"
click at [748, 350] on div "Name: [PERSON_NAME] Membership: No Active Membership Total Visits: 2 Card on fi…" at bounding box center [866, 149] width 330 height 700
click at [745, 192] on img at bounding box center [744, 206] width 43 height 30
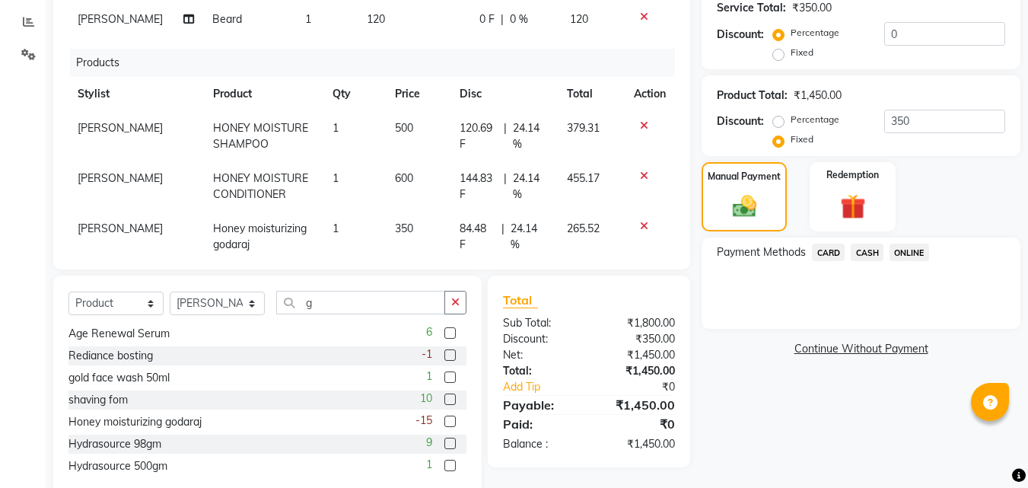
click at [907, 253] on span "ONLINE" at bounding box center [909, 251] width 40 height 17
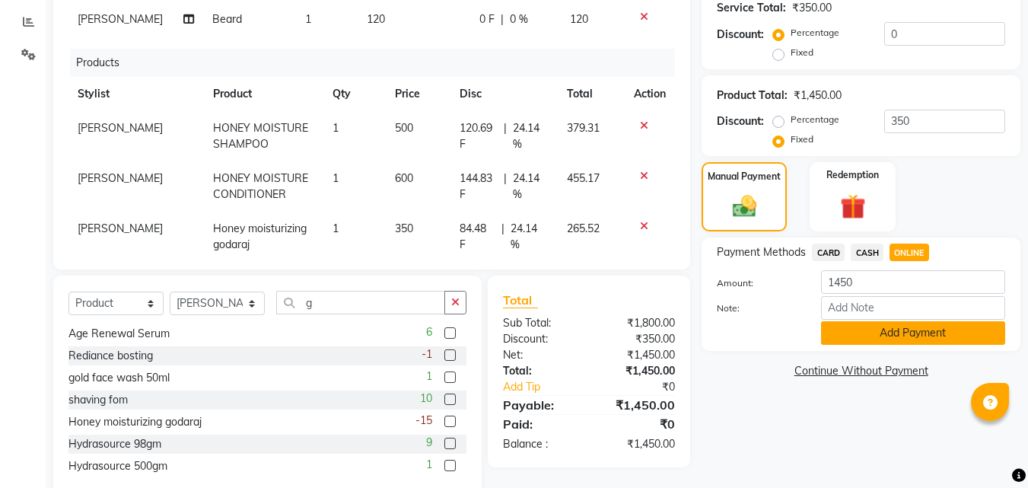
click at [877, 322] on button "Add Payment" at bounding box center [913, 333] width 184 height 24
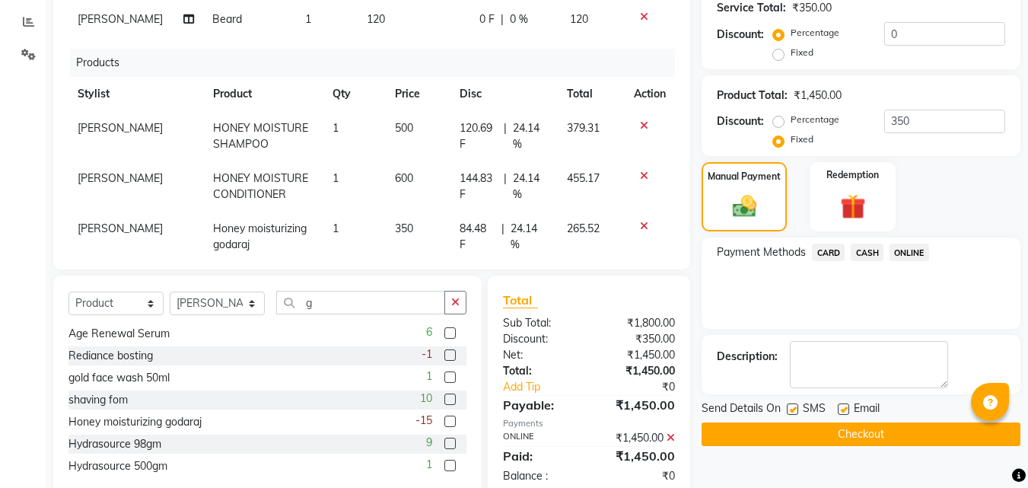
click at [812, 423] on button "Checkout" at bounding box center [860, 434] width 319 height 24
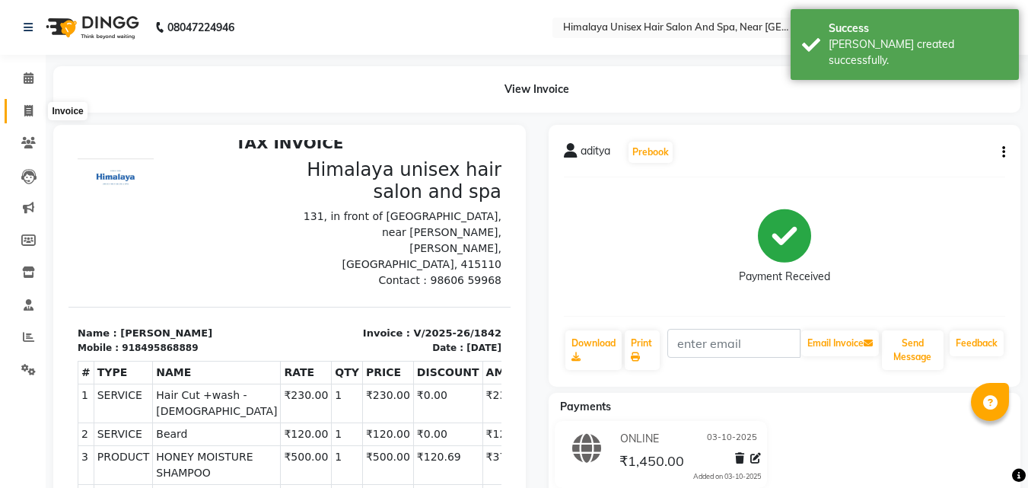
click at [22, 107] on span at bounding box center [28, 111] width 27 height 17
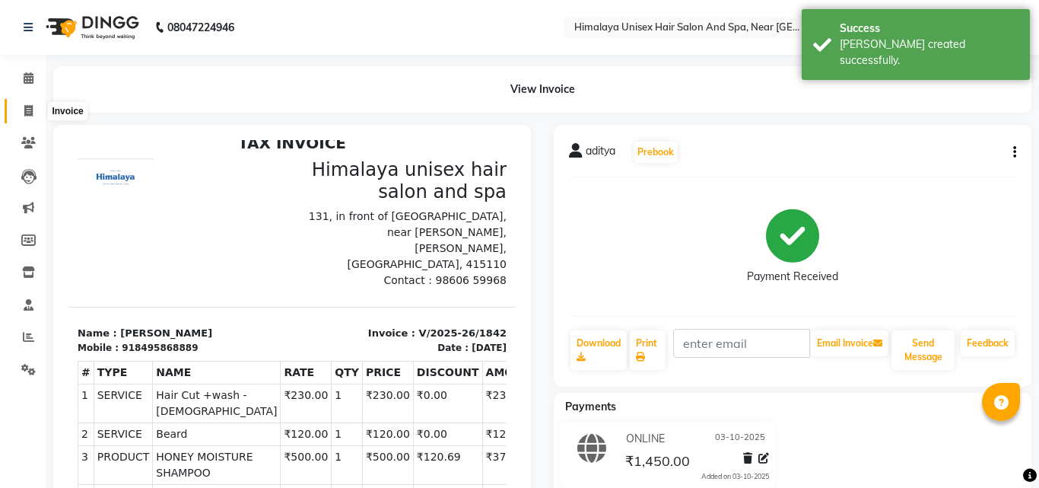
select select "4594"
select select "service"
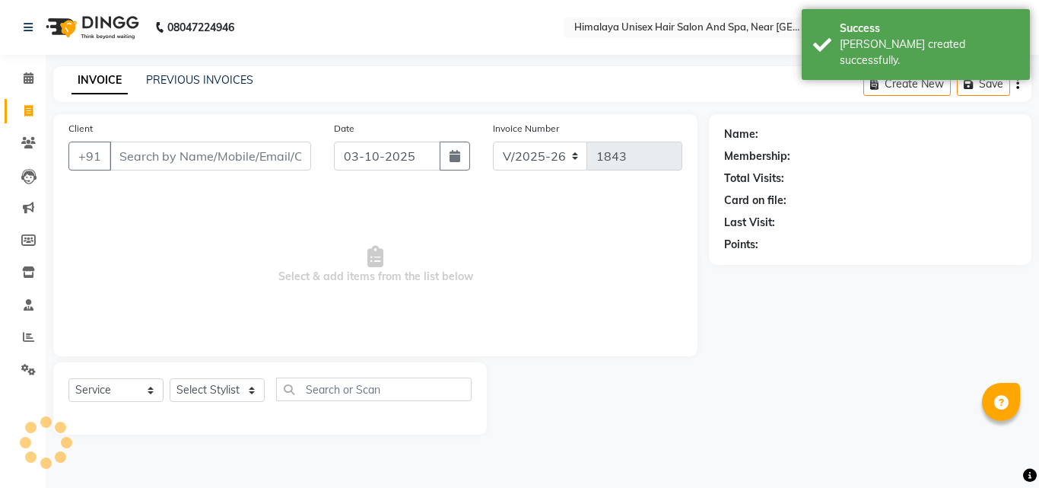
click at [243, 152] on input "Client" at bounding box center [211, 155] width 202 height 29
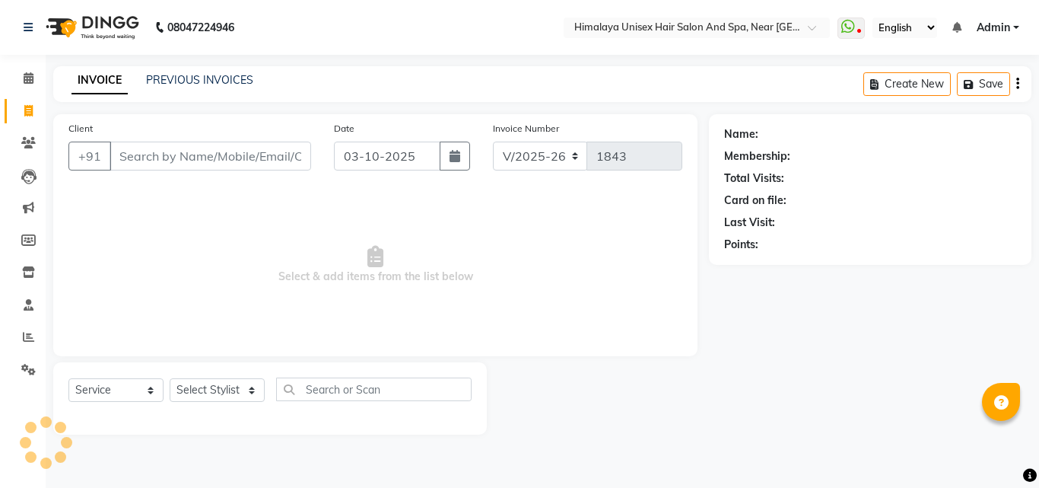
click at [231, 140] on div "Client +91" at bounding box center [189, 151] width 265 height 62
click at [231, 154] on input "Client" at bounding box center [211, 155] width 202 height 29
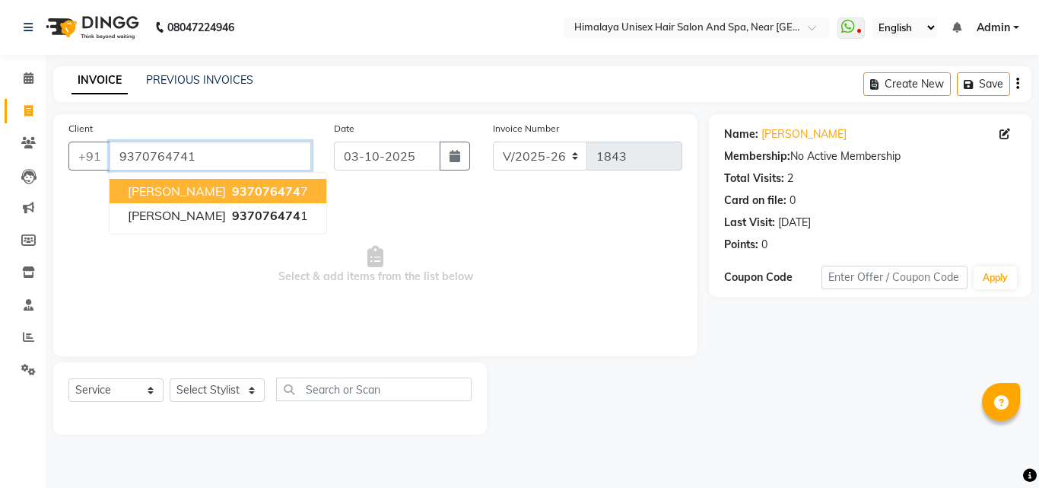
click at [211, 152] on input "9370764741" at bounding box center [211, 155] width 202 height 29
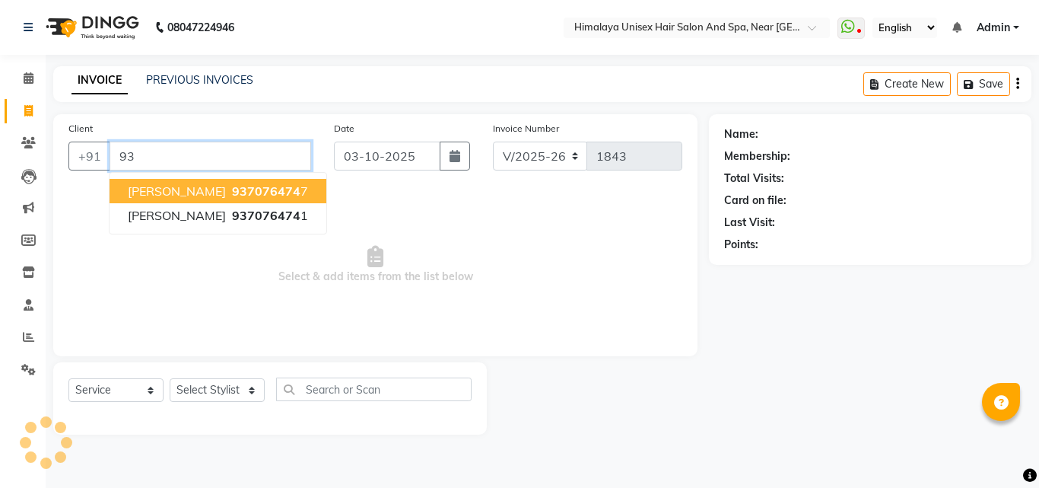
type input "9"
